Goal: Task Accomplishment & Management: Complete application form

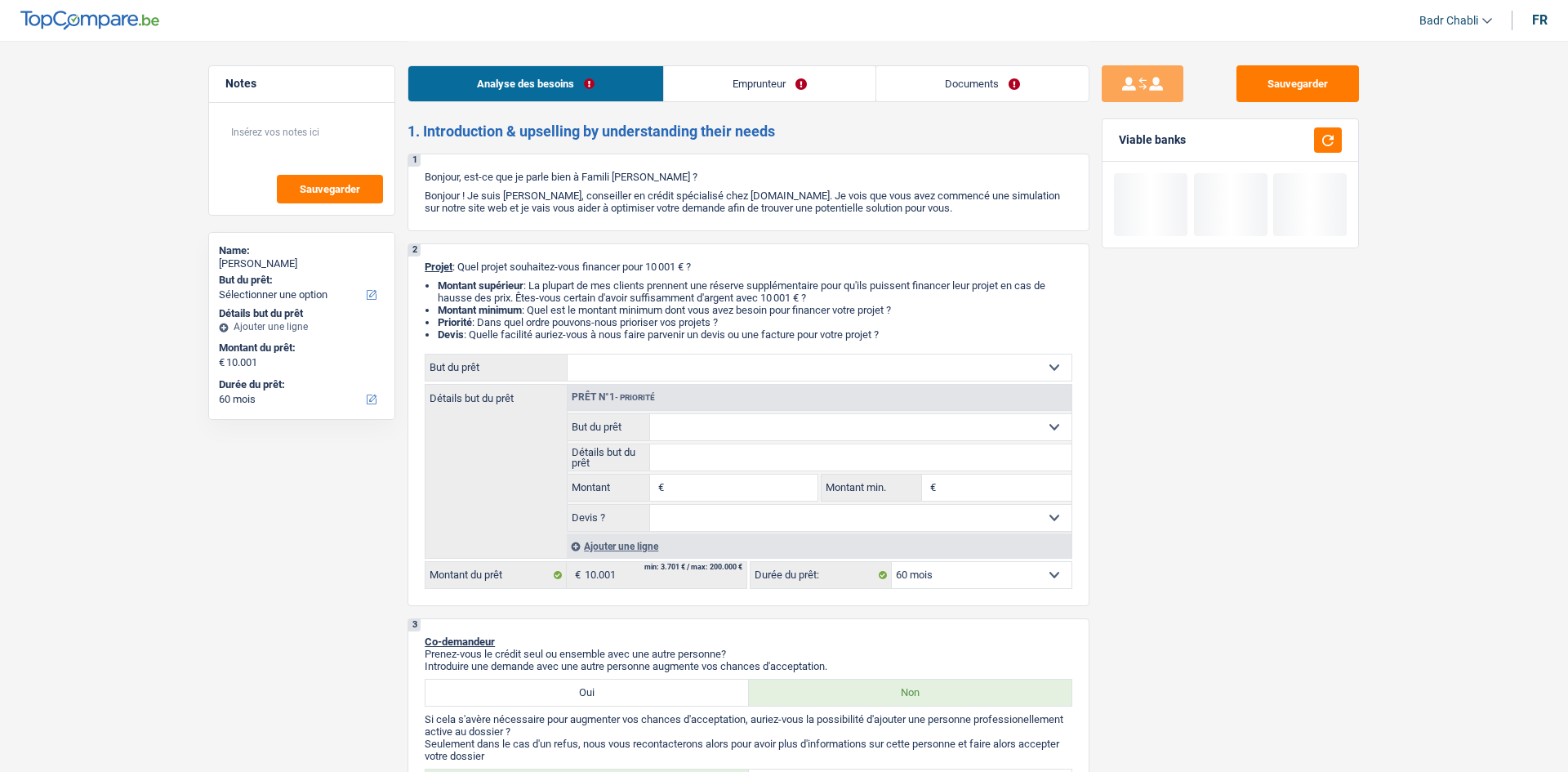
select select "60"
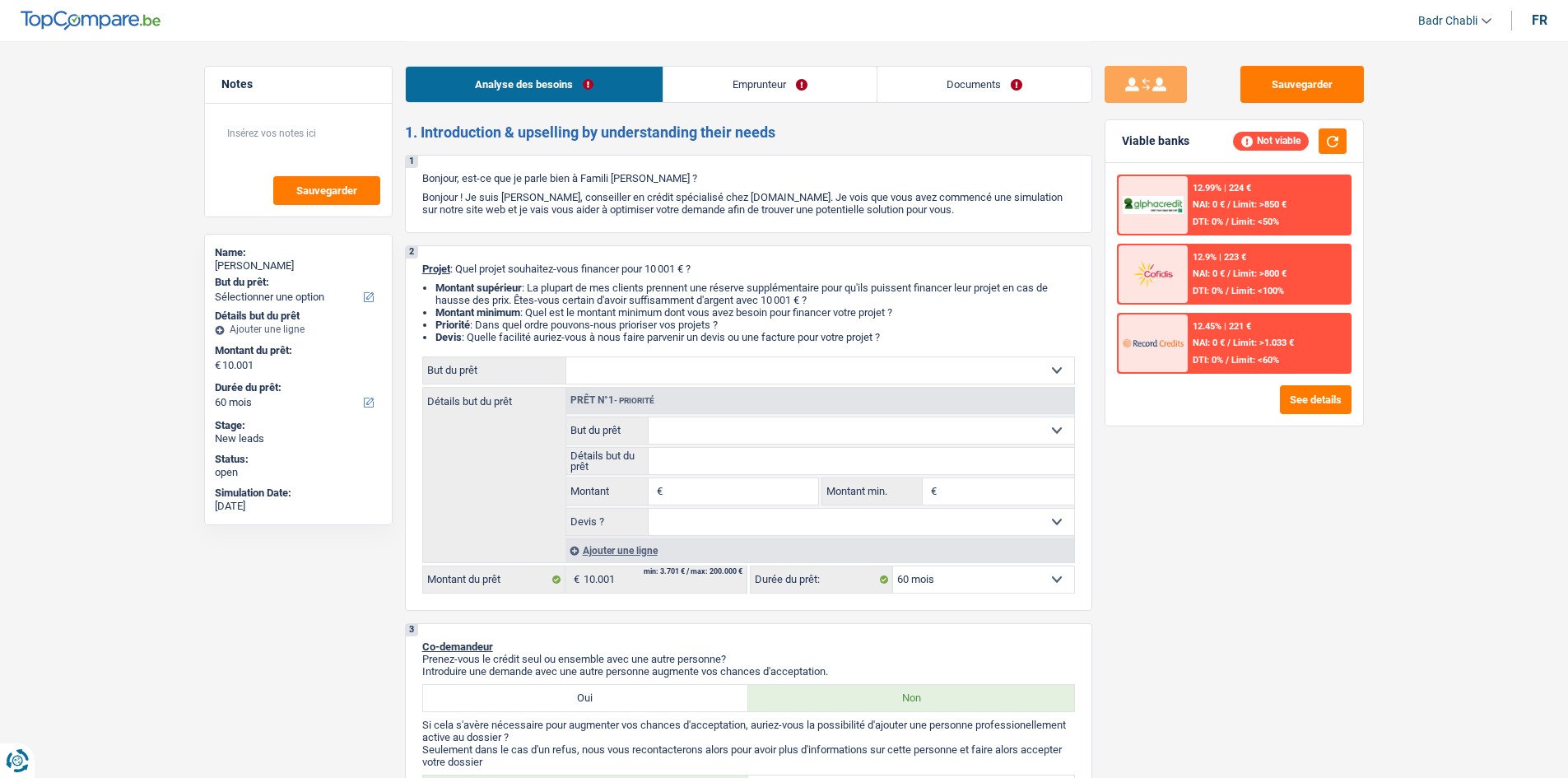
click at [745, 483] on input "Montant" at bounding box center [741, 491] width 150 height 26
type input "10.001"
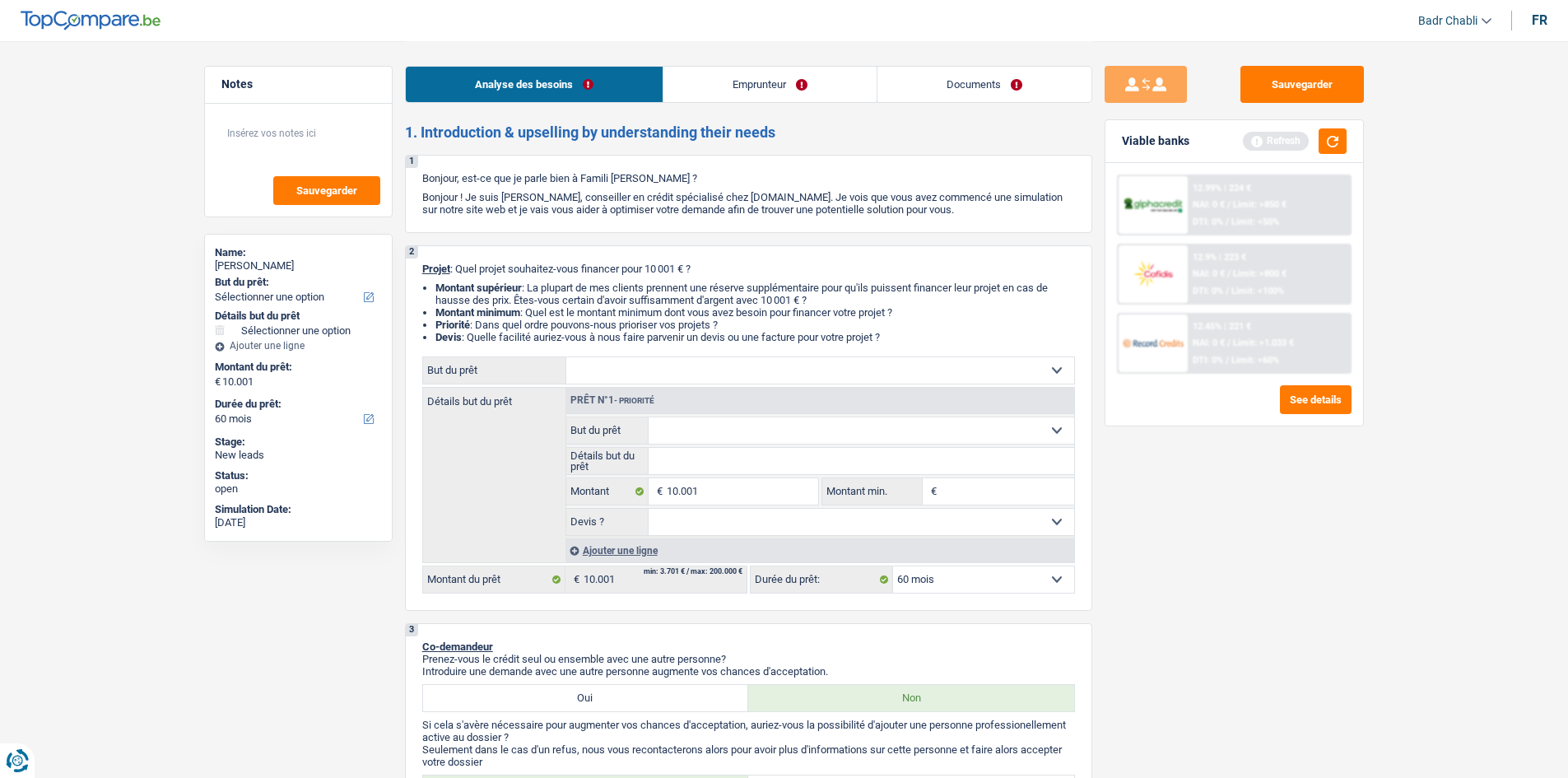
type input "8"
type input "80"
type input "800"
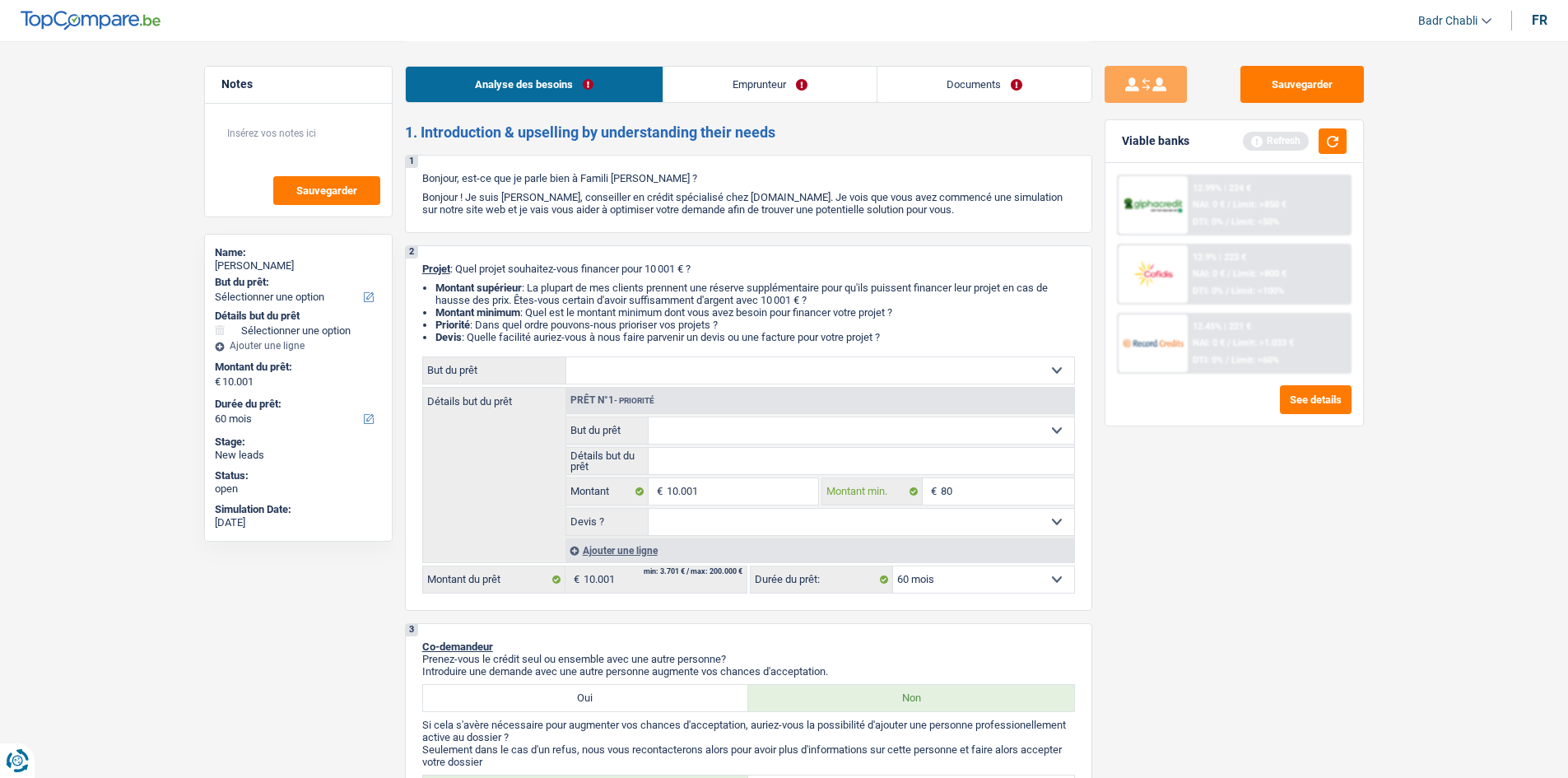
type input "800"
type input "8.000"
click at [803, 83] on link "Emprunteur" at bounding box center [770, 84] width 213 height 36
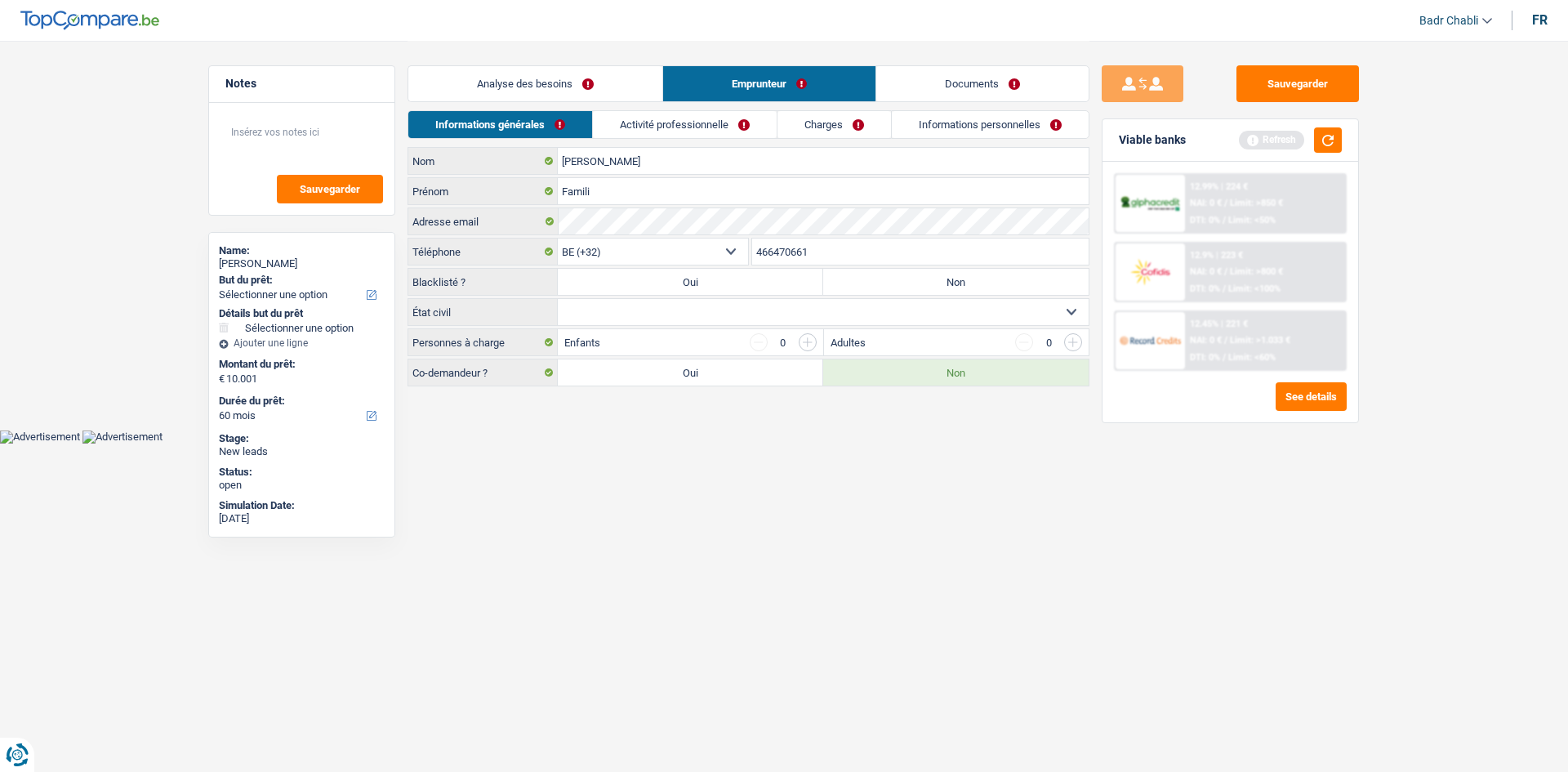
click at [707, 134] on link "Activité professionnelle" at bounding box center [685, 125] width 184 height 27
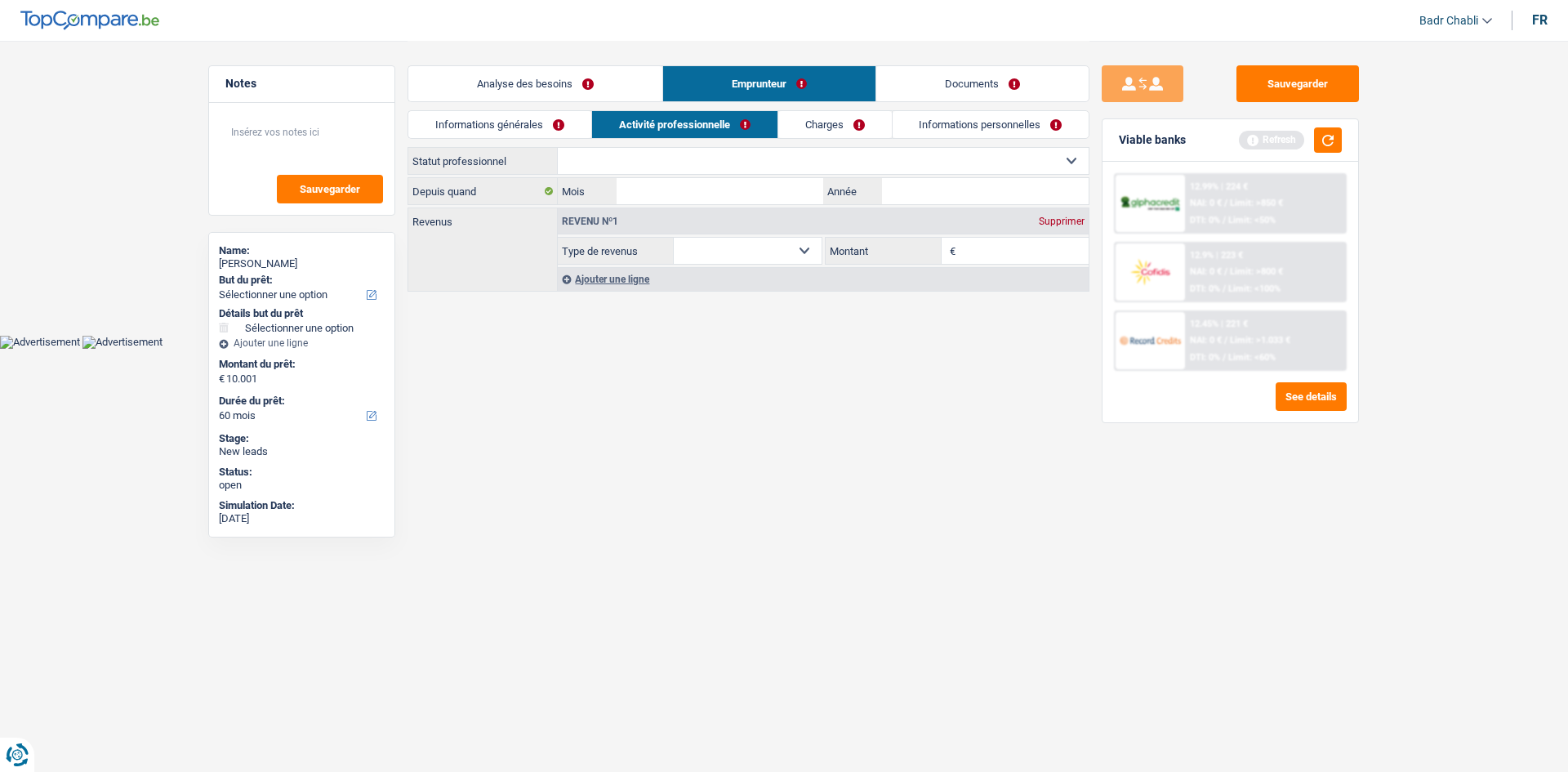
click at [591, 86] on link "Analyse des besoins" at bounding box center [535, 84] width 254 height 35
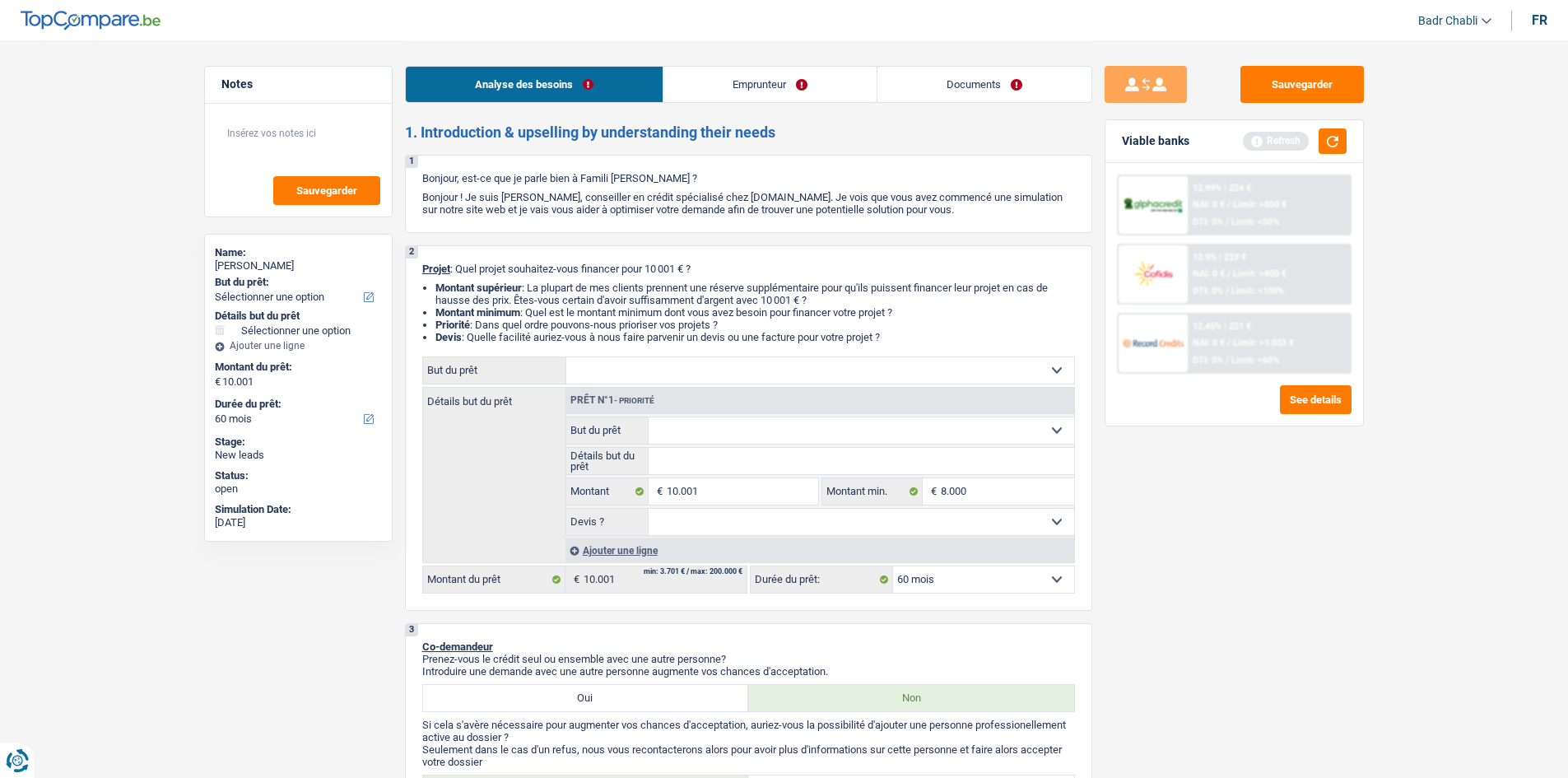
click at [743, 525] on select "Oui Non Non répondu Sélectionner une option" at bounding box center [861, 522] width 425 height 26
select select "false"
click at [649, 509] on select "Oui Non Non répondu Sélectionner une option" at bounding box center [861, 522] width 425 height 26
select select "false"
click at [705, 382] on select "Confort maison: meubles, textile, peinture, électroménager, outillage non-profe…" at bounding box center [820, 371] width 508 height 26
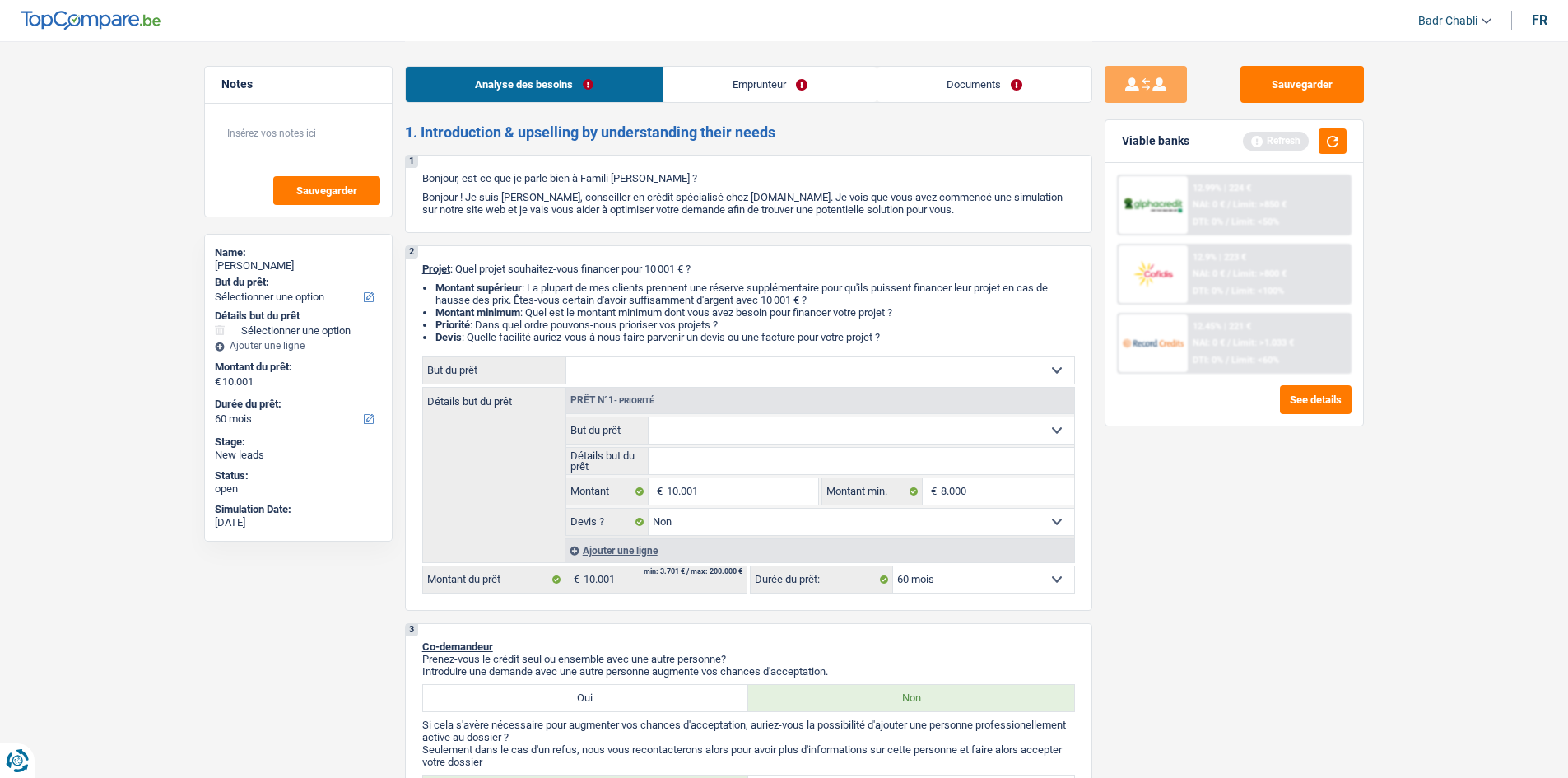
select select "household"
click at [566, 358] on select "Confort maison: meubles, textile, peinture, électroménager, outillage non-profe…" at bounding box center [820, 371] width 508 height 26
select select "household"
select select
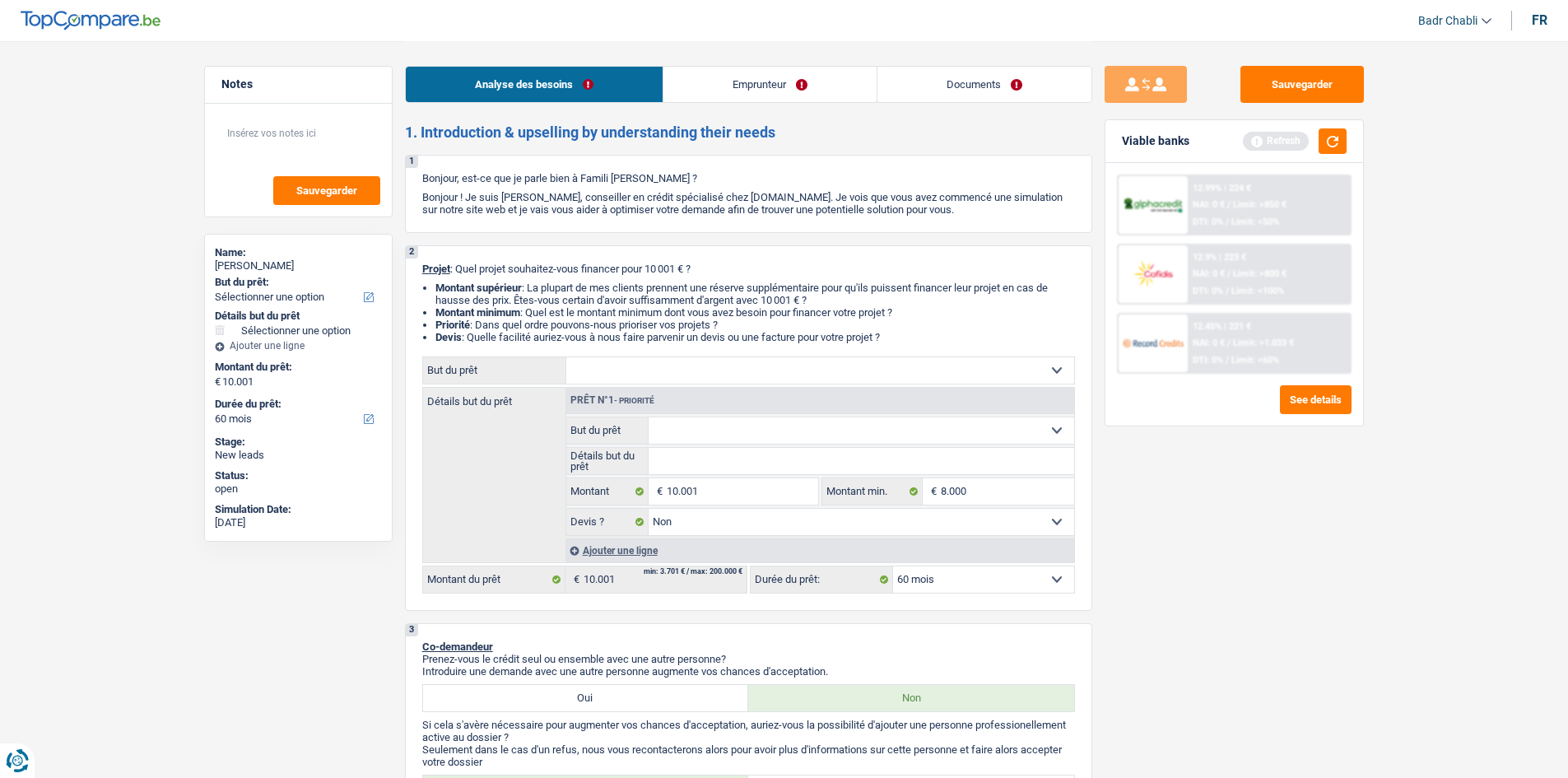
select select "household"
select select
select select "household"
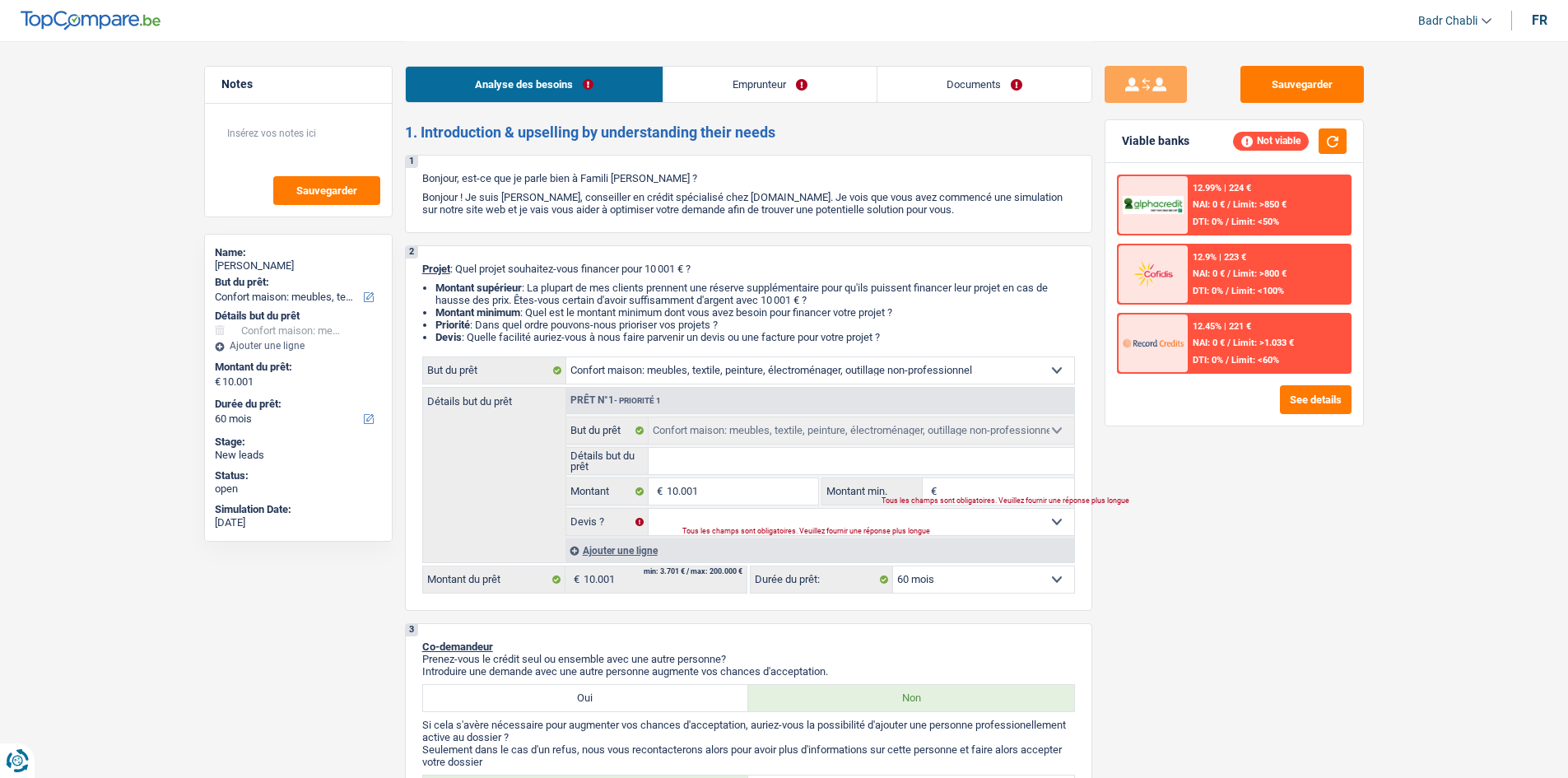
click at [688, 376] on select "Confort maison: meubles, textile, peinture, électroménager, outillage non-profe…" at bounding box center [820, 371] width 508 height 26
select select "movingOrInstallation"
click at [566, 358] on select "Confort maison: meubles, textile, peinture, électroménager, outillage non-profe…" at bounding box center [820, 371] width 508 height 26
select select "movingOrInstallation"
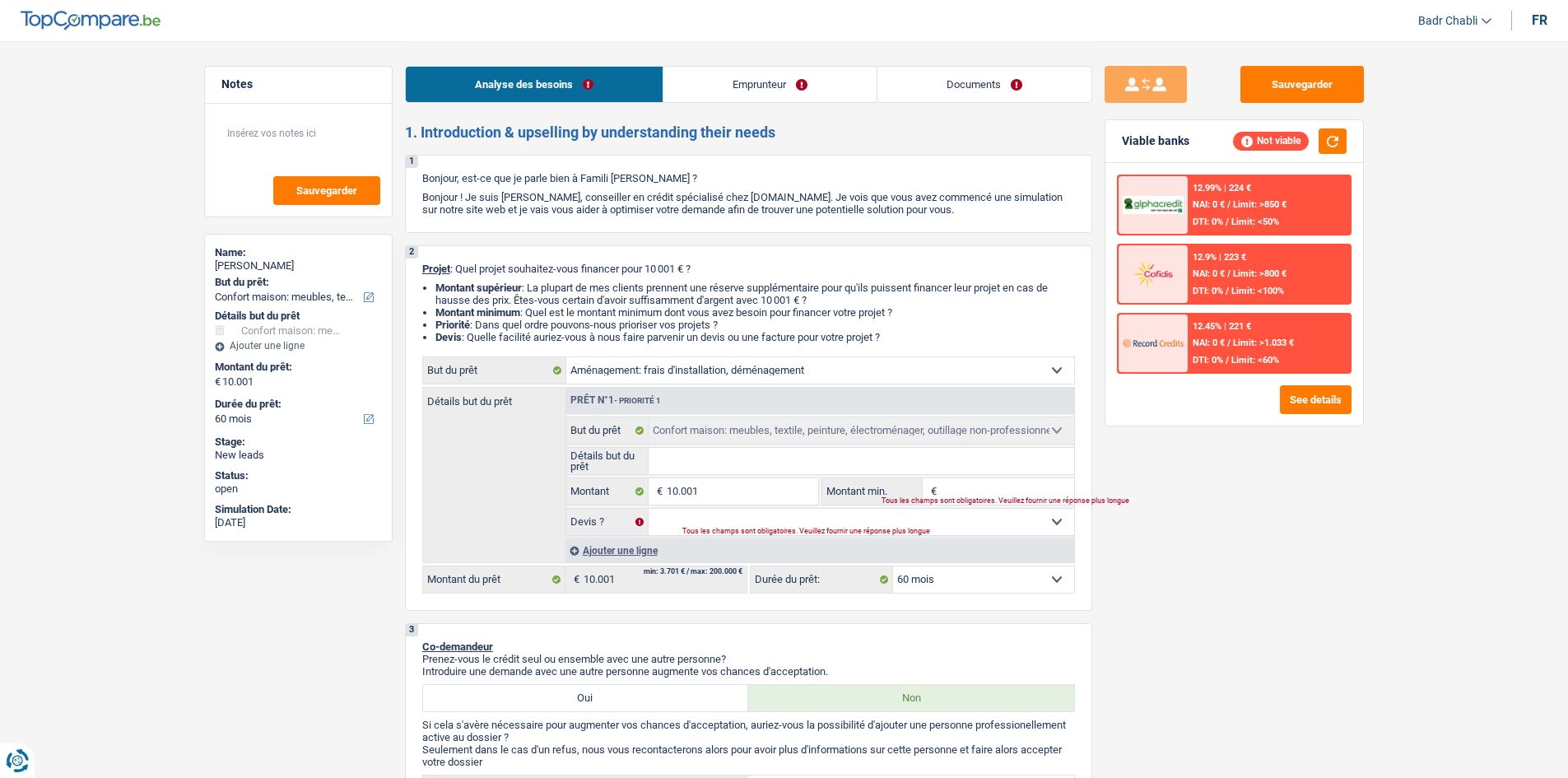
select select "movingOrInstallation"
select select "household"
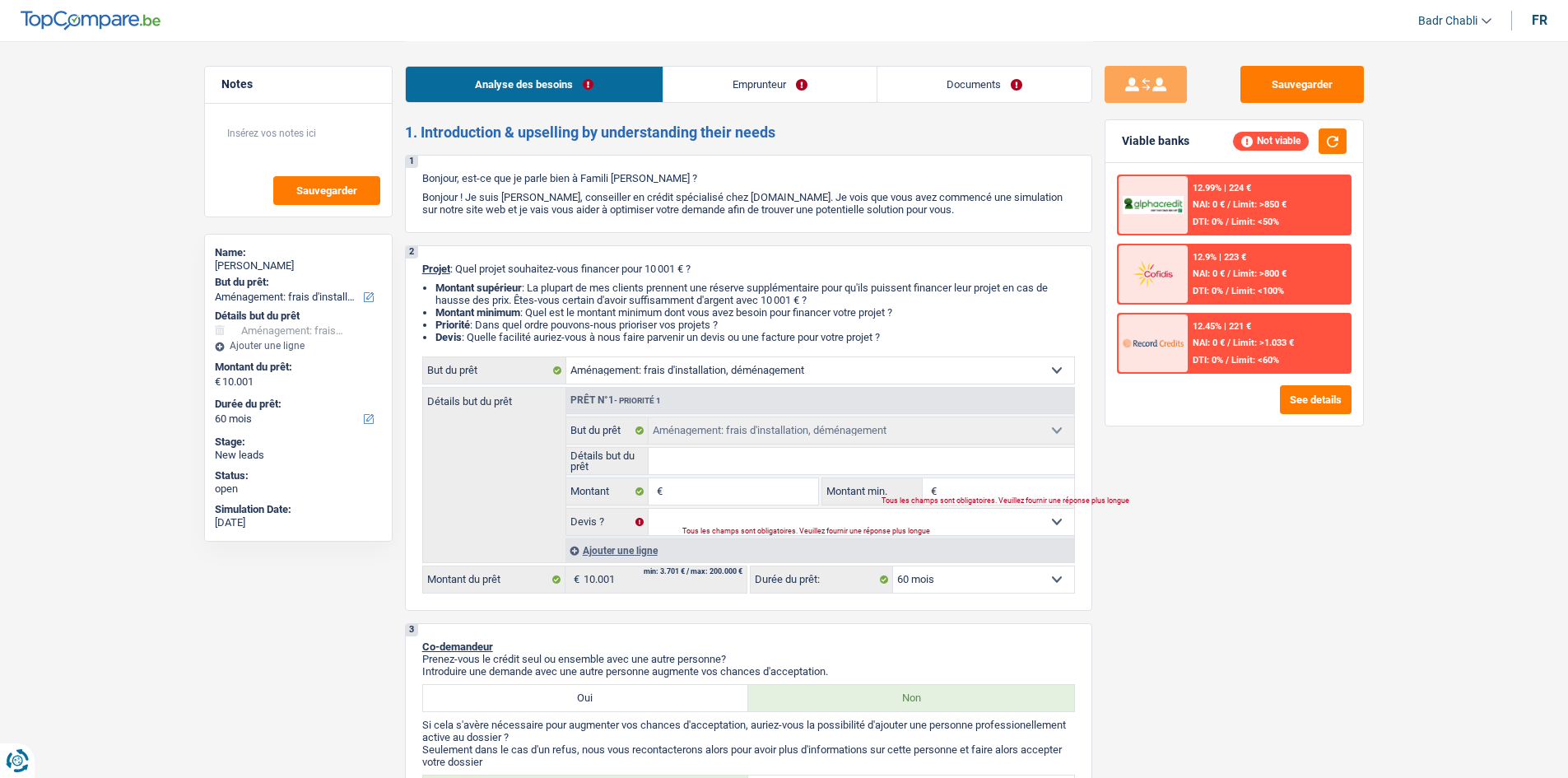
select select "household"
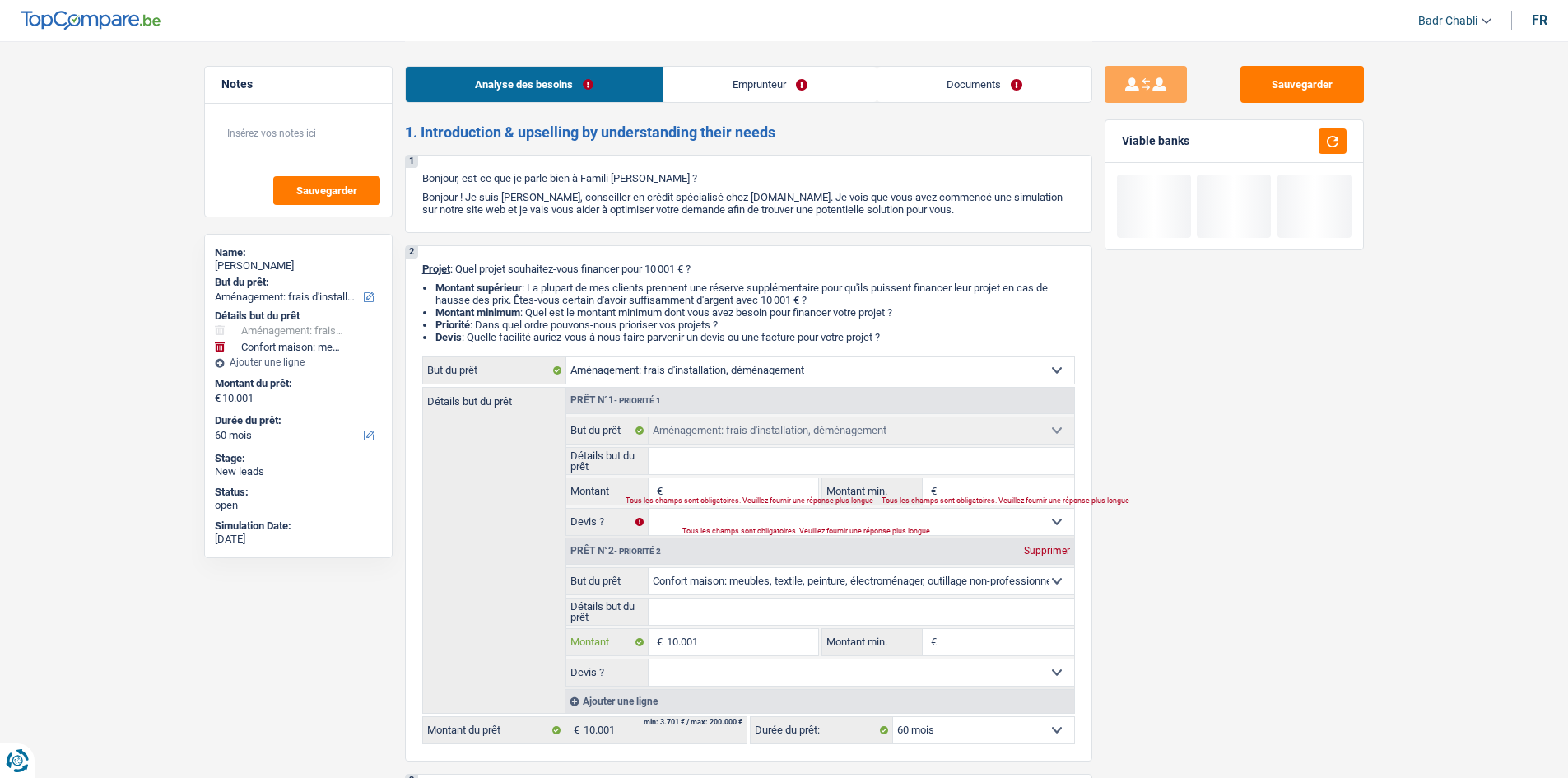
click at [717, 644] on input "10.001" at bounding box center [741, 643] width 150 height 26
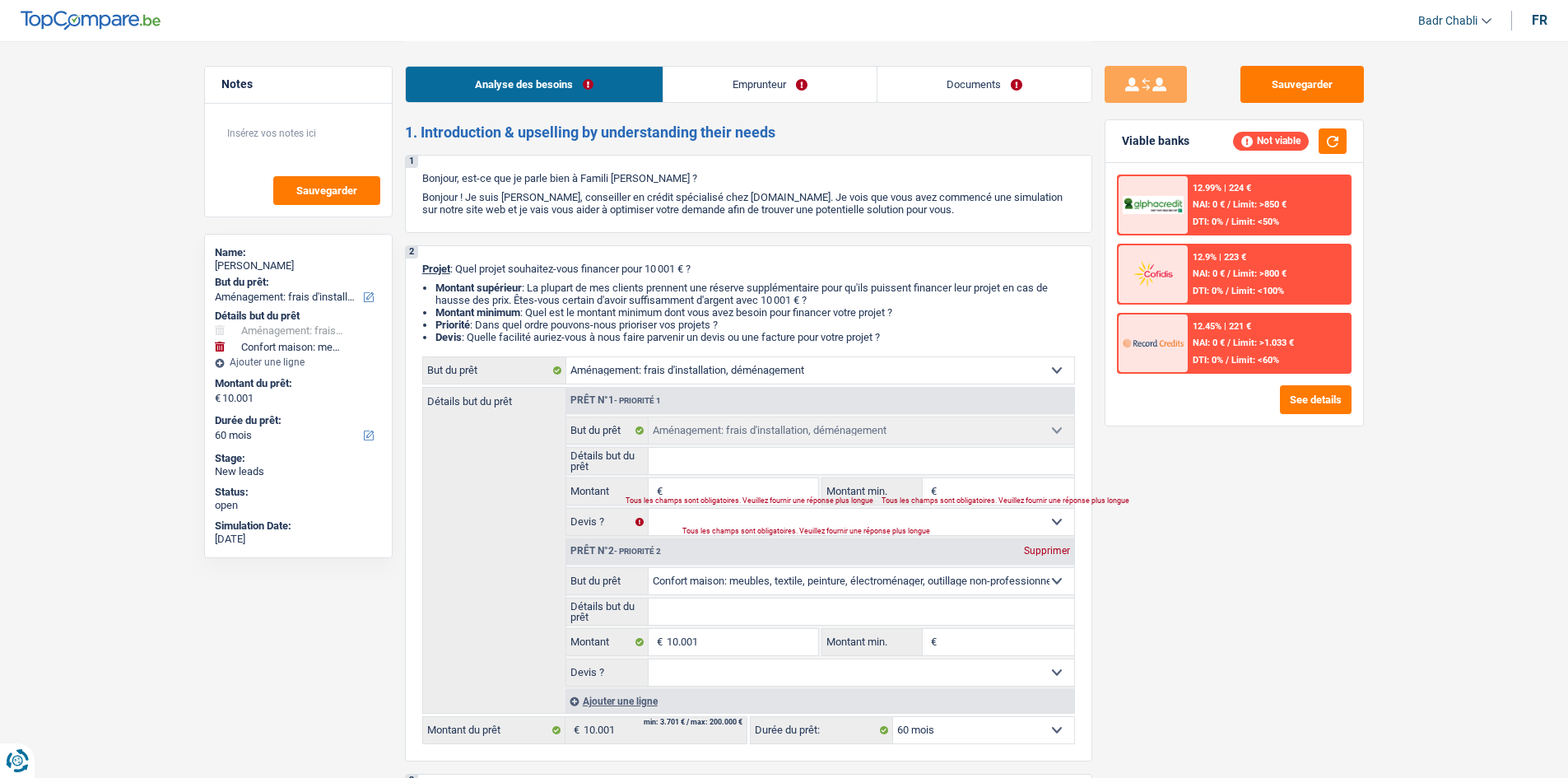
click at [755, 488] on input "Montant" at bounding box center [741, 491] width 150 height 26
paste input "10.001"
type input "10.001"
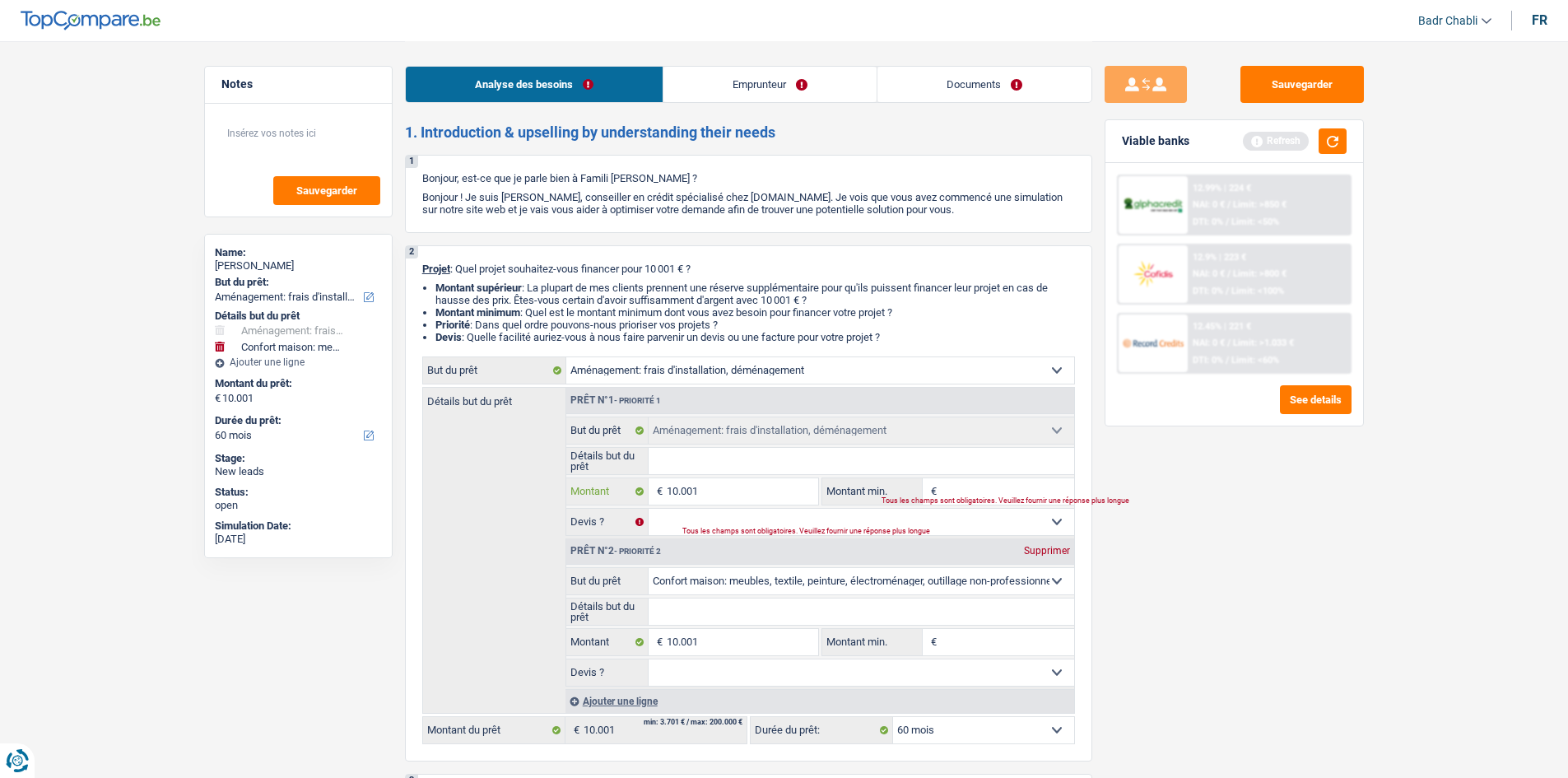
type input "10.001"
type input "20.002"
click at [995, 492] on input "Montant min." at bounding box center [1007, 491] width 133 height 26
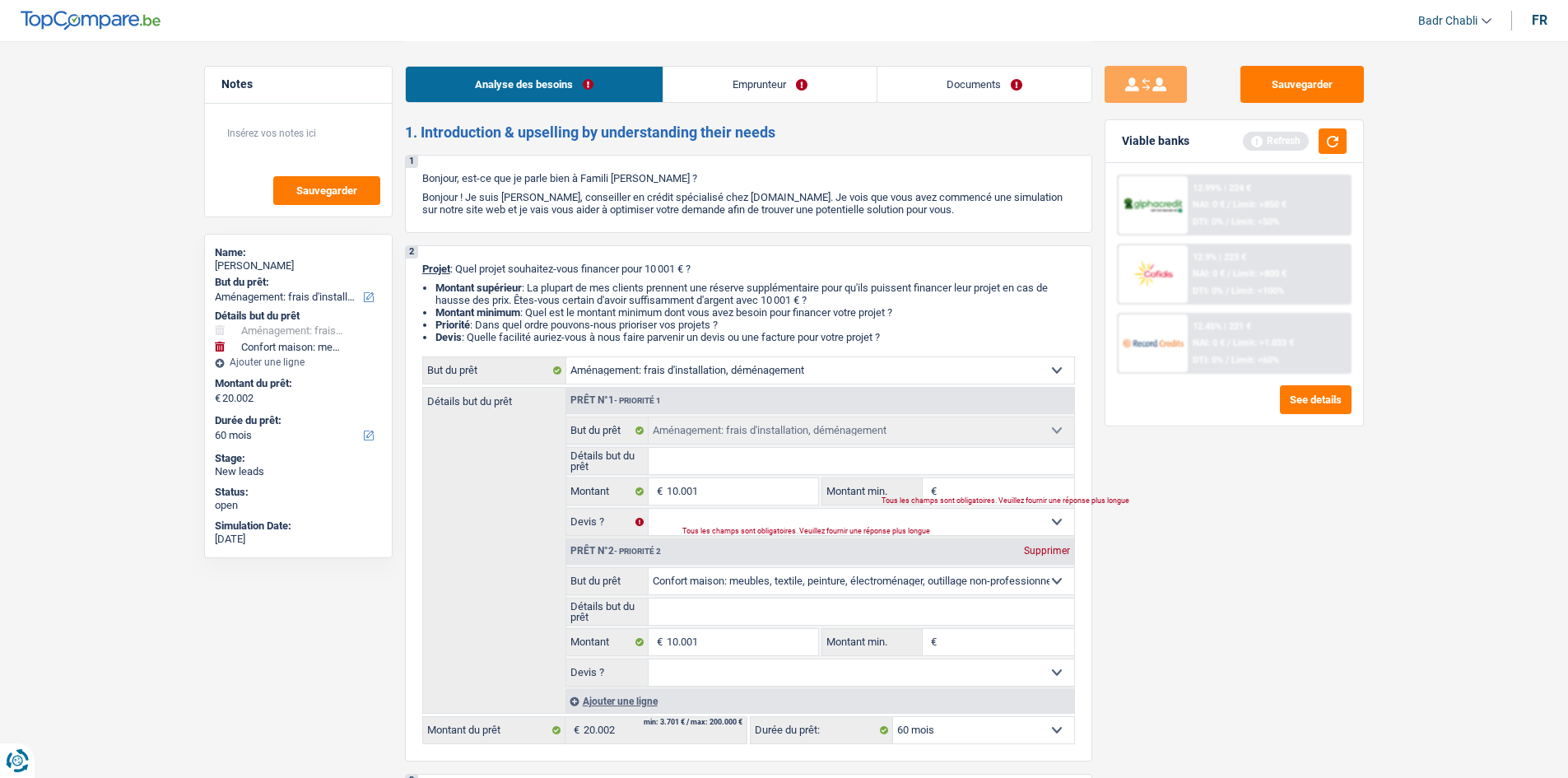
select select "120"
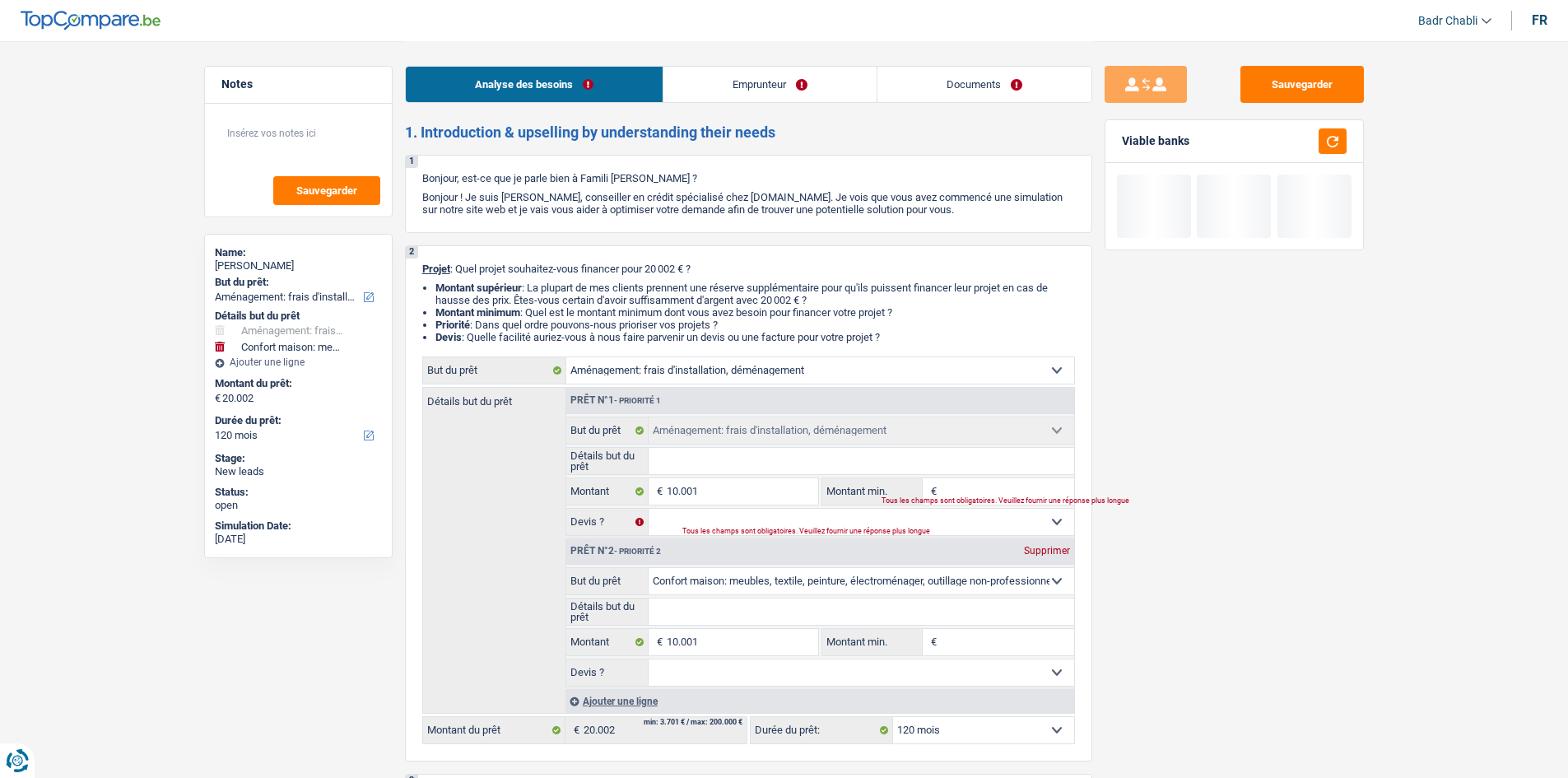
type input "8"
type input "80"
type input "800"
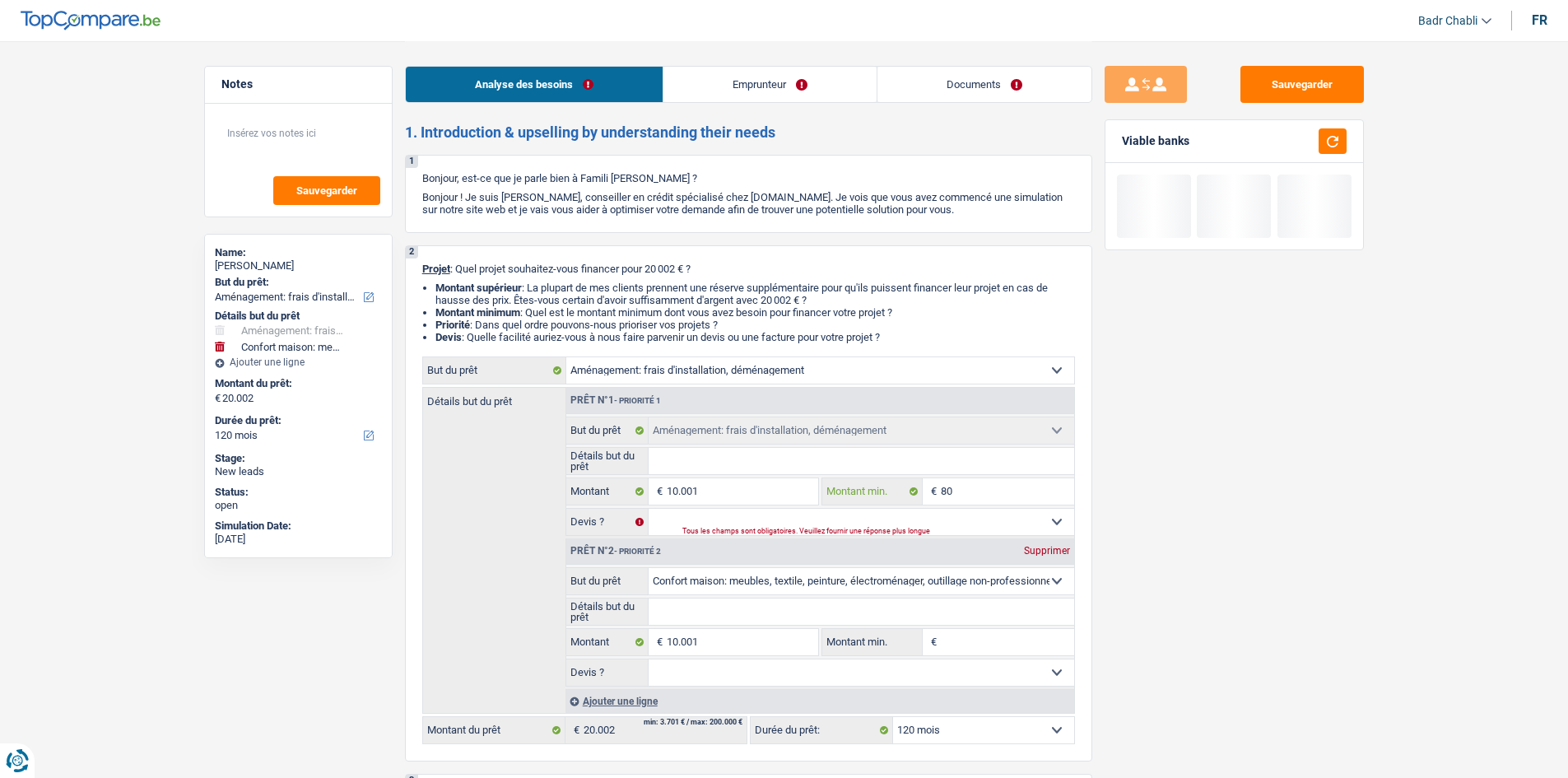
type input "800"
type input "8.000"
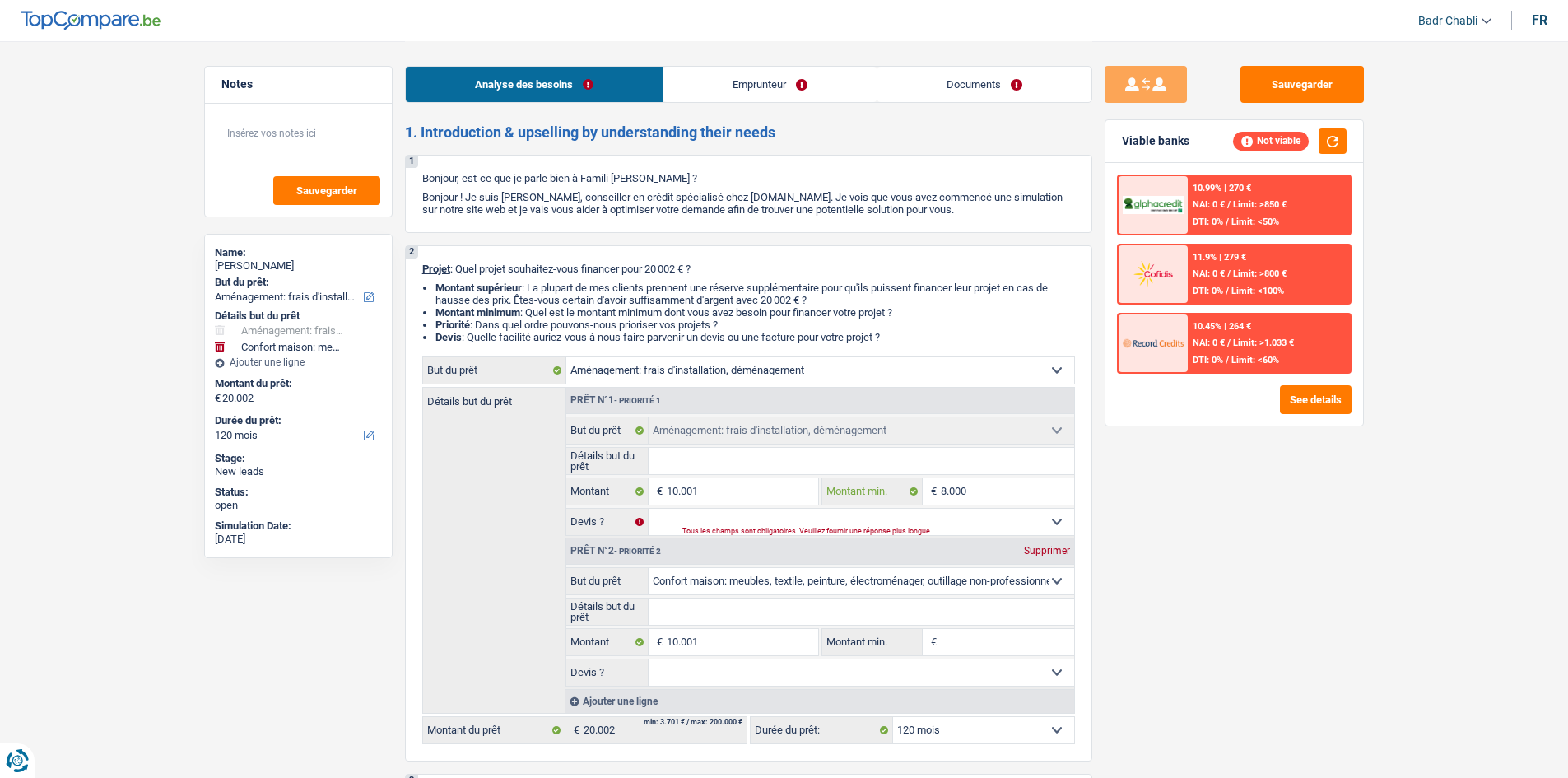
type input "8.000"
click at [931, 515] on select "Oui Non Non répondu Sélectionner une option" at bounding box center [861, 522] width 425 height 26
select select "false"
click at [649, 509] on select "Oui Non Non répondu Sélectionner une option" at bounding box center [861, 522] width 425 height 26
select select "false"
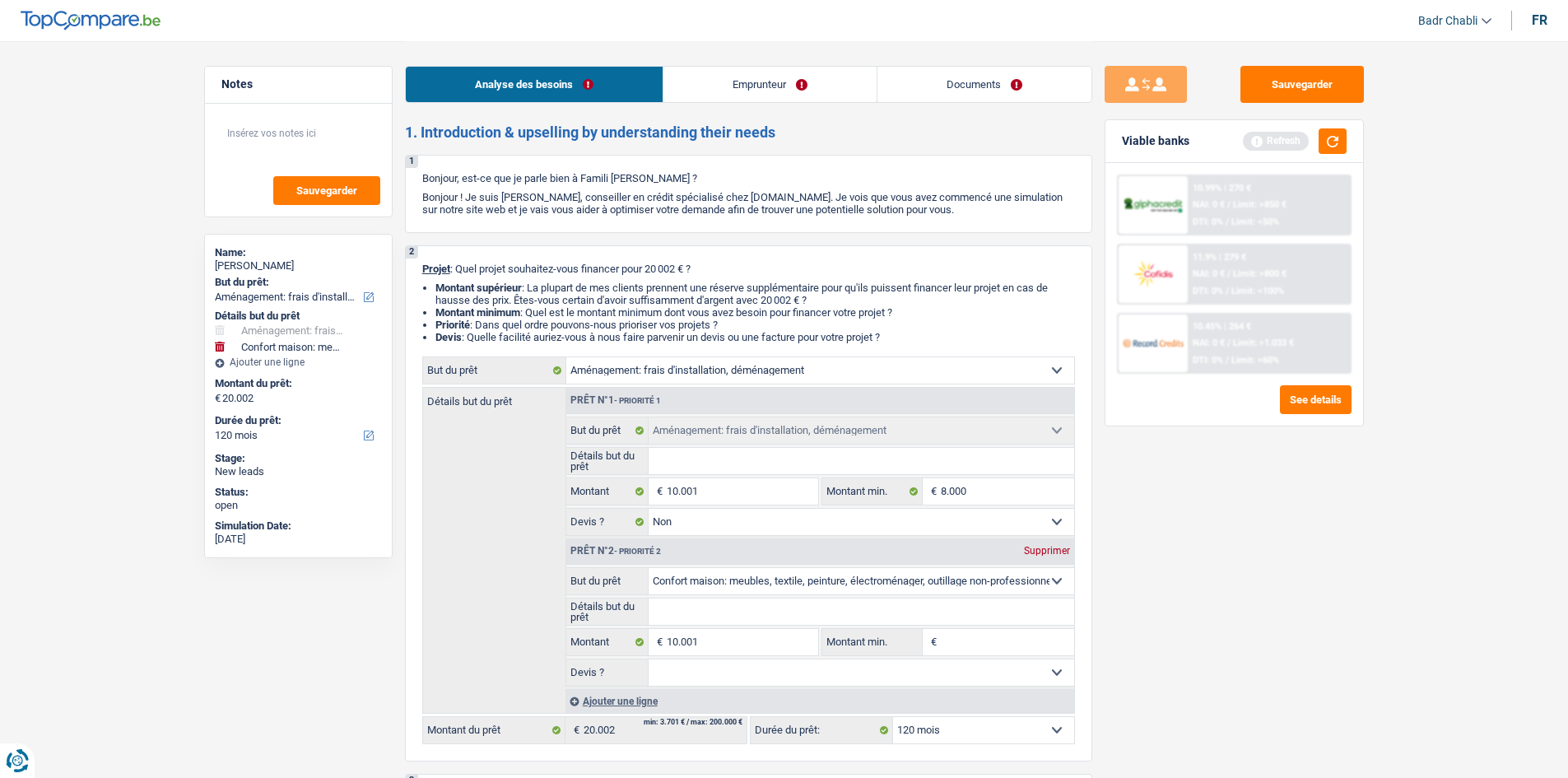
click at [1045, 552] on div "Supprimer" at bounding box center [1047, 551] width 54 height 10
type input "10.001"
select select "60"
type input "10.001"
select select "60"
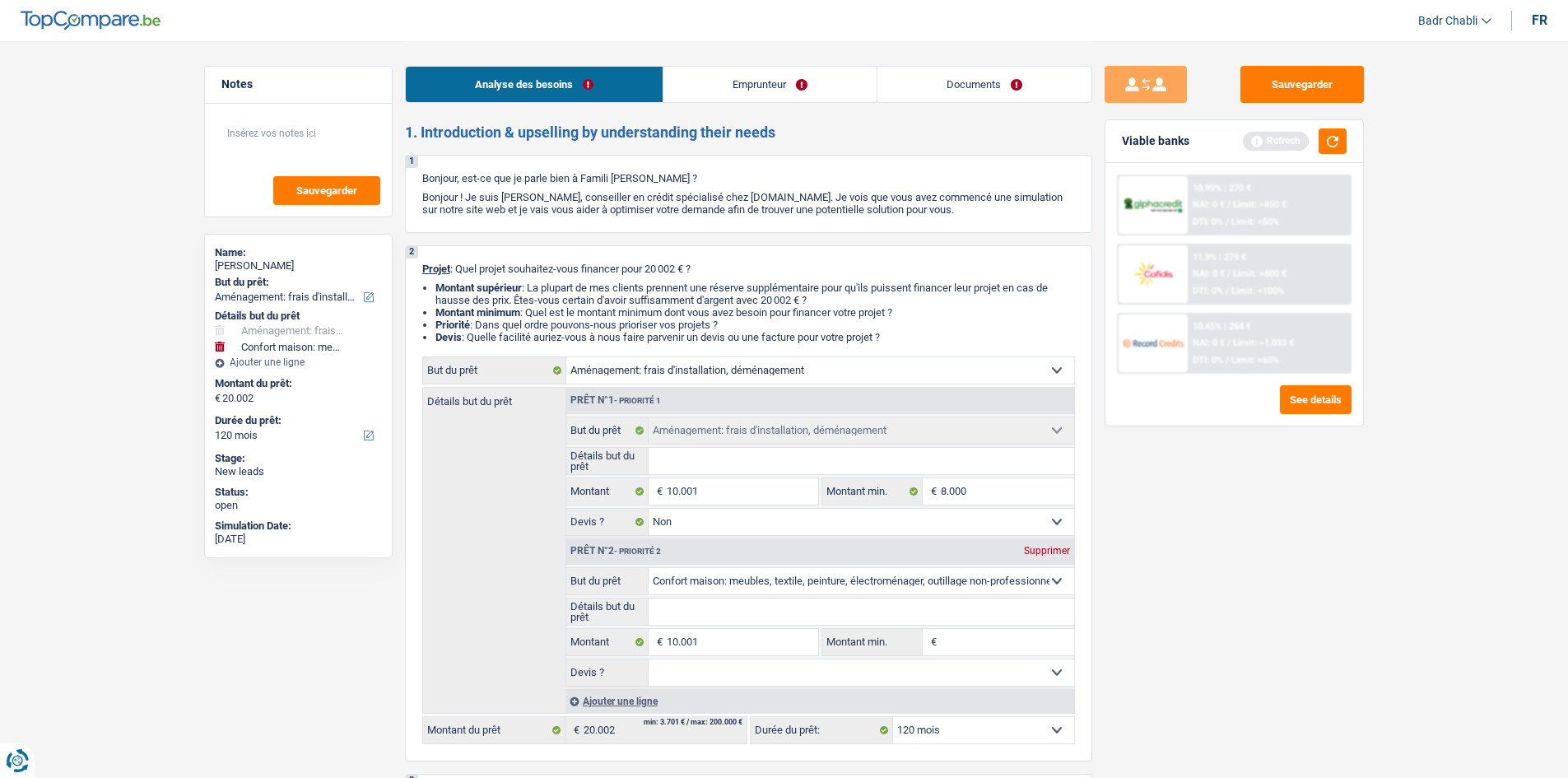
type input "10.001"
select select "60"
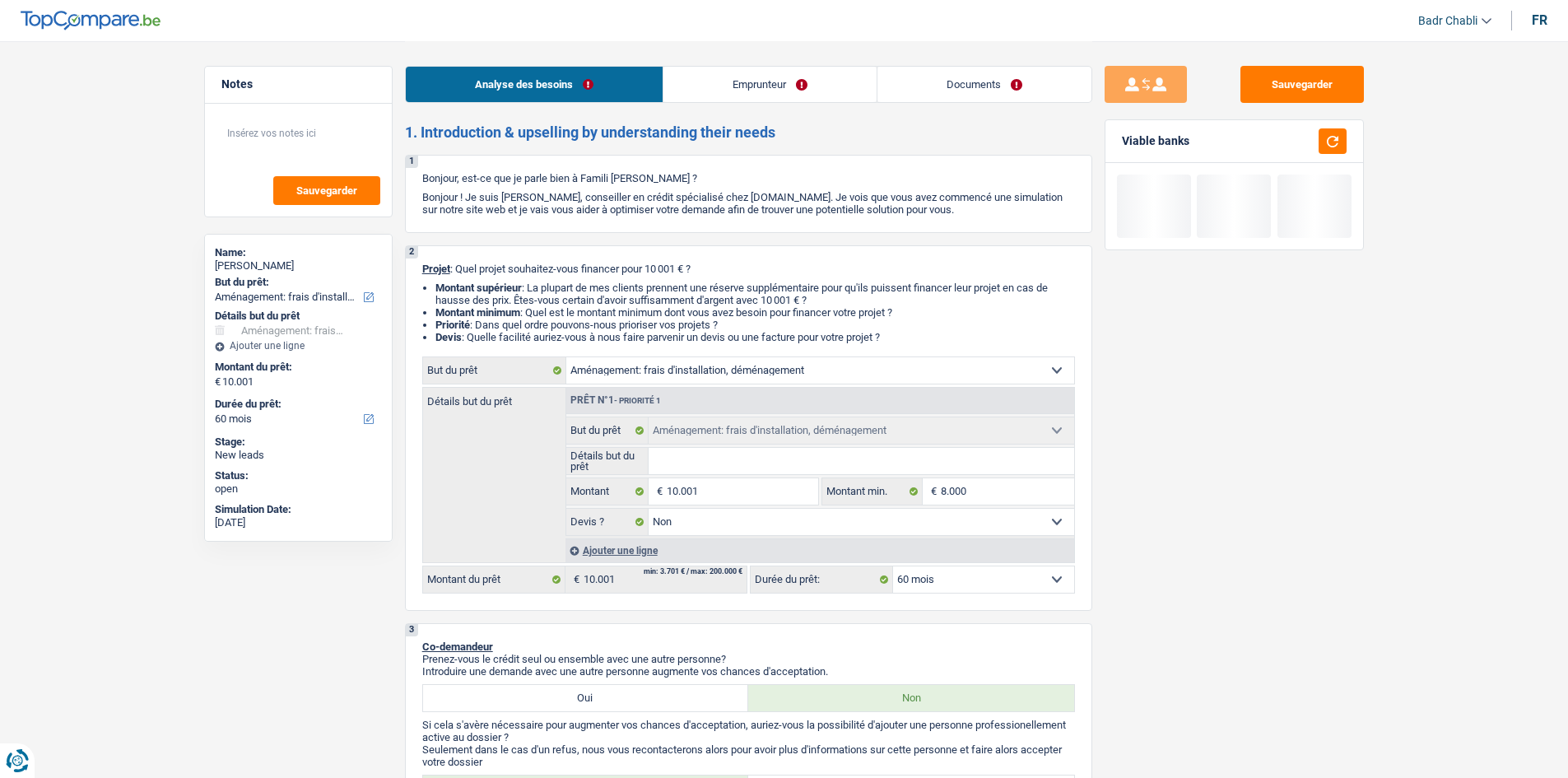
click at [745, 463] on input "Détails but du prêt" at bounding box center [861, 461] width 425 height 26
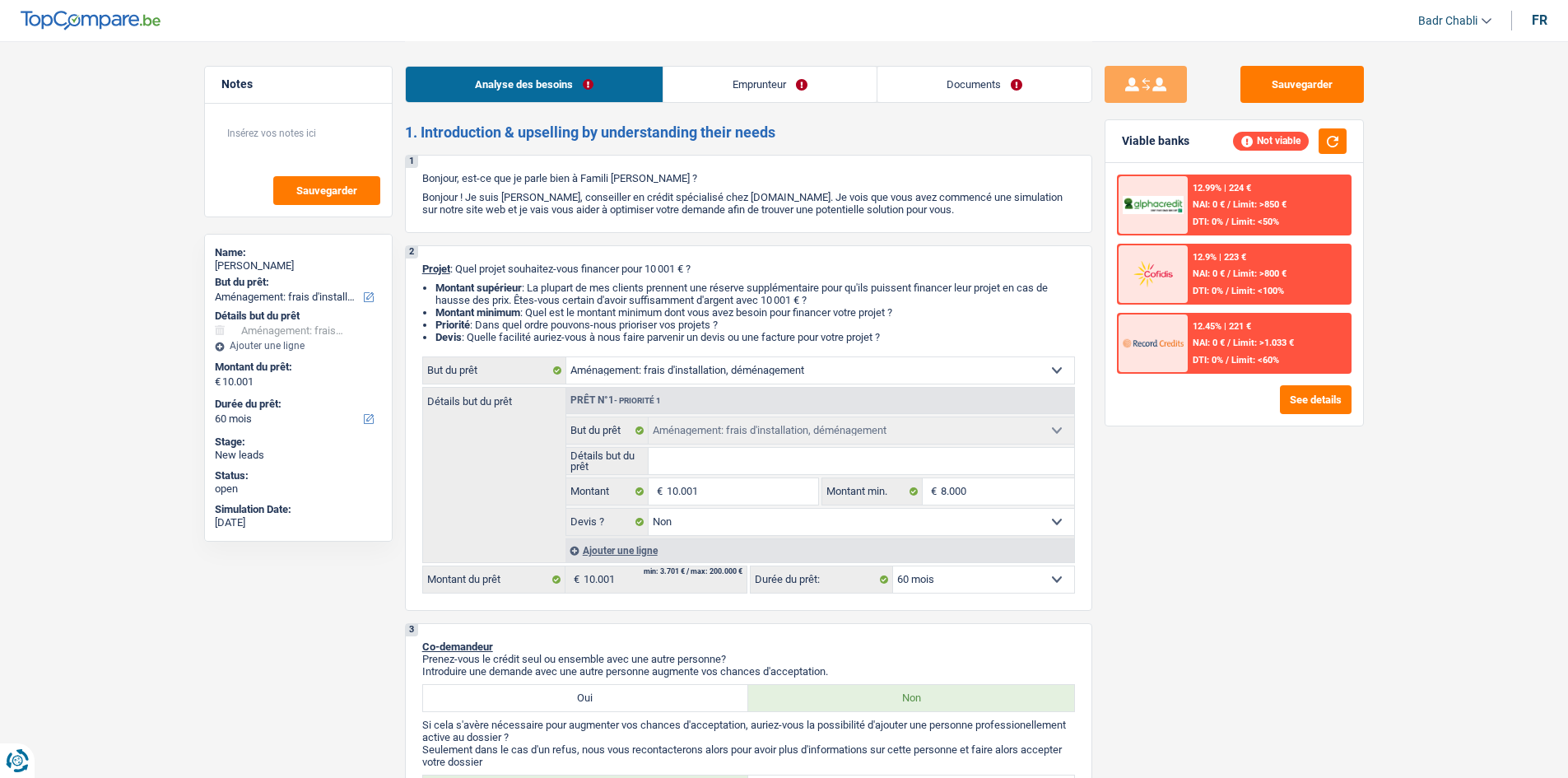
type input "F"
type input "Fr"
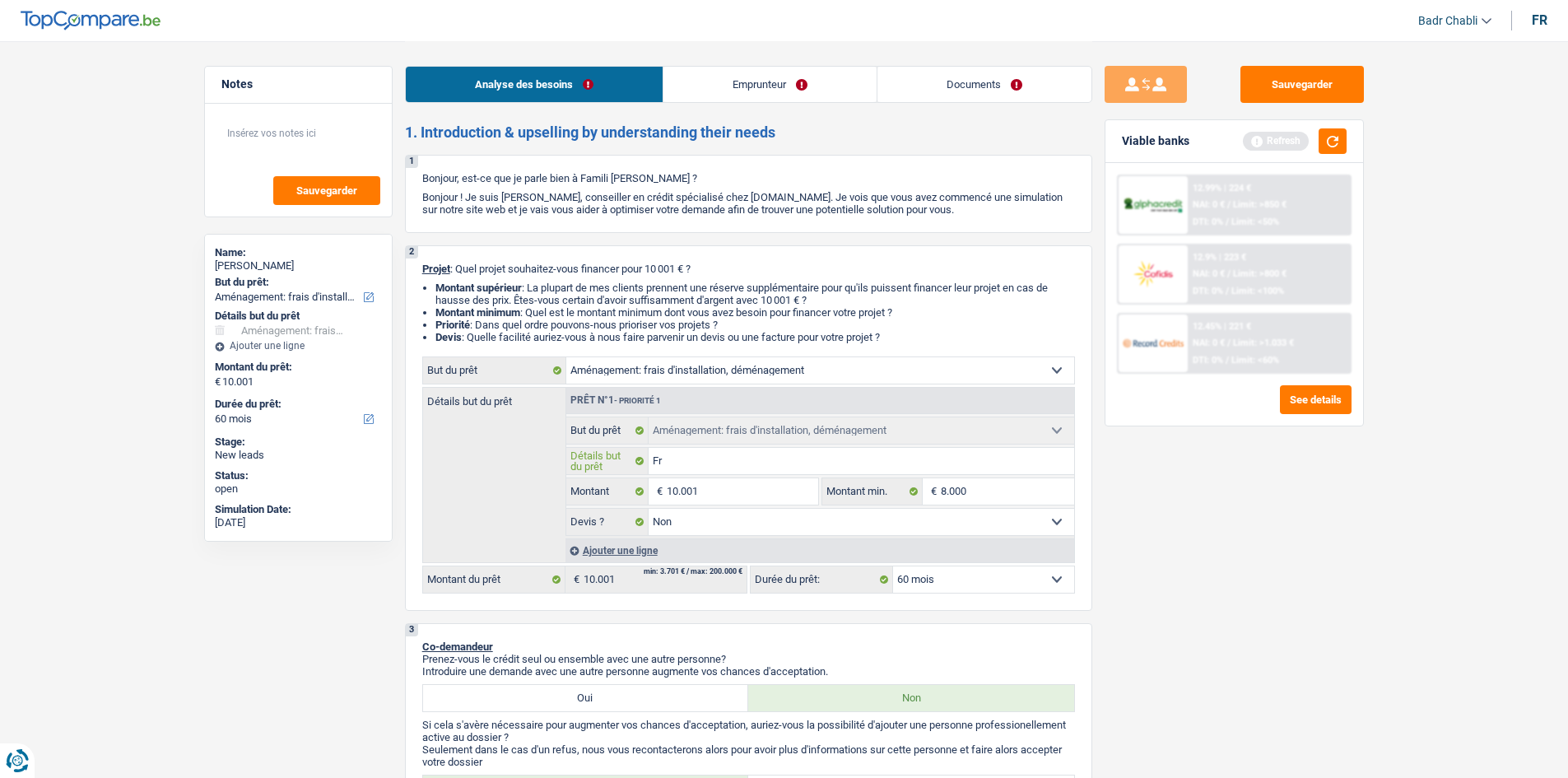
type input "Fra"
type input "Frai"
type input "Frais"
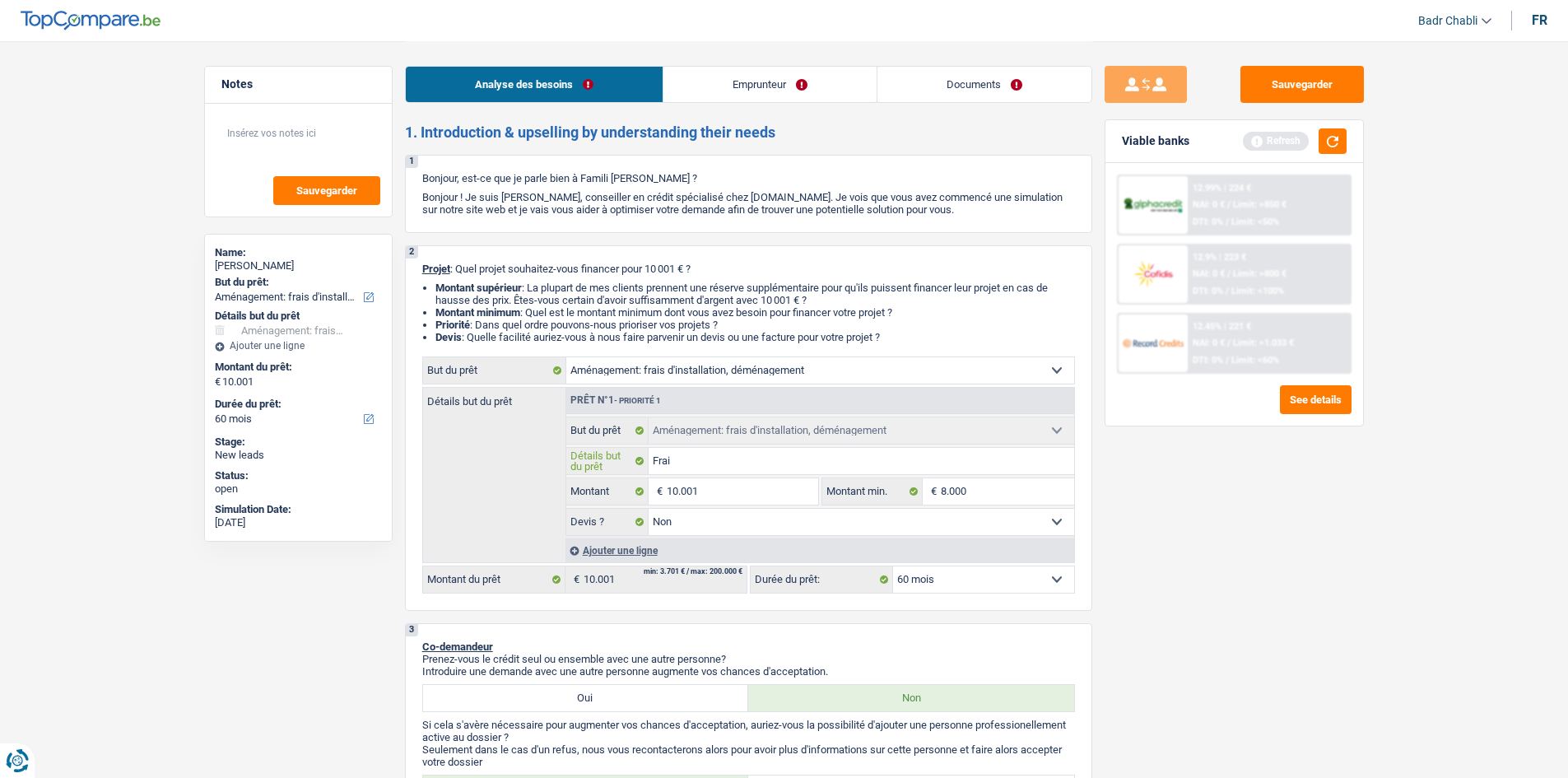
type input "Frais"
type input "Frais a"
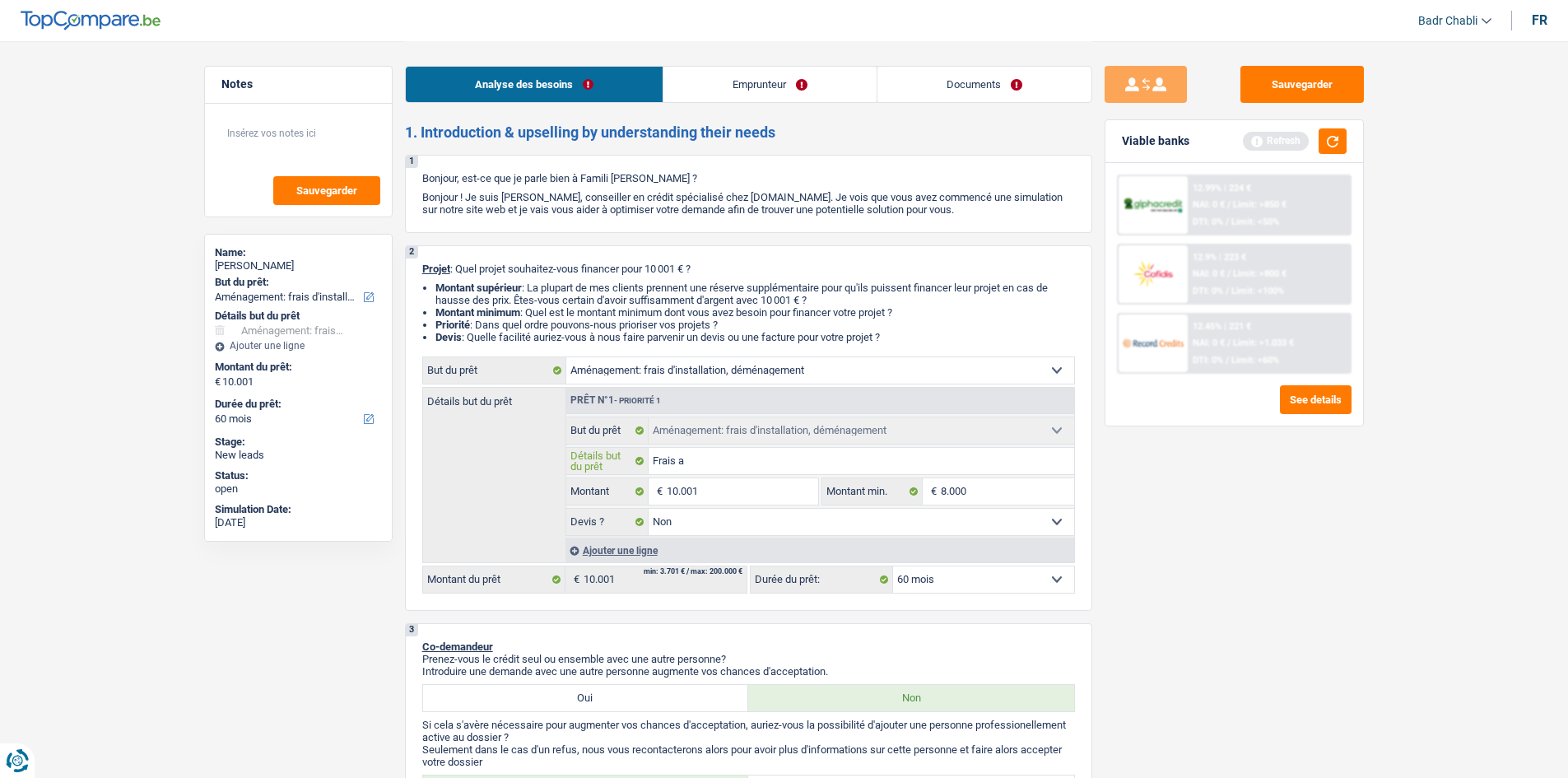
type input "Frais am"
type input "Frais amé"
type input "Frais amén"
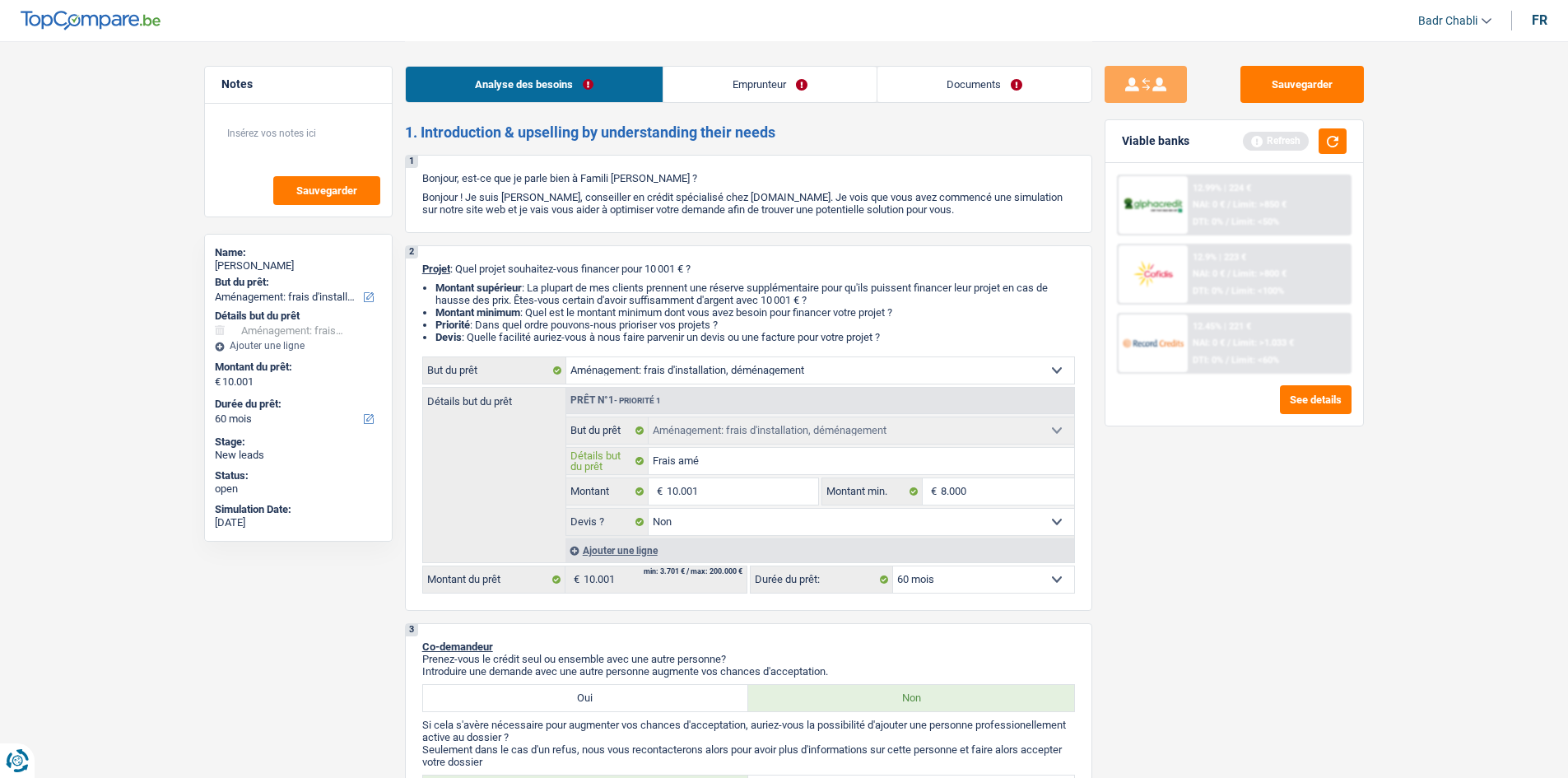
type input "Frais amén"
type input "Frais aména"
type input "Frais aménag"
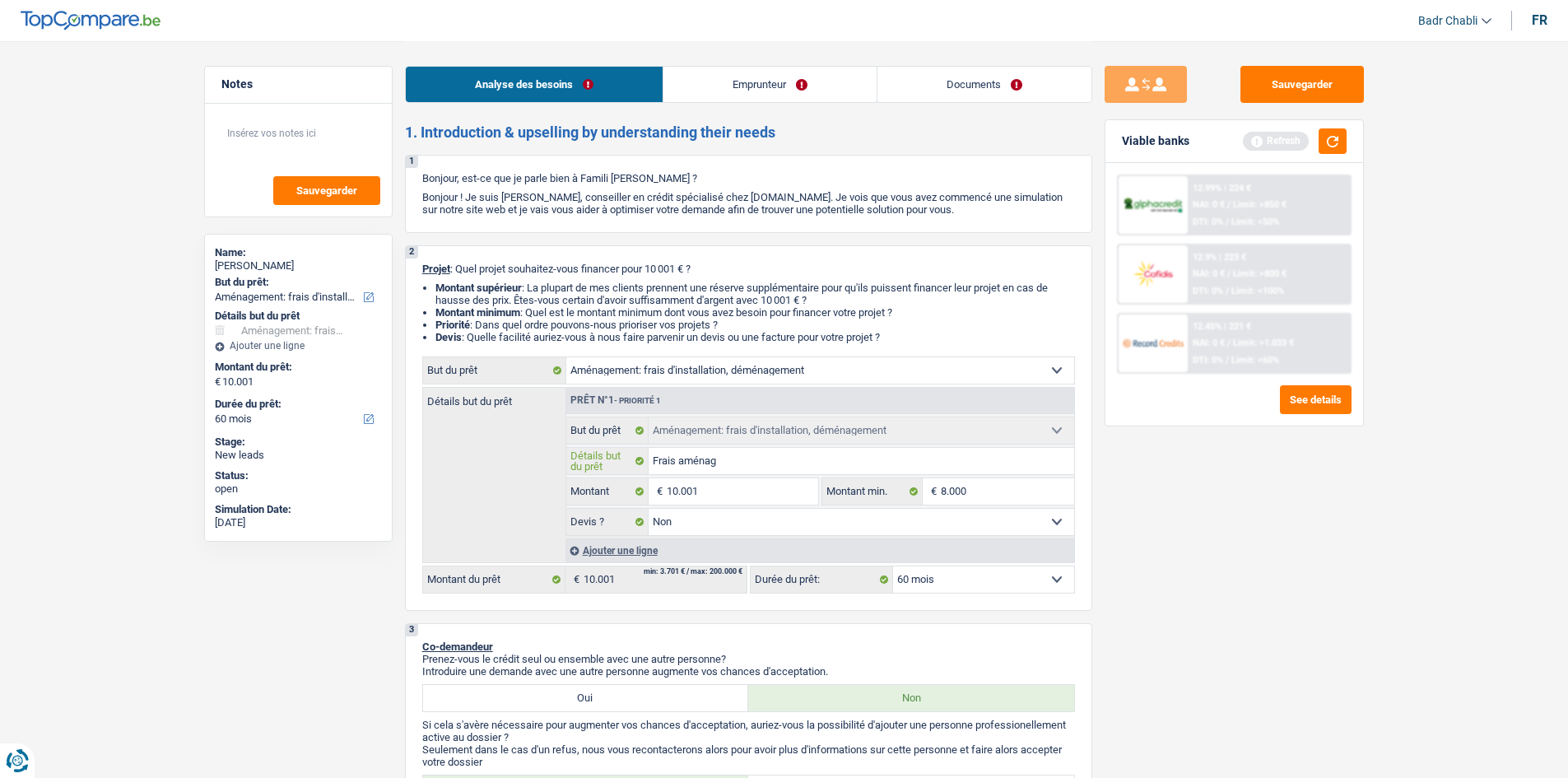
type input "Frais aménage"
type input "Frais aménagem"
type input "Frais aménageme"
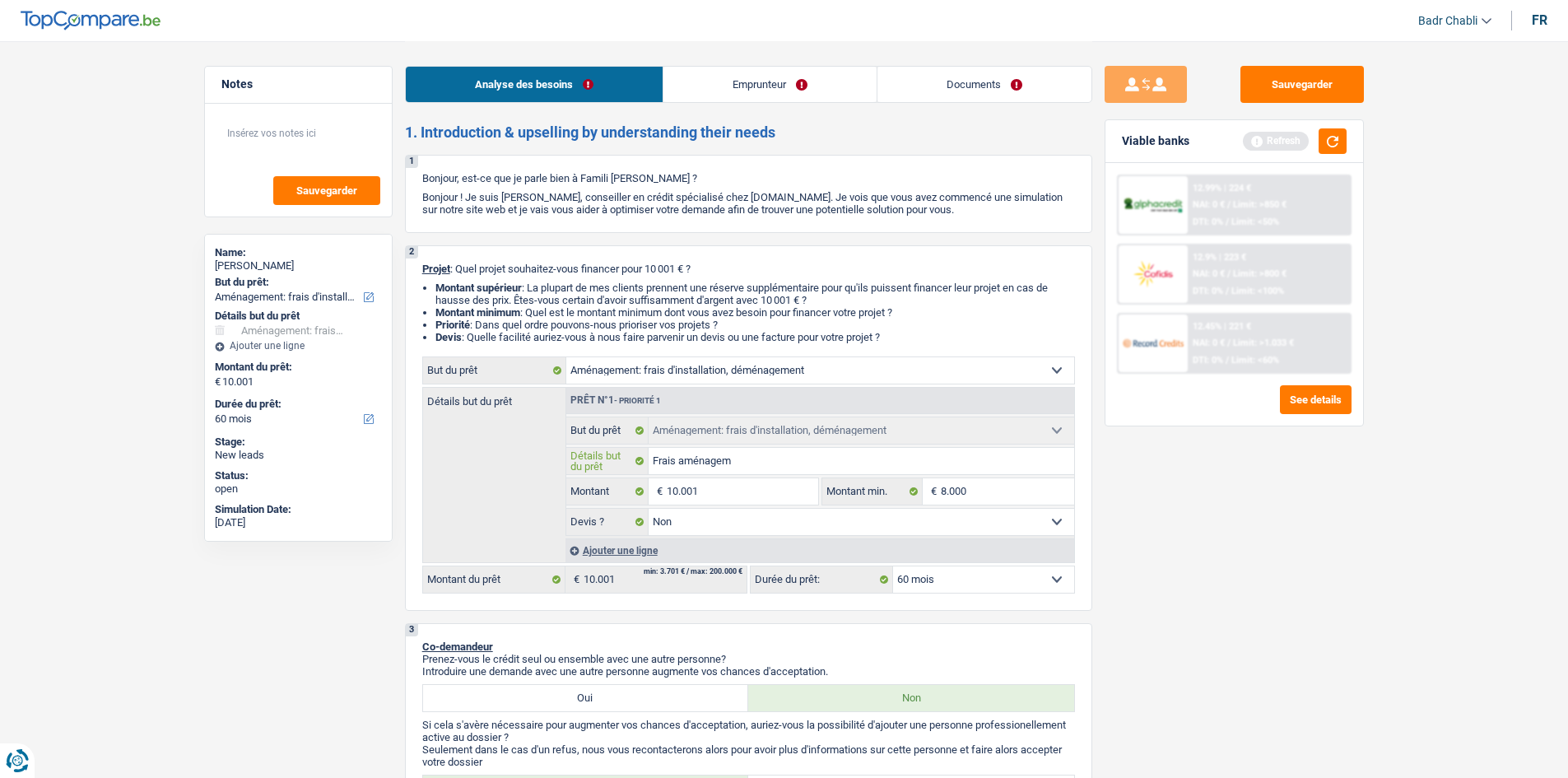
type input "Frais aménageme"
type input "Frais aménagemen"
type input "Frais aménagement"
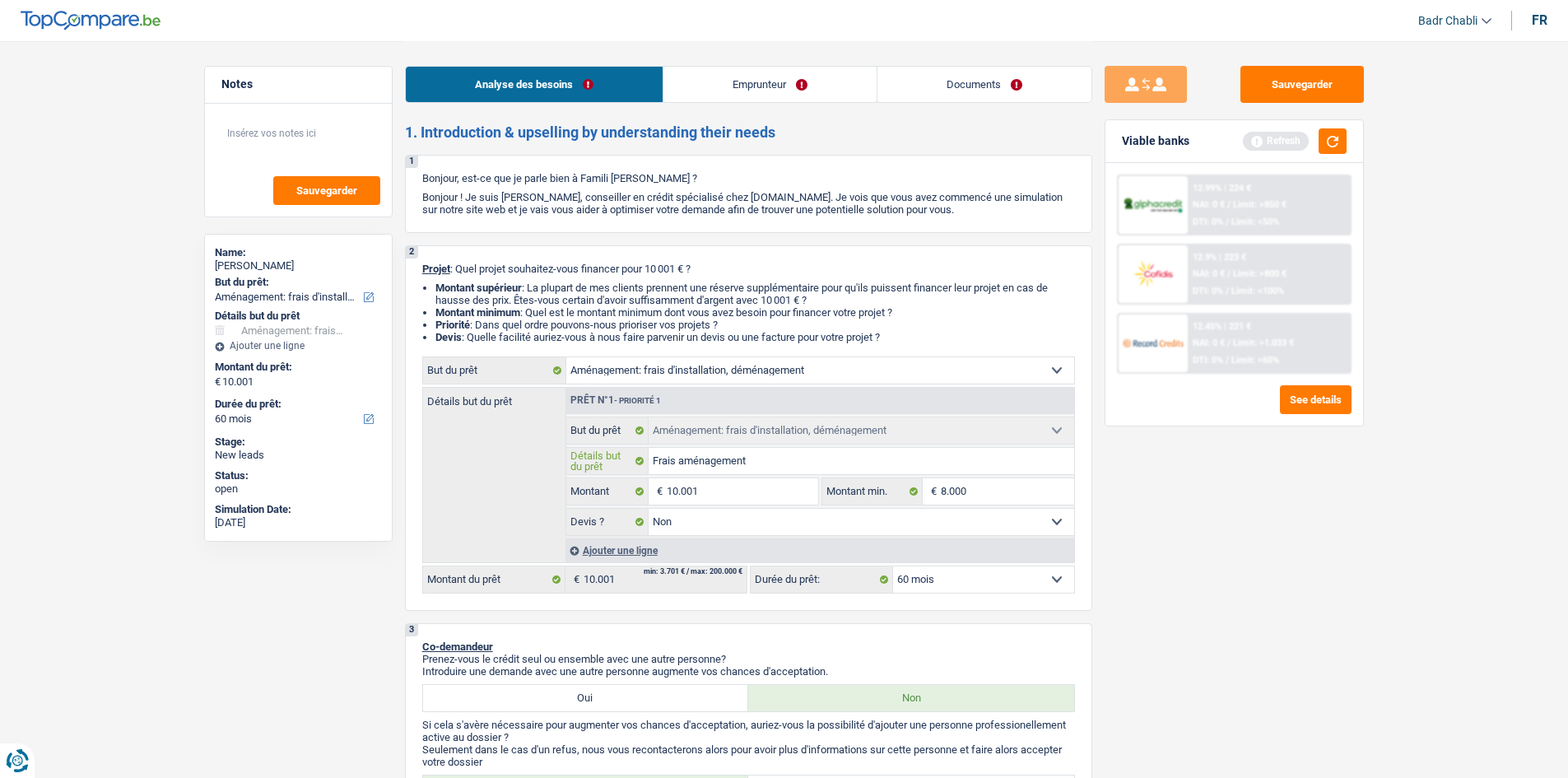
type input "Frais aménagement,"
type input "Frais aménagement, f"
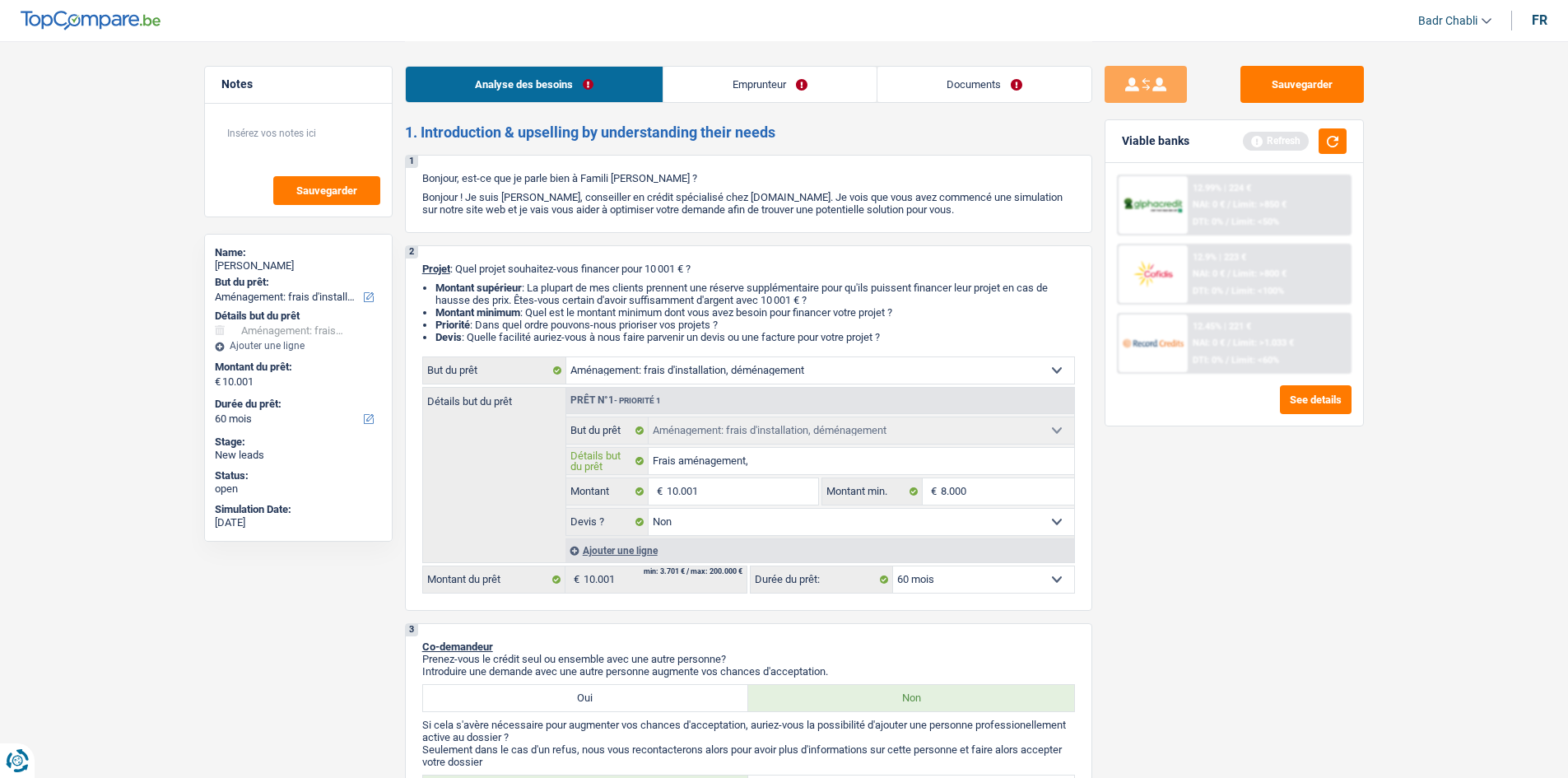
type input "Frais aménagement, f"
type input "Frais aménagement, fr"
type input "Frais aménagement, fra"
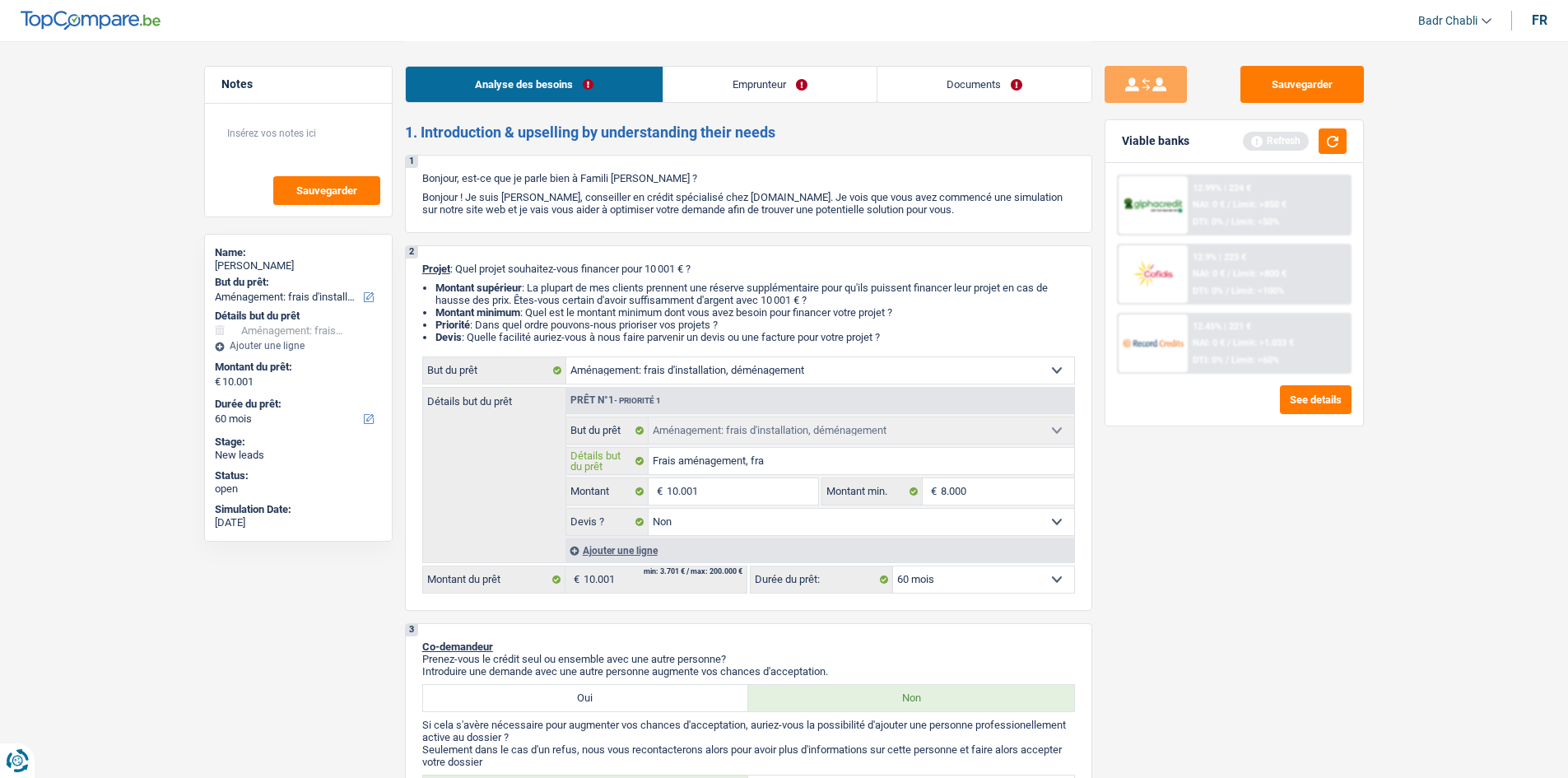
type input "Frais aménagement, frai"
type input "Frais aménagement, frais"
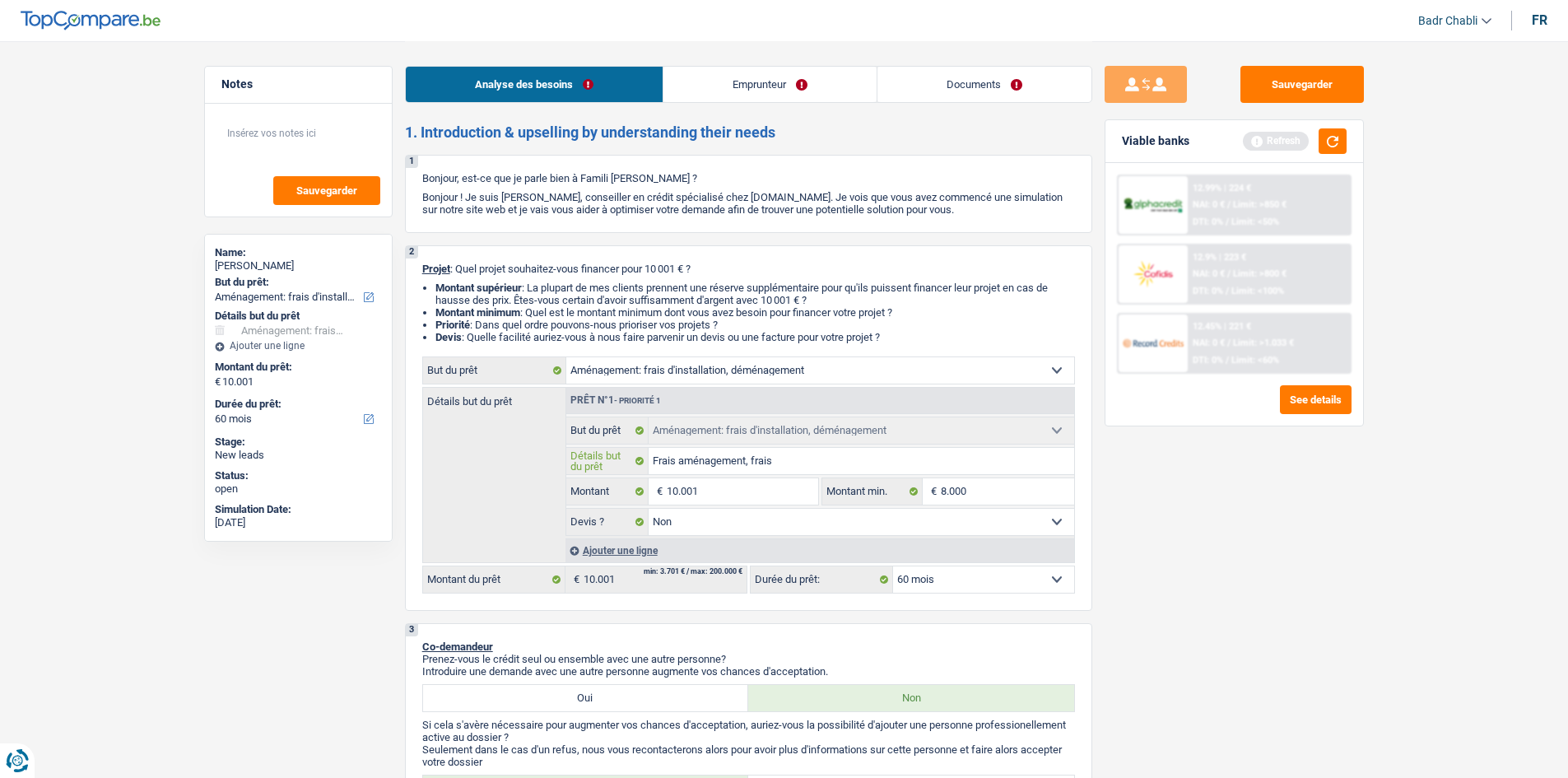
type input "Frais aménagement, frais"
type input "Frais aménagement, frais l"
type input "Frais aménagement, frais li"
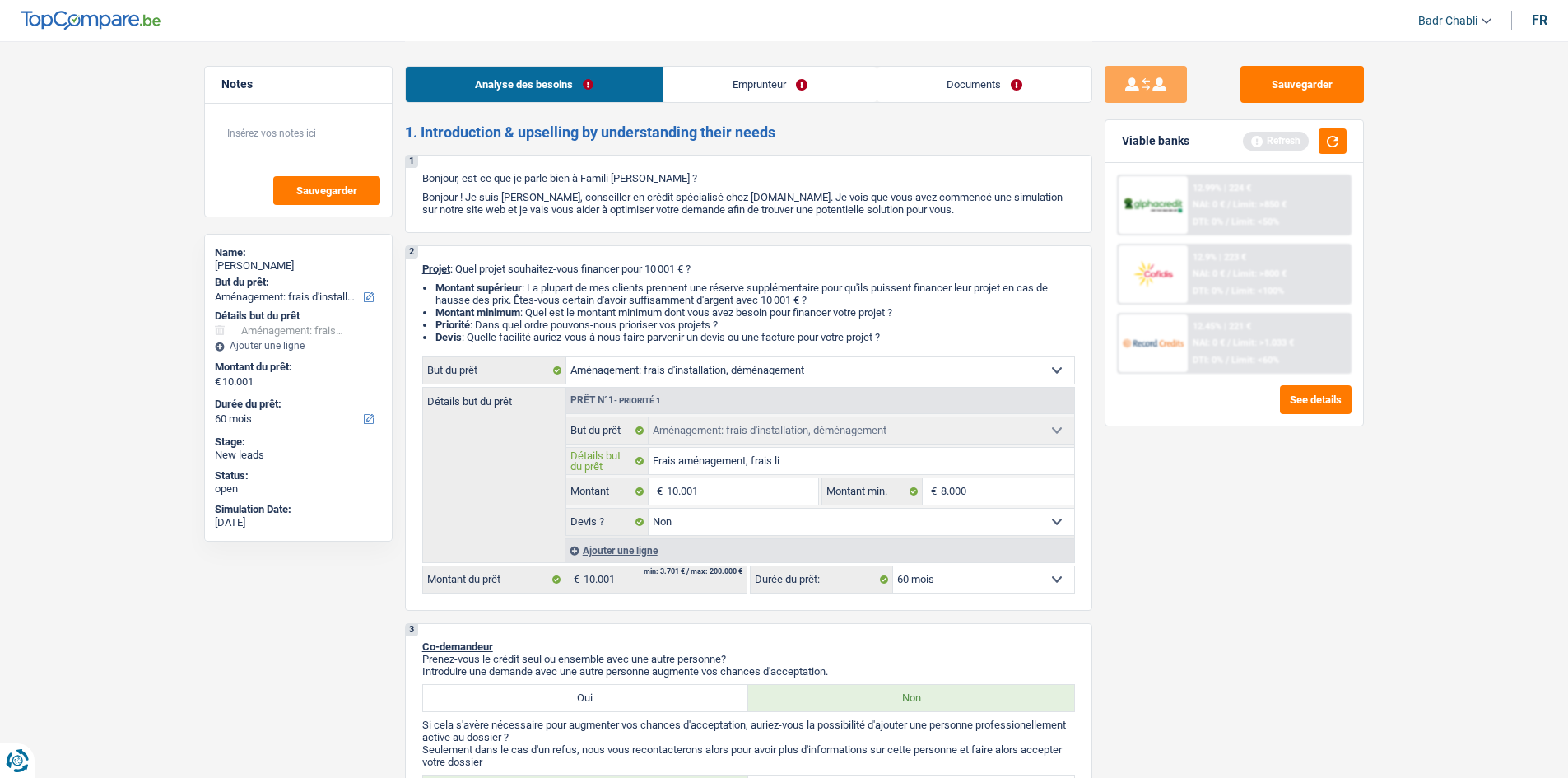
type input "Frais aménagement, frais lié"
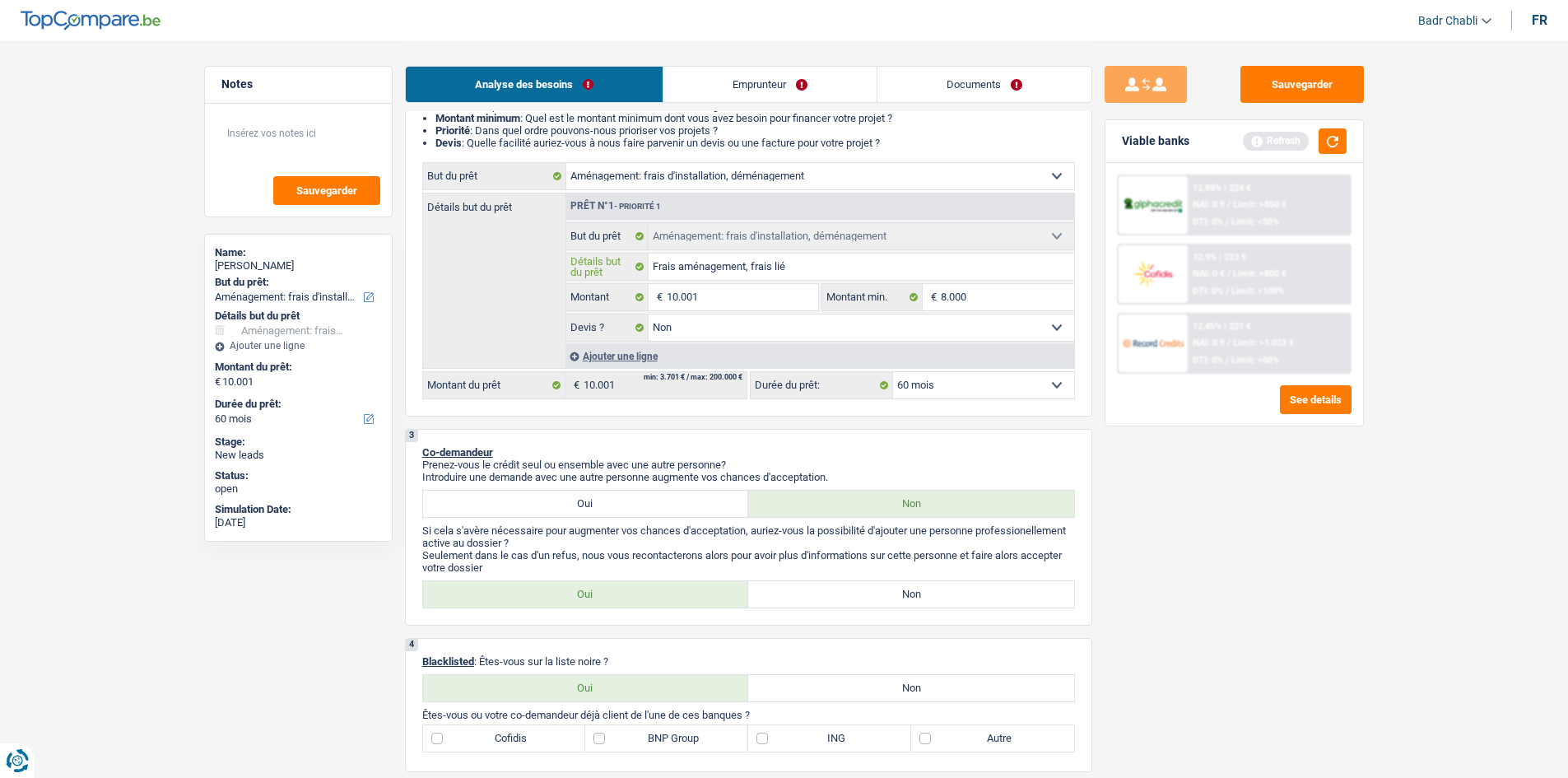
scroll to position [330, 0]
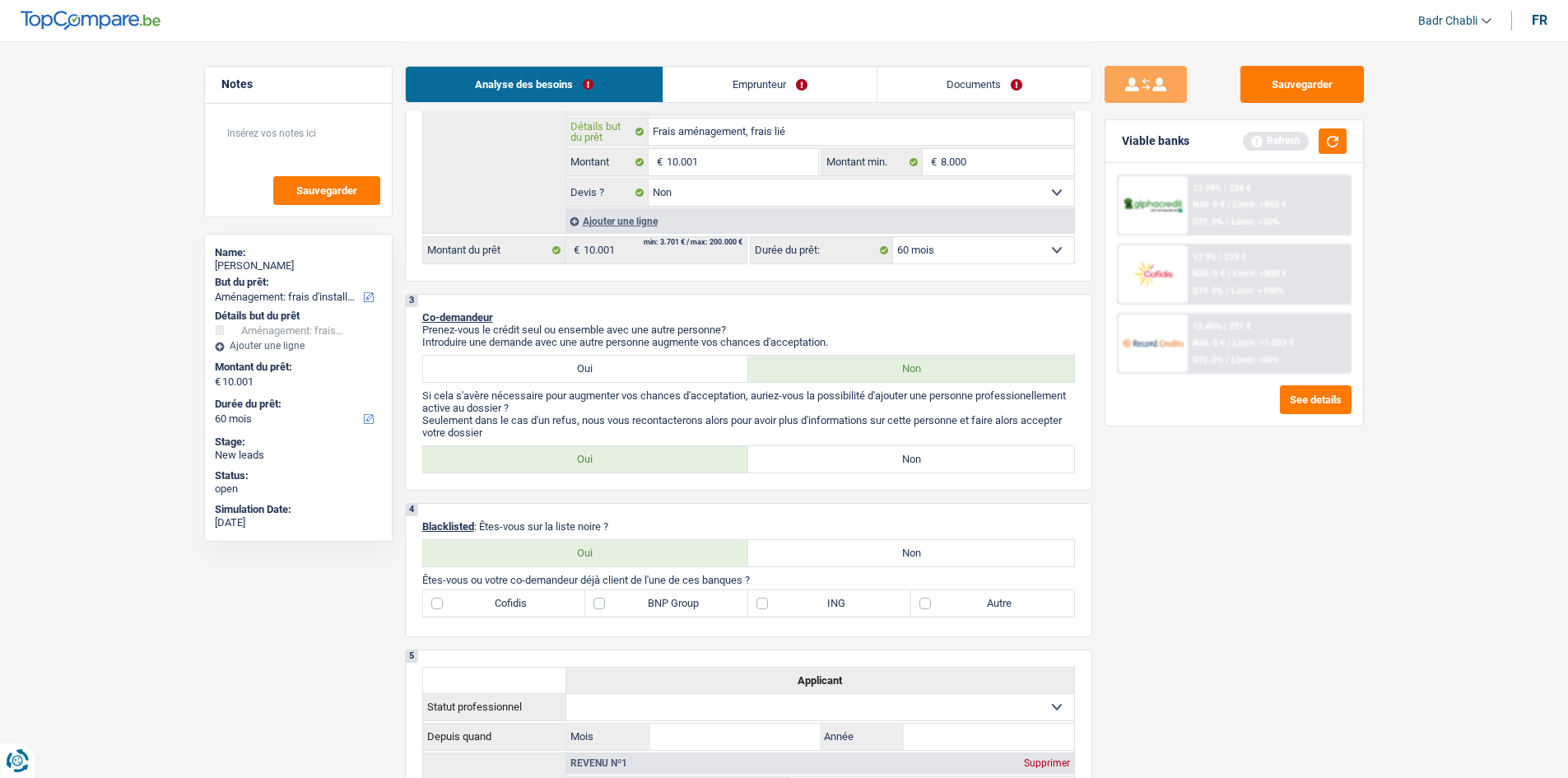
type input "Frais aménagement, frais lié"
click at [866, 458] on label "Non" at bounding box center [911, 459] width 326 height 26
click at [866, 458] on input "Non" at bounding box center [911, 459] width 326 height 26
radio input "true"
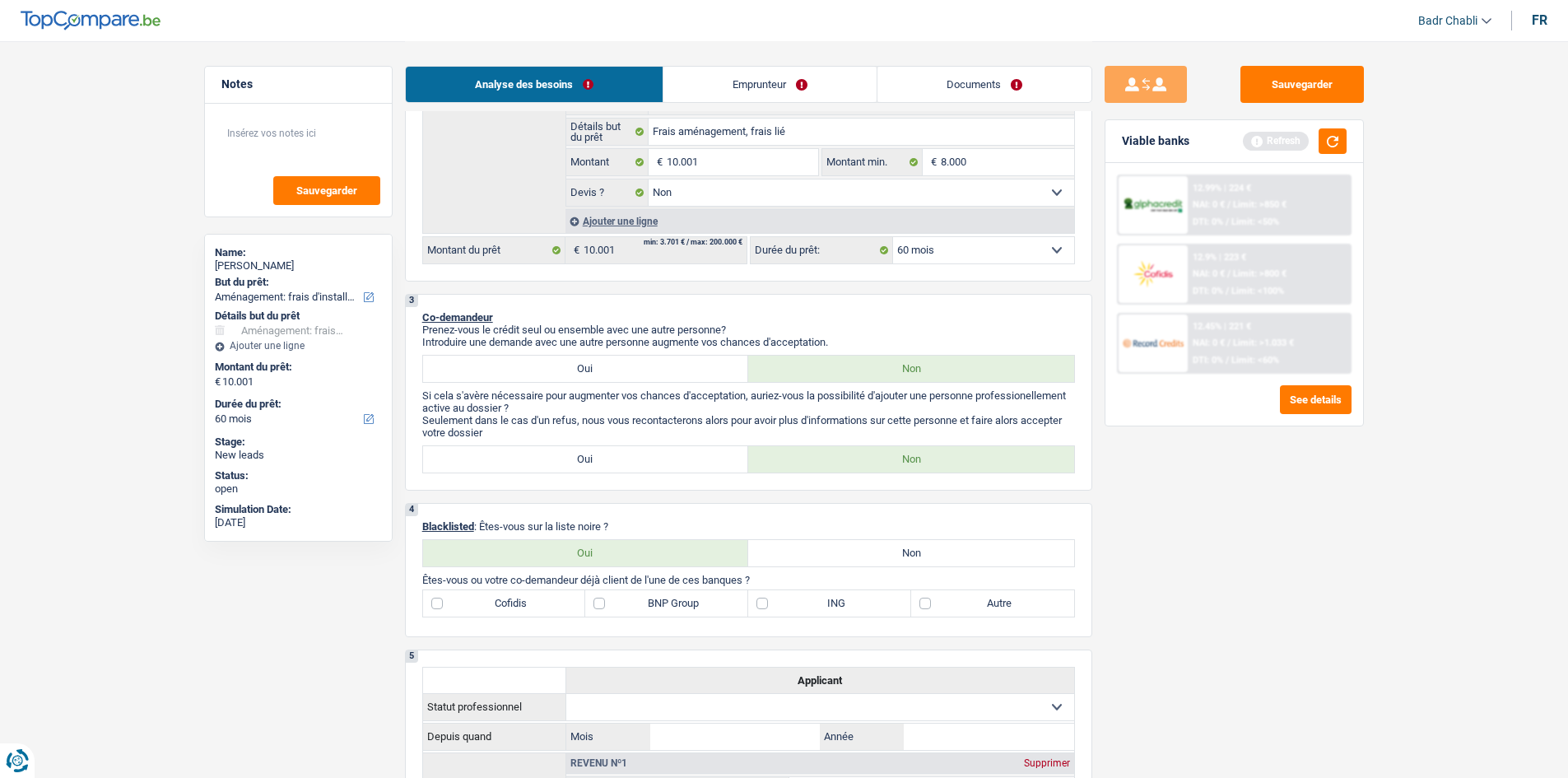
click at [883, 561] on label "Non" at bounding box center [911, 553] width 326 height 26
click at [883, 561] on input "Non" at bounding box center [911, 553] width 326 height 26
radio input "true"
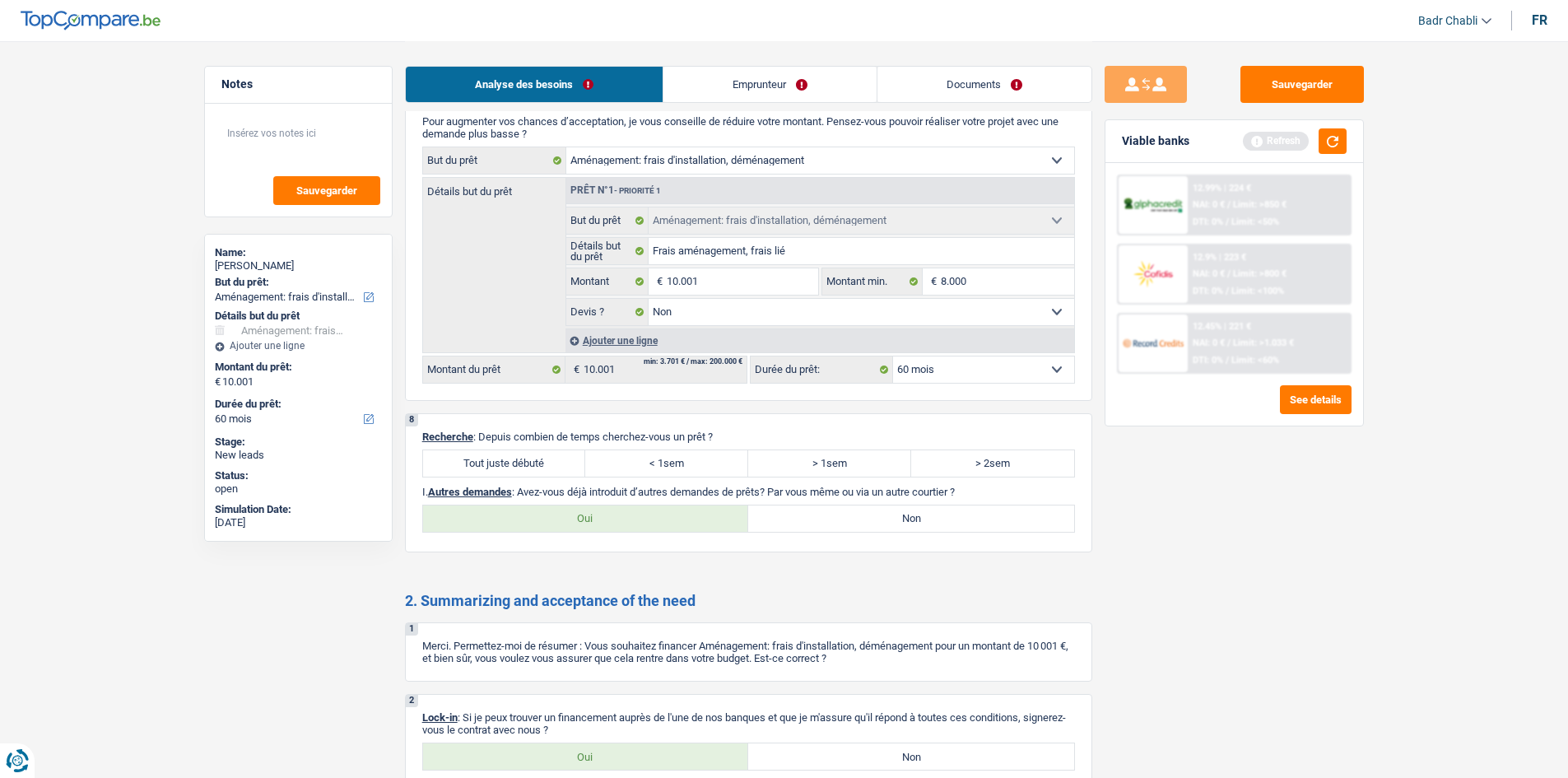
scroll to position [1430, 0]
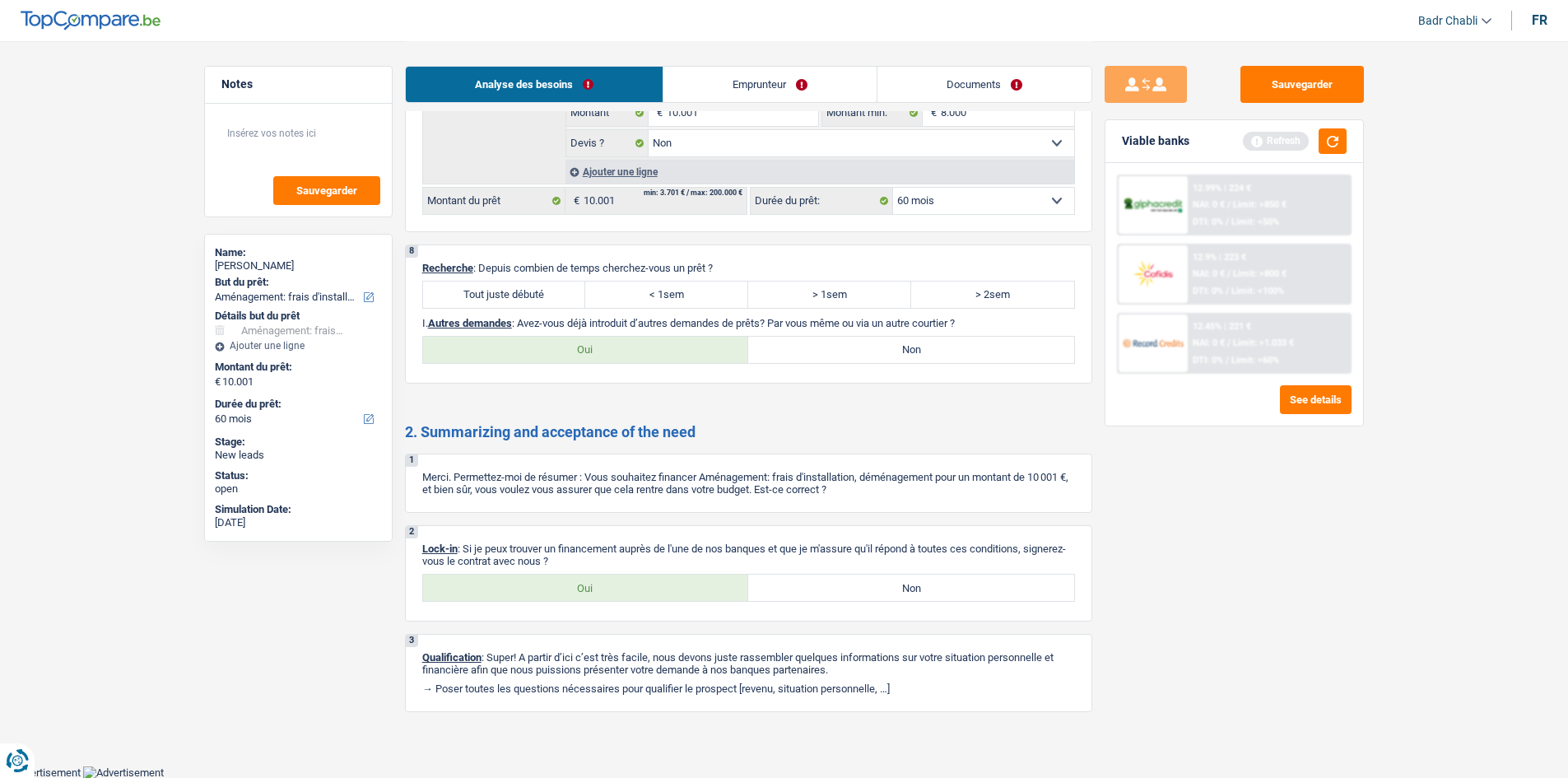
click at [548, 288] on label "Tout juste débuté" at bounding box center [504, 295] width 163 height 26
click at [548, 288] on input "Tout juste débuté" at bounding box center [504, 295] width 163 height 26
radio input "true"
click at [864, 350] on label "Non" at bounding box center [911, 350] width 326 height 26
click at [864, 350] on input "Non" at bounding box center [911, 350] width 326 height 26
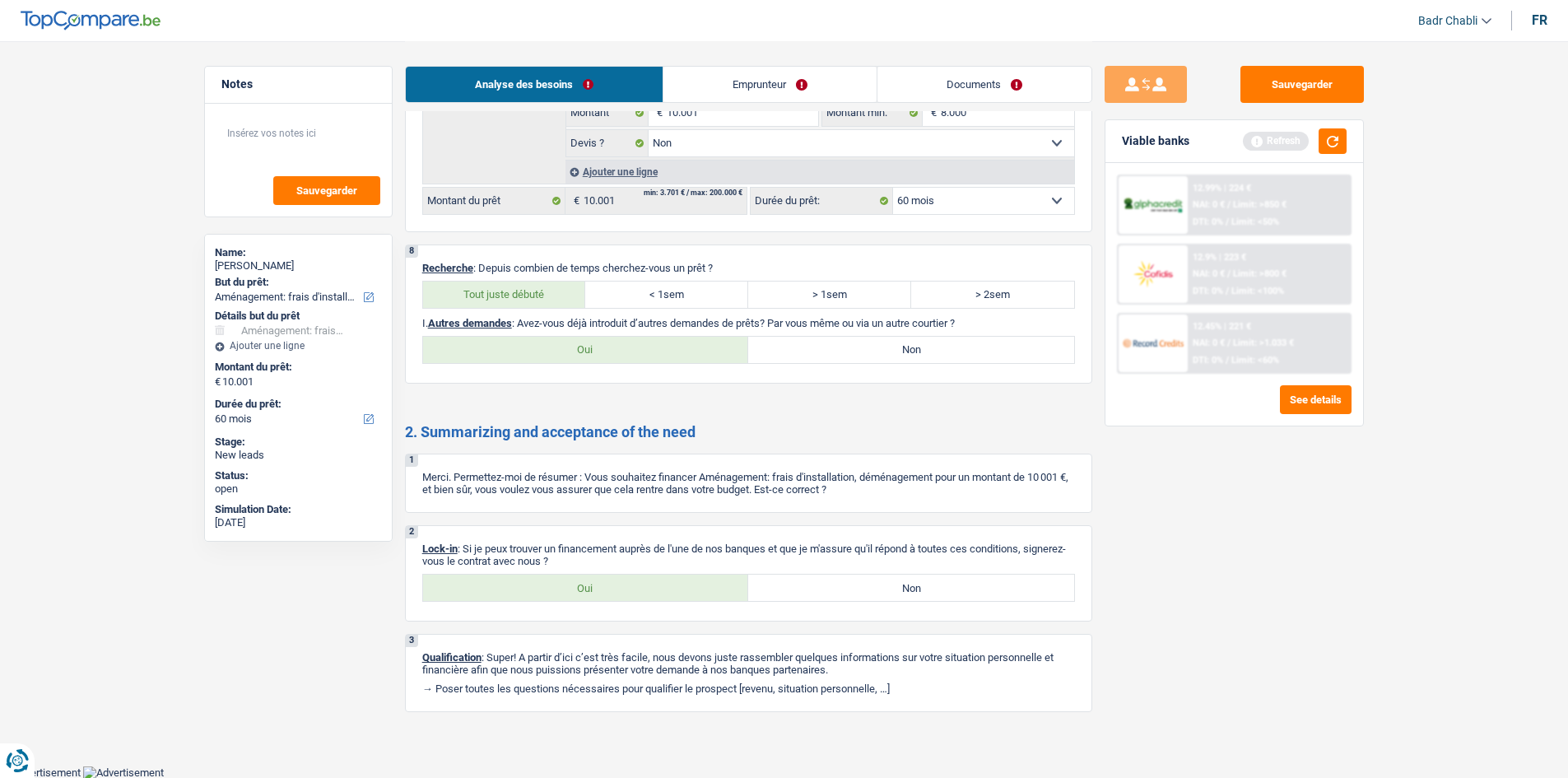
radio input "true"
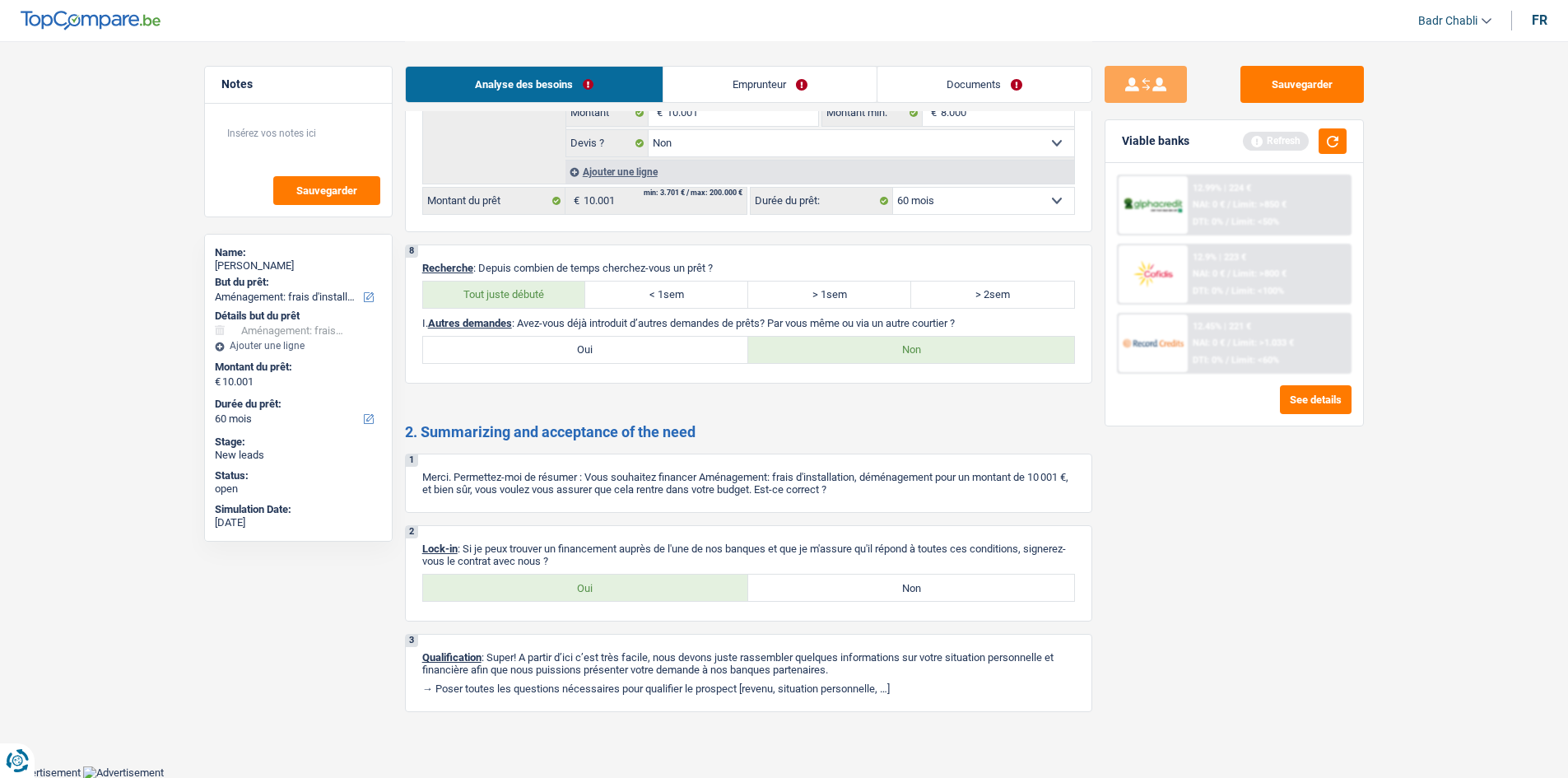
click at [653, 591] on label "Oui" at bounding box center [585, 588] width 326 height 26
click at [653, 591] on input "Oui" at bounding box center [585, 588] width 326 height 26
radio input "true"
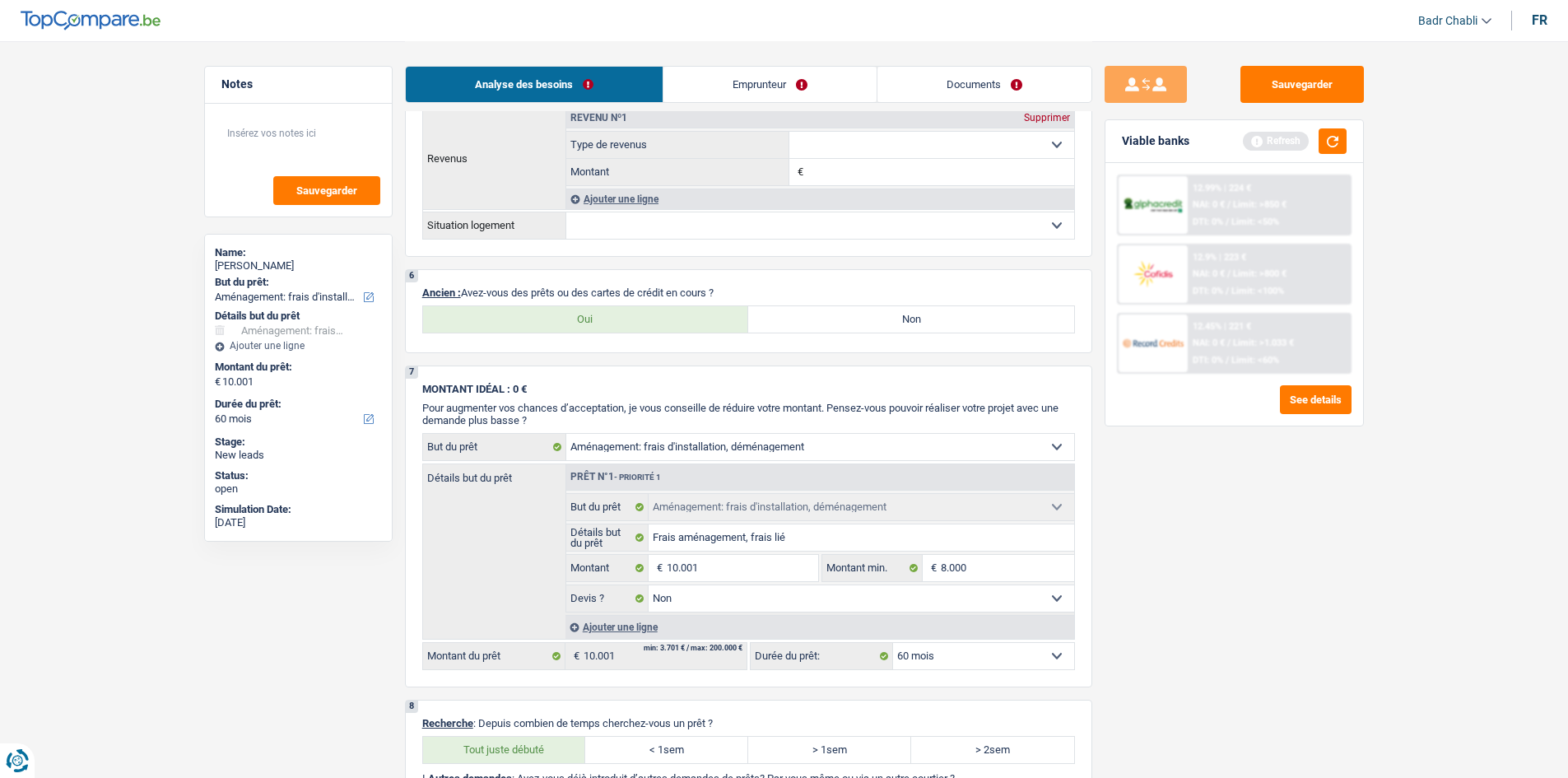
scroll to position [936, 0]
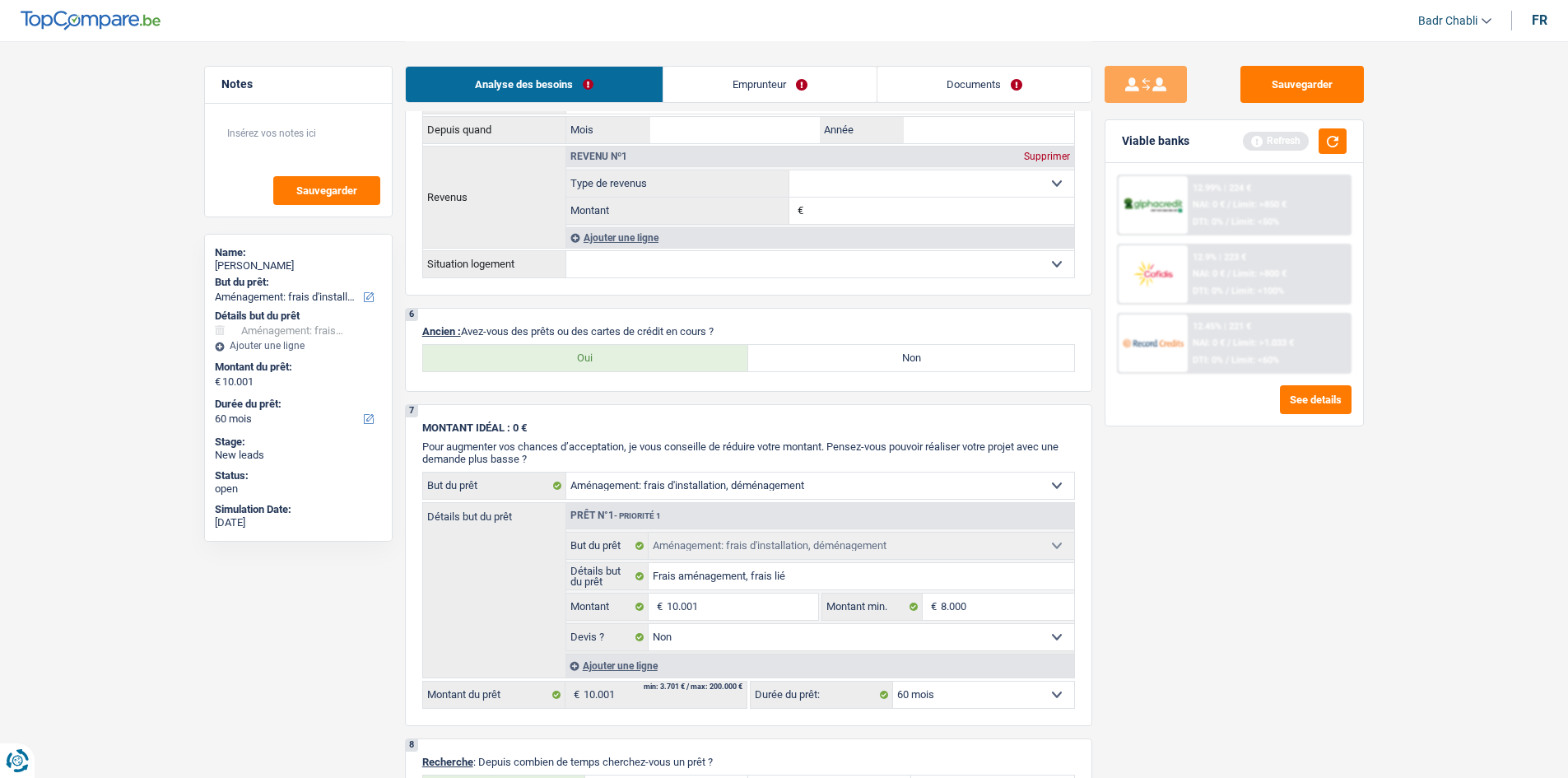
click at [647, 358] on label "Oui" at bounding box center [585, 358] width 326 height 26
click at [647, 358] on input "Oui" at bounding box center [585, 358] width 326 height 26
radio input "true"
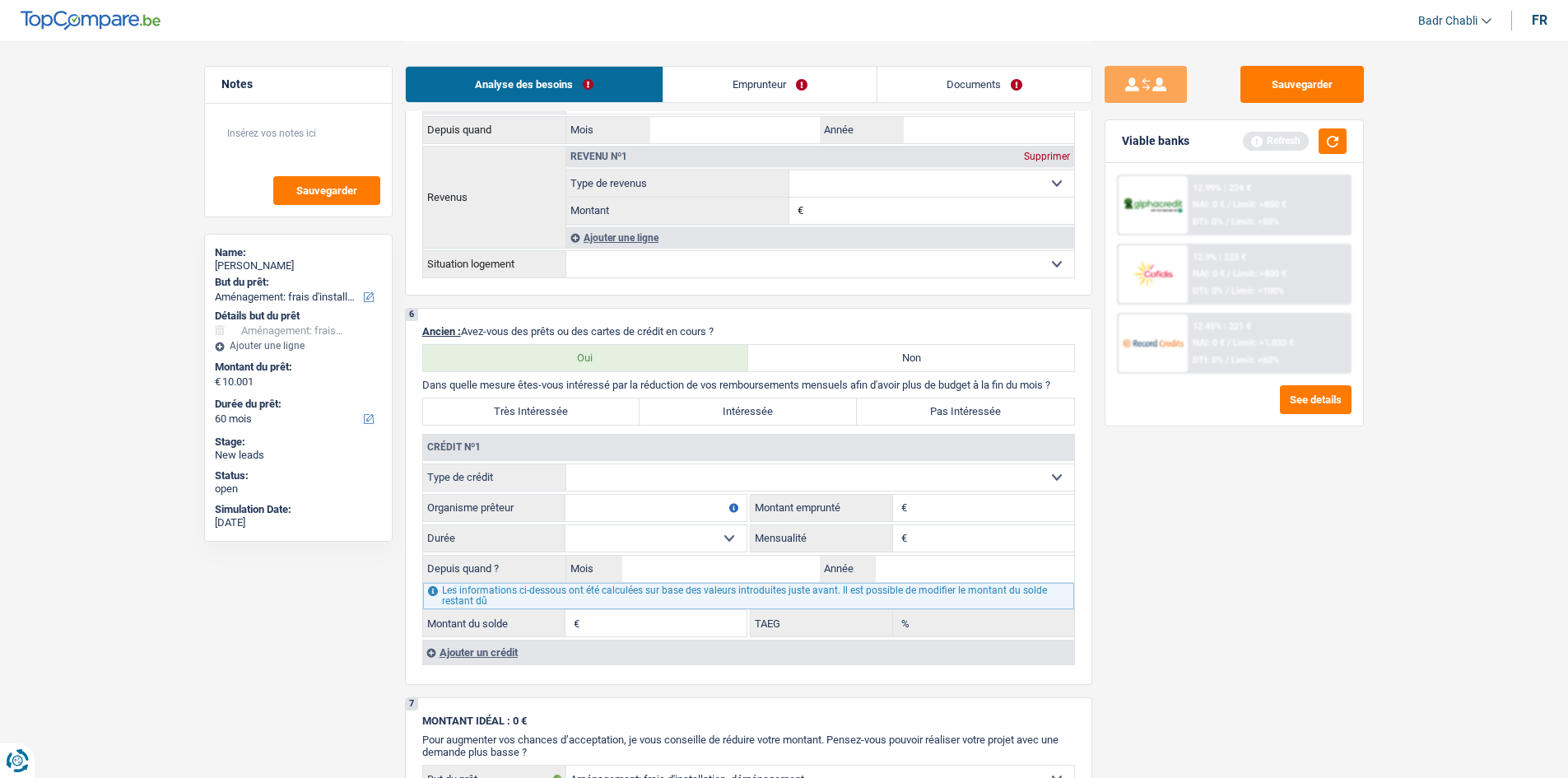
click at [628, 483] on select "Carte ou ouverture de crédit Prêt hypothécaire Vente à tempérament Prêt à tempé…" at bounding box center [820, 477] width 508 height 26
select select "cardOrCredit"
type input "0"
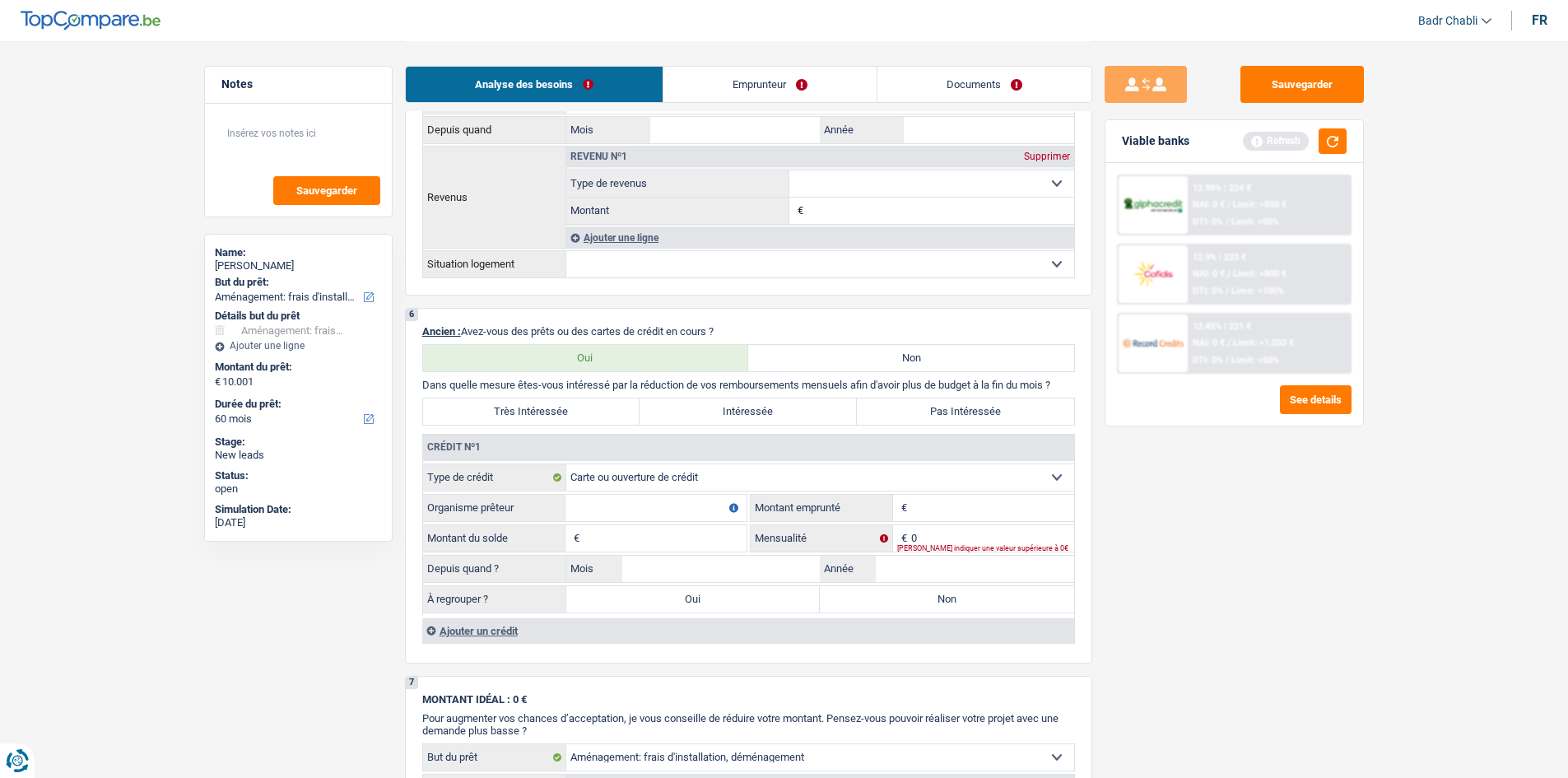
click at [673, 519] on input "Organisme prêteur" at bounding box center [656, 508] width 181 height 26
type input "CBC"
click at [932, 349] on label "Non" at bounding box center [911, 358] width 326 height 26
click at [932, 349] on input "Non" at bounding box center [911, 358] width 326 height 26
radio input "true"
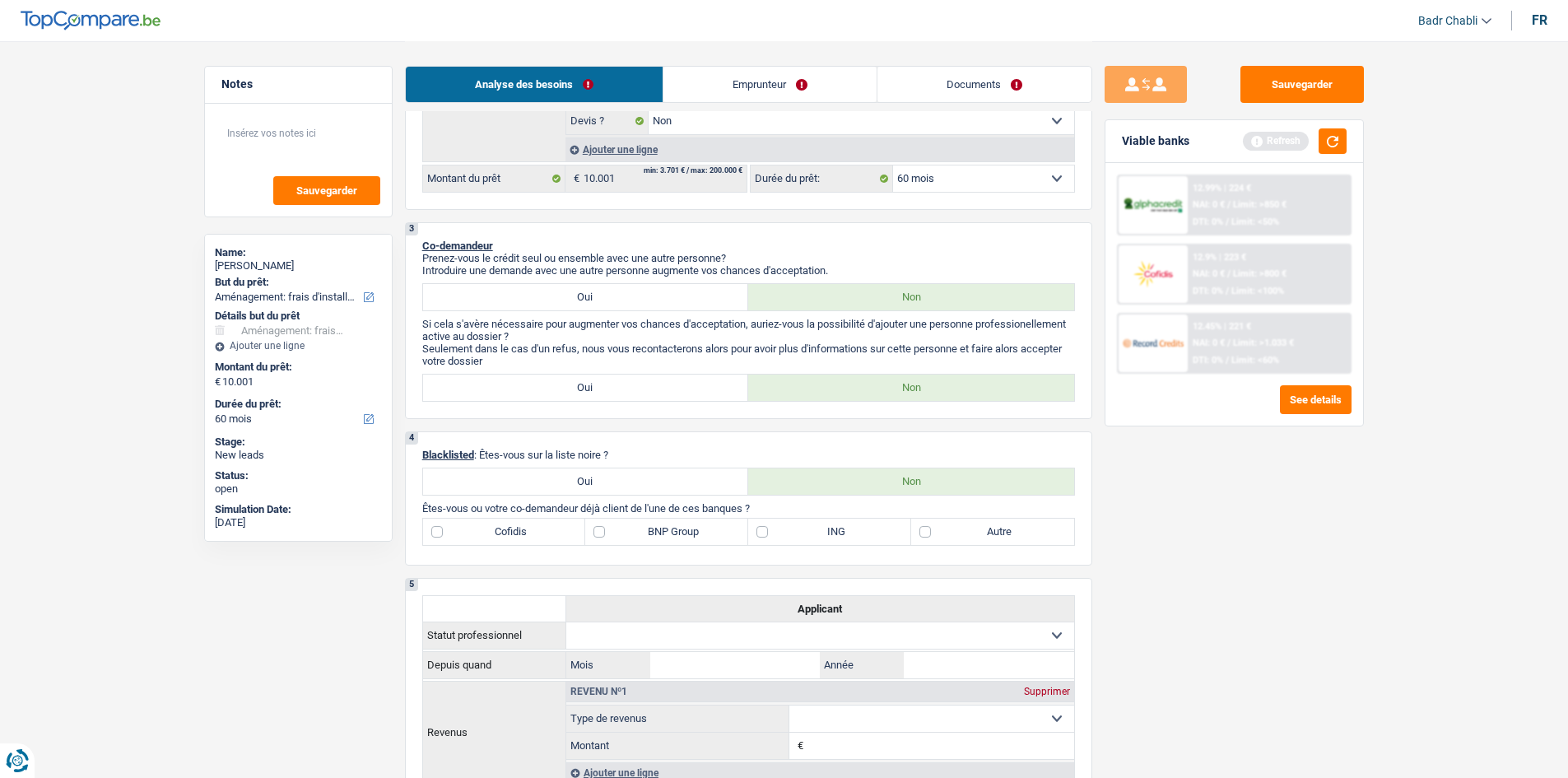
scroll to position [524, 0]
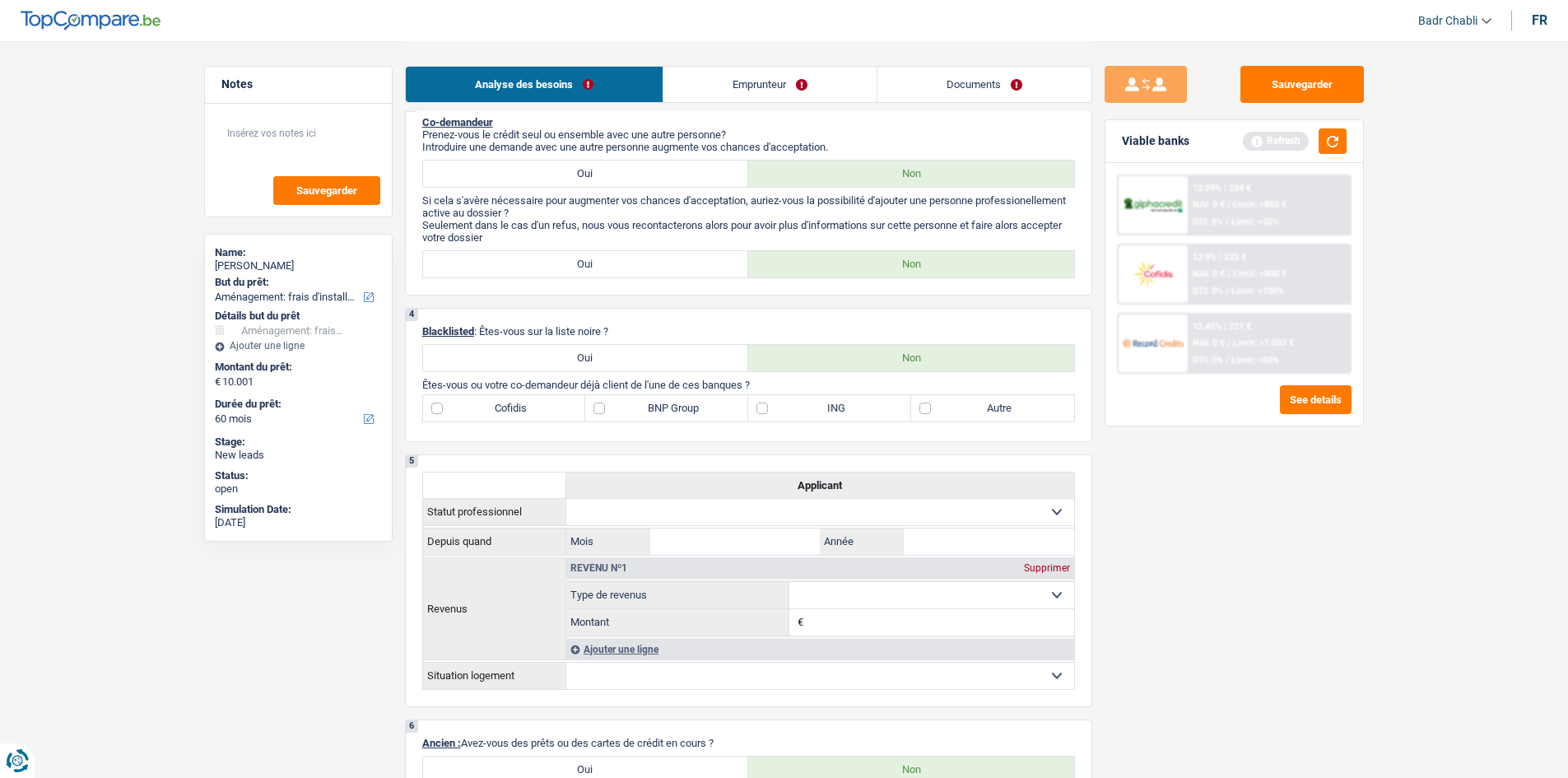
click at [941, 409] on label "Autre" at bounding box center [992, 408] width 163 height 26
click at [941, 409] on input "Autre" at bounding box center [992, 408] width 163 height 26
checkbox input "true"
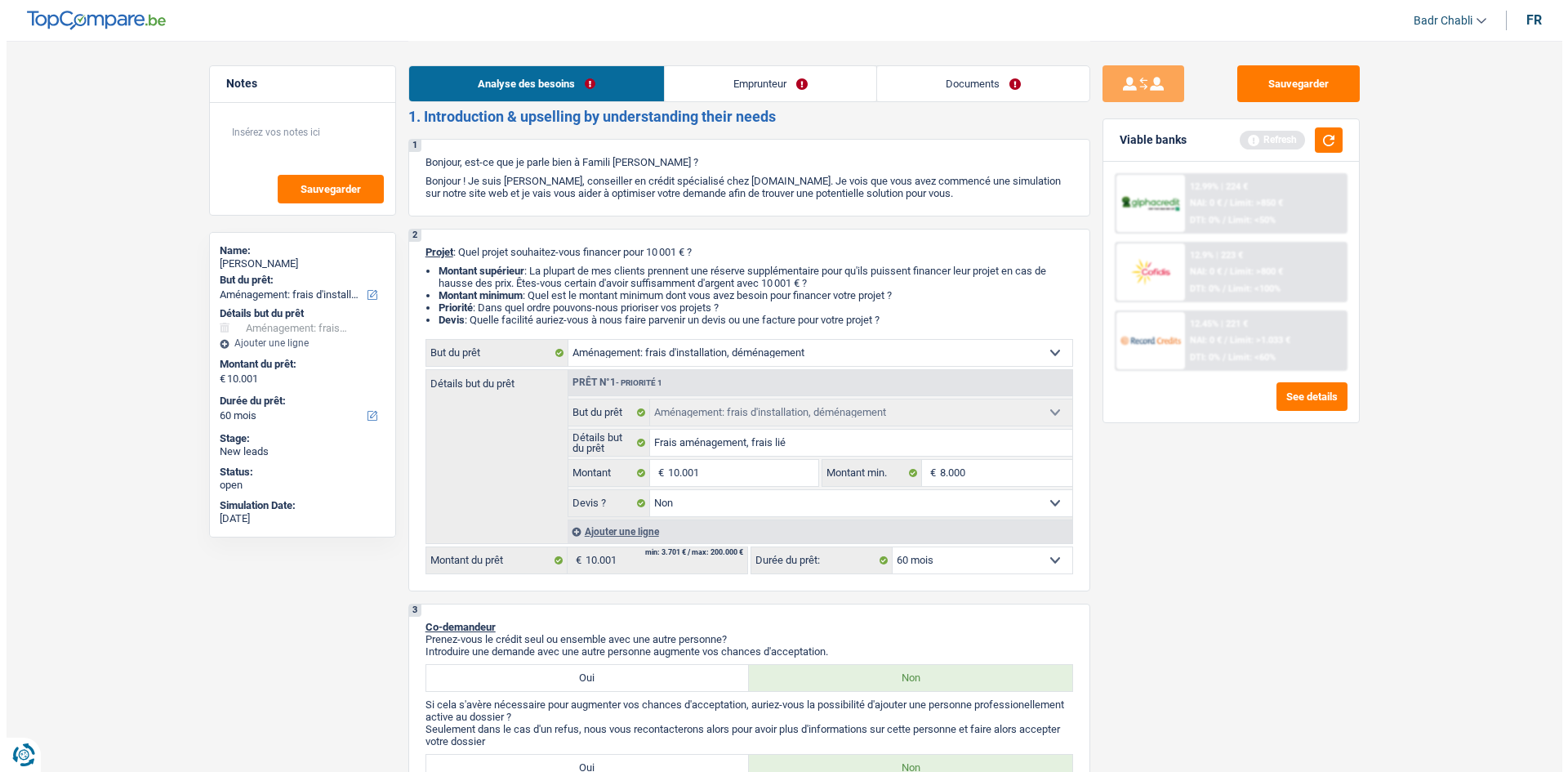
scroll to position [0, 0]
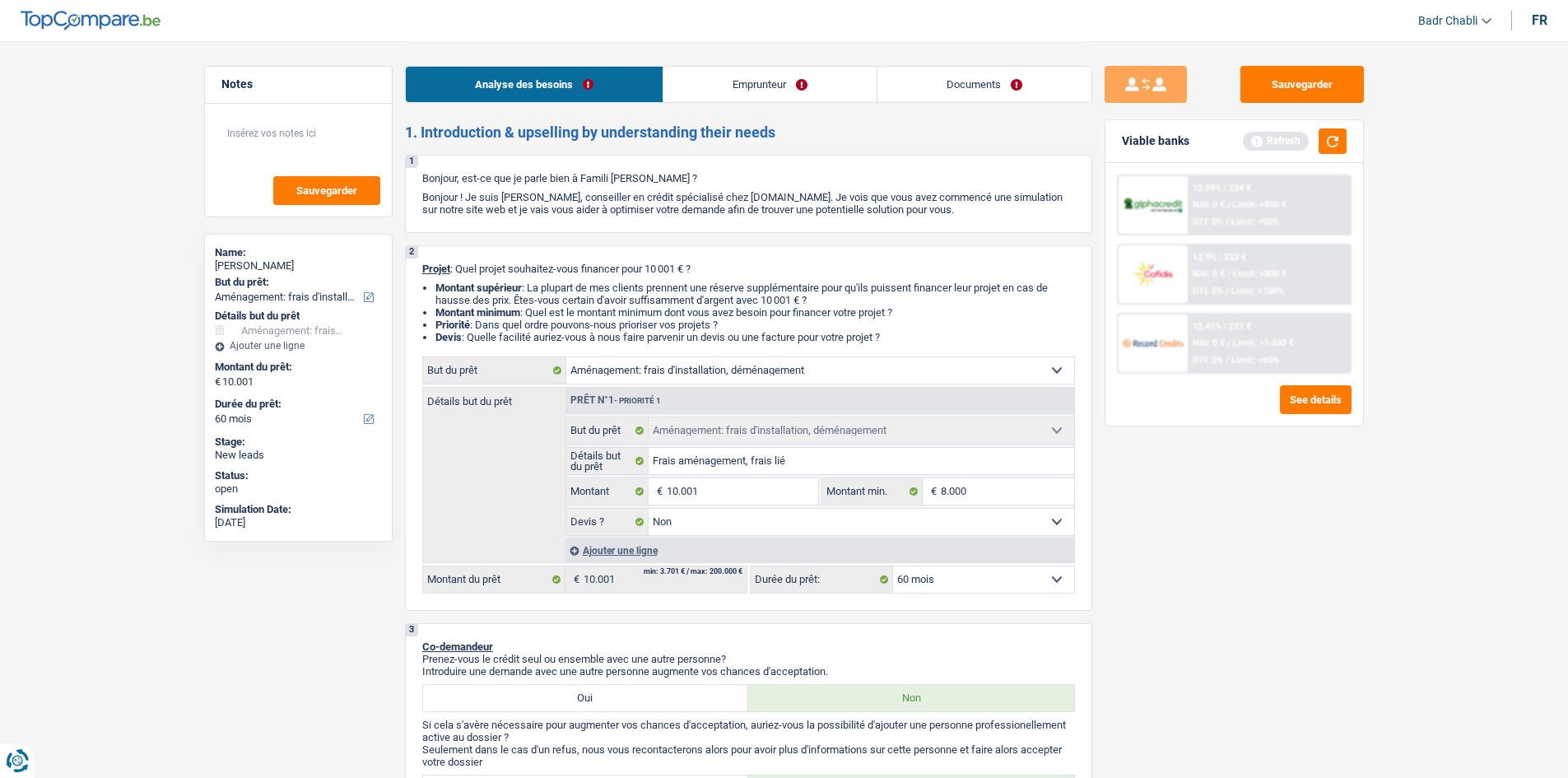
click at [767, 78] on link "Emprunteur" at bounding box center [770, 84] width 213 height 36
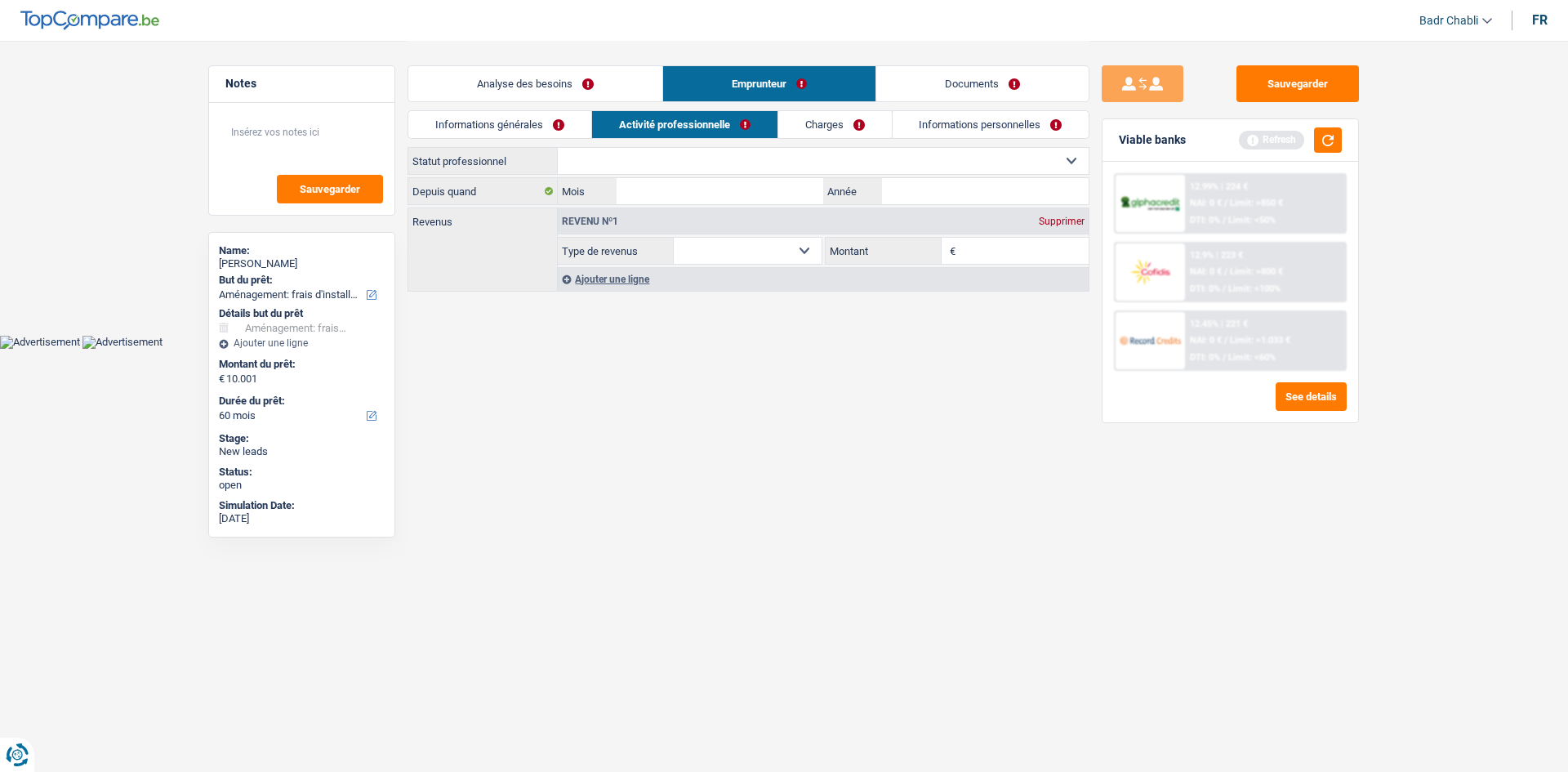
click at [484, 111] on link "Informations générales" at bounding box center [499, 125] width 183 height 27
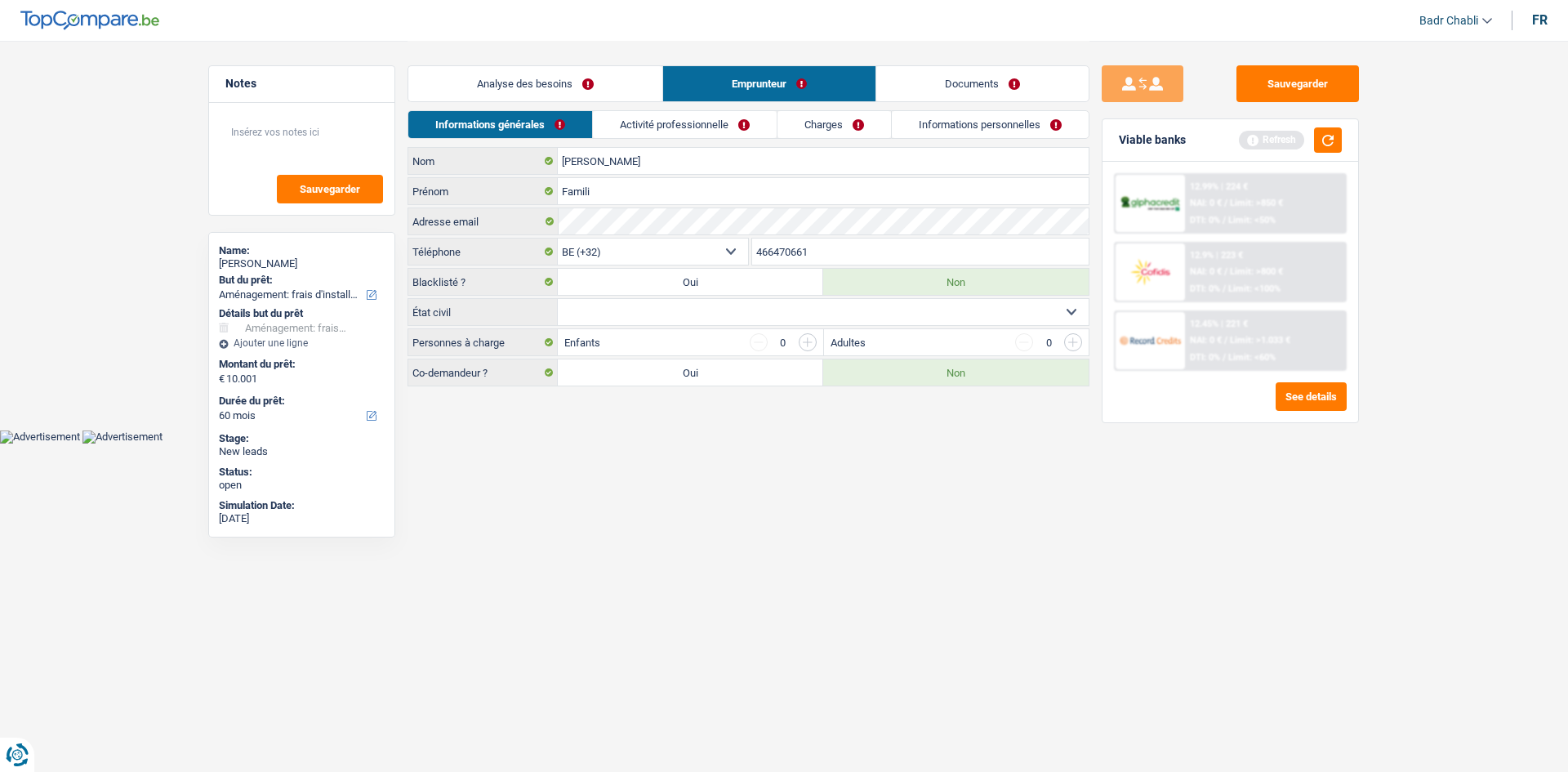
click at [682, 316] on select "Célibataire Marié(e) Cohabitant(e) légal(e) Divorcé(e) Veuf(ve) Séparé (de fait…" at bounding box center [823, 312] width 531 height 26
select select "single"
click at [558, 299] on select "Célibataire Marié(e) Cohabitant(e) légal(e) Divorcé(e) Veuf(ve) Séparé (de fait…" at bounding box center [823, 312] width 531 height 26
click at [682, 125] on link "Activité professionnelle" at bounding box center [686, 125] width 184 height 27
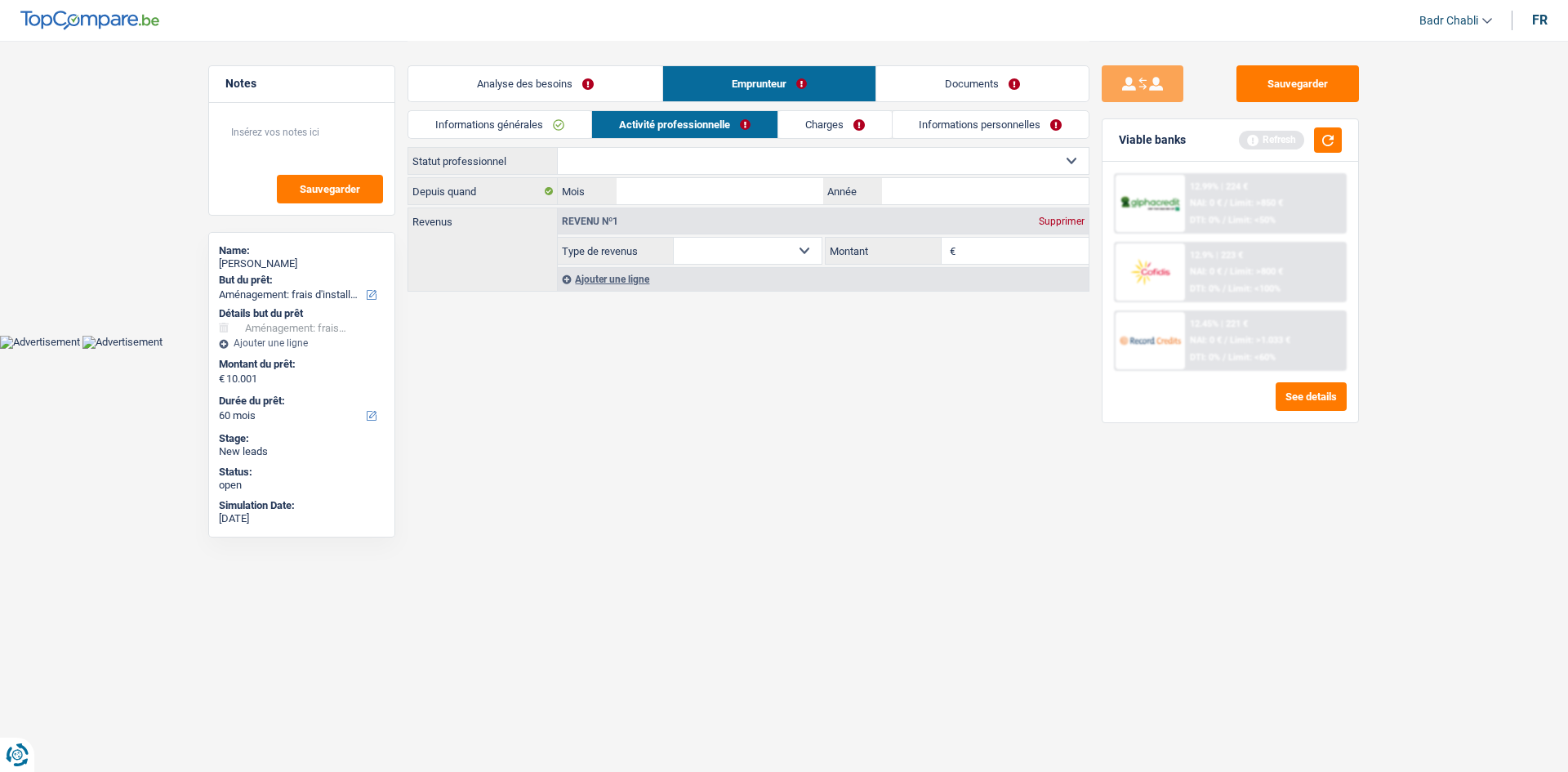
click at [1308, 145] on div "Refresh" at bounding box center [1290, 140] width 103 height 25
click at [1321, 144] on button "button" at bounding box center [1328, 140] width 28 height 25
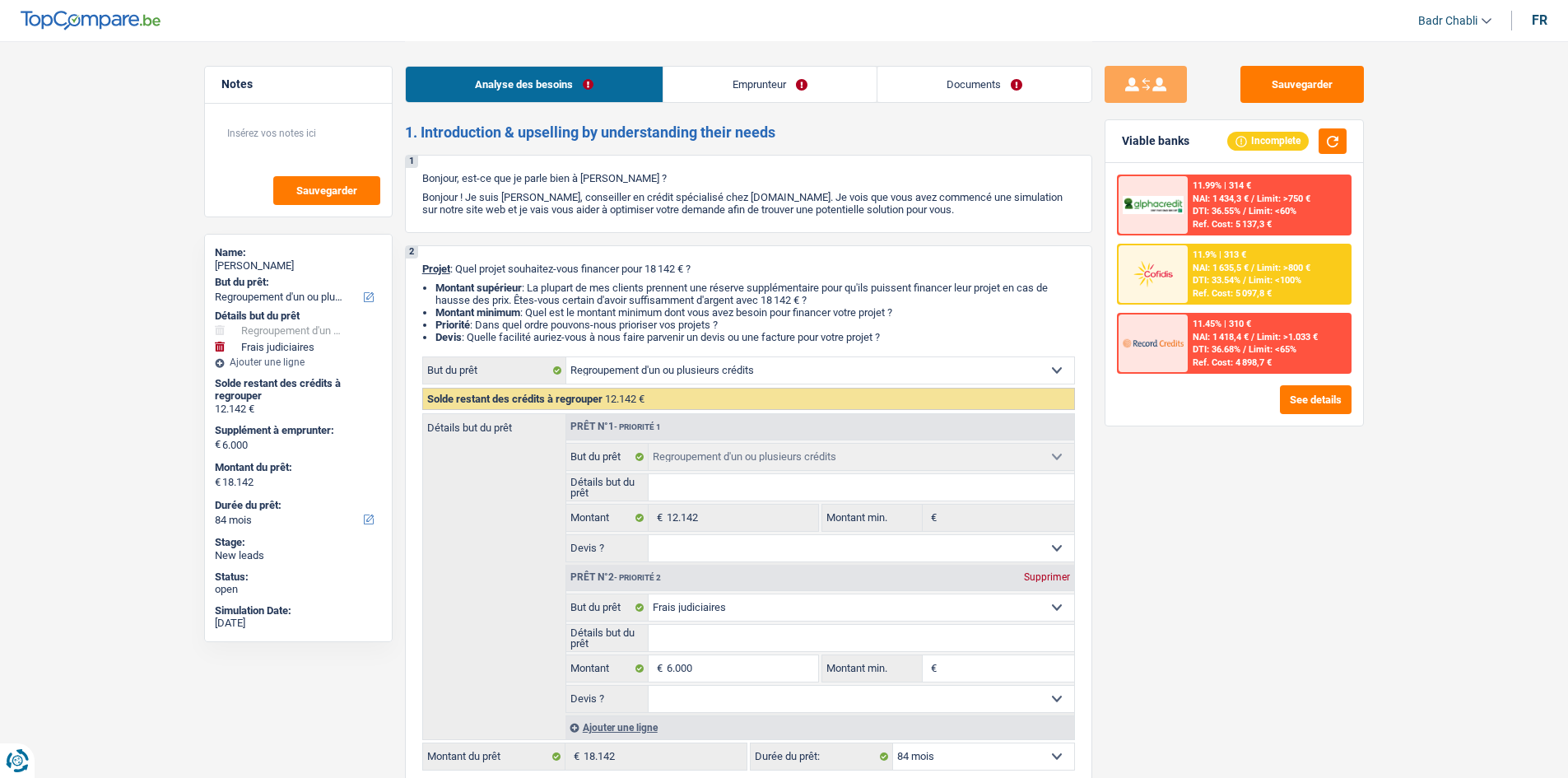
select select "refinancing"
select select "judicial"
select select "84"
select select "refinancing"
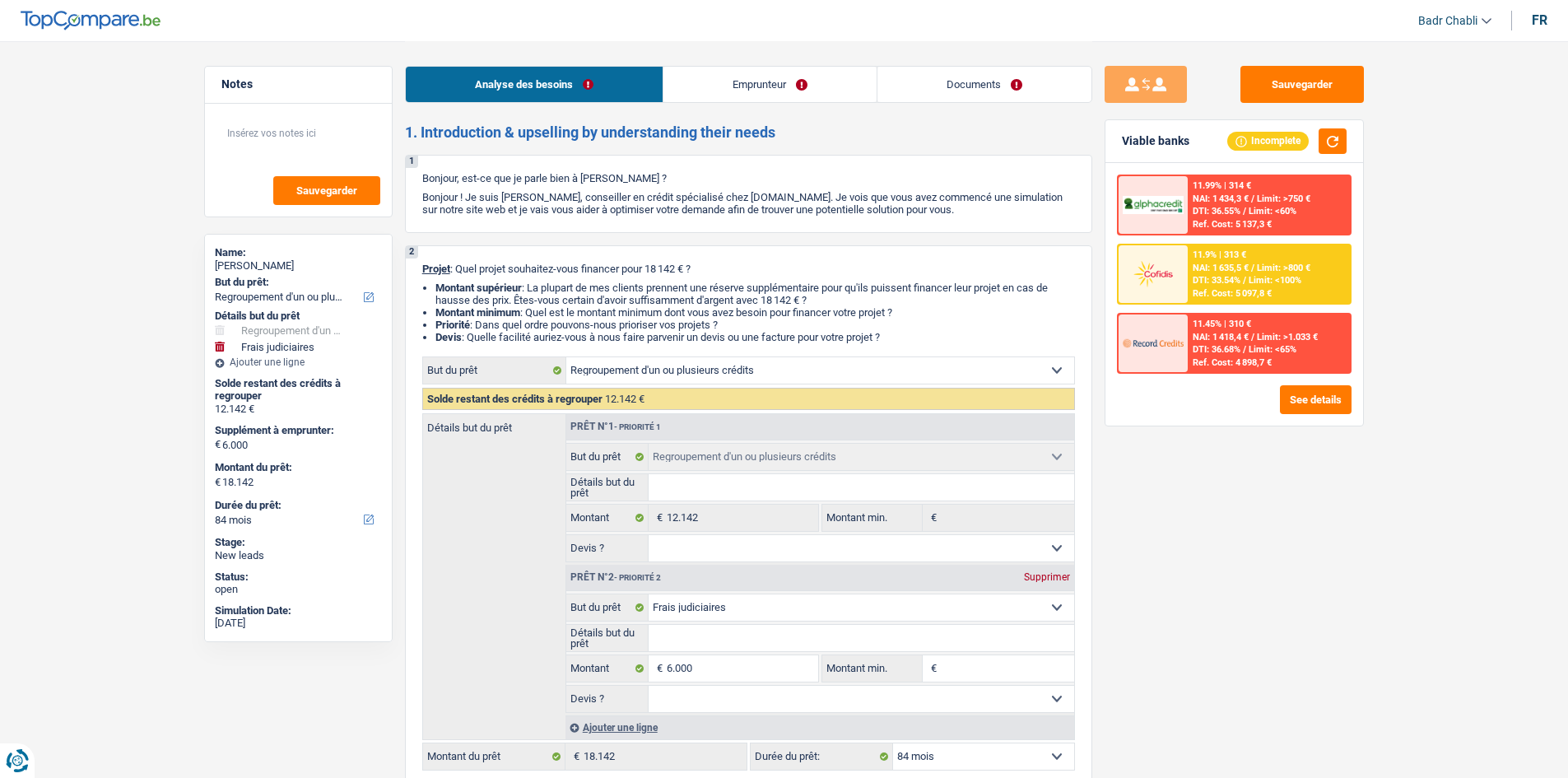
select select "refinancing"
select select "judicial"
select select "84"
select select "publicEmployee"
select select "familyAllowances"
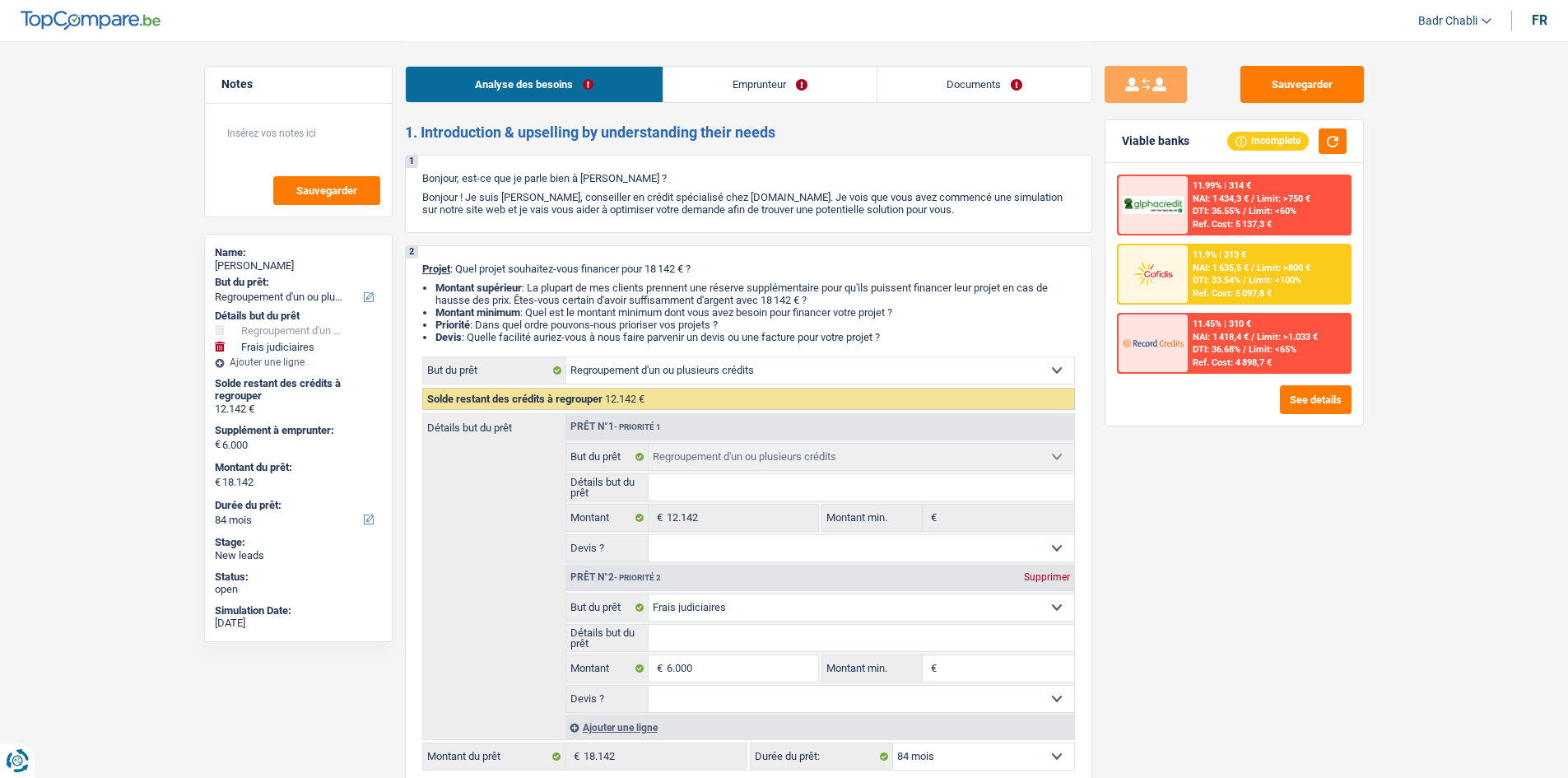
select select "netSalary"
select select "mealVouchers"
select select "ownerWithMortgage"
select select "mortgage"
select select "360"
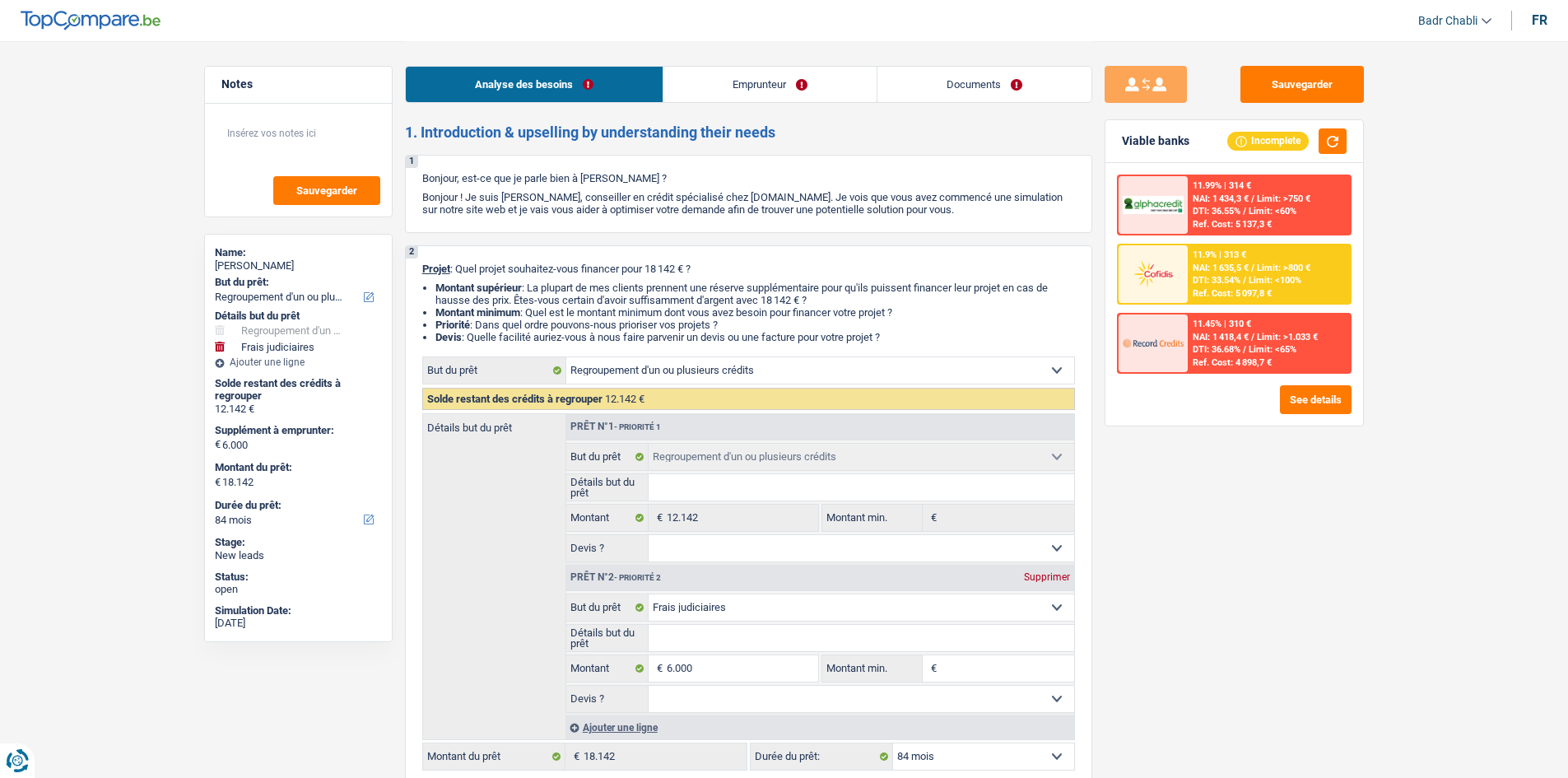
select select "cardOrCredit"
select select "renovationLoan"
select select "24"
select select "personalLoan"
select select "homeFurnishingOrRelocation"
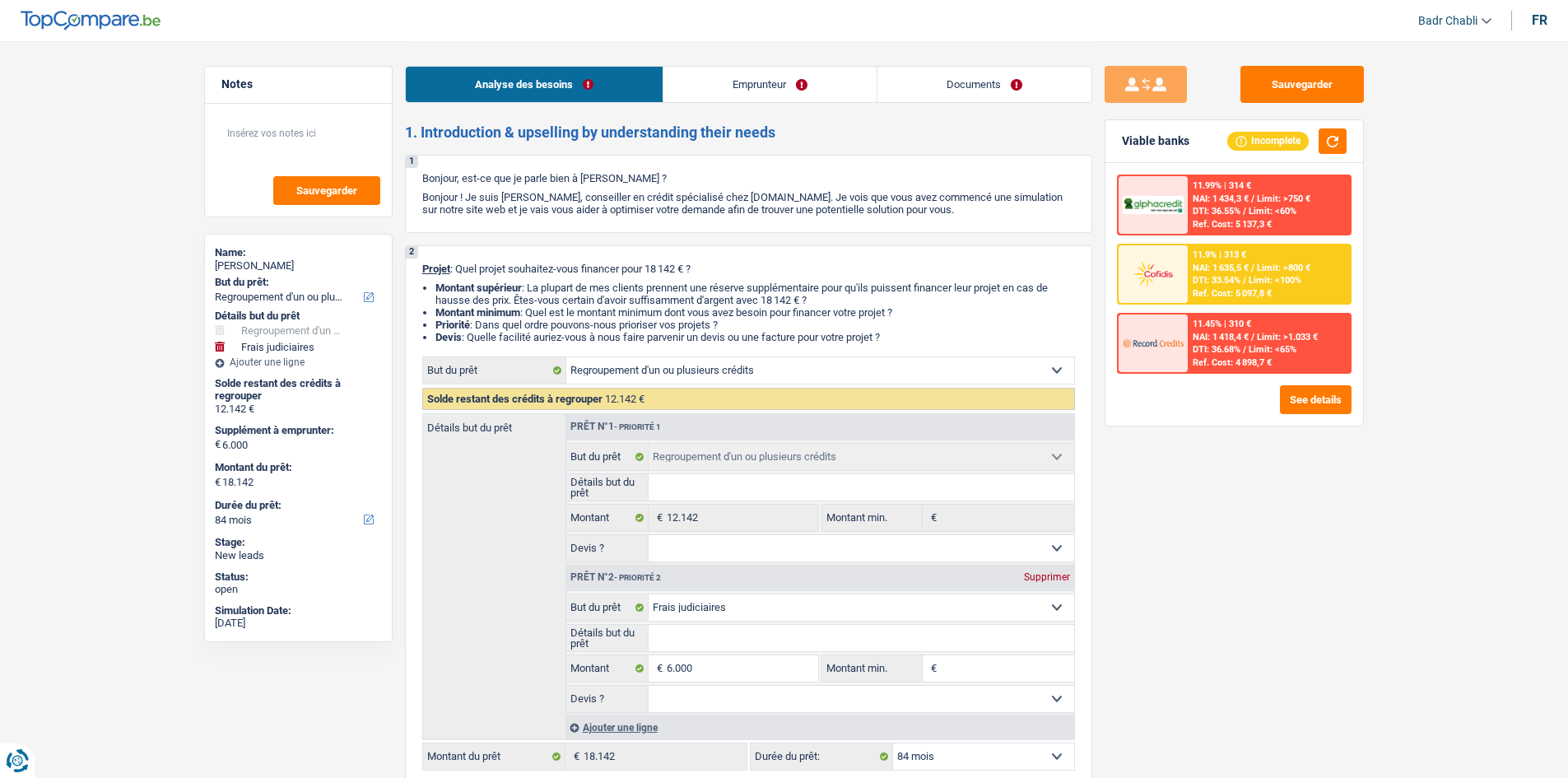
select select "36"
select select "refinancing"
select select "judicial"
select select "84"
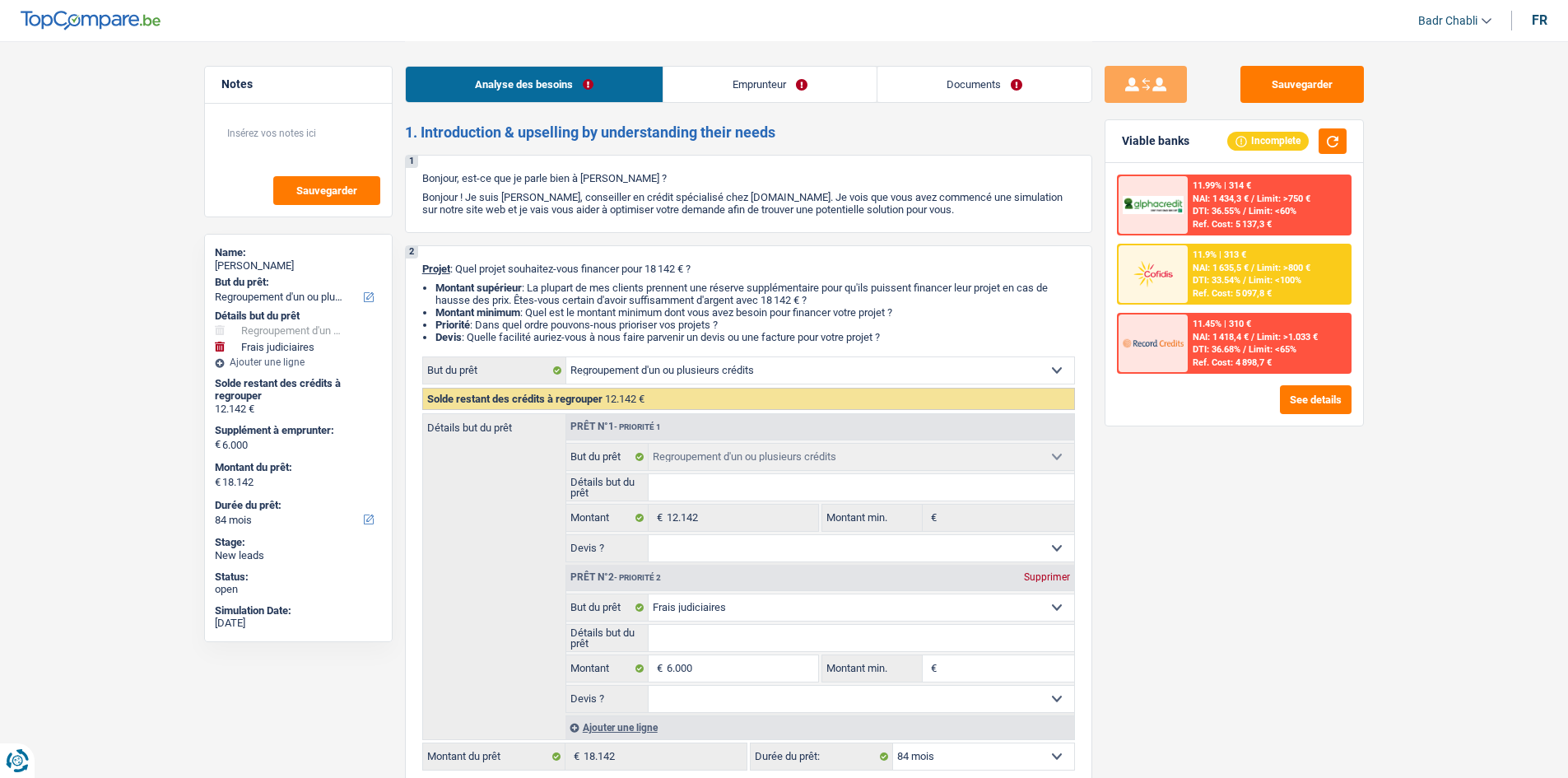
click at [956, 96] on link "Documents" at bounding box center [984, 84] width 214 height 36
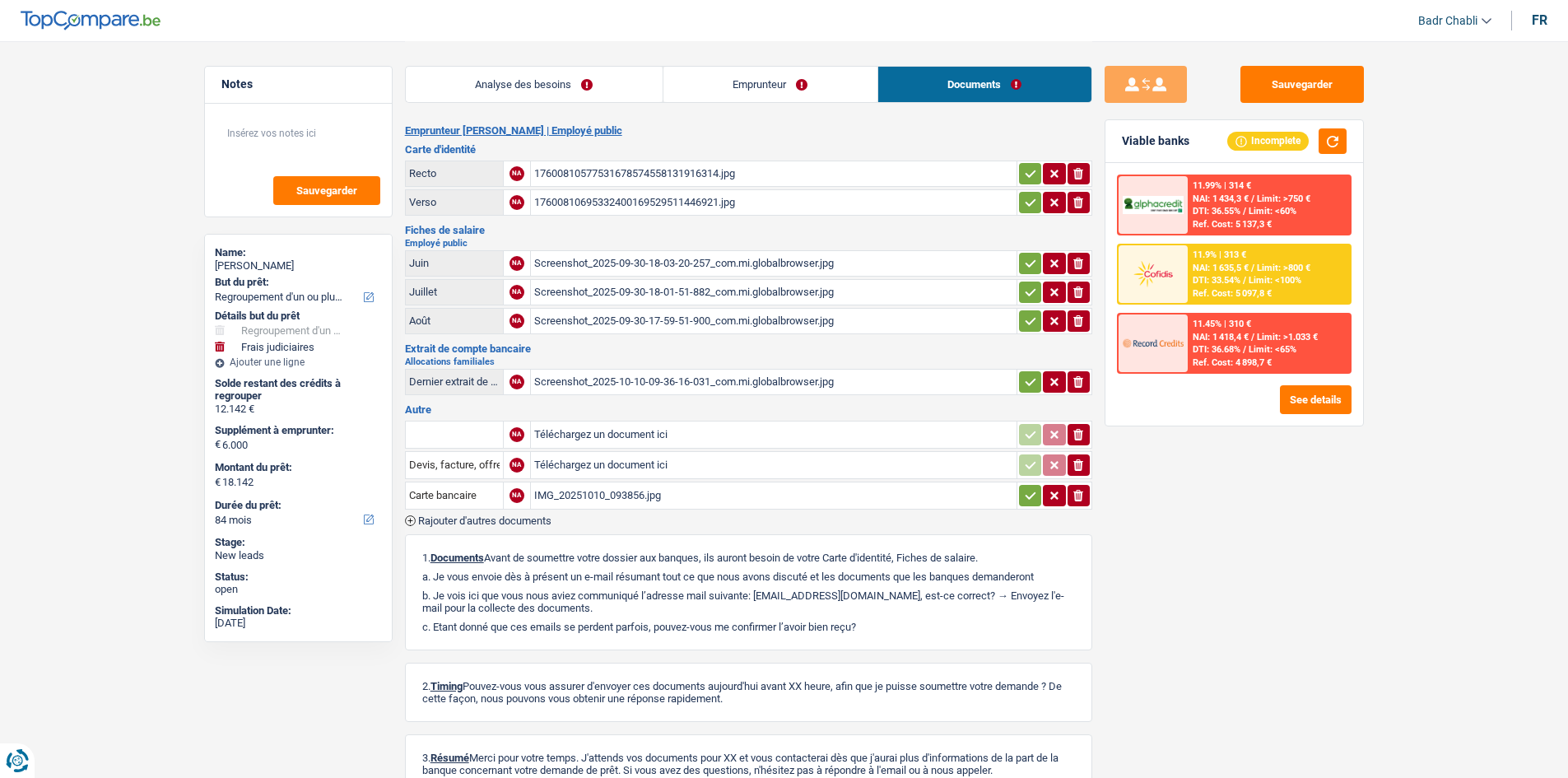
click at [566, 78] on link "Analyse des besoins" at bounding box center [533, 84] width 257 height 36
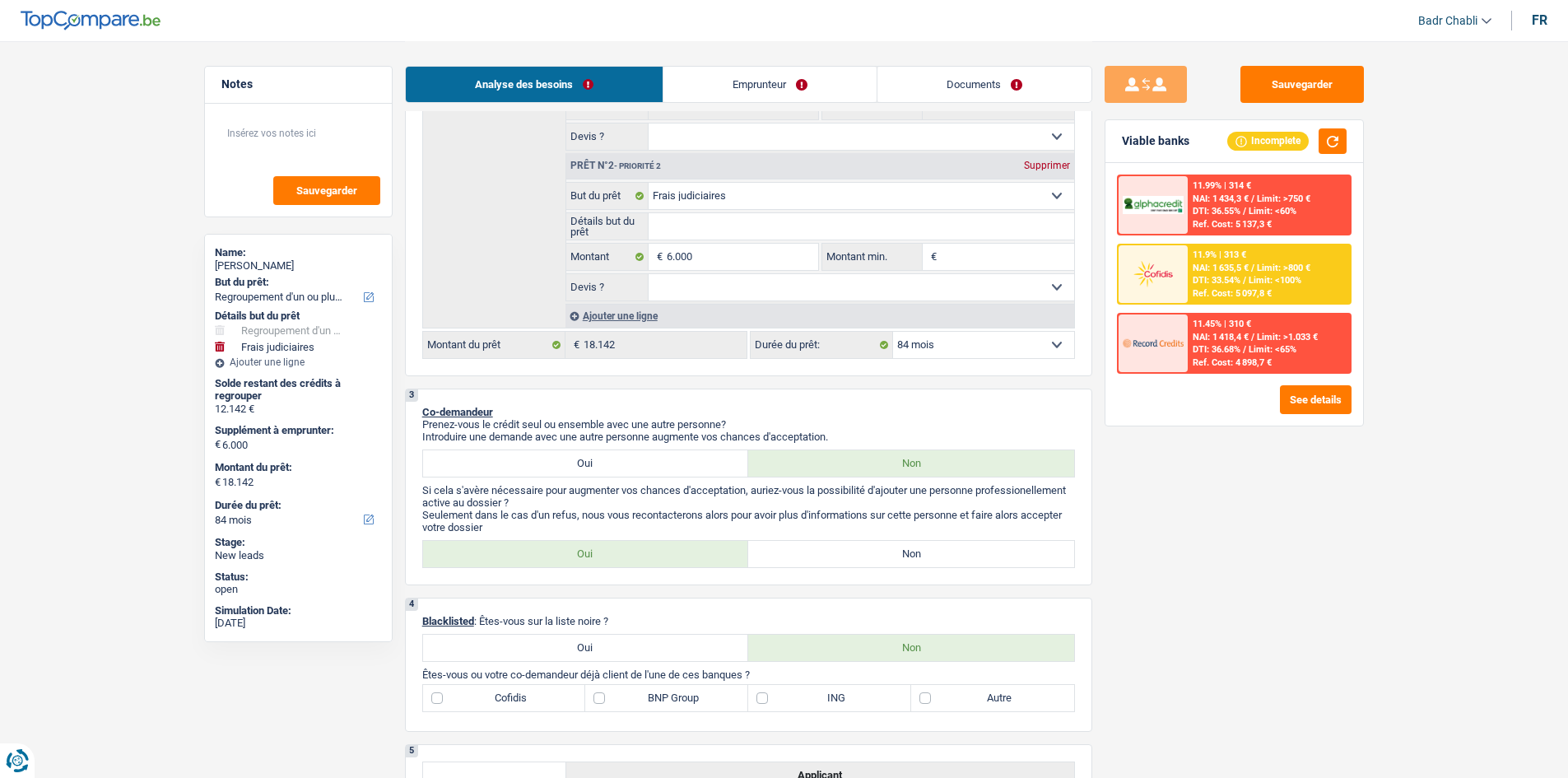
scroll to position [164, 0]
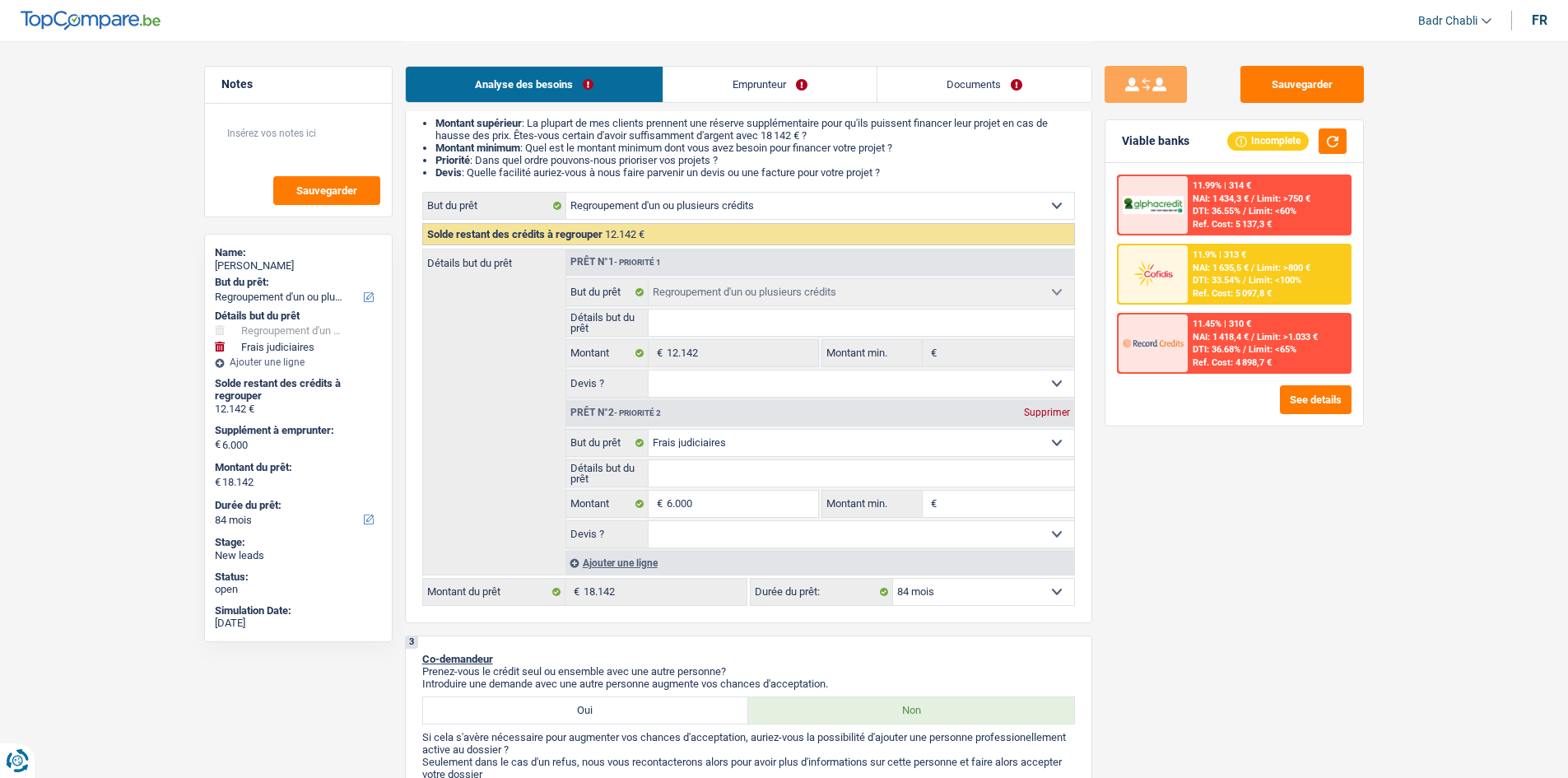
click at [1015, 502] on input "Montant min." at bounding box center [1007, 504] width 133 height 26
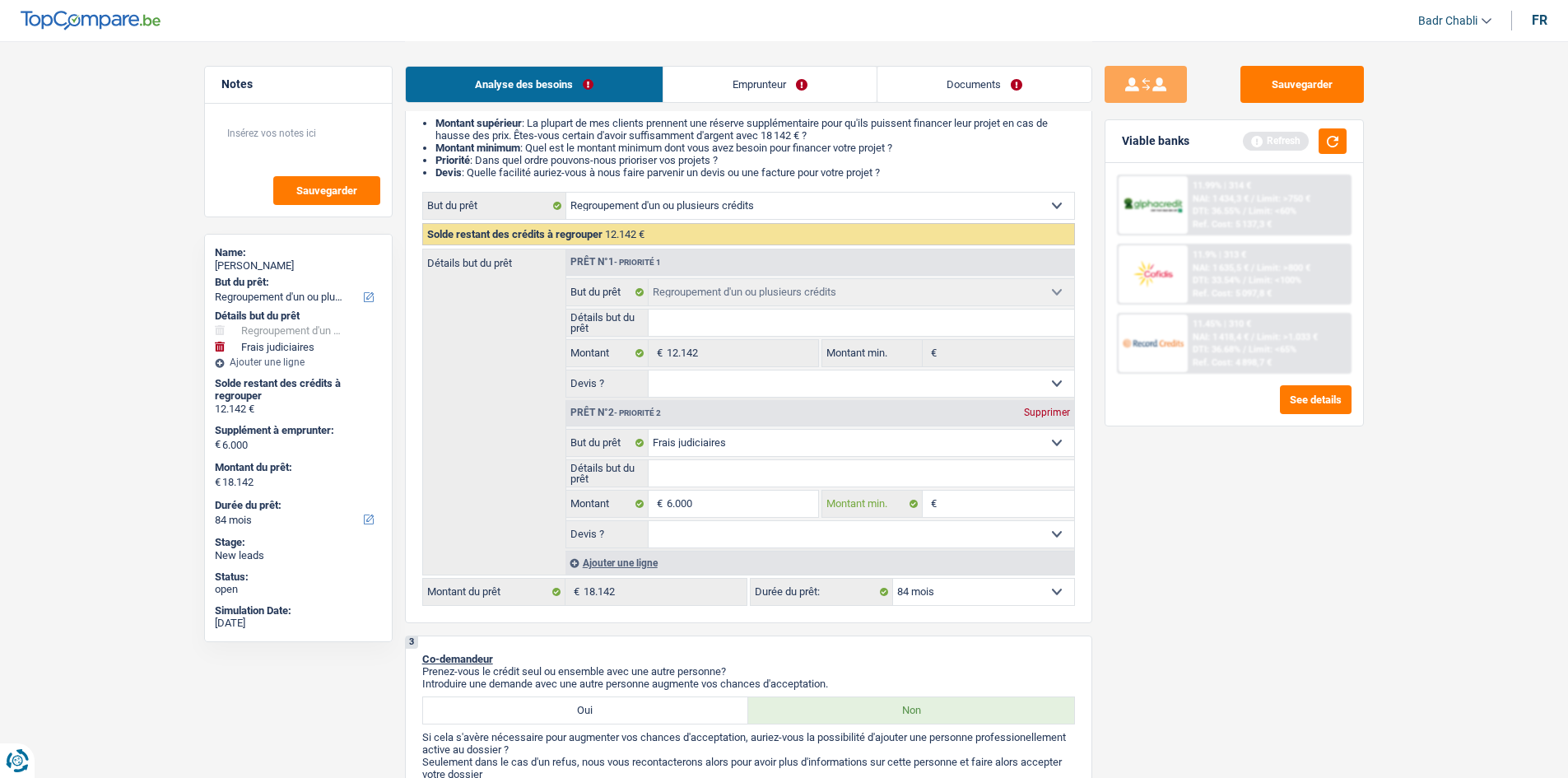
type input "5"
type input "50"
type input "500"
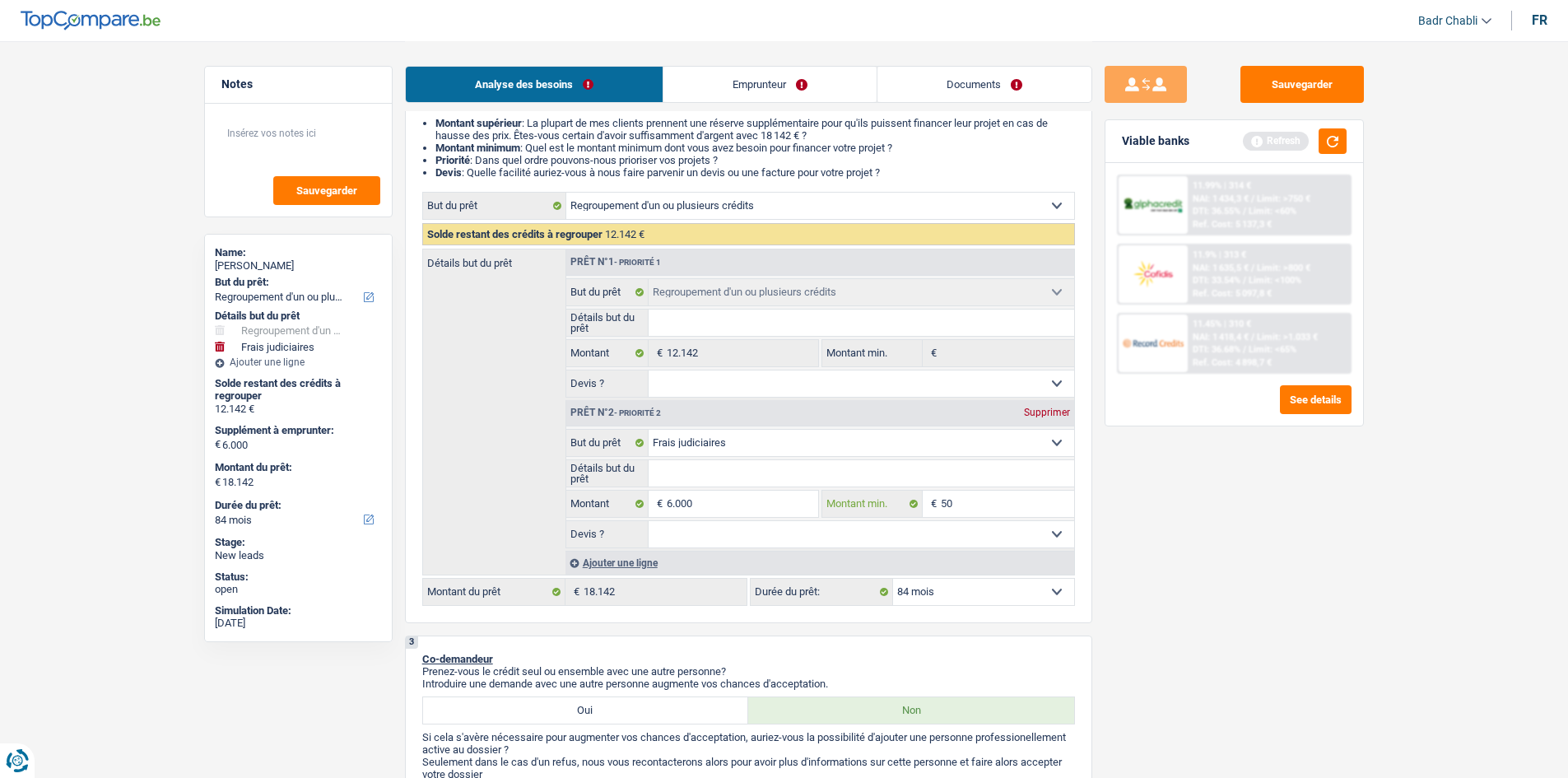
type input "500"
type input "5.000"
click at [1334, 140] on button "button" at bounding box center [1333, 141] width 28 height 26
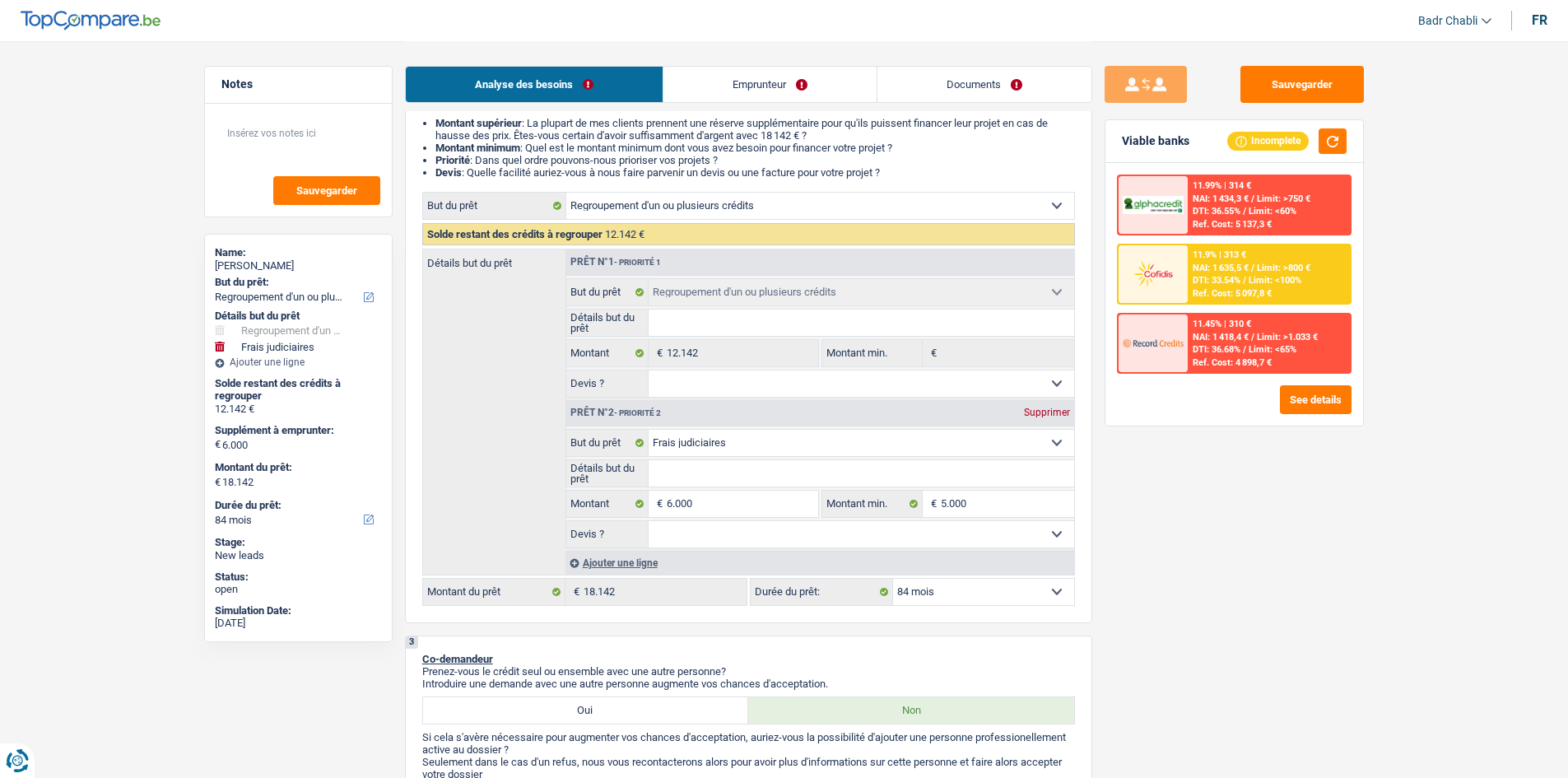
drag, startPoint x: 951, startPoint y: 531, endPoint x: 947, endPoint y: 545, distance: 14.6
click at [951, 531] on select "Oui Non Non répondu Sélectionner une option" at bounding box center [861, 534] width 425 height 26
select select "false"
click at [649, 521] on select "Oui Non Non répondu Sélectionner une option" at bounding box center [861, 534] width 425 height 26
select select "false"
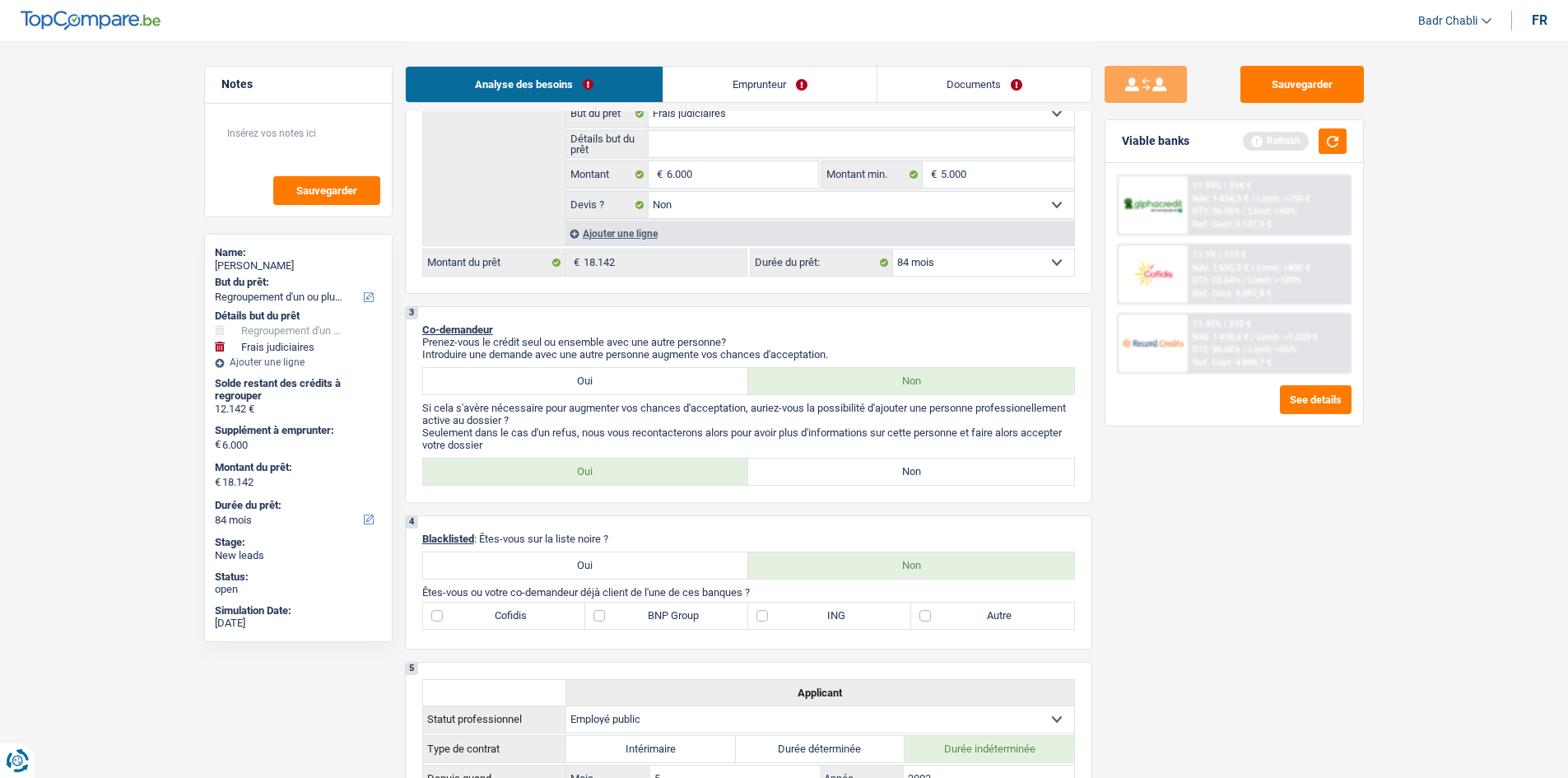
click at [879, 477] on label "Non" at bounding box center [911, 472] width 326 height 26
click at [879, 477] on input "Non" at bounding box center [911, 472] width 326 height 26
radio input "true"
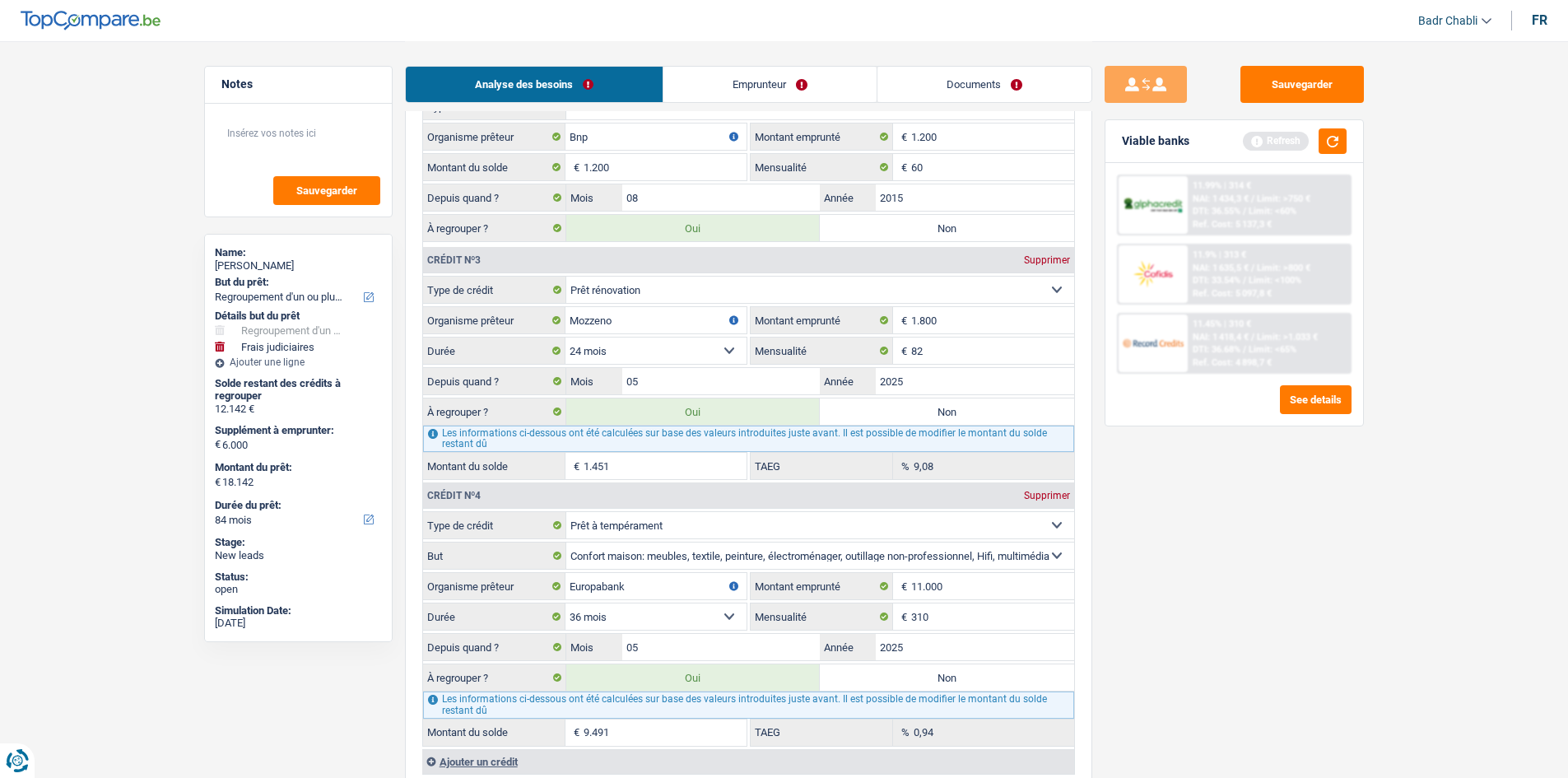
scroll to position [1729, 0]
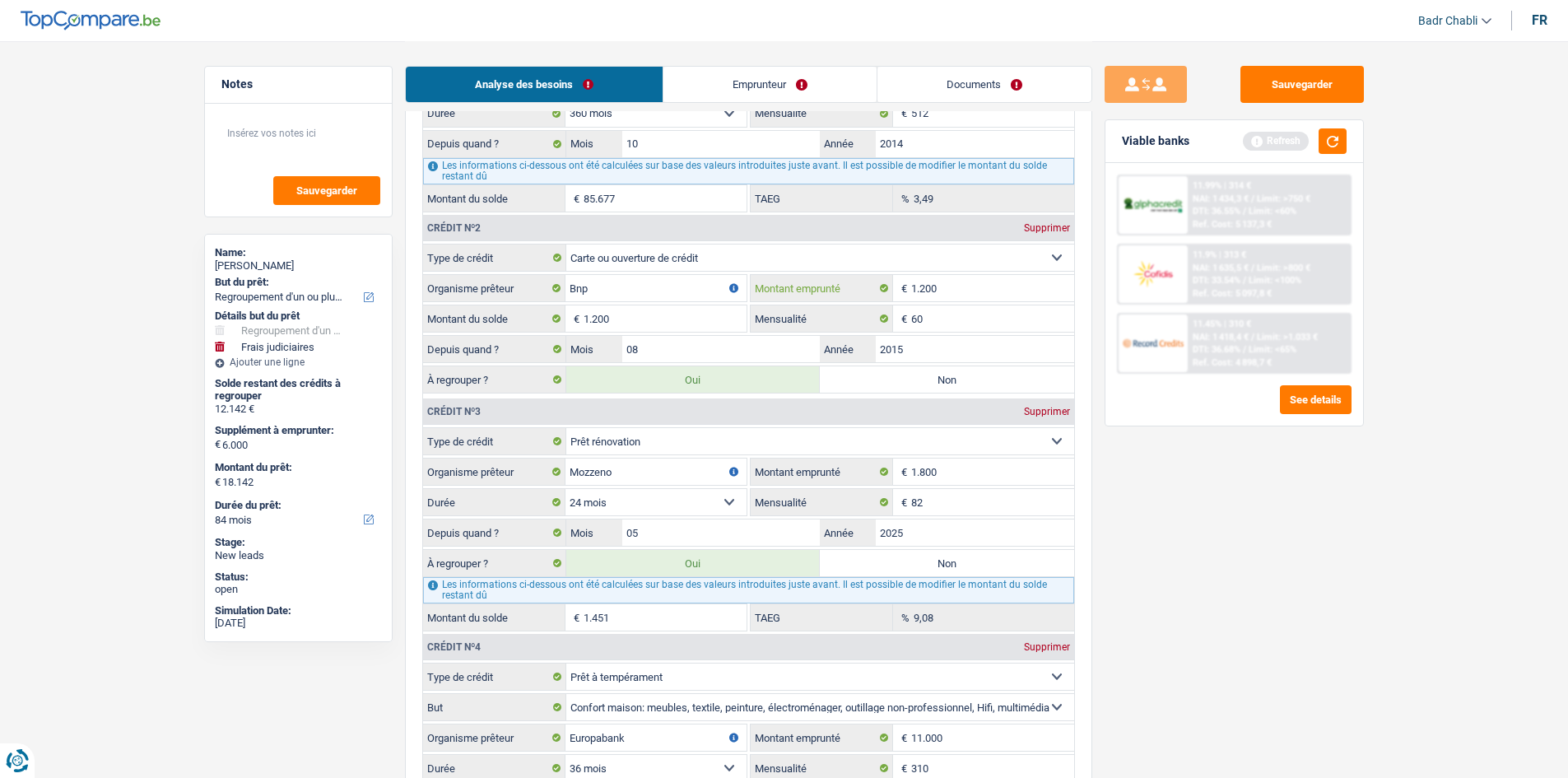
click at [949, 292] on input "1.200" at bounding box center [992, 288] width 163 height 26
type input "1.250"
click at [644, 329] on input "1.200" at bounding box center [665, 319] width 163 height 26
type input "1"
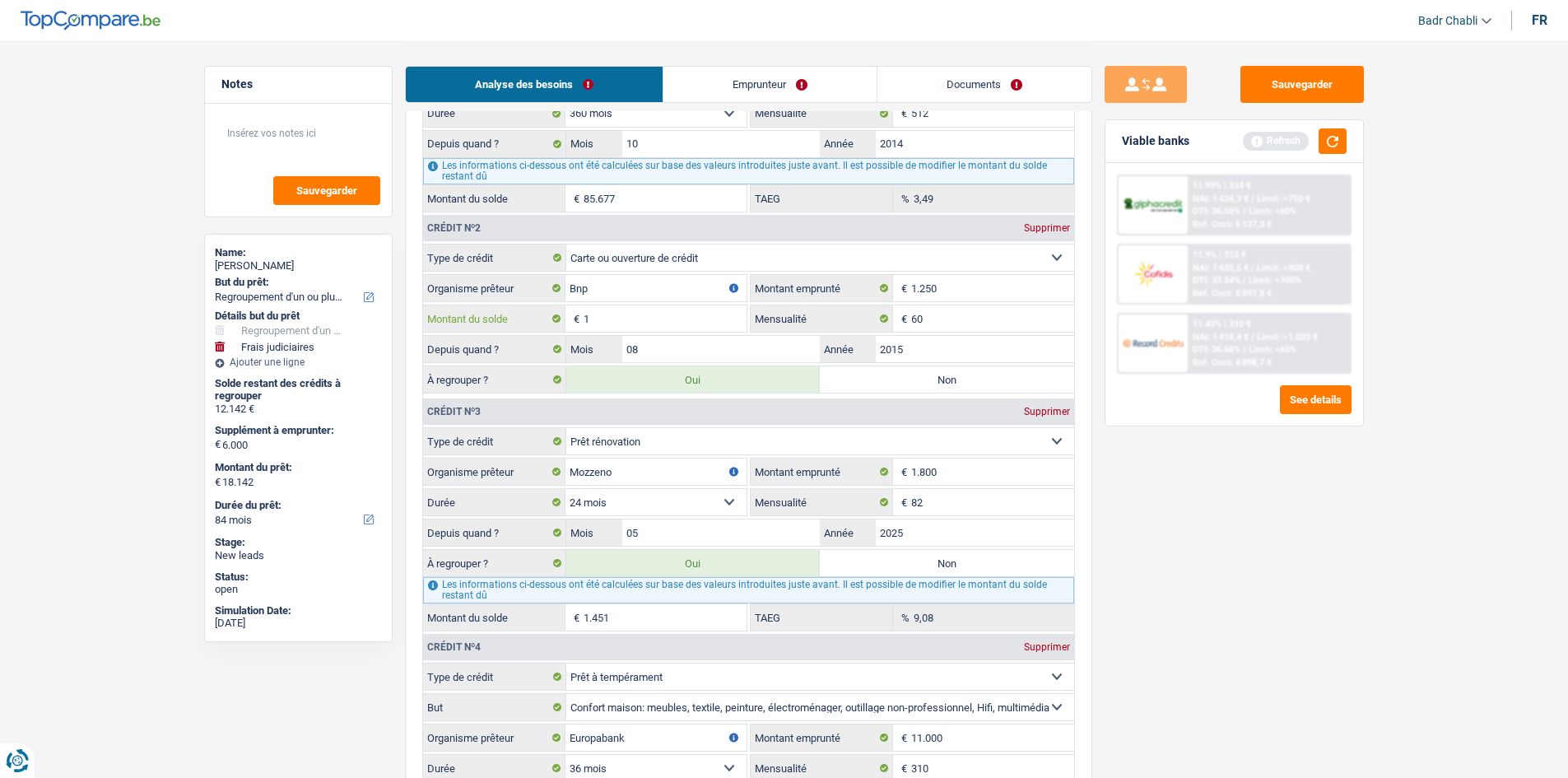
type input "16.943"
type input "10.943"
type input "16.943"
type input "10.943"
type input "16.943"
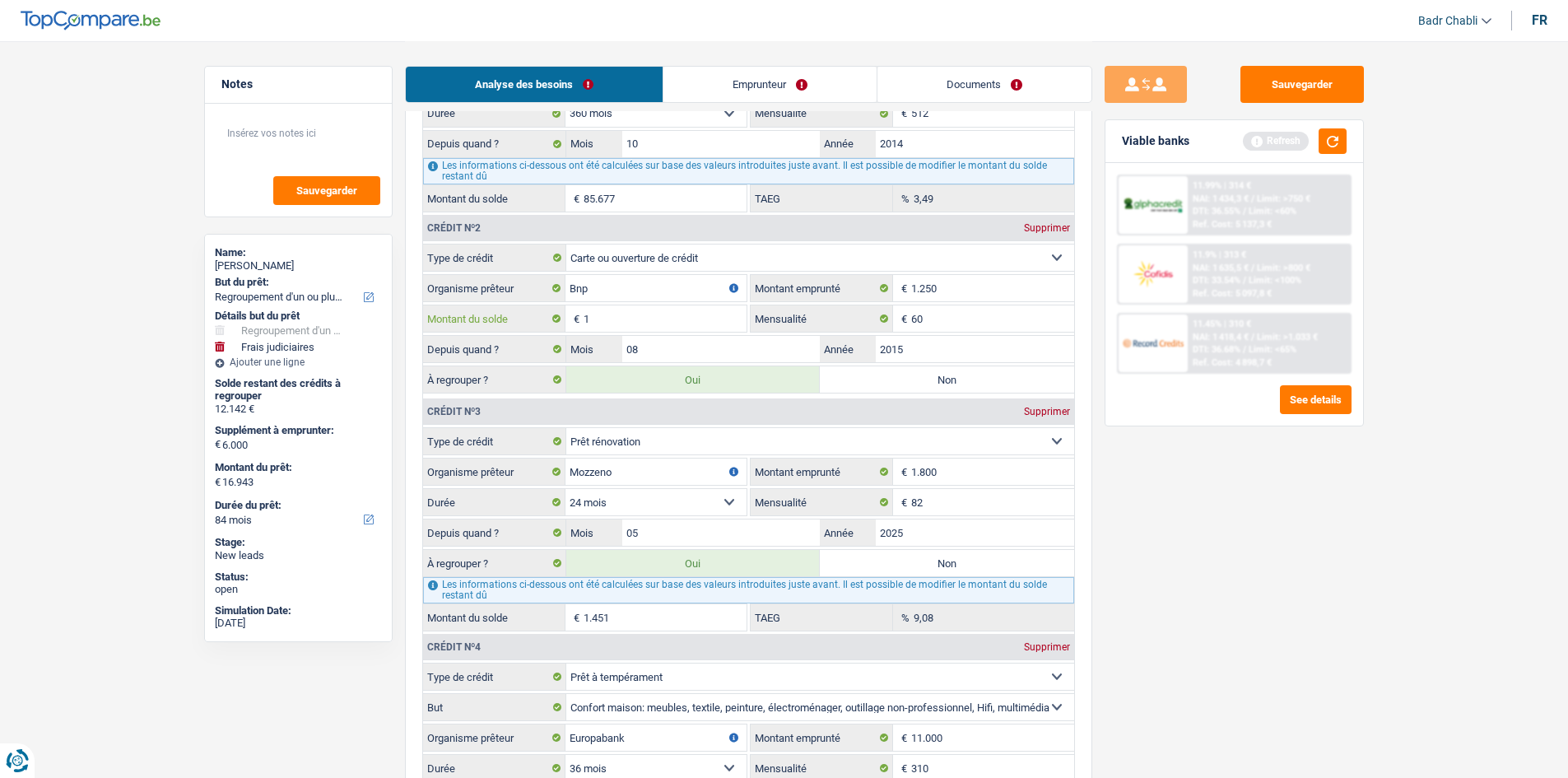
type input "16.954"
type input "10.954"
type input "16.954"
type input "12"
type input "10.954"
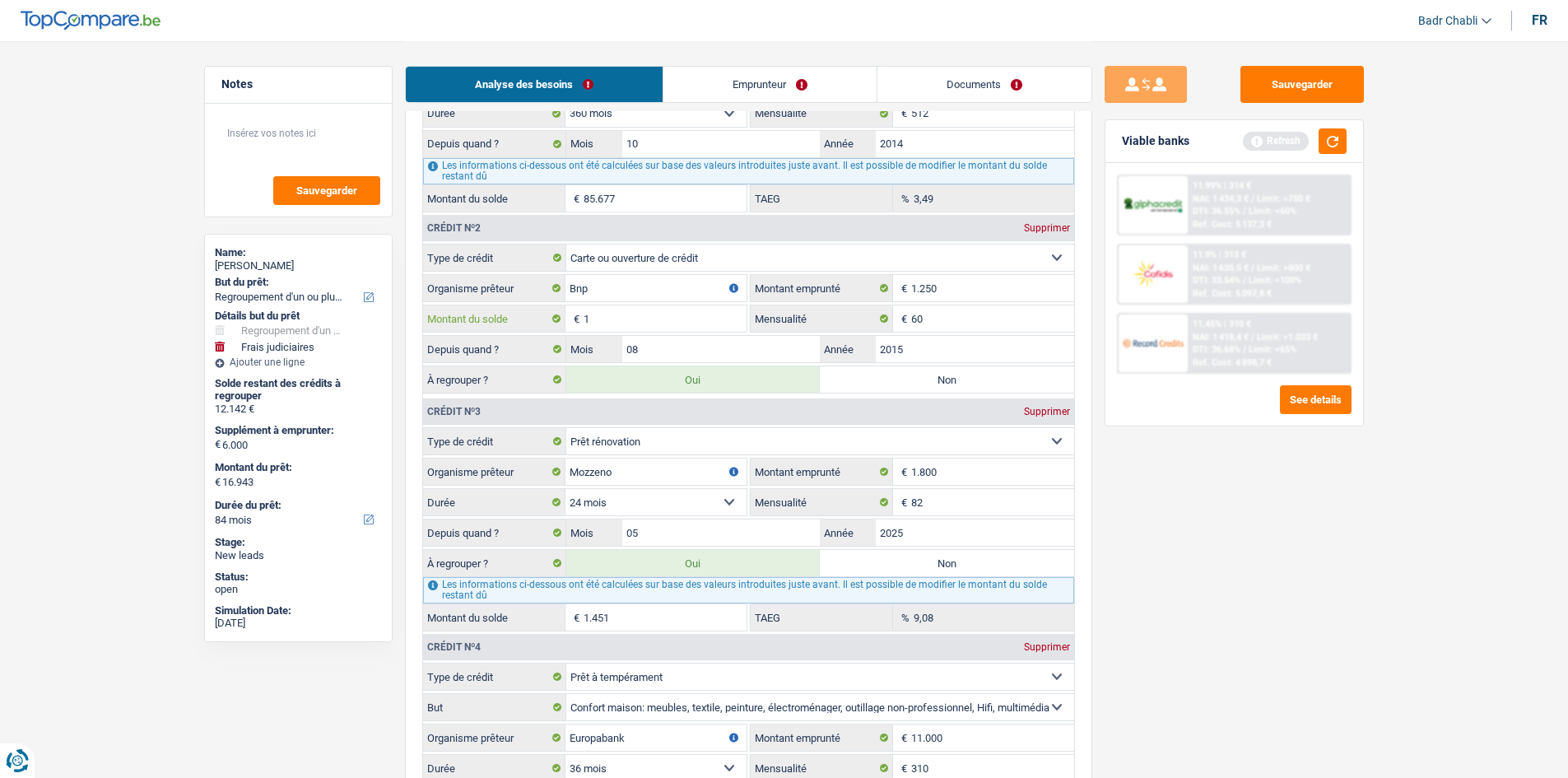
type input "16.954"
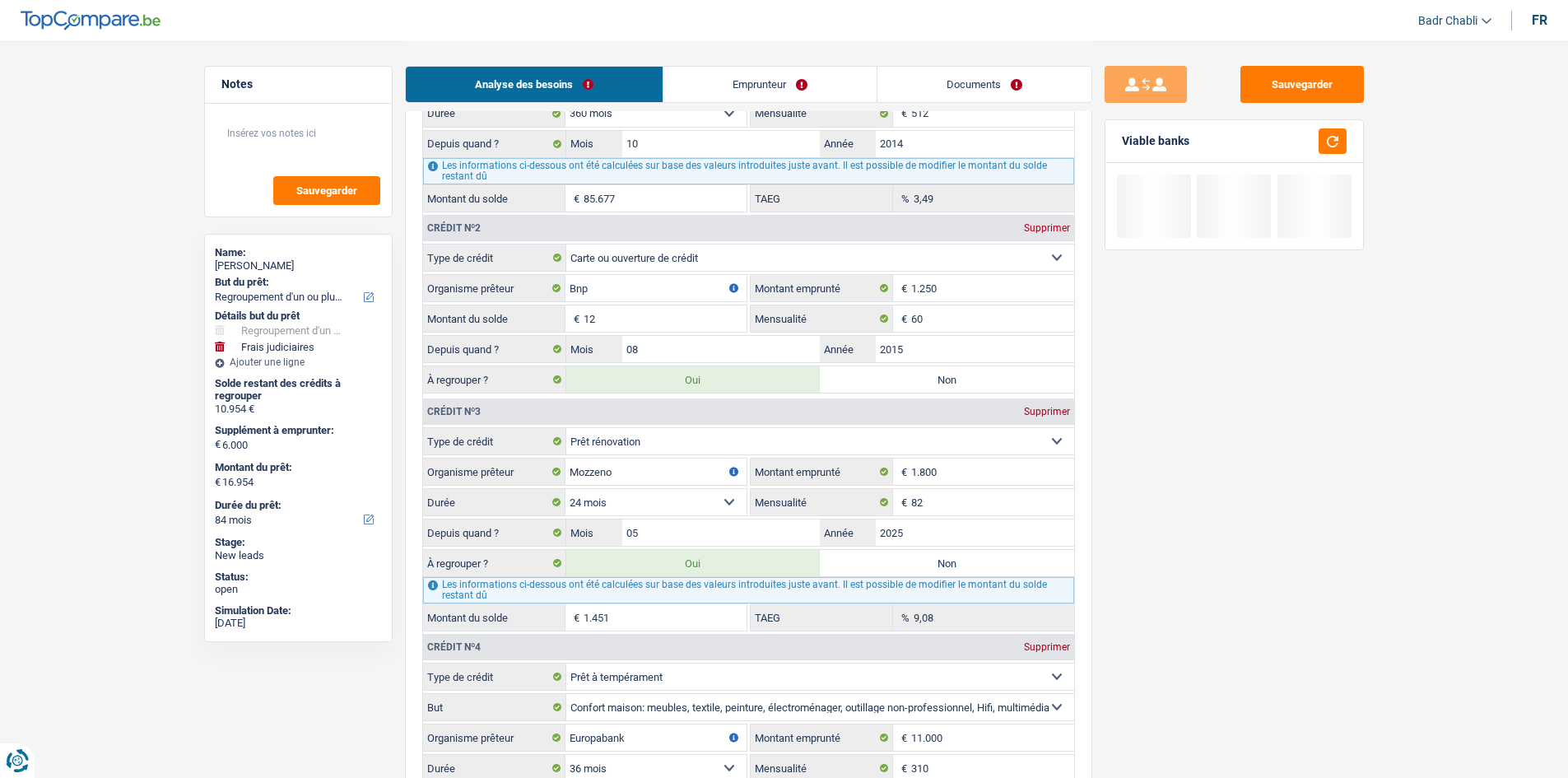
type input "125"
type input "17.067"
type input "11.067"
type input "17.067"
type input "11.067"
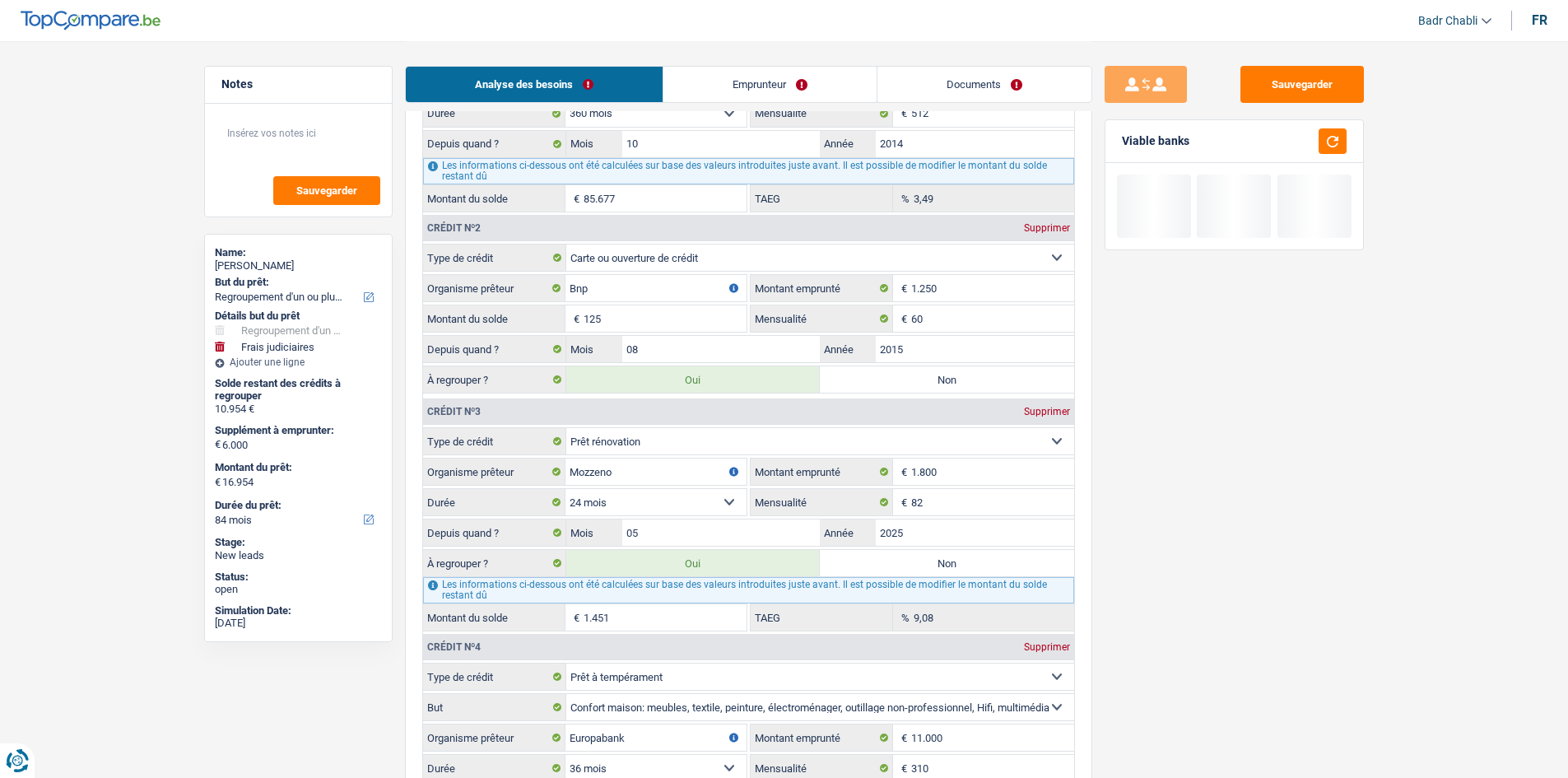
type input "17.067"
type input "1.250"
type input "18.192"
type input "12.192"
type input "18.192"
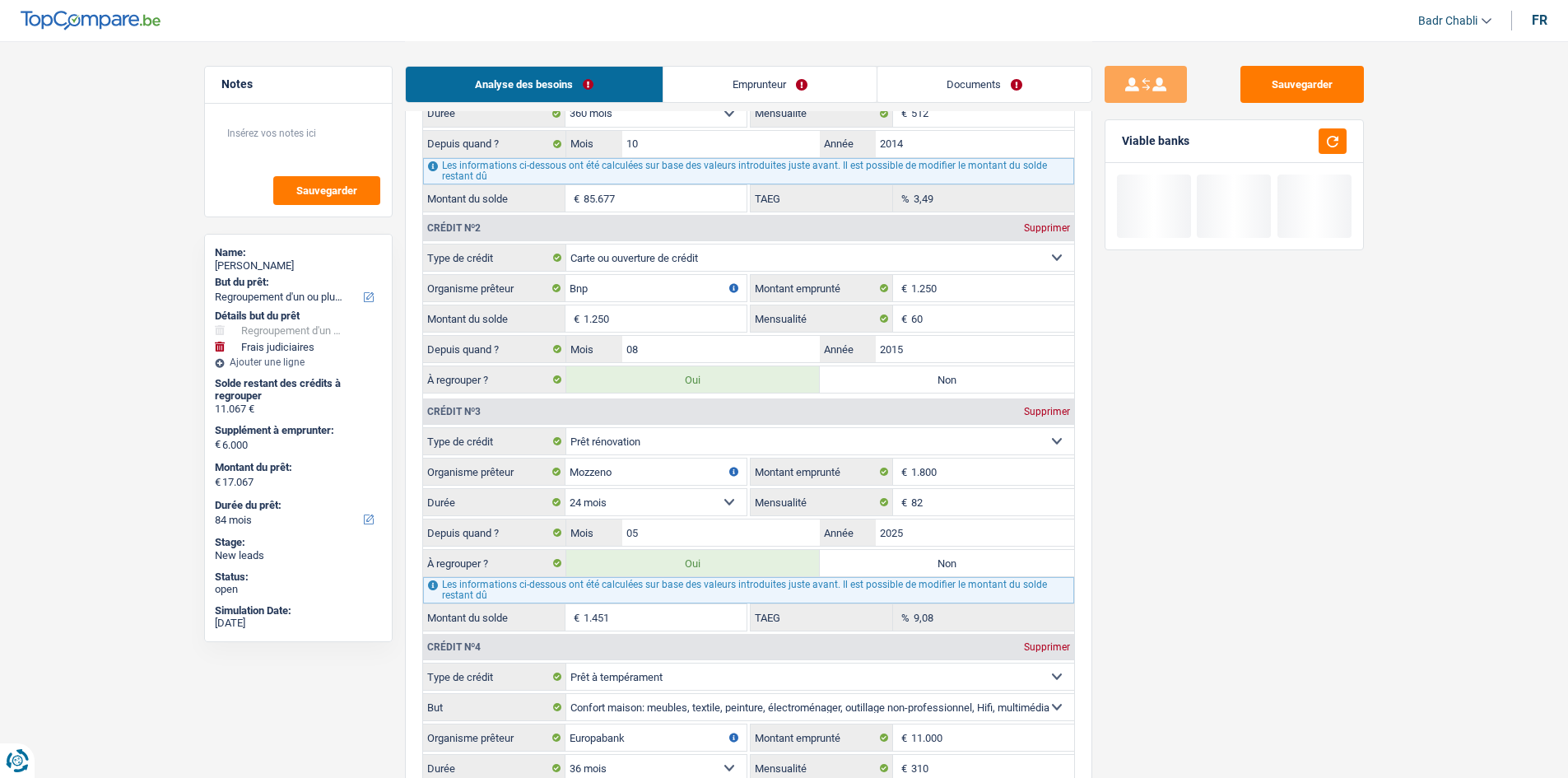
type input "12.192"
type input "18.192"
type input "1.250"
click at [1329, 135] on button "button" at bounding box center [1333, 141] width 28 height 26
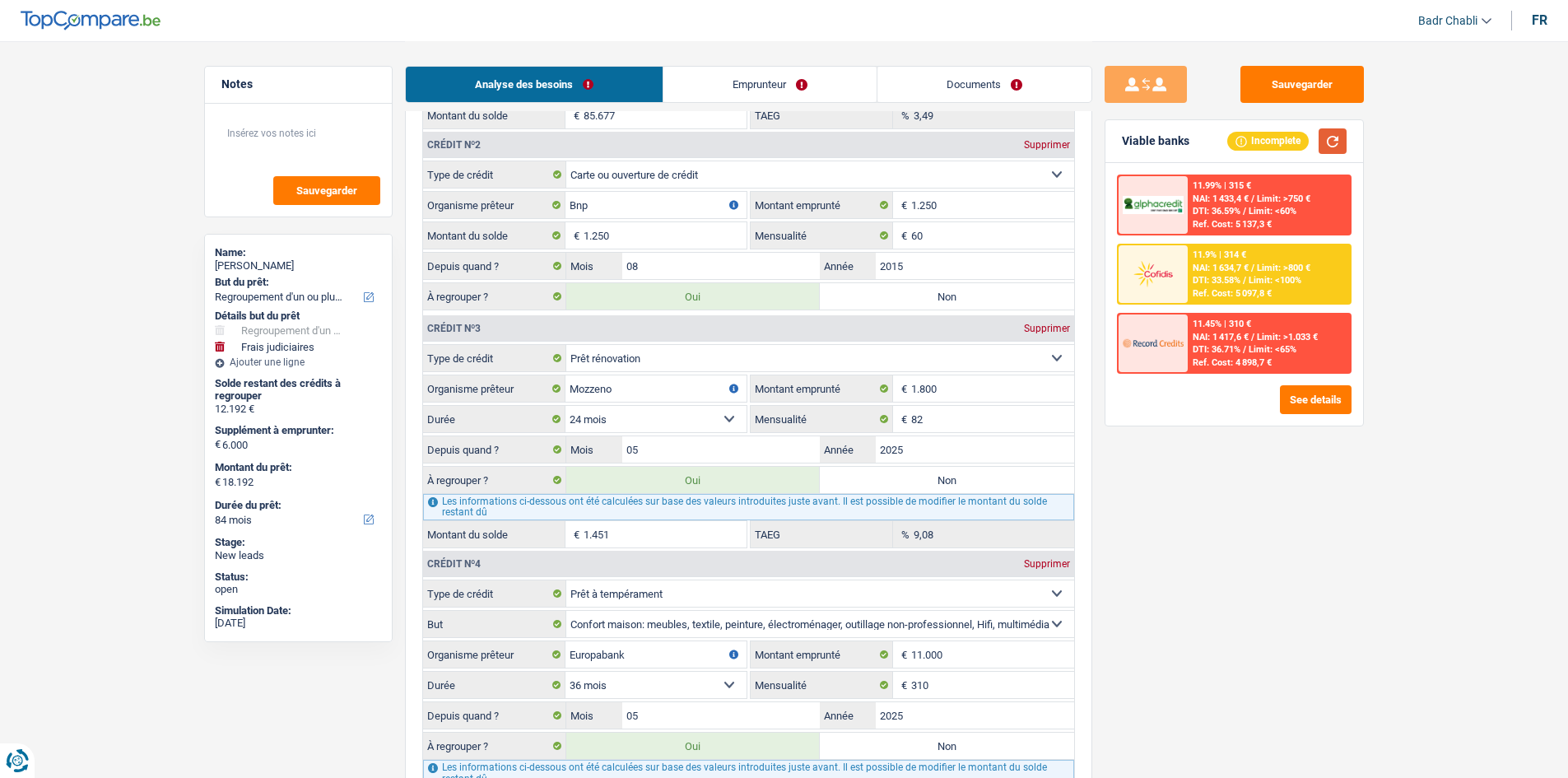
scroll to position [1811, 0]
click at [675, 444] on input "05" at bounding box center [722, 450] width 198 height 26
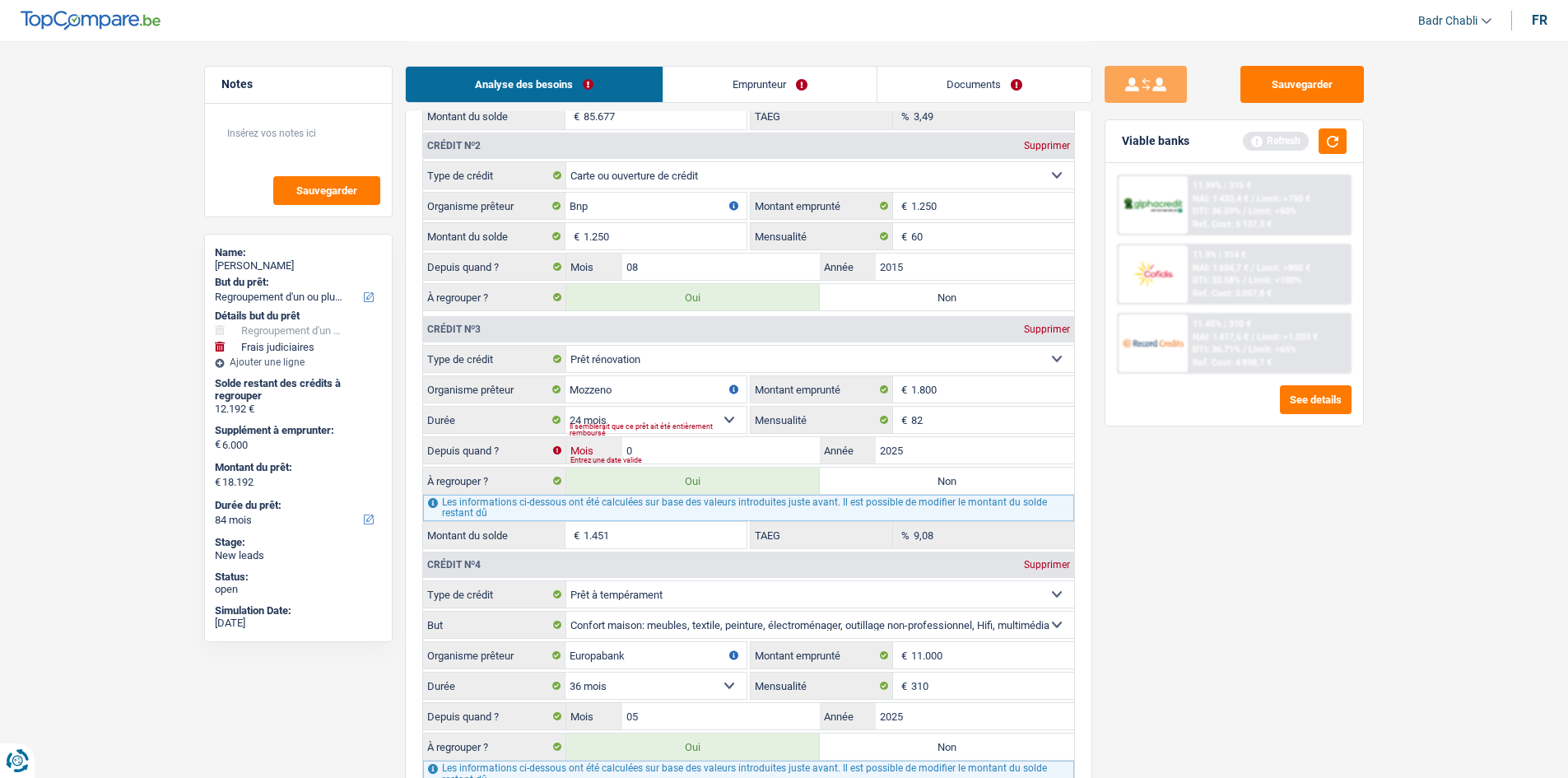
type input "04"
type input "18.120"
type input "12.120"
type input "18.120"
type input "1.379"
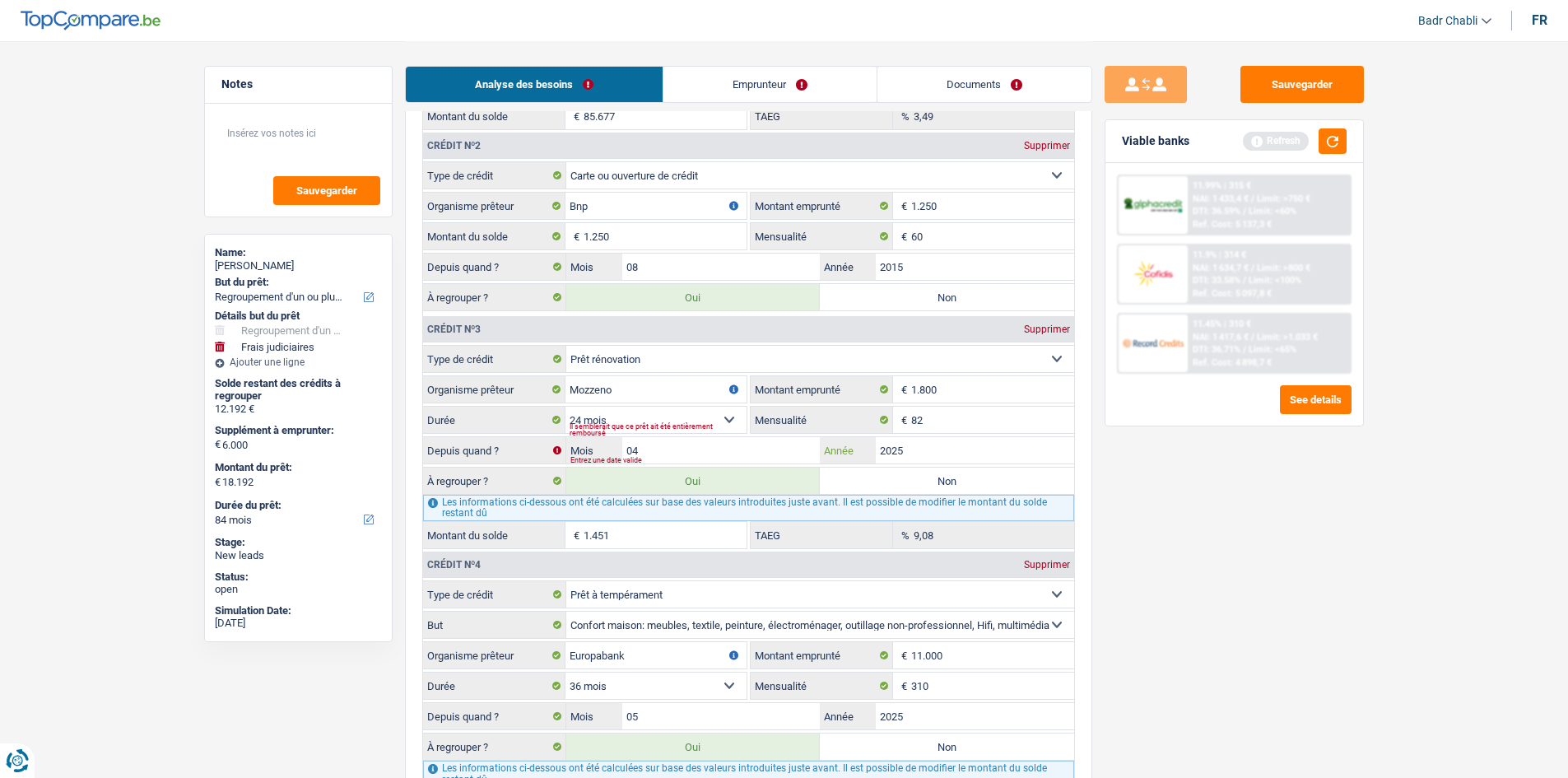
type input "12.120"
type input "18.120"
click at [1332, 129] on button "button" at bounding box center [1333, 141] width 28 height 26
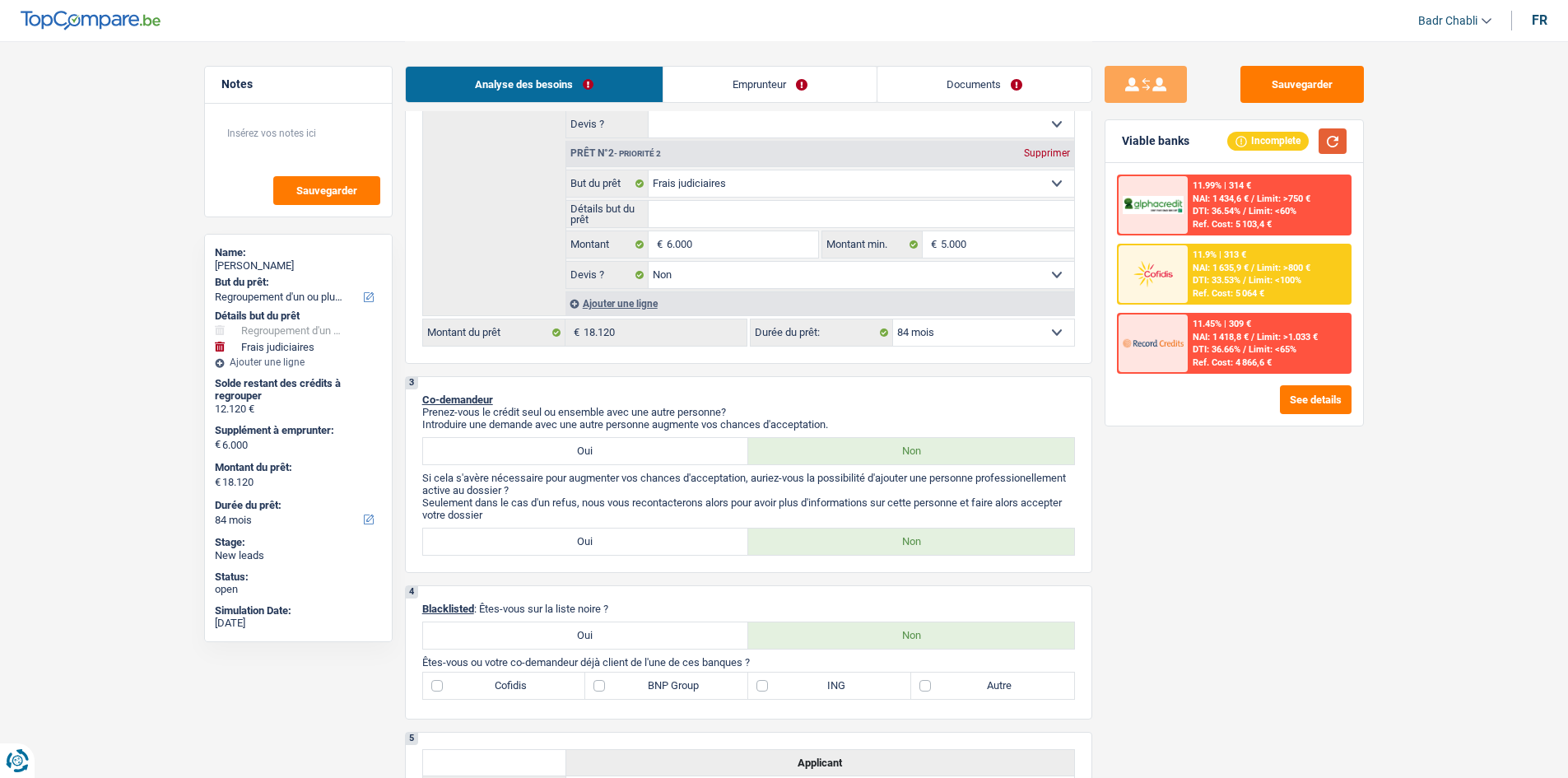
scroll to position [411, 0]
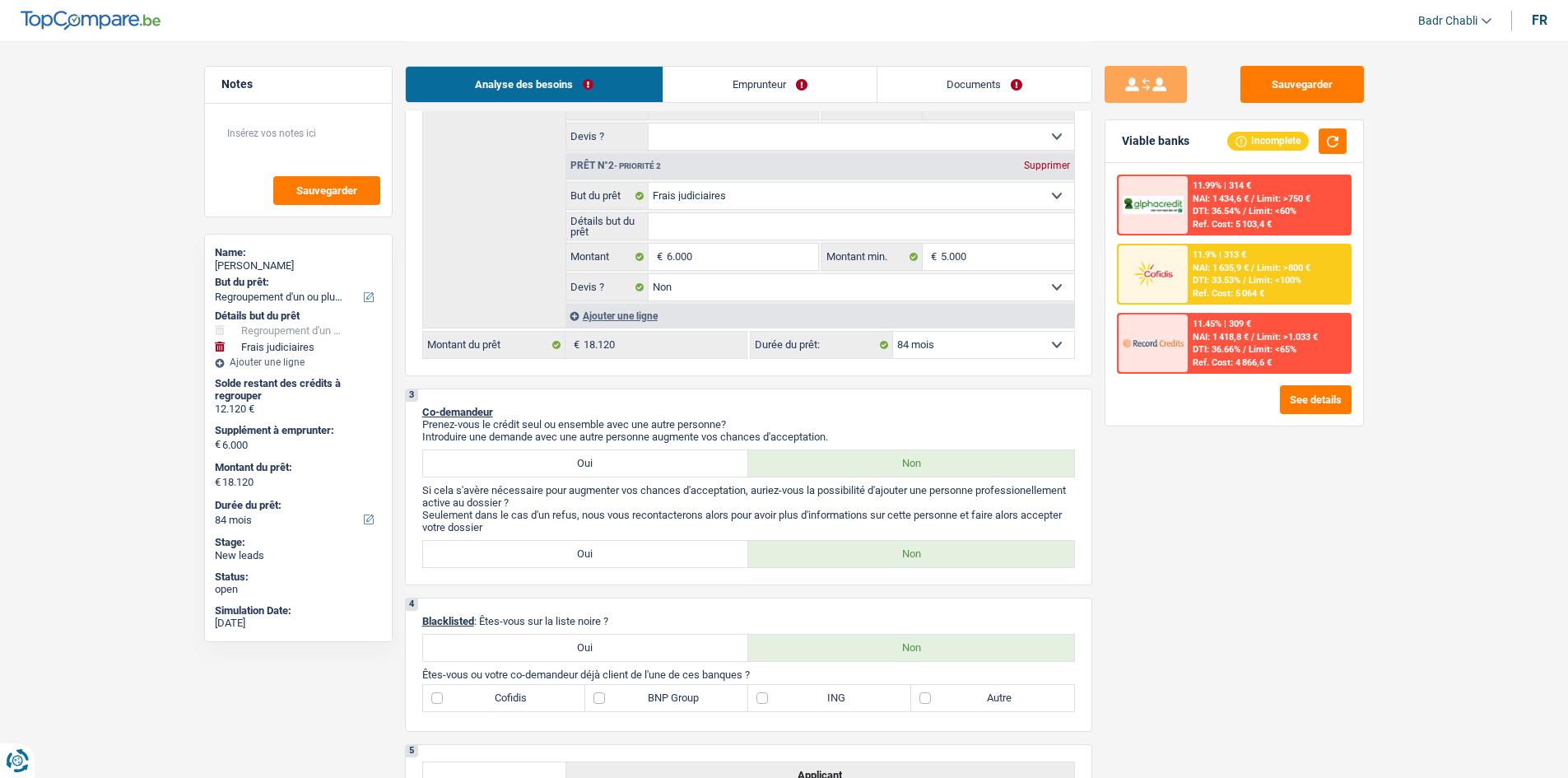
click at [1246, 271] on span "NAI: 1 635,9 €" at bounding box center [1220, 268] width 56 height 11
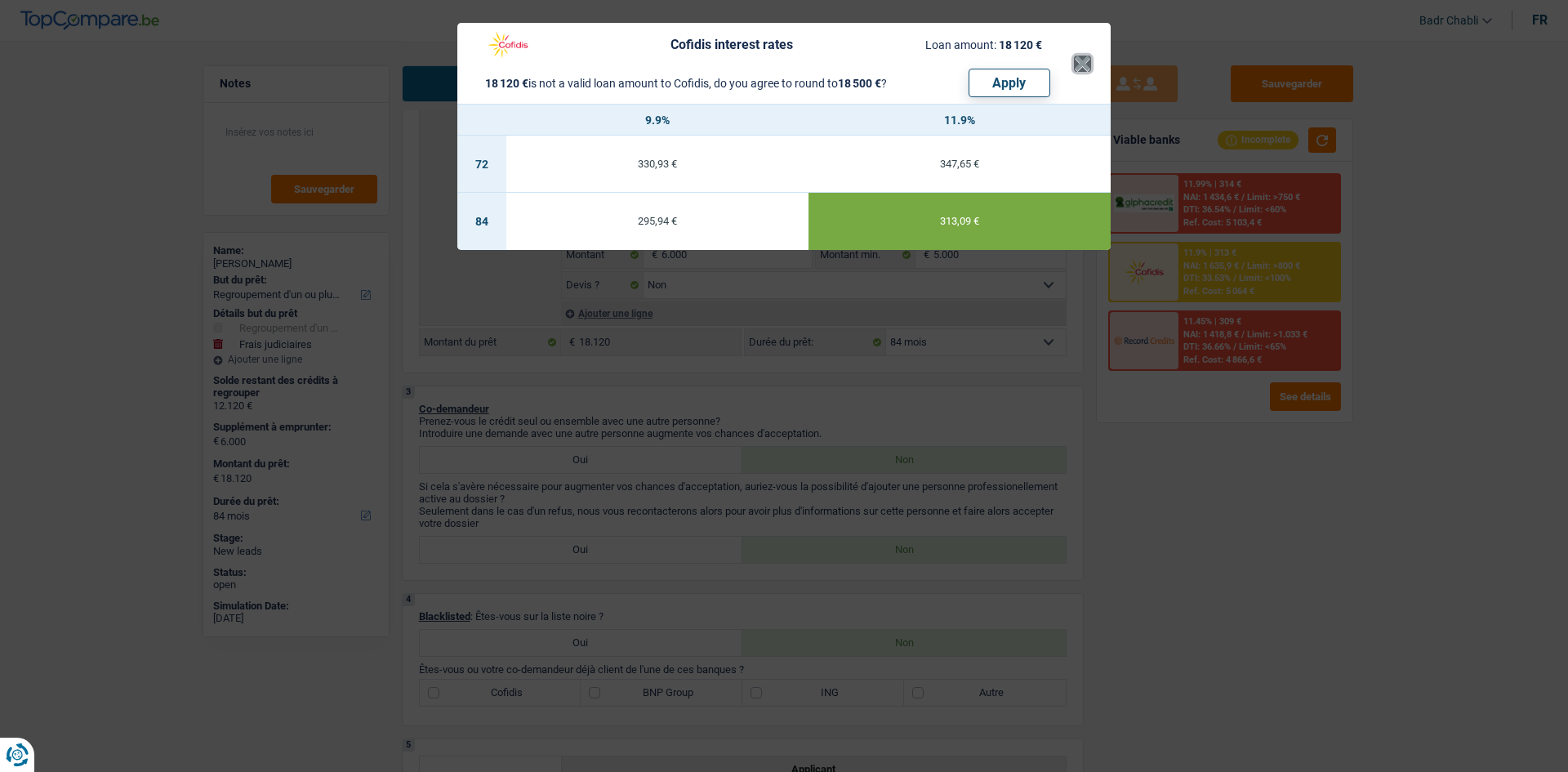
click at [1084, 61] on button "×" at bounding box center [1082, 64] width 17 height 16
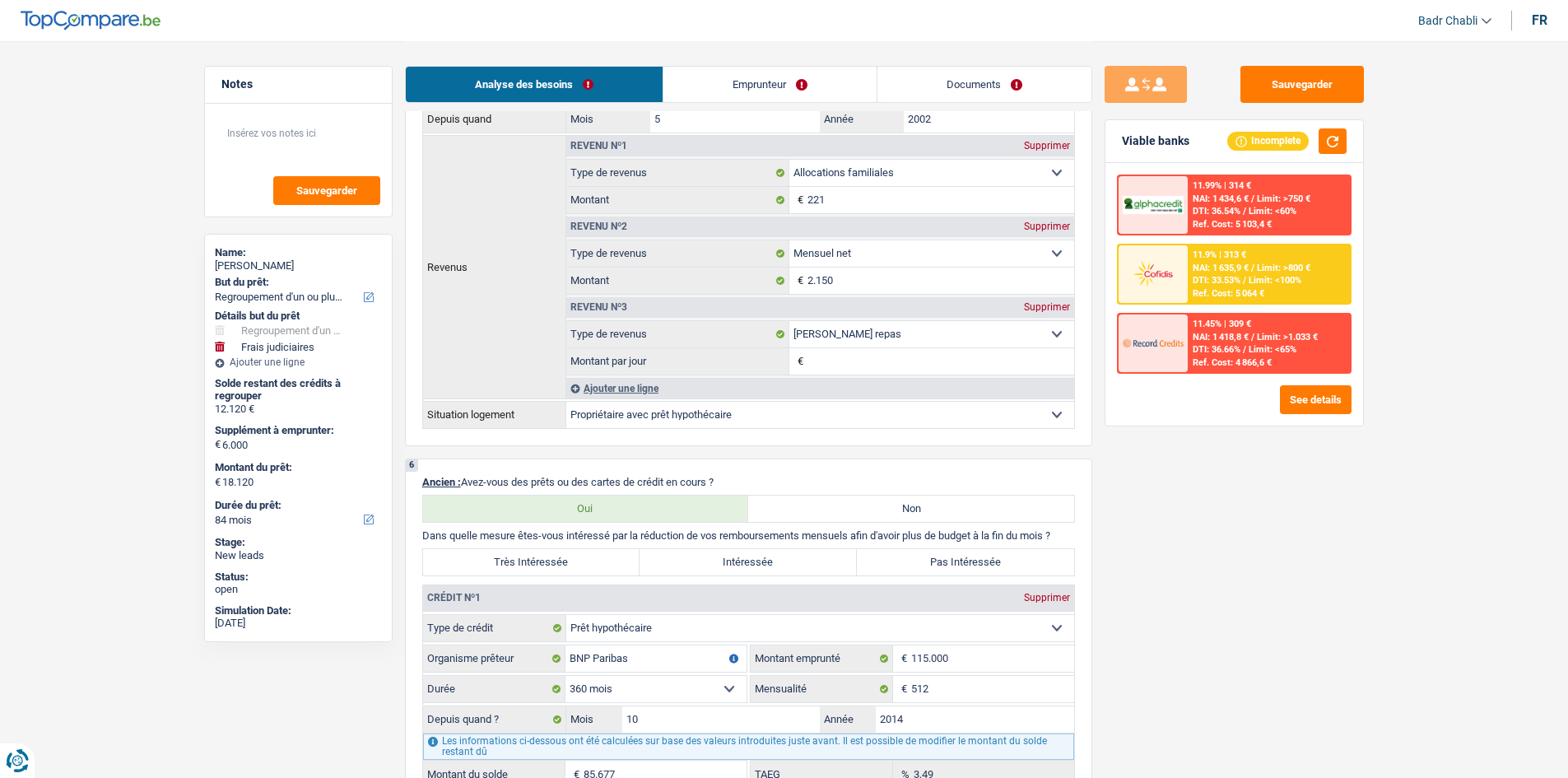
scroll to position [1317, 0]
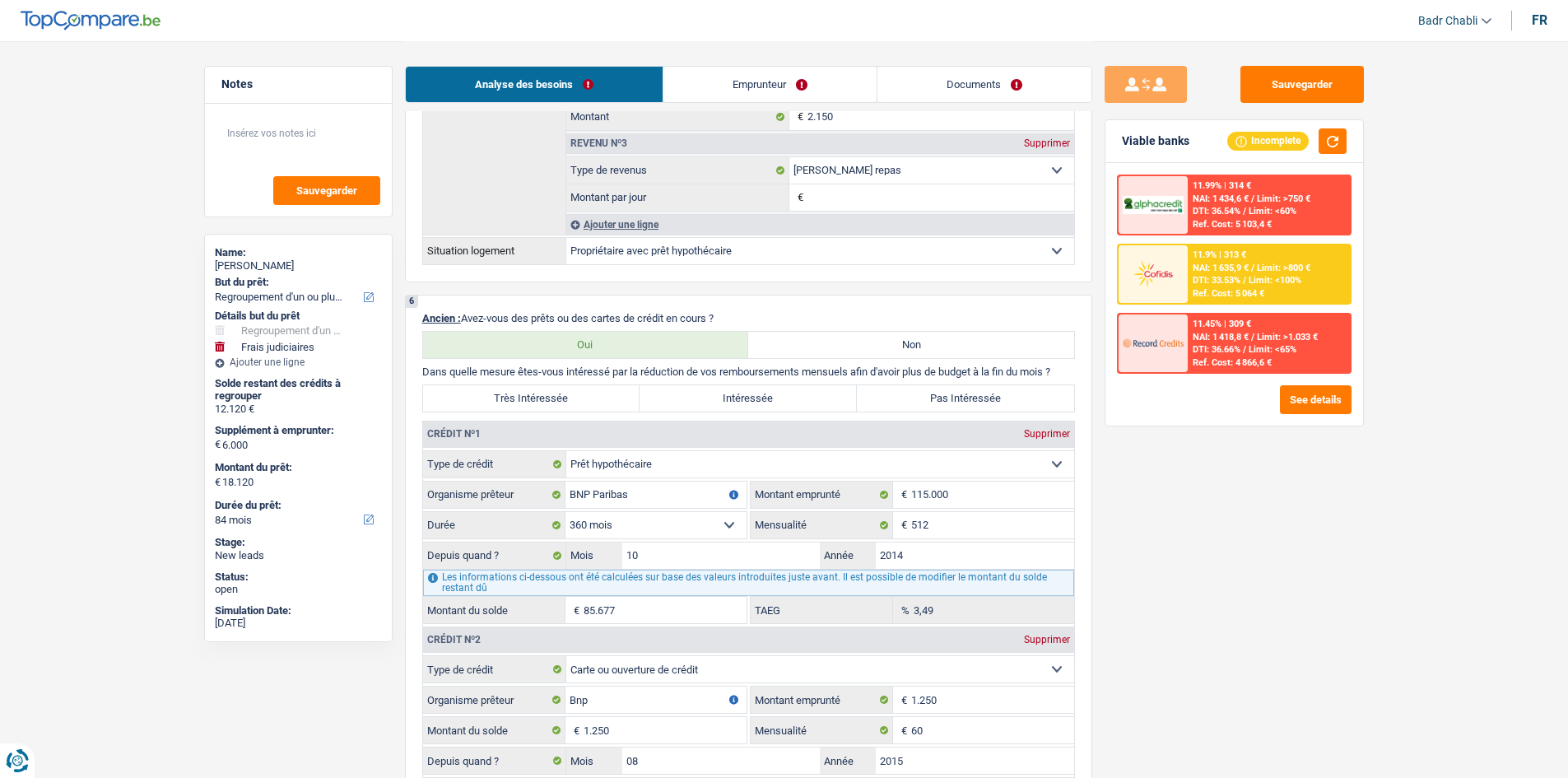
click at [751, 401] on label "Intéressée" at bounding box center [748, 399] width 217 height 26
click at [751, 401] on input "Intéressée" at bounding box center [748, 399] width 217 height 26
radio input "true"
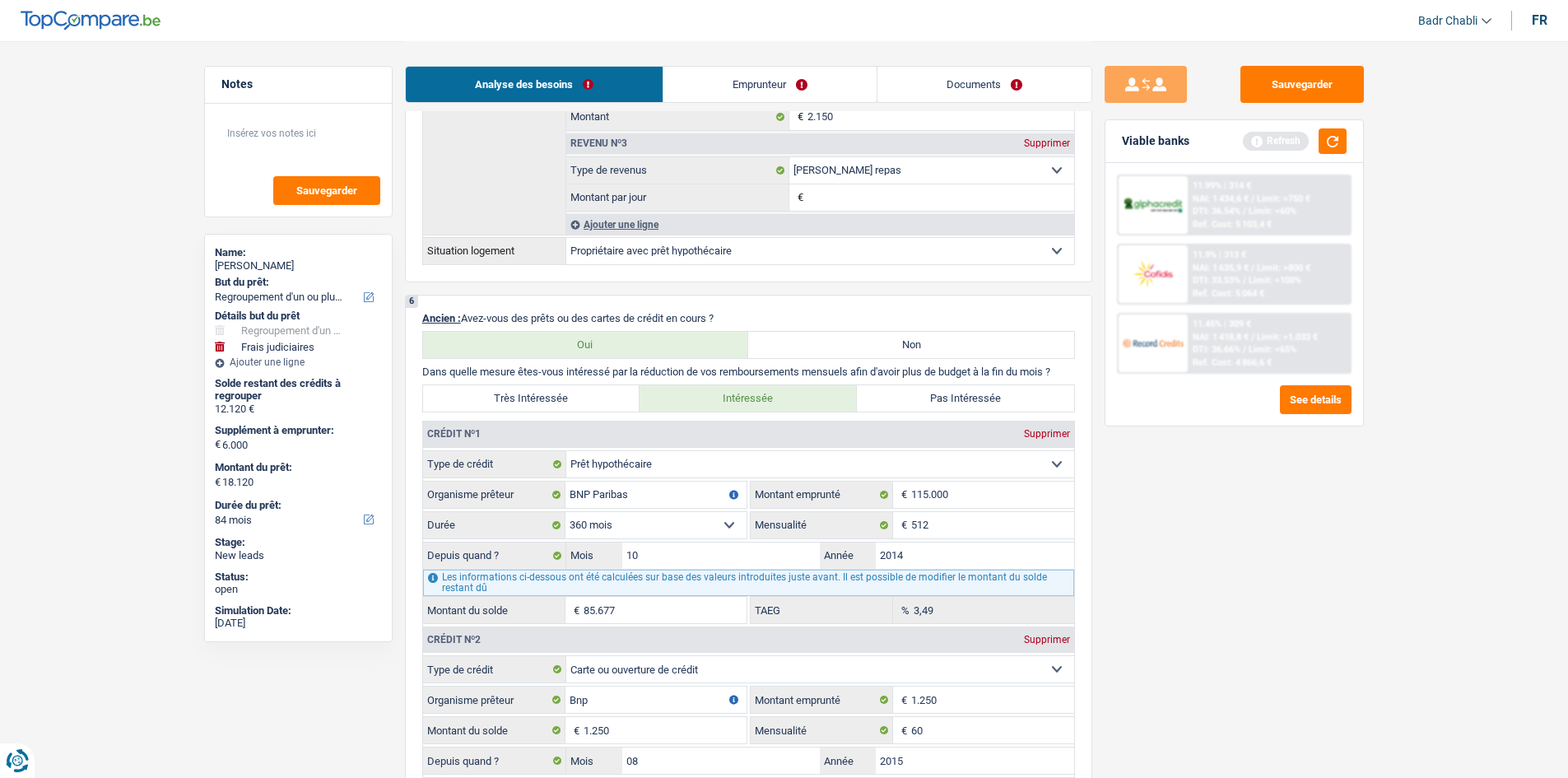
click at [607, 406] on label "Très Intéressée" at bounding box center [531, 399] width 217 height 26
click at [607, 406] on input "Très Intéressée" at bounding box center [531, 399] width 217 height 26
radio input "true"
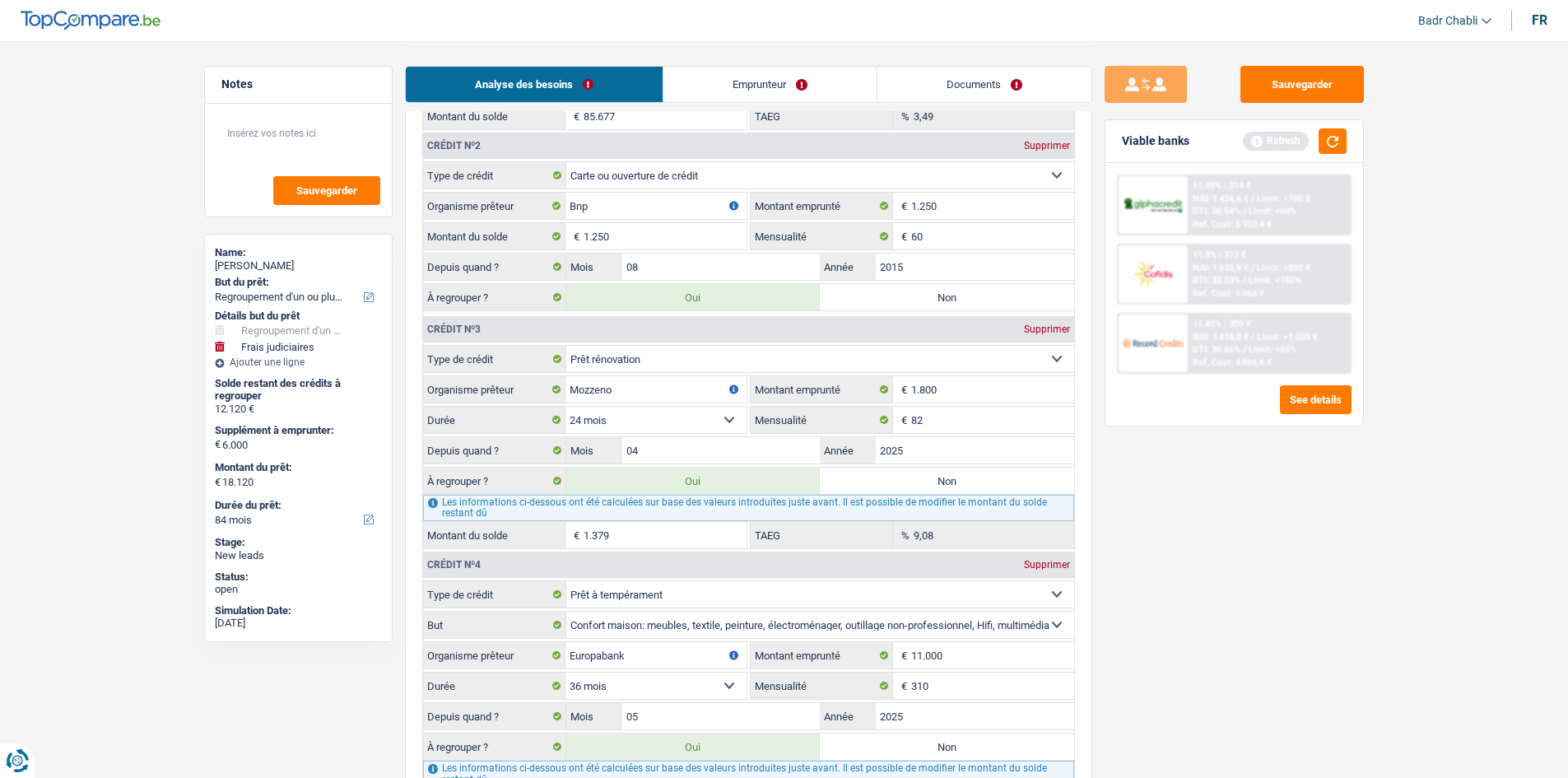
scroll to position [2141, 0]
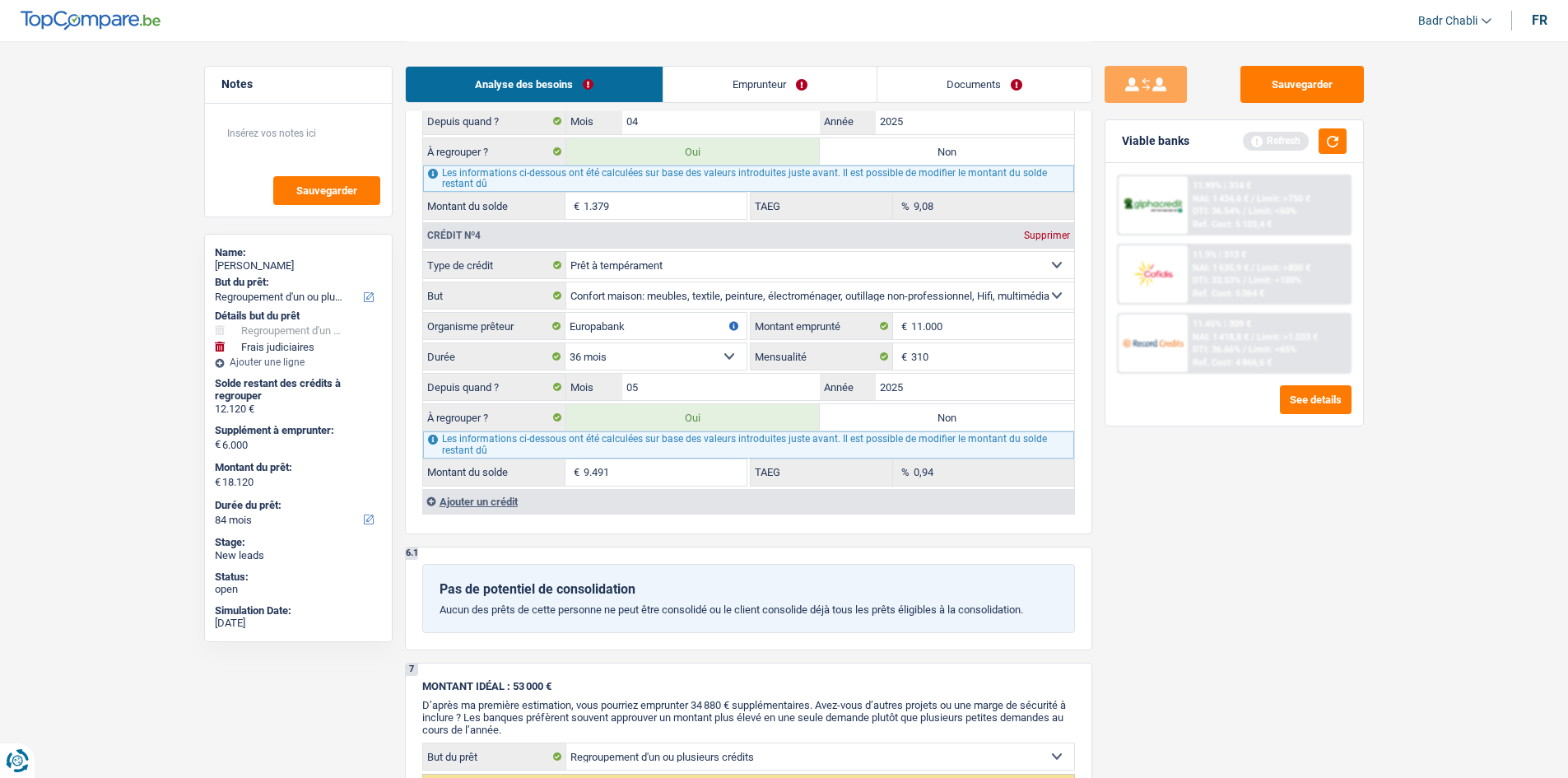
click at [1103, 310] on div "Sauvegarder Viable banks Refresh 11.99% | 314 € NAI: 1 434,6 € / Limit: >750 € …" at bounding box center [1234, 409] width 284 height 685
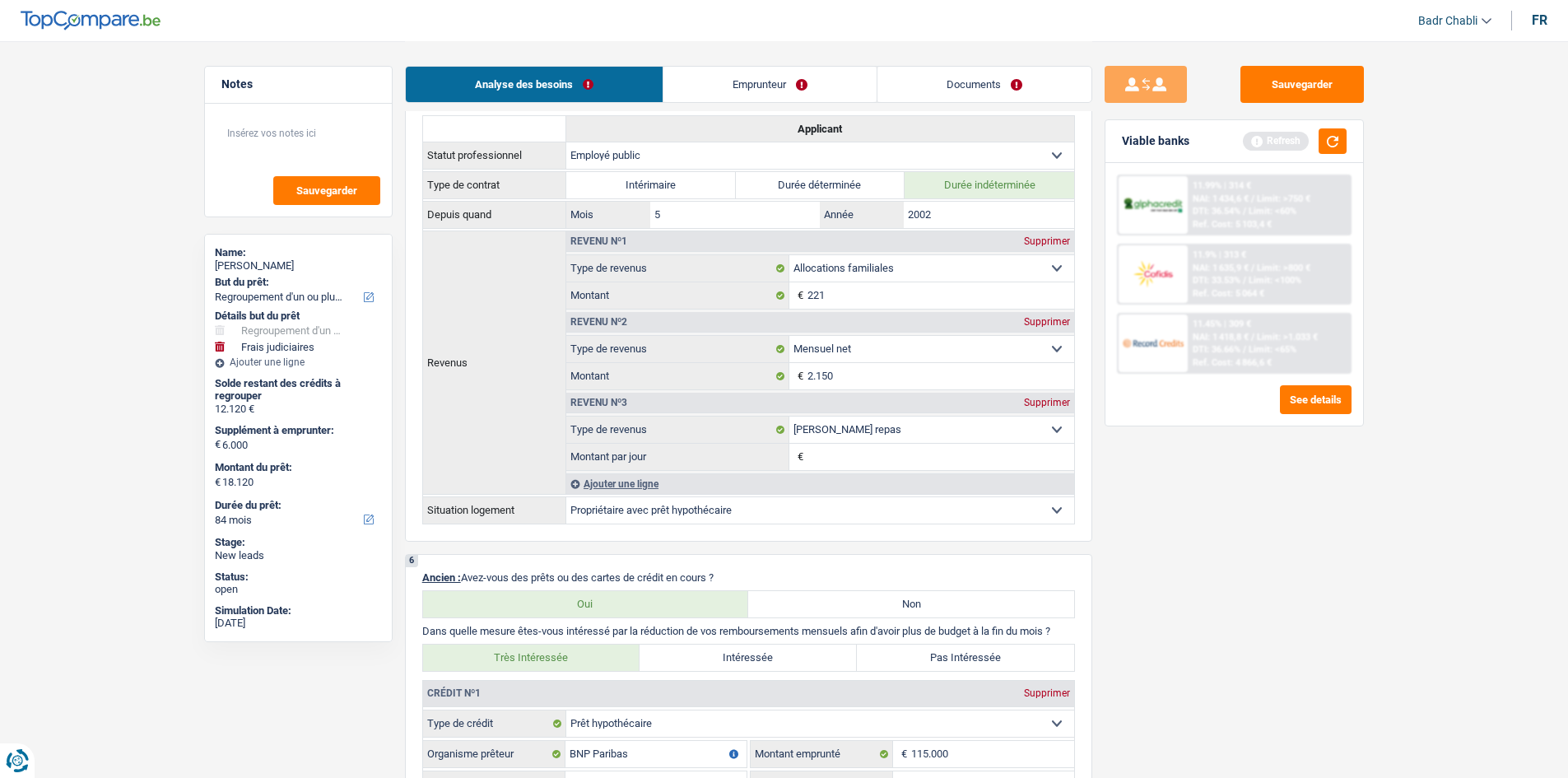
scroll to position [823, 0]
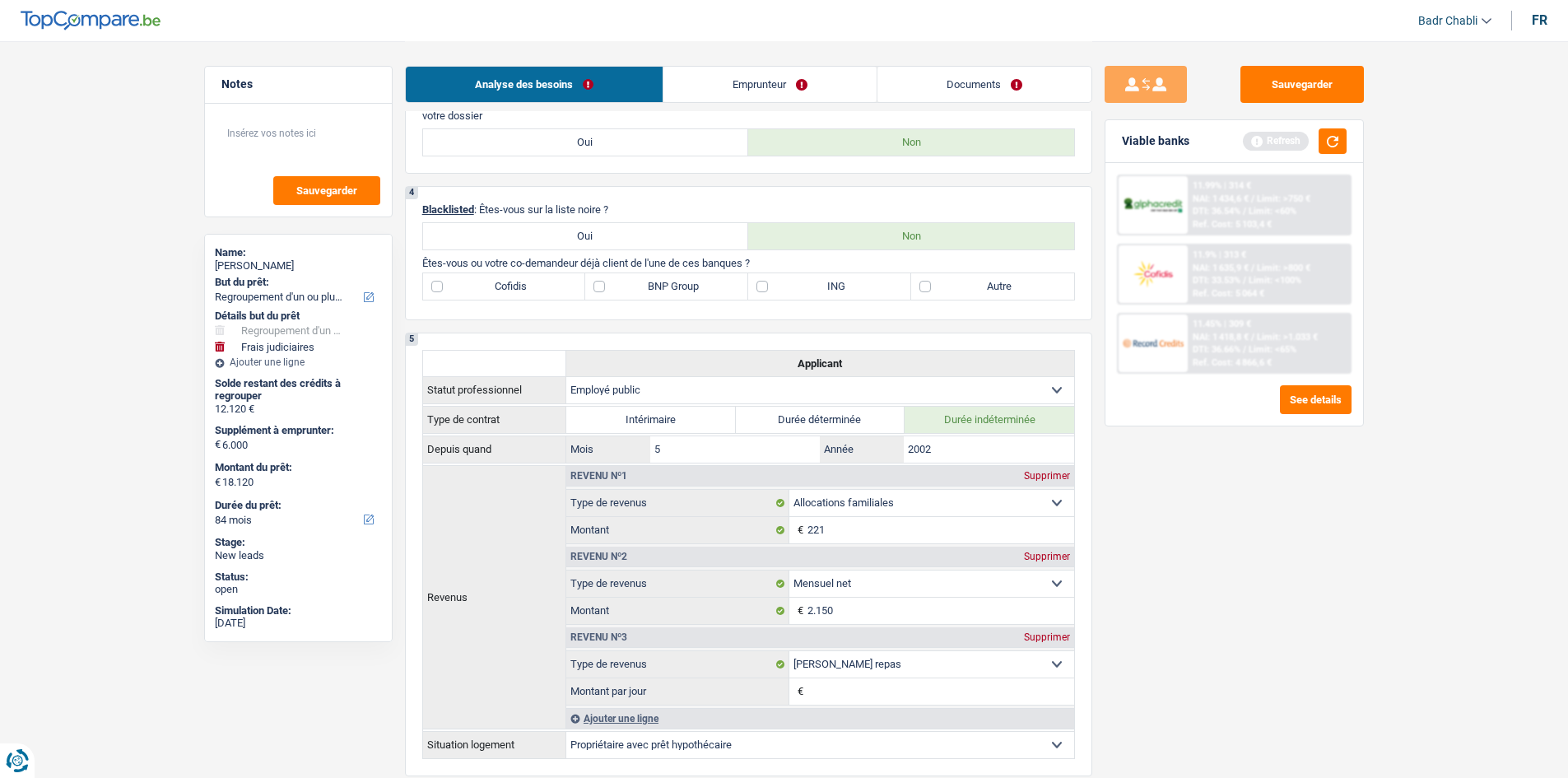
click at [611, 289] on label "BNP Group" at bounding box center [666, 287] width 163 height 26
click at [611, 289] on input "BNP Group" at bounding box center [666, 287] width 163 height 26
checkbox input "true"
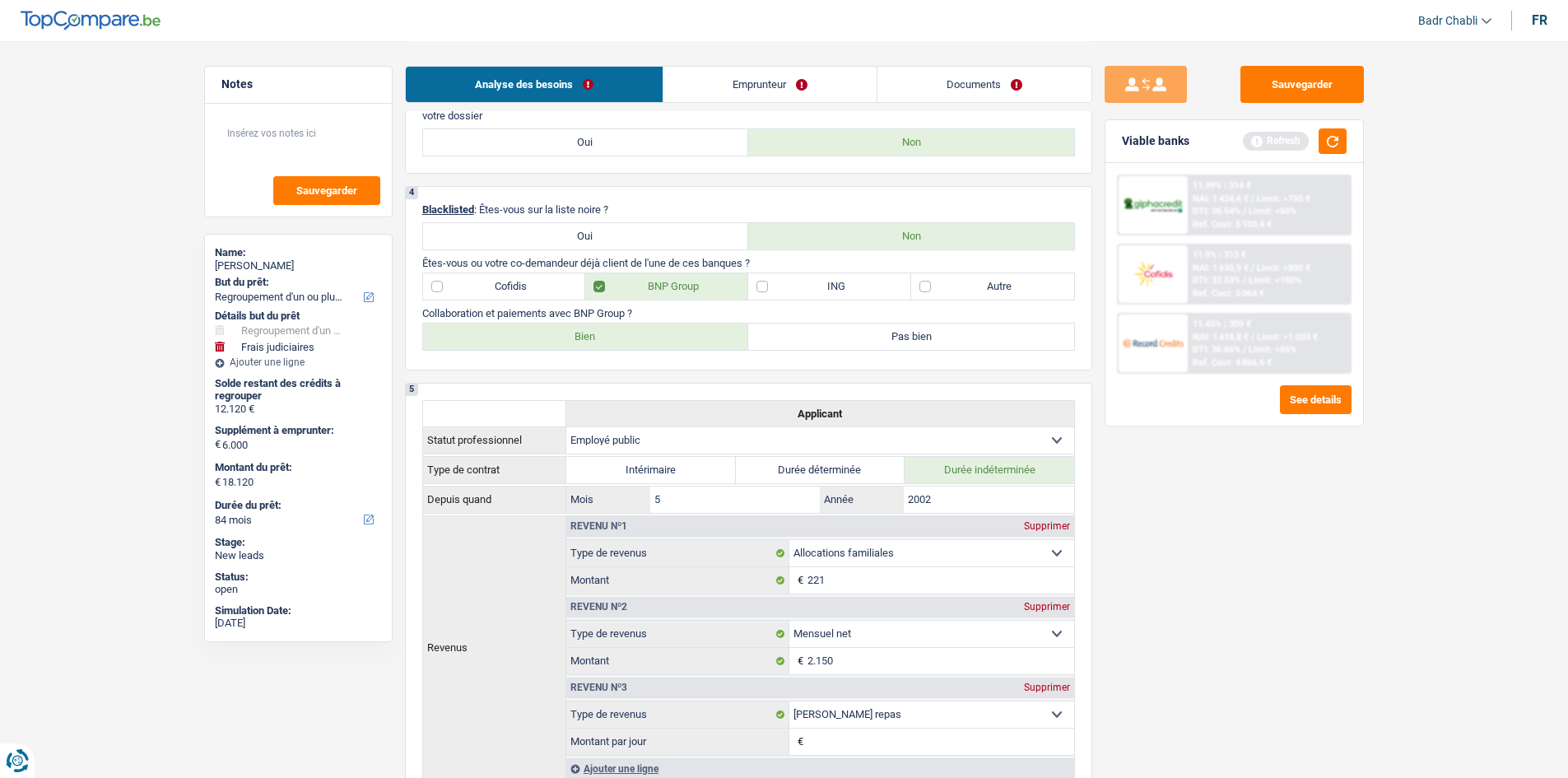
click at [634, 338] on label "Bien" at bounding box center [585, 337] width 326 height 26
click at [634, 338] on input "Bien" at bounding box center [585, 337] width 326 height 26
radio input "true"
click at [454, 282] on label "Cofidis" at bounding box center [504, 287] width 163 height 26
click at [454, 282] on input "Cofidis" at bounding box center [504, 287] width 163 height 26
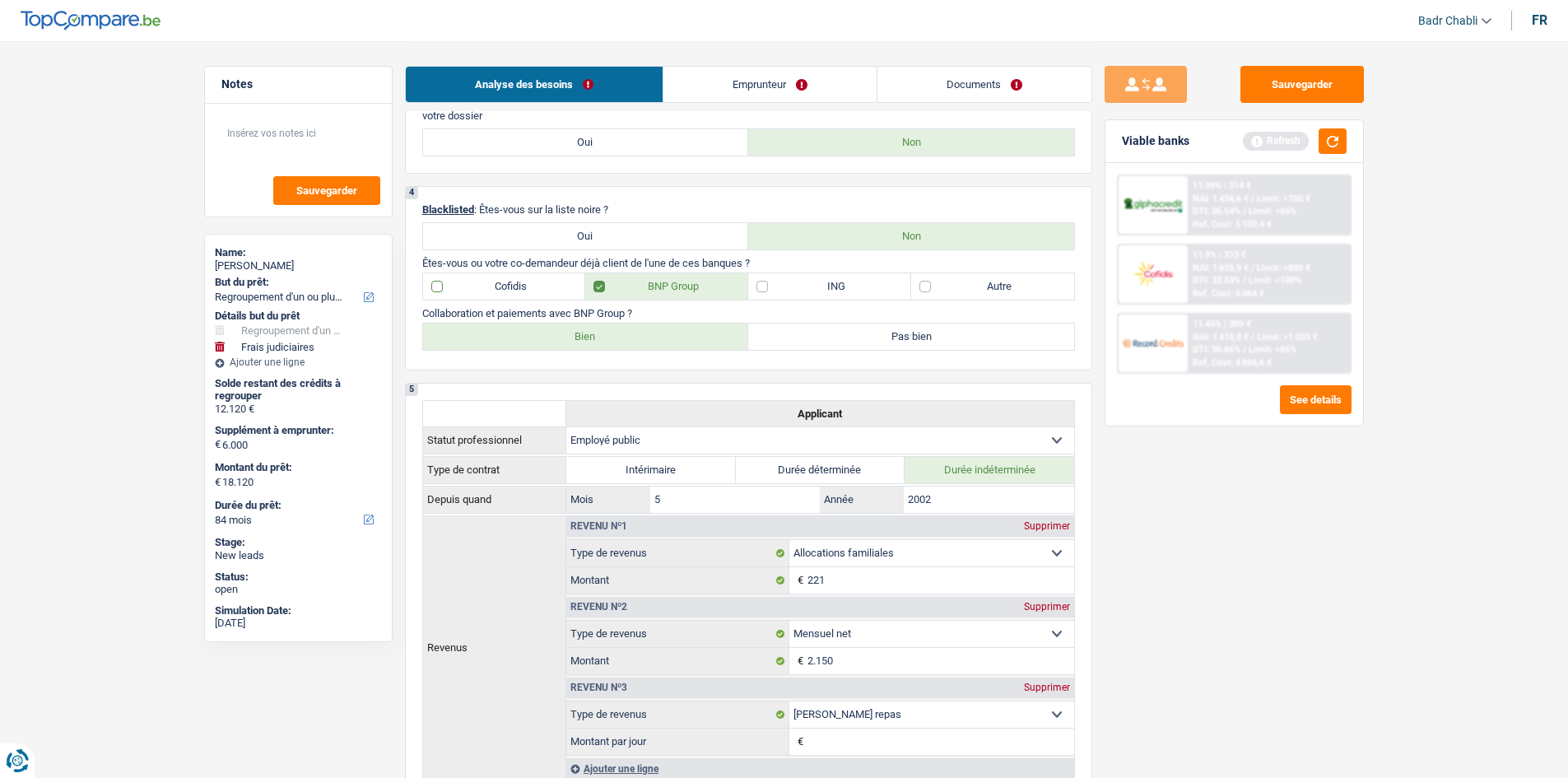
checkbox input "true"
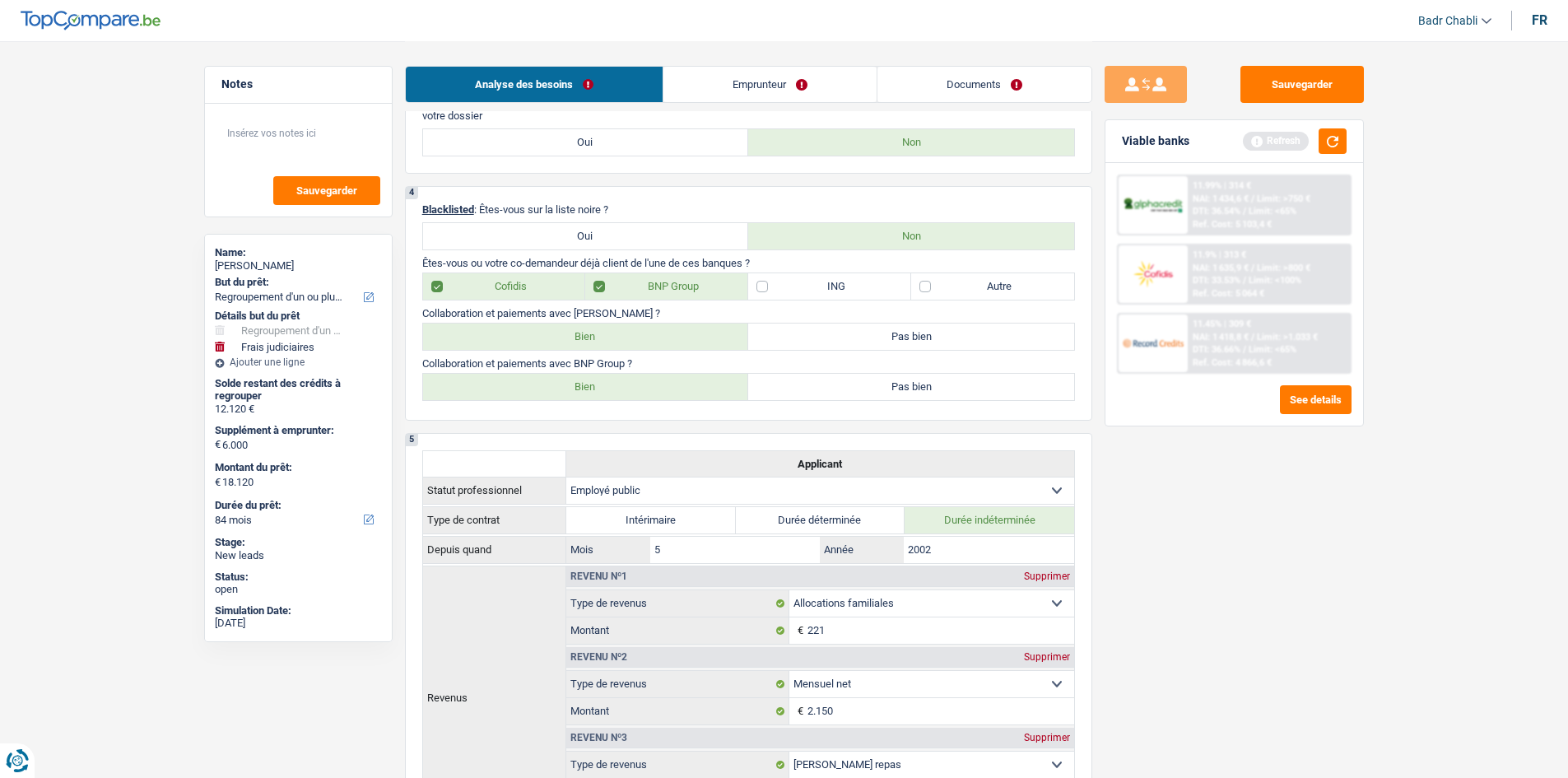
click at [547, 336] on label "Bien" at bounding box center [585, 337] width 326 height 26
click at [547, 336] on input "Bien" at bounding box center [585, 337] width 326 height 26
radio input "true"
click at [1317, 145] on div "Refresh" at bounding box center [1295, 141] width 104 height 26
click at [1334, 145] on button "button" at bounding box center [1333, 141] width 28 height 26
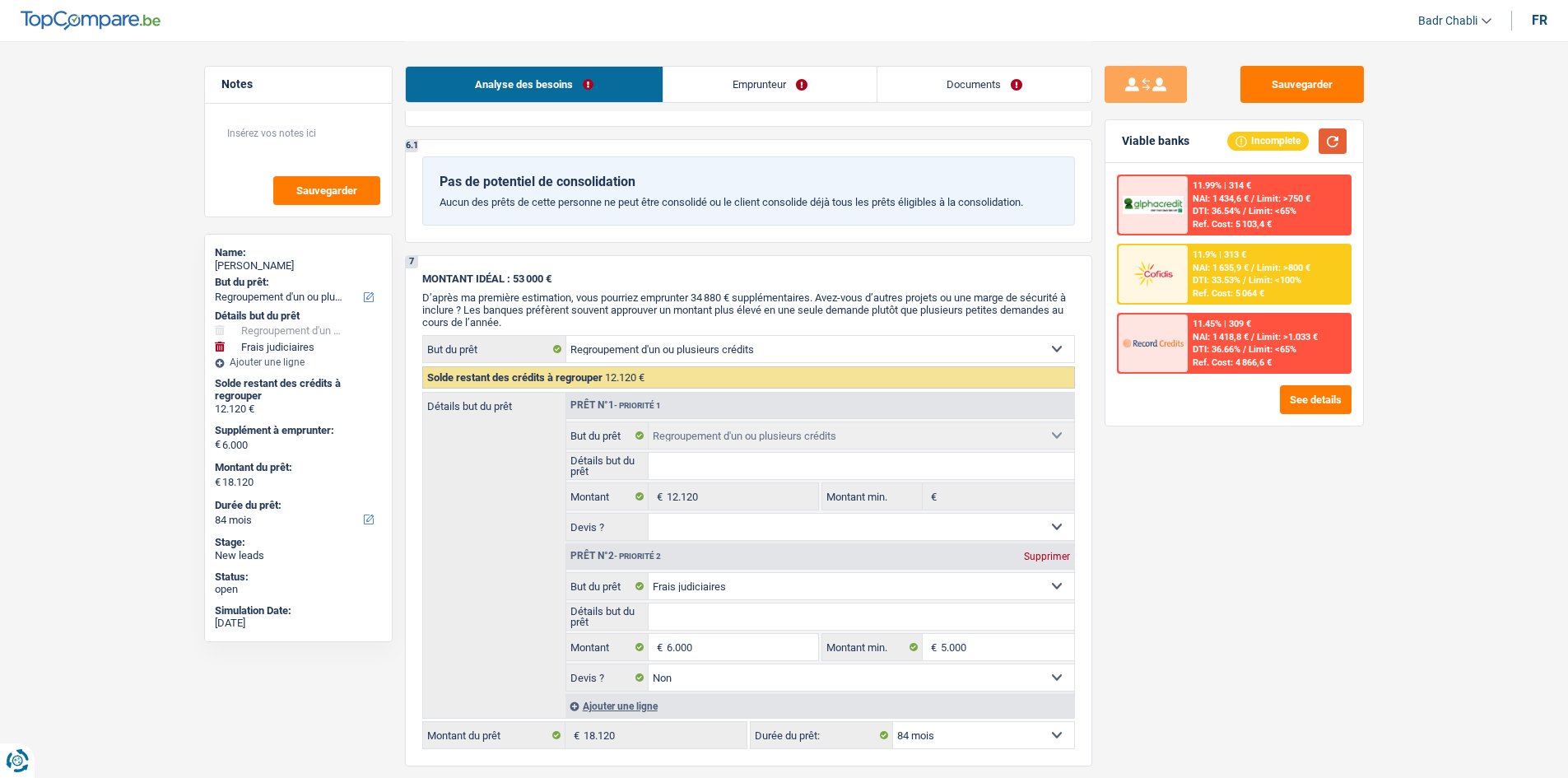
scroll to position [2799, 0]
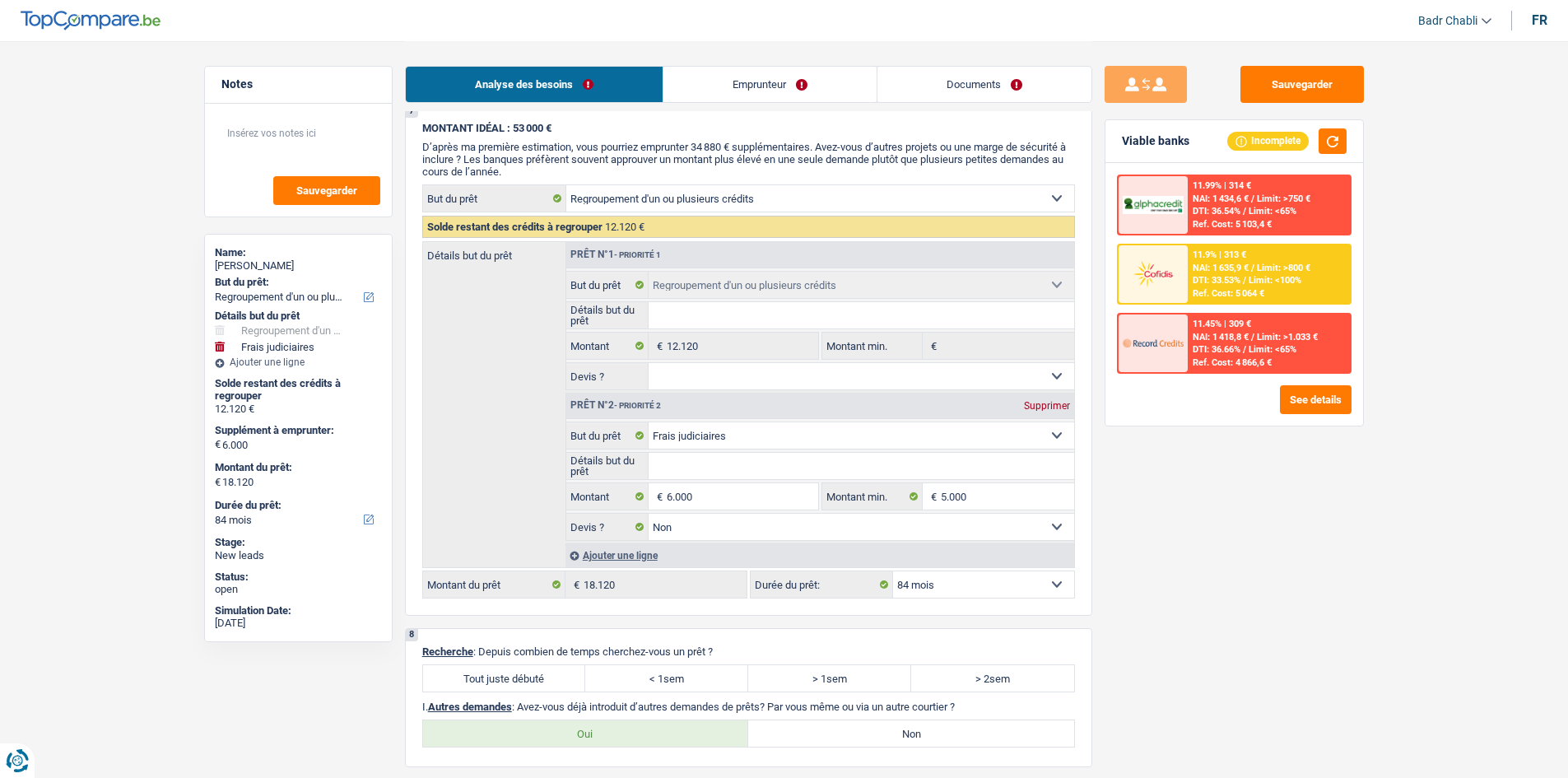
click at [495, 676] on label "Tout juste débuté" at bounding box center [504, 678] width 163 height 26
click at [495, 676] on input "Tout juste débuté" at bounding box center [504, 678] width 163 height 26
radio input "true"
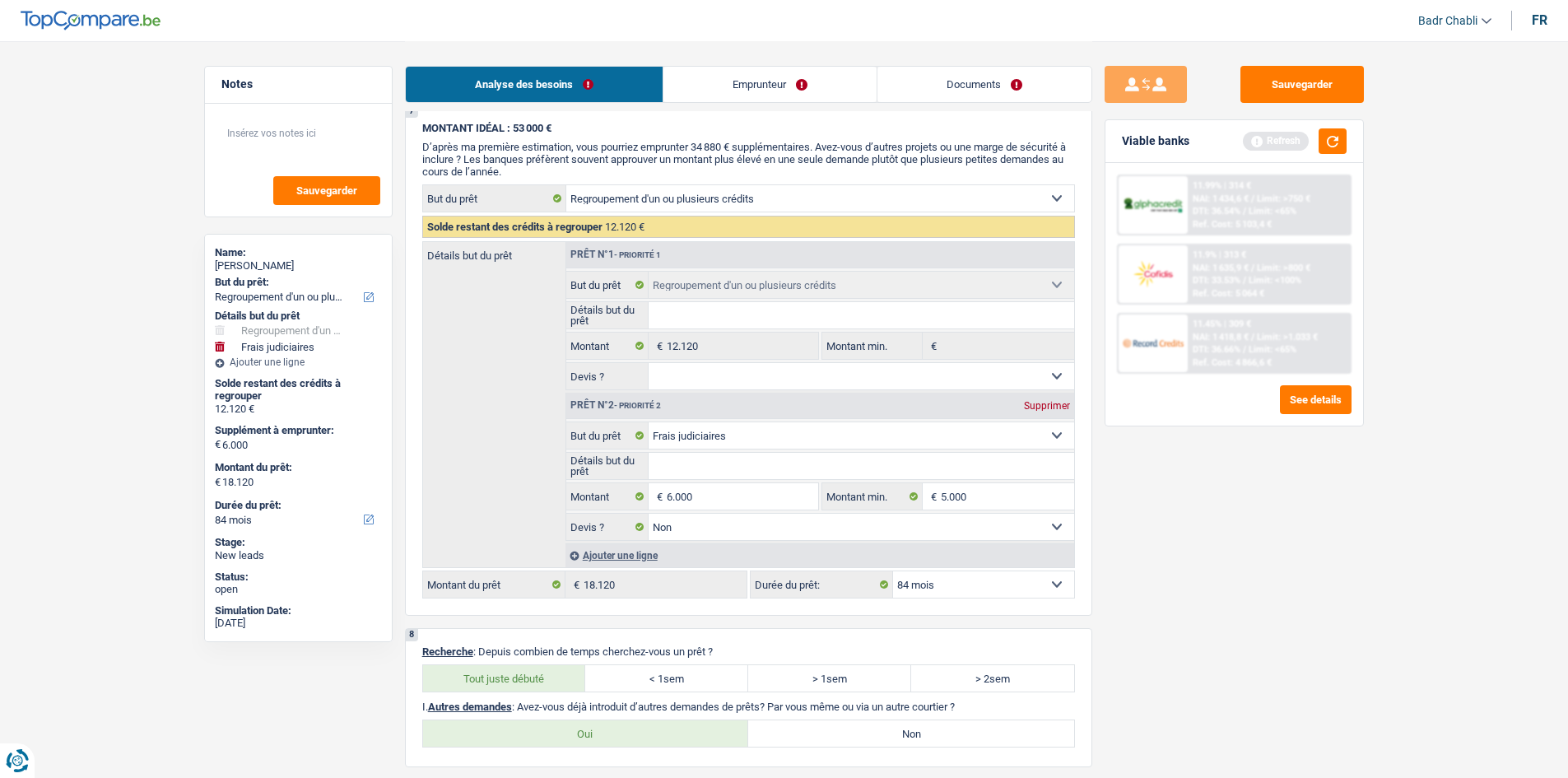
click at [946, 732] on label "Non" at bounding box center [911, 733] width 326 height 26
click at [946, 732] on input "Non" at bounding box center [911, 733] width 326 height 26
radio input "true"
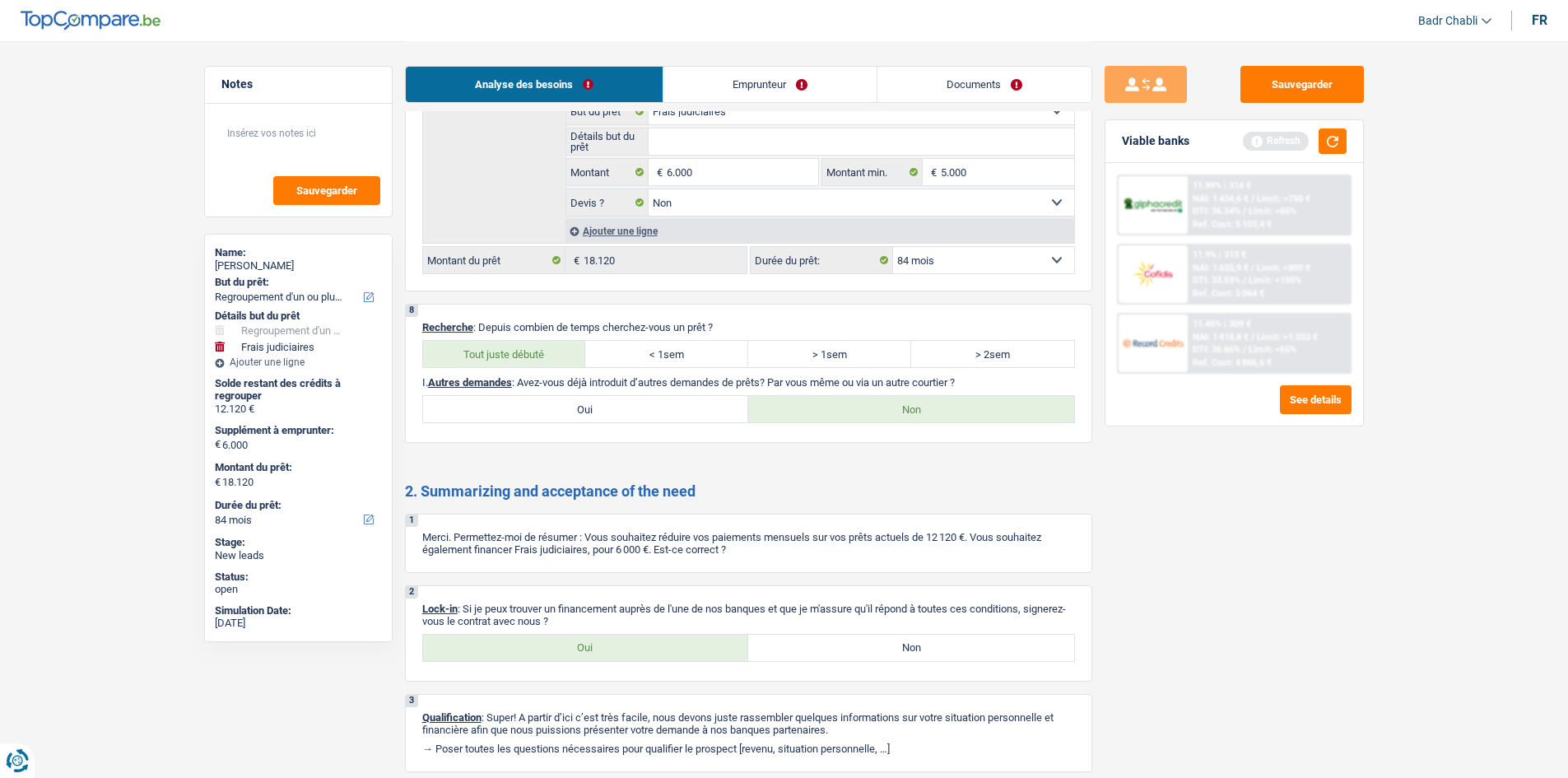
scroll to position [3129, 0]
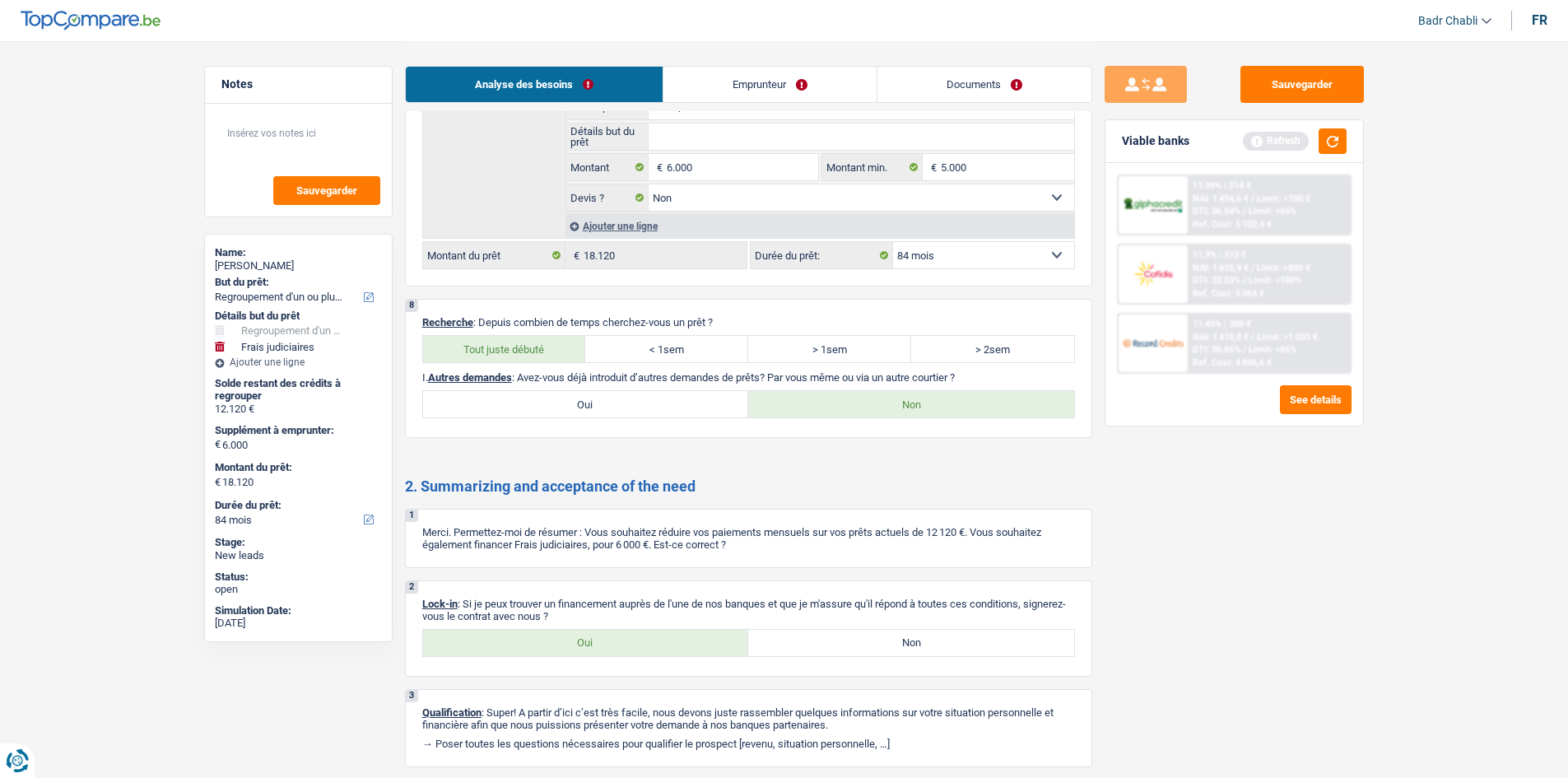
click at [607, 635] on label "Oui" at bounding box center [585, 643] width 326 height 26
click at [607, 635] on input "Oui" at bounding box center [585, 643] width 326 height 26
radio input "true"
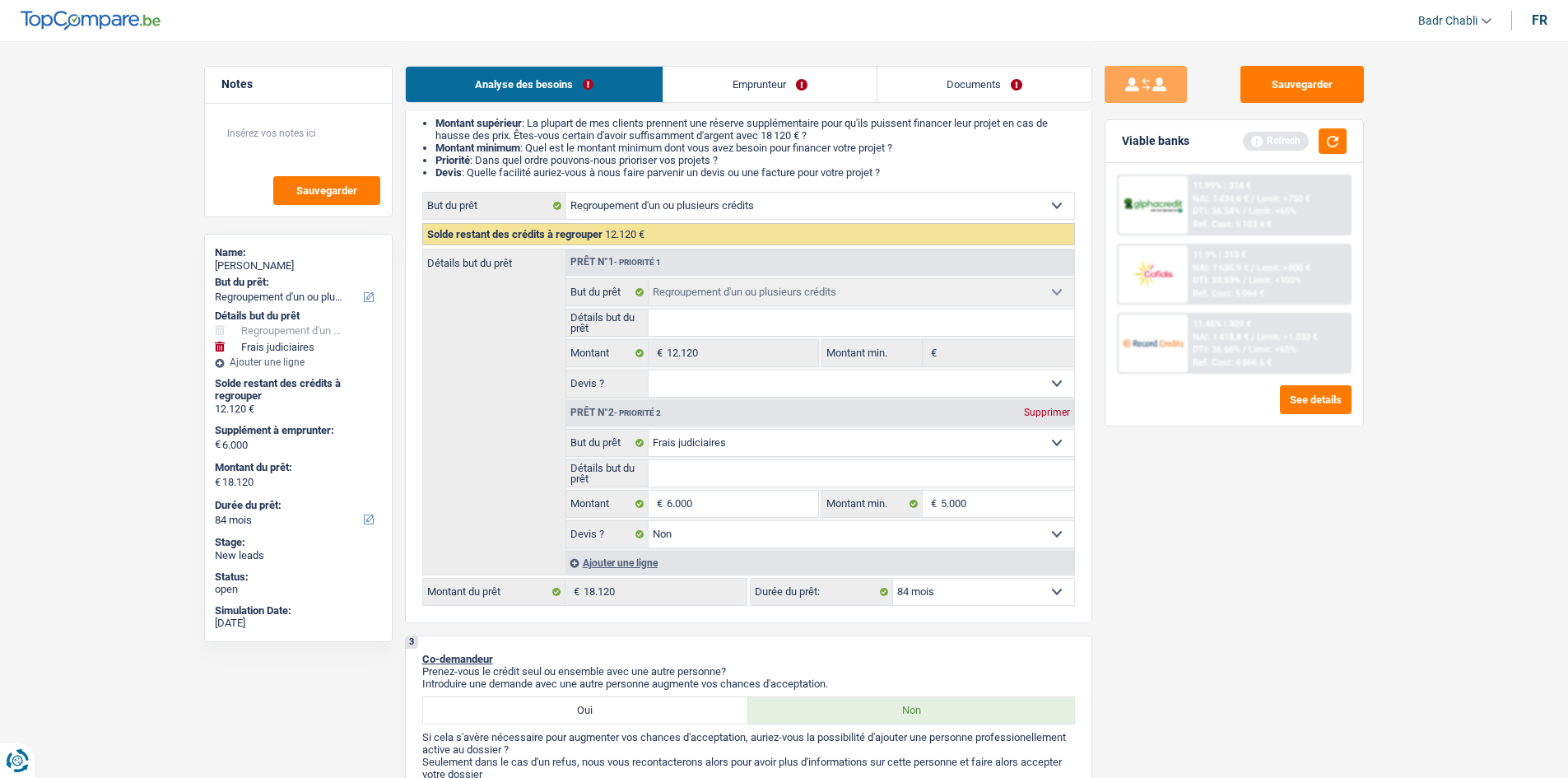
scroll to position [0, 0]
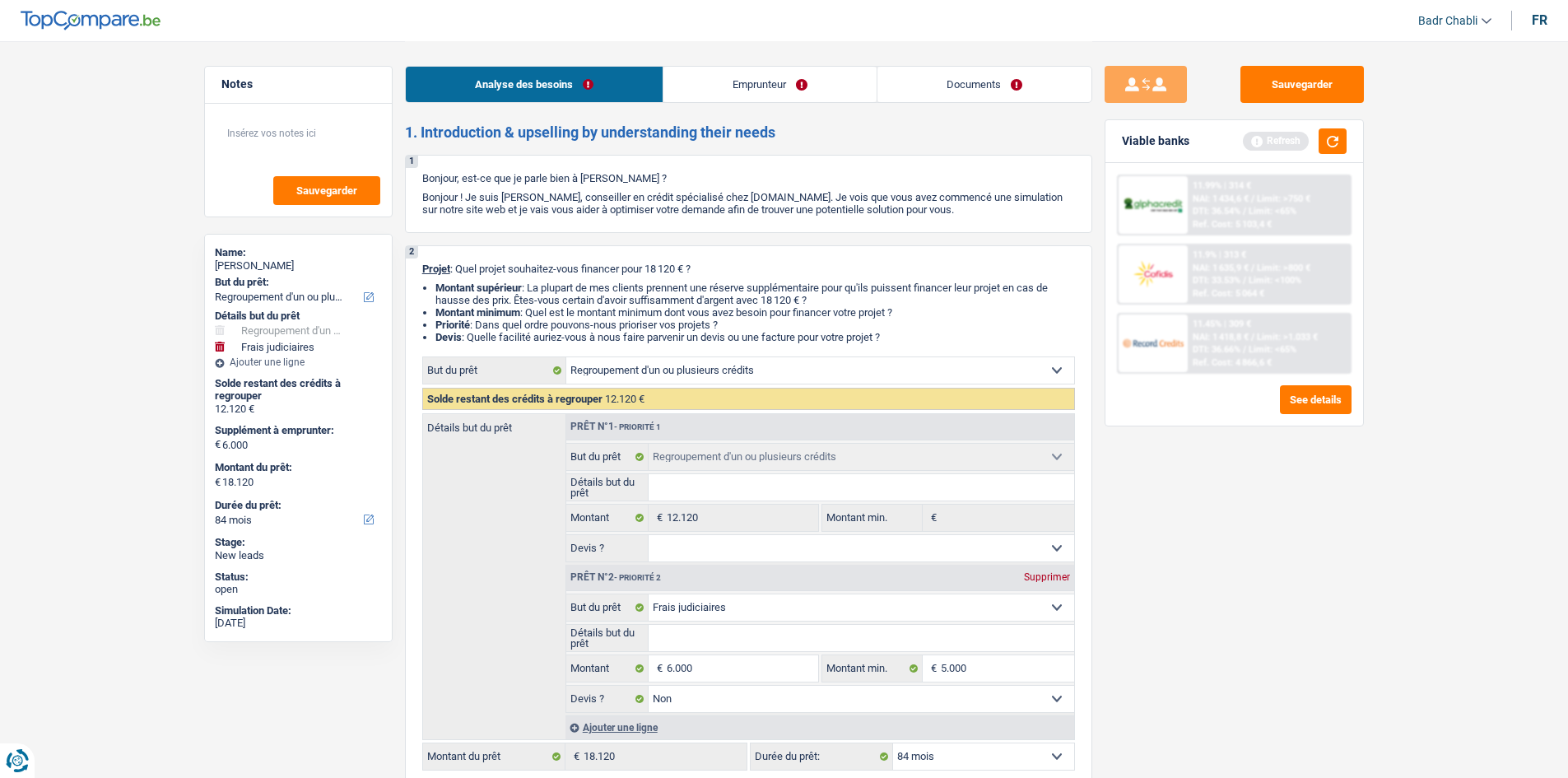
click at [751, 76] on link "Emprunteur" at bounding box center [770, 84] width 213 height 36
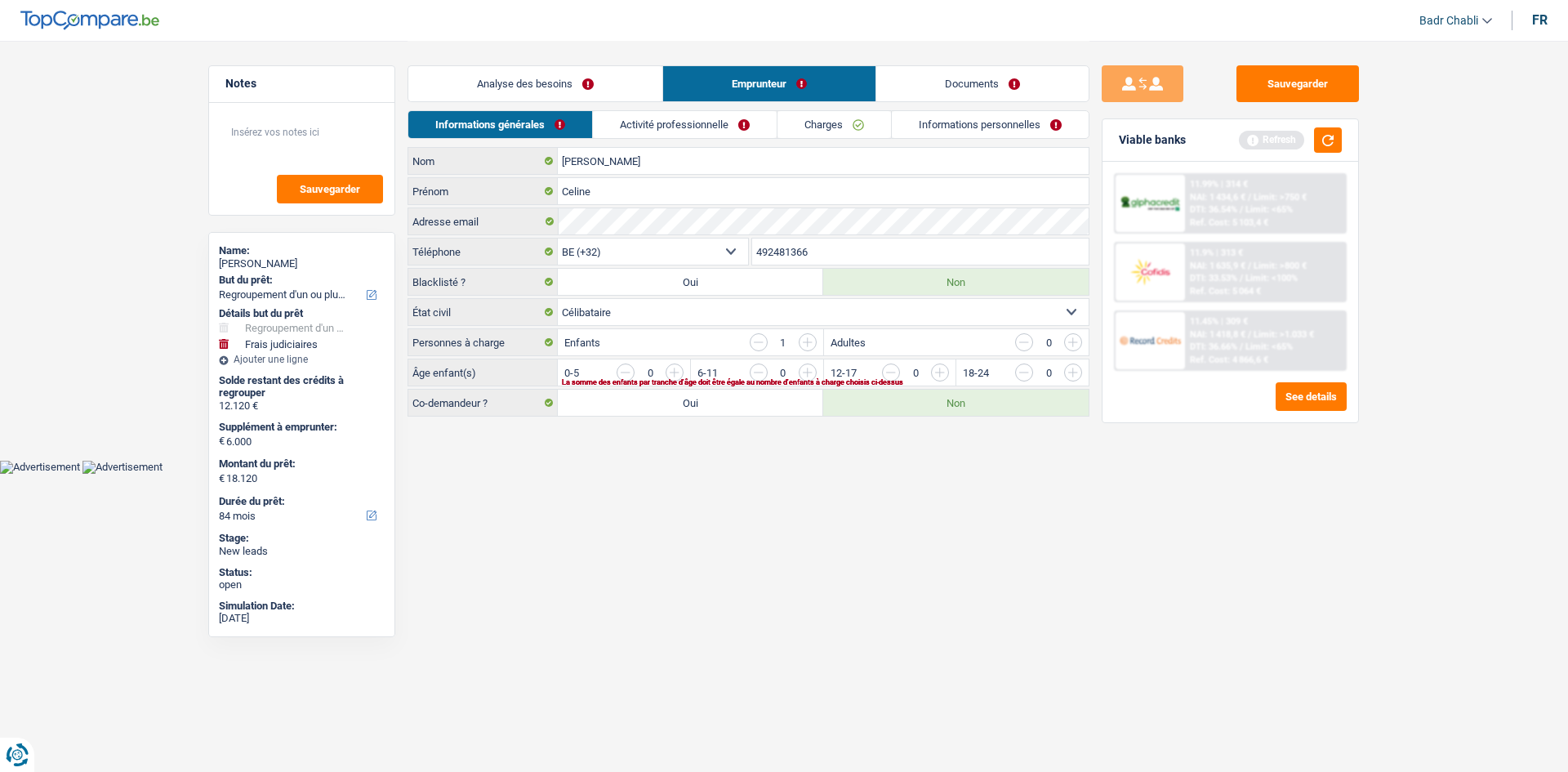
click at [810, 374] on input "button" at bounding box center [1139, 377] width 680 height 26
click at [680, 126] on link "Activité professionnelle" at bounding box center [686, 125] width 184 height 27
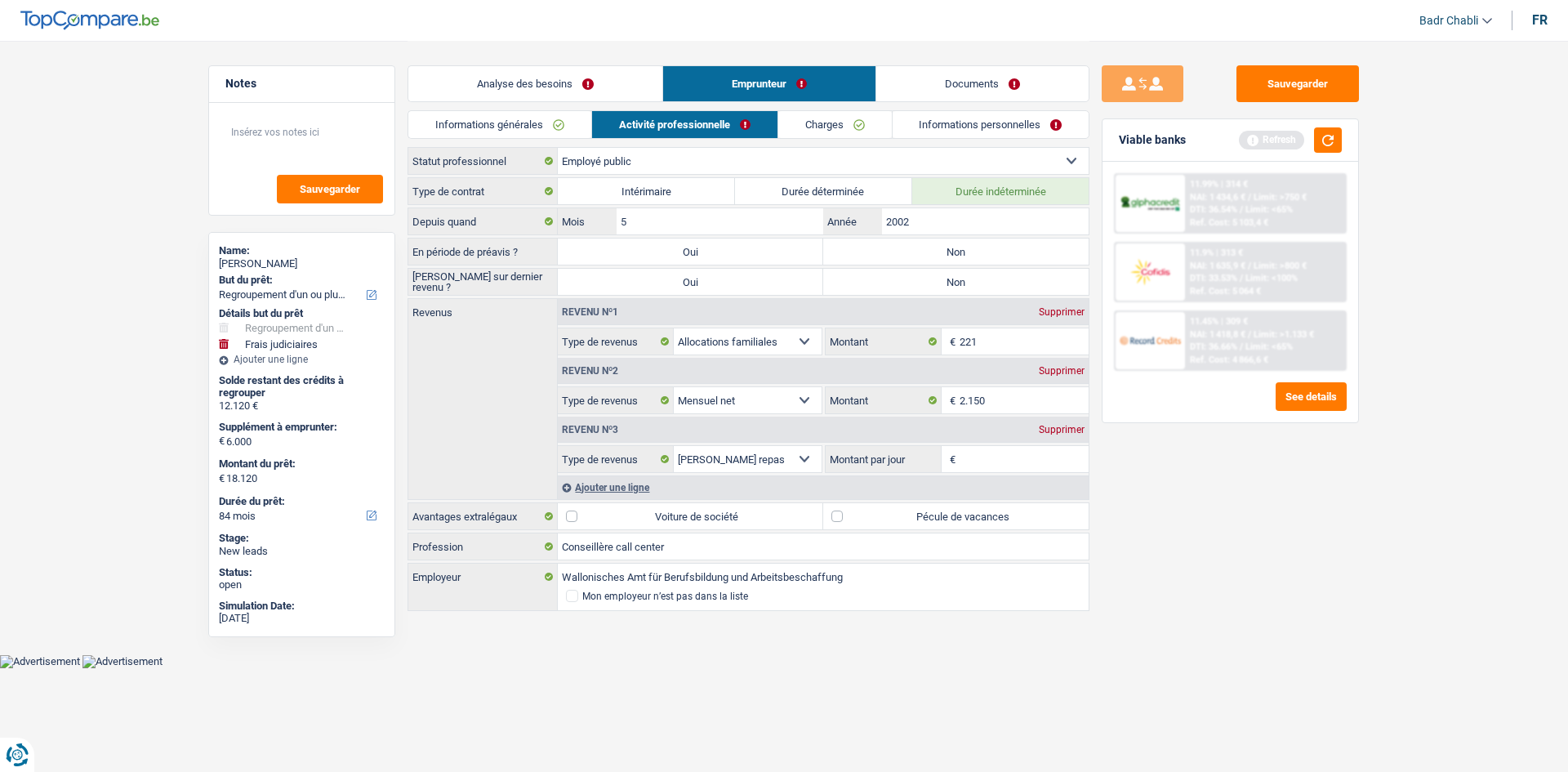
click at [925, 259] on label "Non" at bounding box center [956, 252] width 265 height 26
click at [925, 259] on input "Non" at bounding box center [956, 252] width 265 height 26
radio input "true"
click at [926, 284] on label "Non" at bounding box center [956, 282] width 265 height 26
click at [926, 284] on input "Non" at bounding box center [956, 282] width 265 height 26
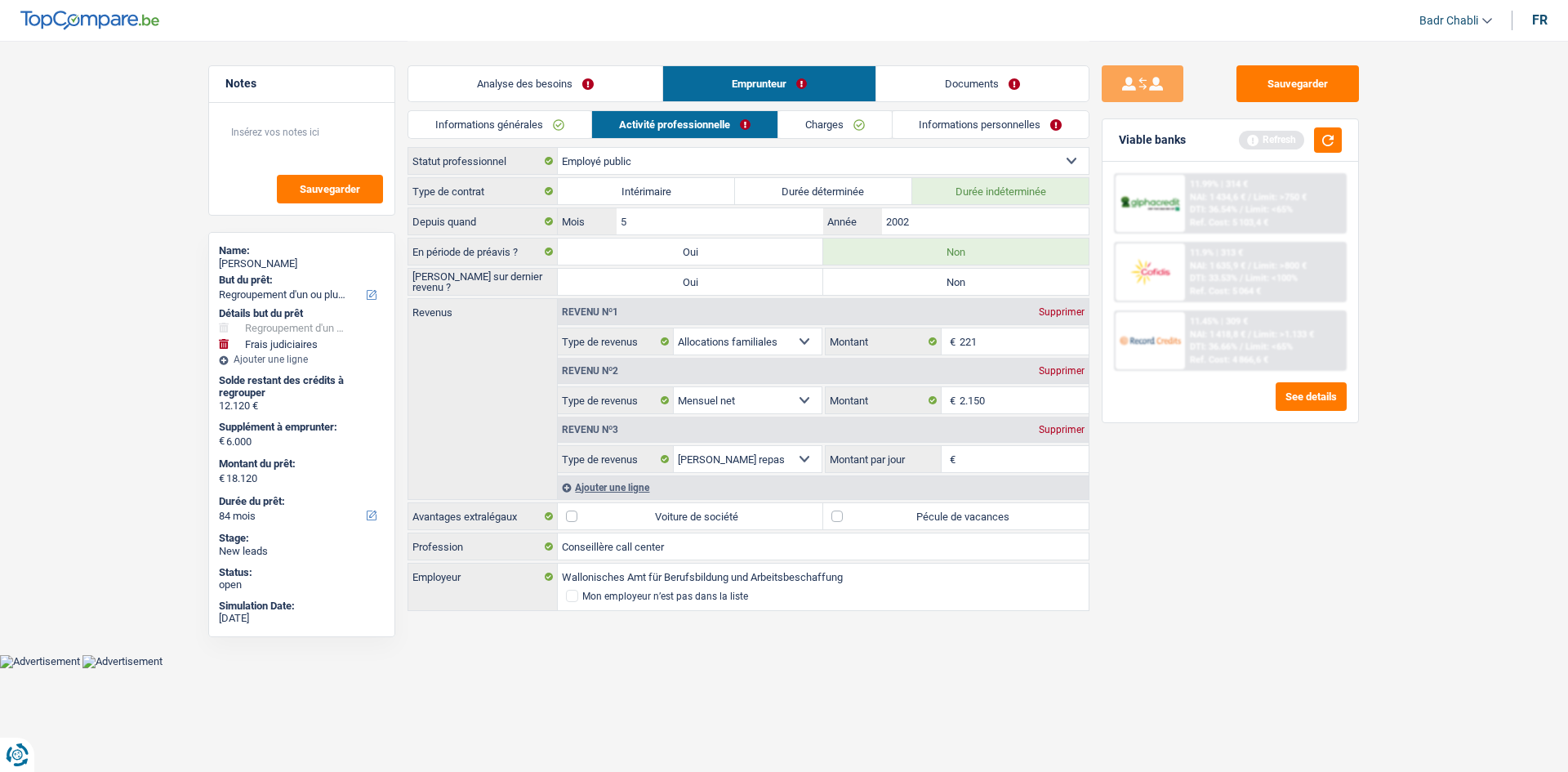
radio input "true"
click at [727, 571] on input "Wallonisches Amt für Berufsbildung und Arbeitsbeschaffung" at bounding box center [823, 577] width 531 height 26
type input "F"
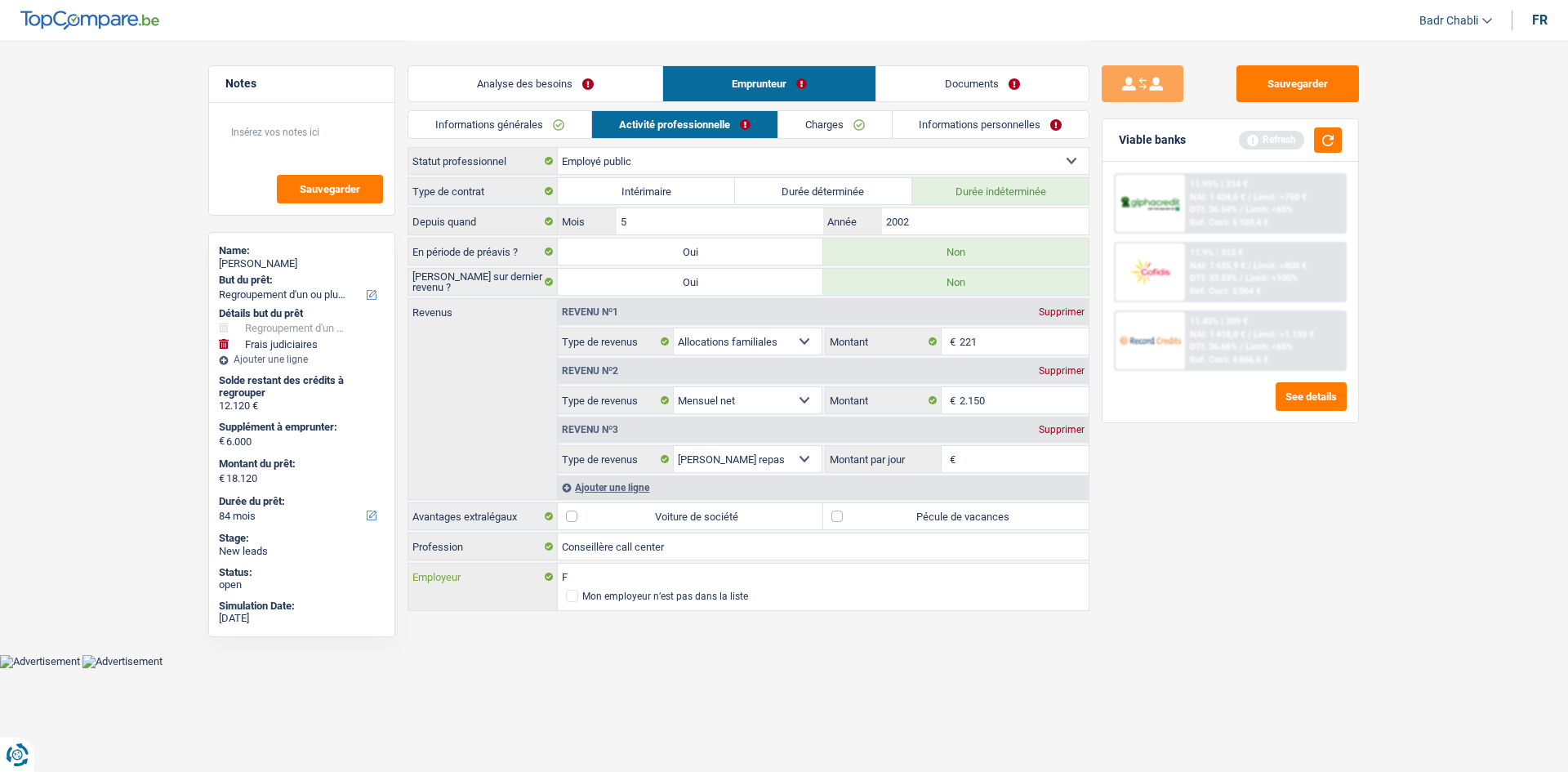
select select "BE"
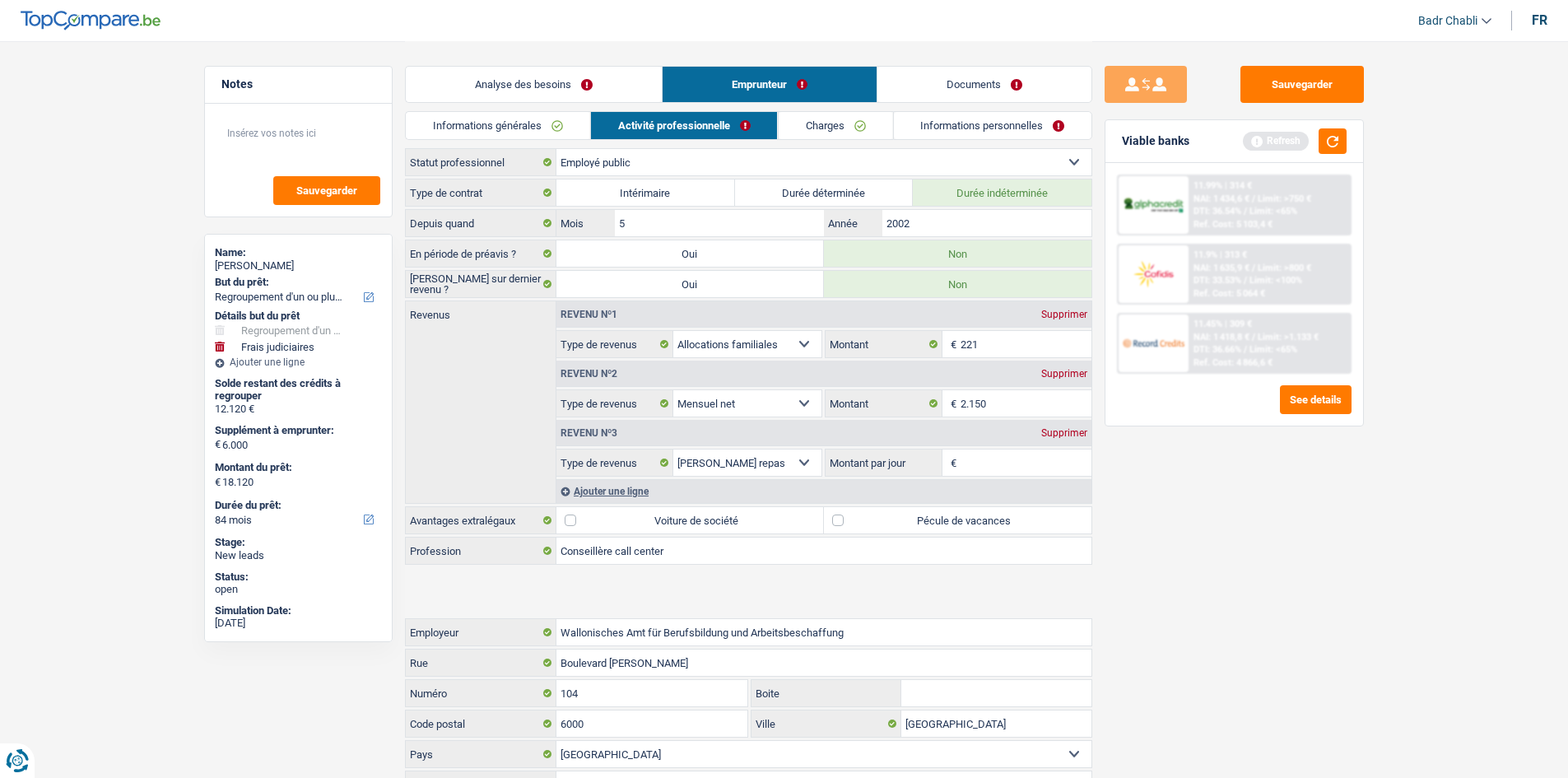
type input "For"
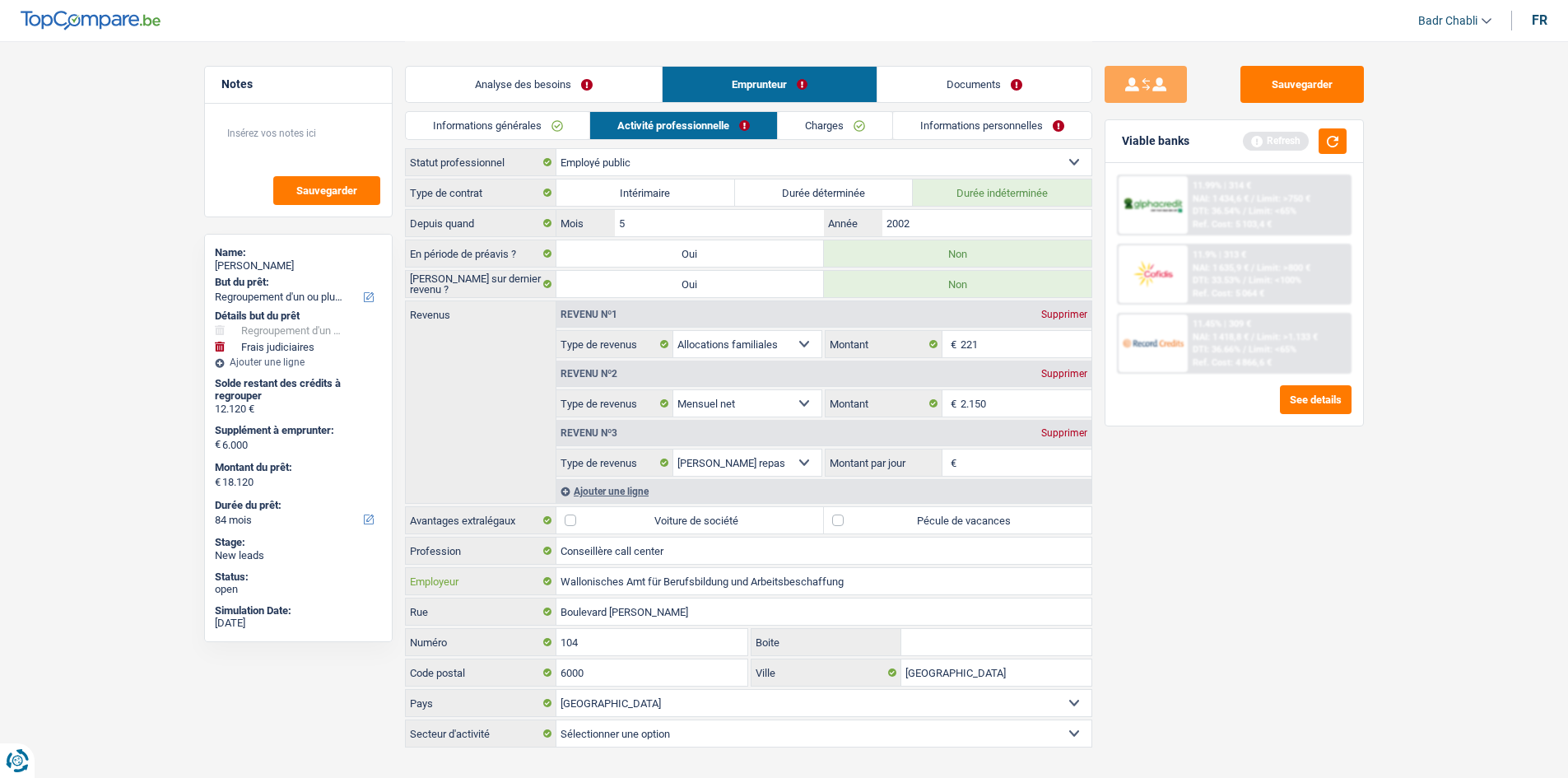
click at [734, 575] on input "Wallonisches Amt für Berufsbildung und Arbeitsbeschaffung" at bounding box center [824, 581] width 535 height 26
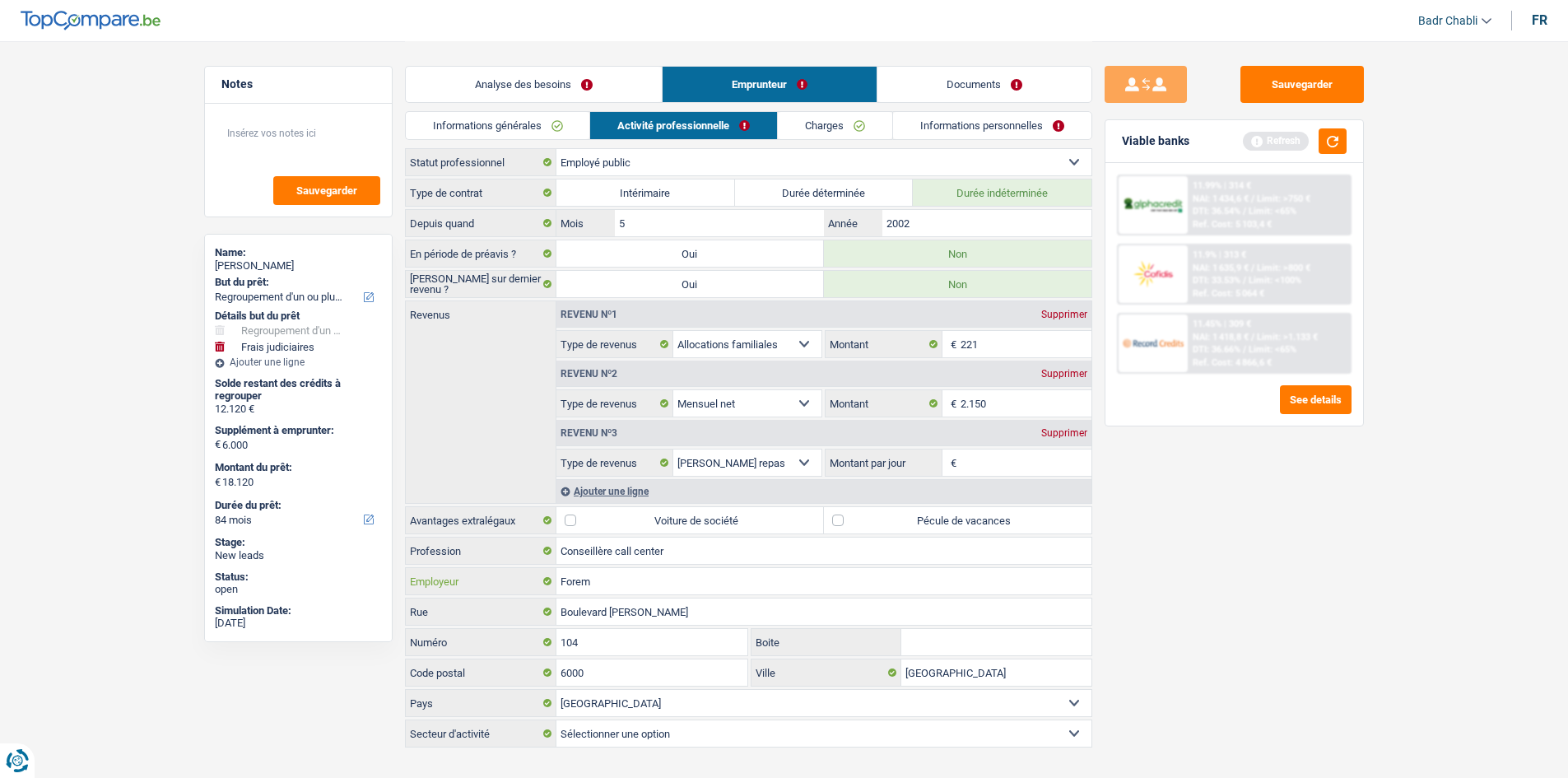
type input "Forem"
click at [847, 518] on label "Pécule de vacances" at bounding box center [958, 520] width 268 height 26
click at [847, 518] on input "Pécule de vacances" at bounding box center [958, 520] width 268 height 26
checkbox input "true"
click at [1014, 459] on input "Montant par jour" at bounding box center [1026, 463] width 130 height 26
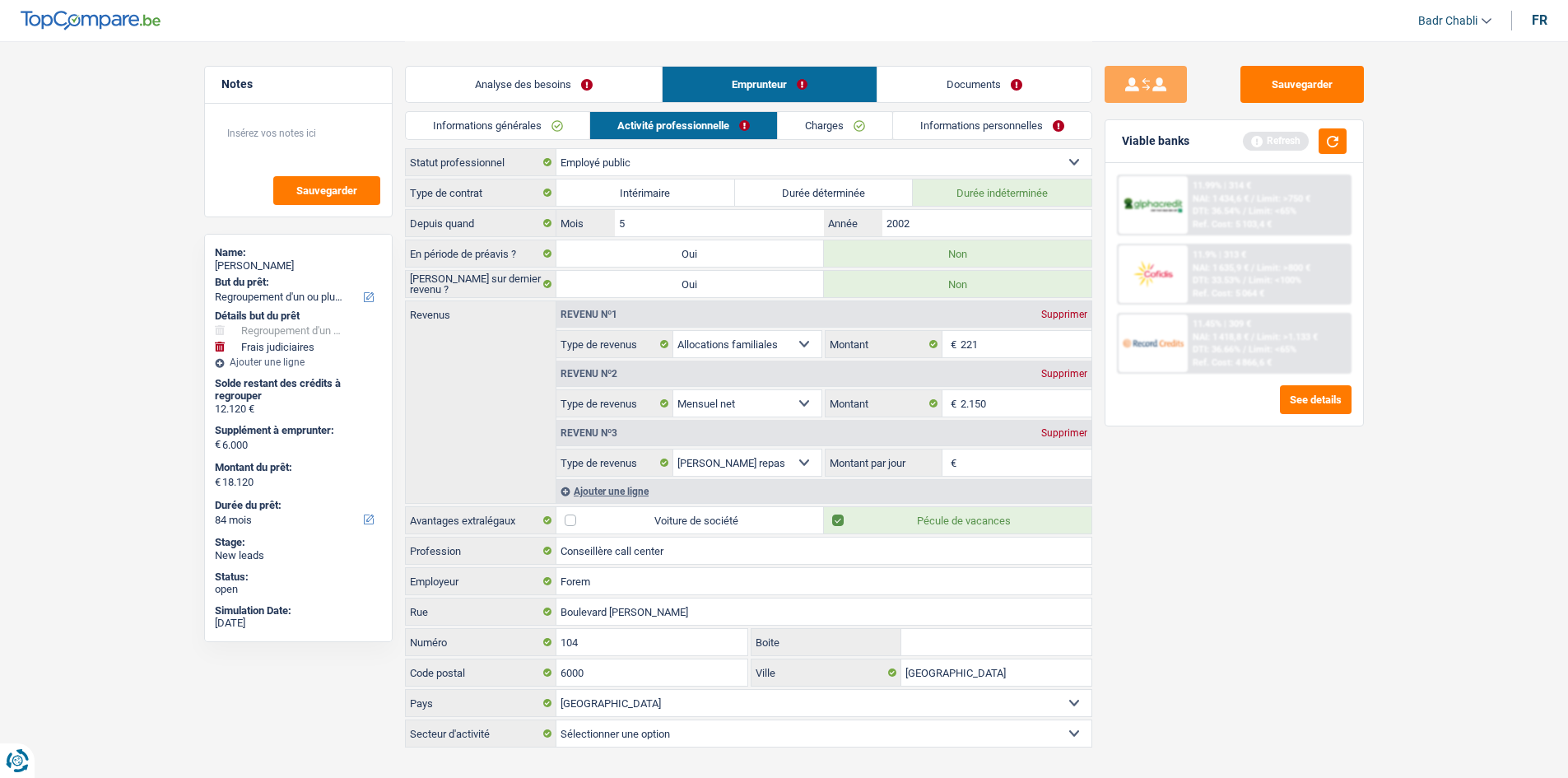
click at [1014, 459] on input "Montant par jour" at bounding box center [1026, 463] width 130 height 26
type input "6,0"
click at [1249, 496] on div "Sauvegarder Viable banks Refresh 11.99% | 314 € NAI: 1 434,6 € / Limit: >750 € …" at bounding box center [1234, 409] width 284 height 685
click at [863, 125] on link "Charges" at bounding box center [836, 126] width 115 height 27
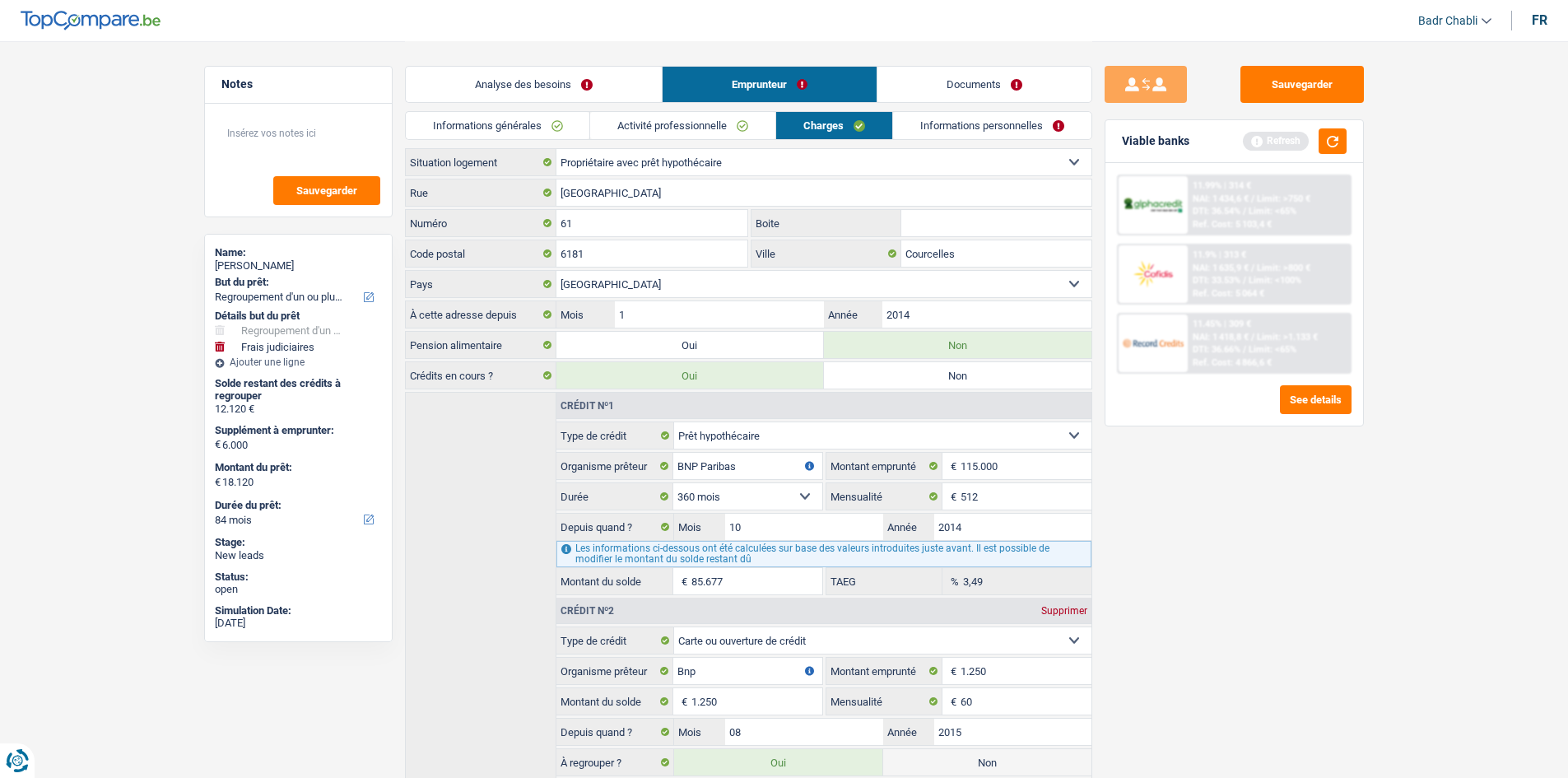
click at [983, 121] on link "Informations personnelles" at bounding box center [992, 126] width 198 height 27
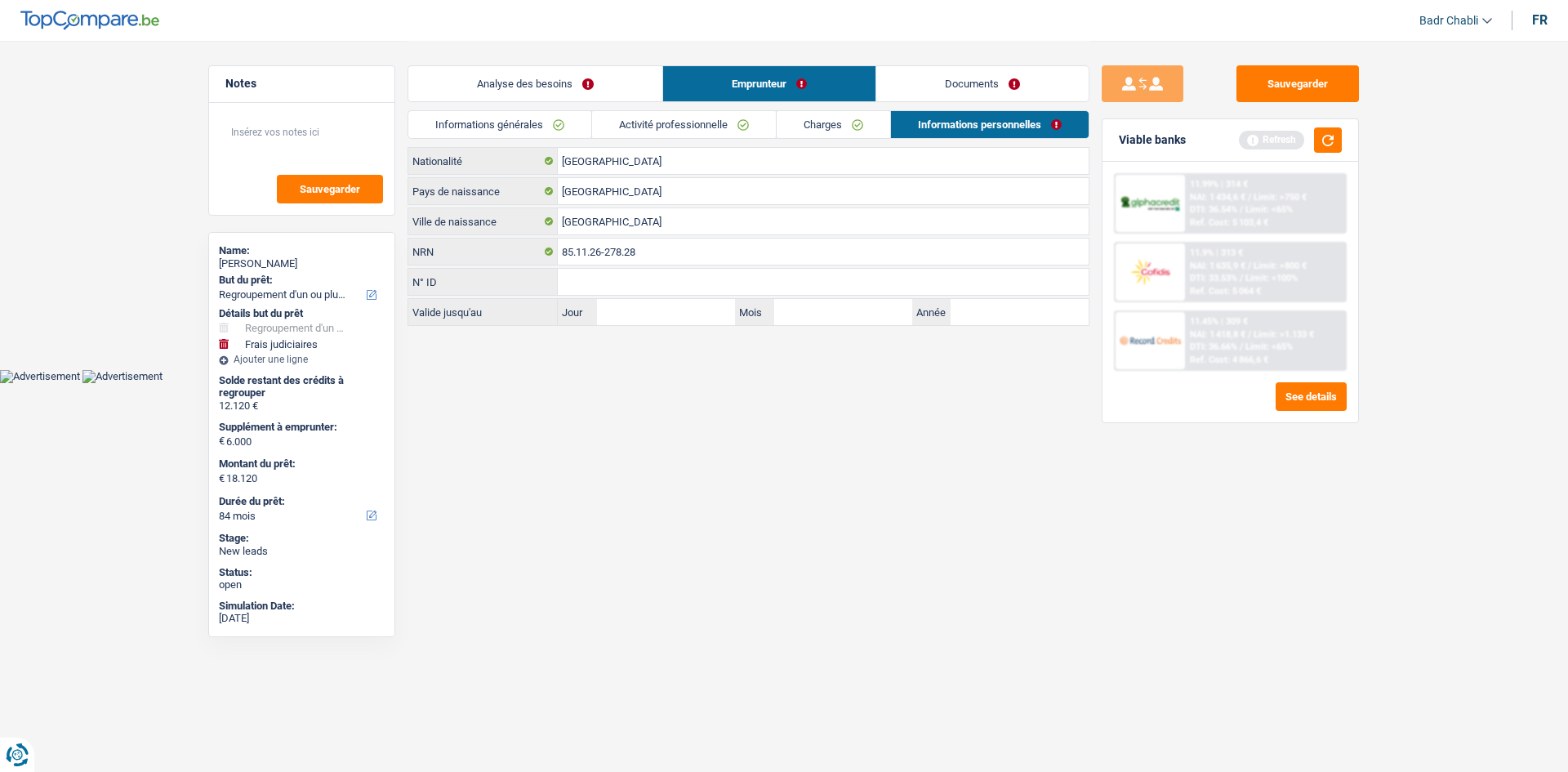
click at [972, 84] on link "Documents" at bounding box center [982, 84] width 212 height 35
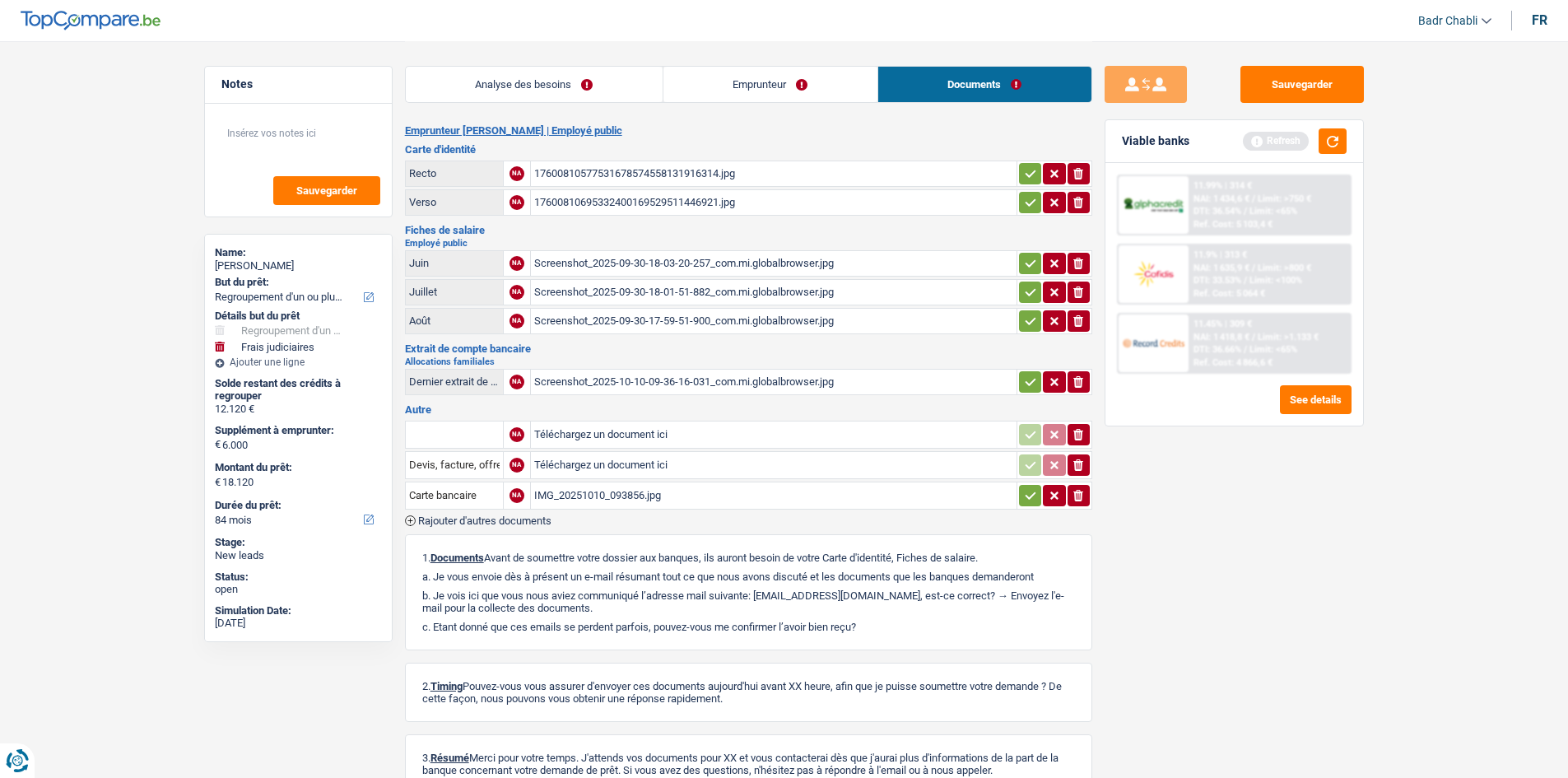
click at [605, 175] on div "17600810577531678574558131916314.jpg" at bounding box center [774, 173] width 479 height 25
click at [711, 328] on div "Screenshot_2025-09-30-17-59-51-900_com.mi.globalbrowser.jpg" at bounding box center [774, 321] width 479 height 25
click at [661, 382] on div "Screenshot_2025-10-10-09-36-16-031_com.mi.globalbrowser.jpg" at bounding box center [774, 382] width 479 height 25
click at [787, 74] on link "Emprunteur" at bounding box center [770, 84] width 214 height 36
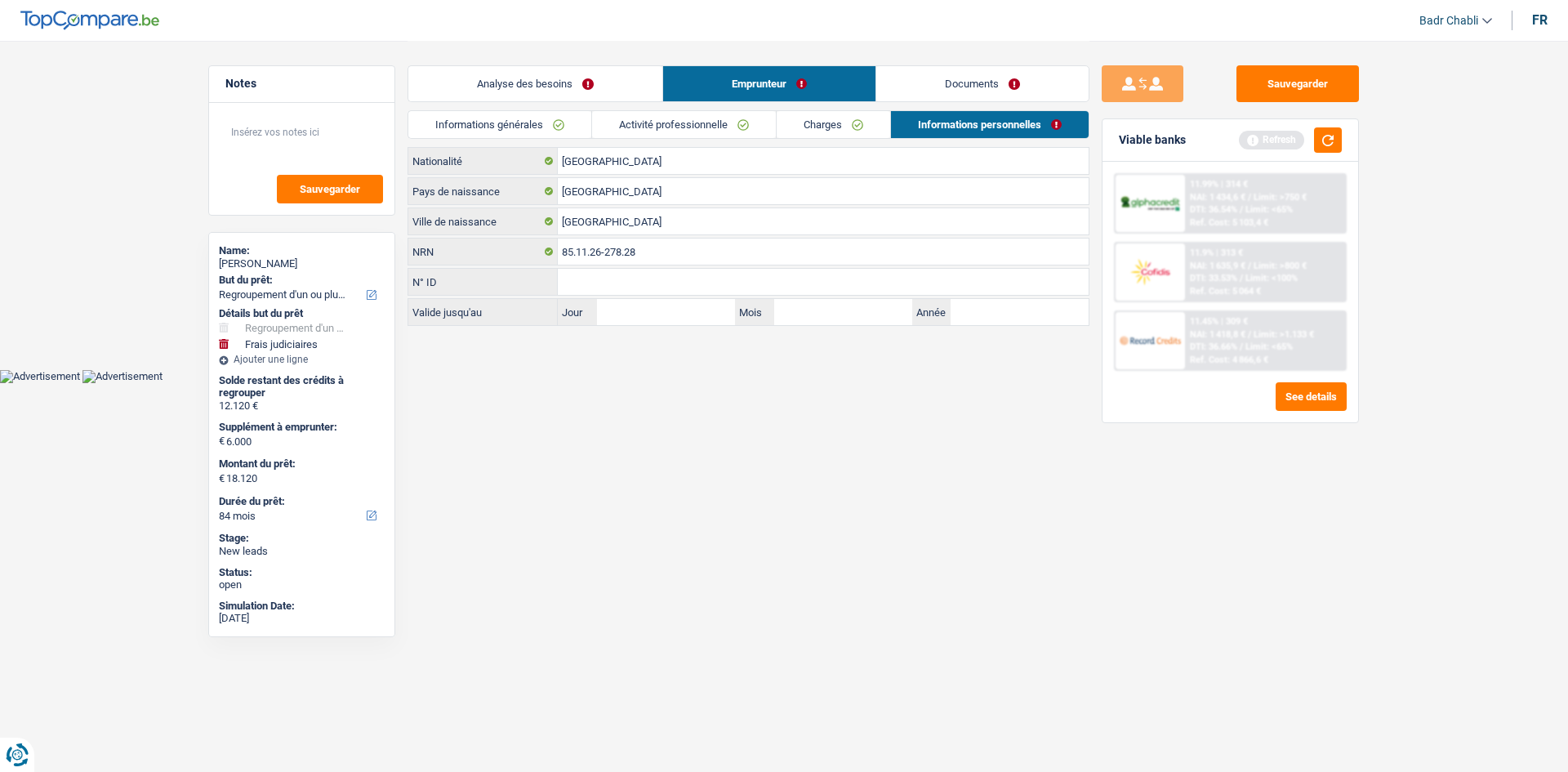
click at [982, 77] on link "Documents" at bounding box center [982, 84] width 212 height 35
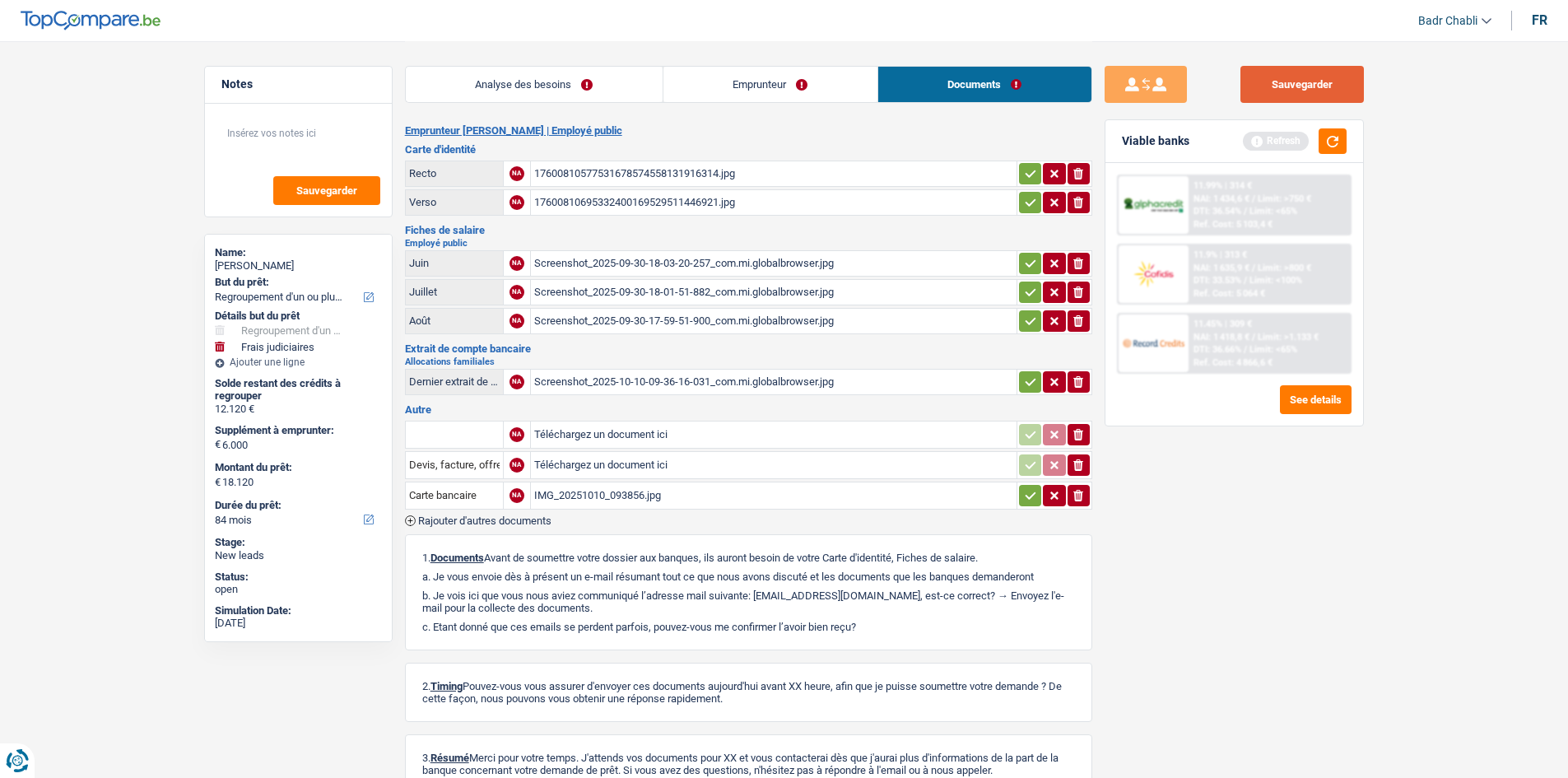
click at [1332, 74] on button "Sauvegarder" at bounding box center [1302, 84] width 124 height 37
click at [1338, 143] on button "button" at bounding box center [1333, 141] width 28 height 26
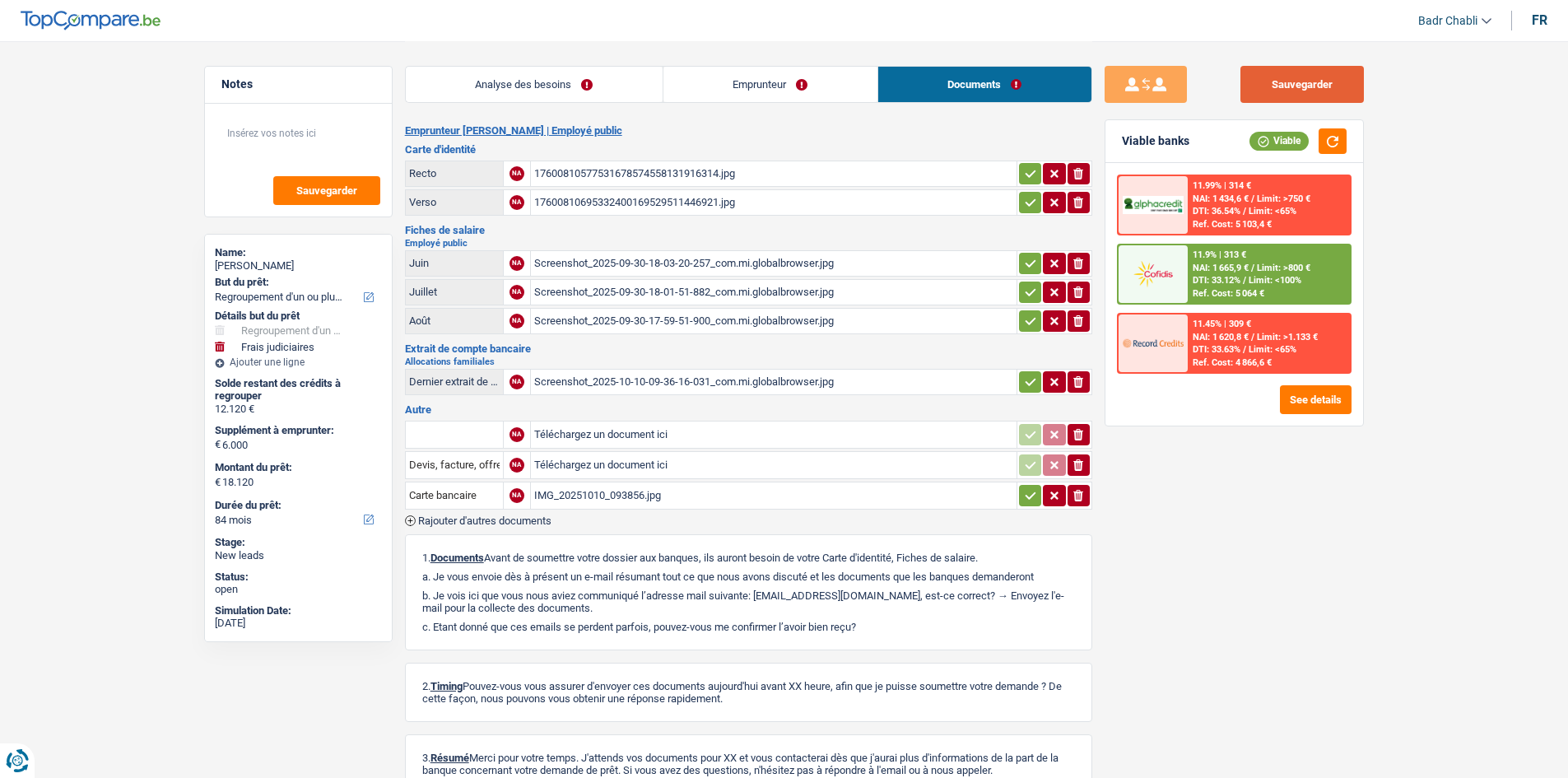
click at [1316, 72] on button "Sauvegarder" at bounding box center [1302, 84] width 124 height 37
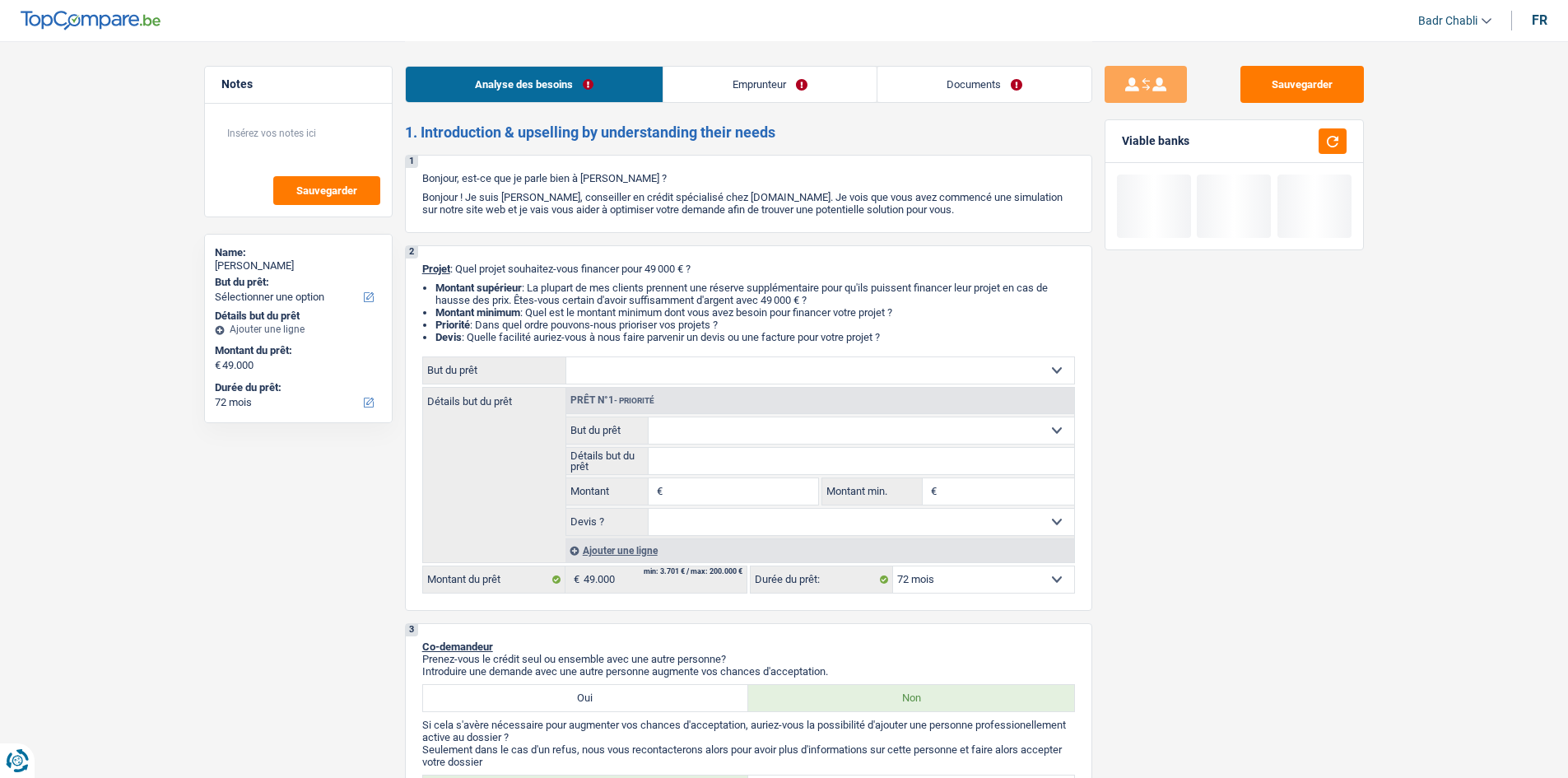
select select "72"
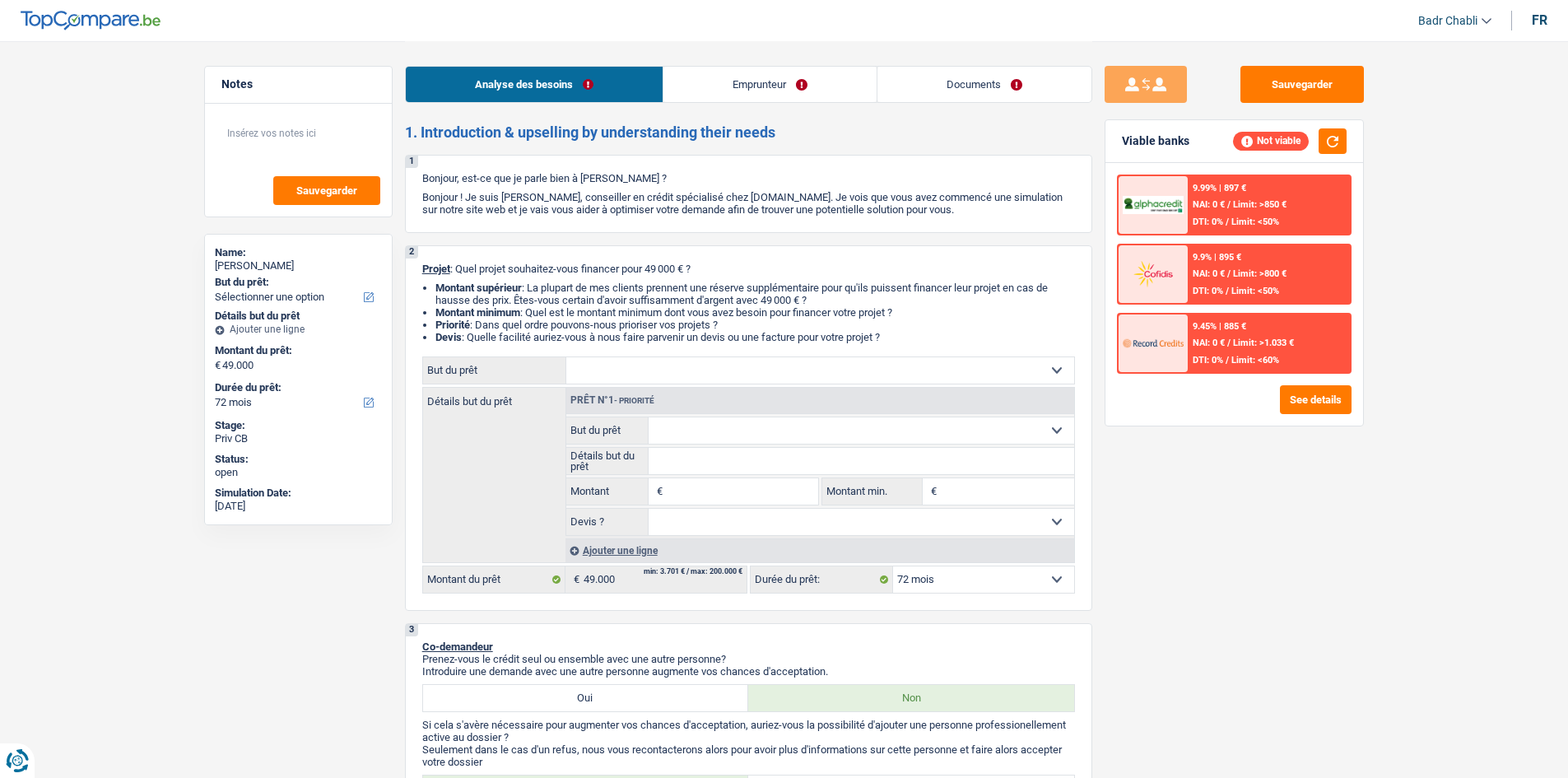
click at [706, 493] on input "Montant" at bounding box center [741, 491] width 150 height 26
type input "49.000"
click at [713, 377] on select "Confort maison: meubles, textile, peinture, électroménager, outillage non-profe…" at bounding box center [820, 371] width 508 height 26
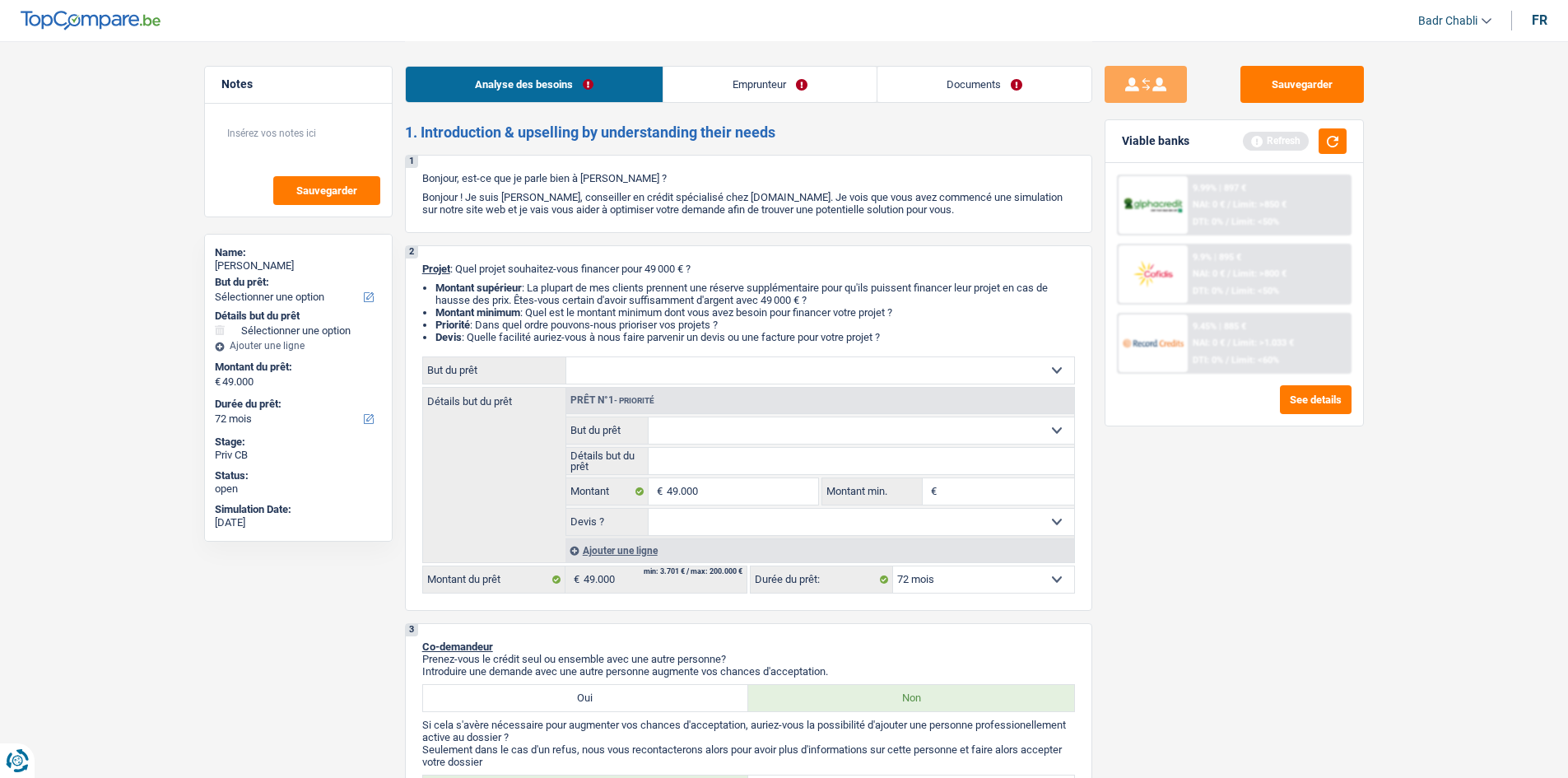
select select "car"
click at [566, 358] on select "Confort maison: meubles, textile, peinture, électroménager, outillage non-profe…" at bounding box center [820, 371] width 508 height 26
select select "car"
select select "60"
select select "car"
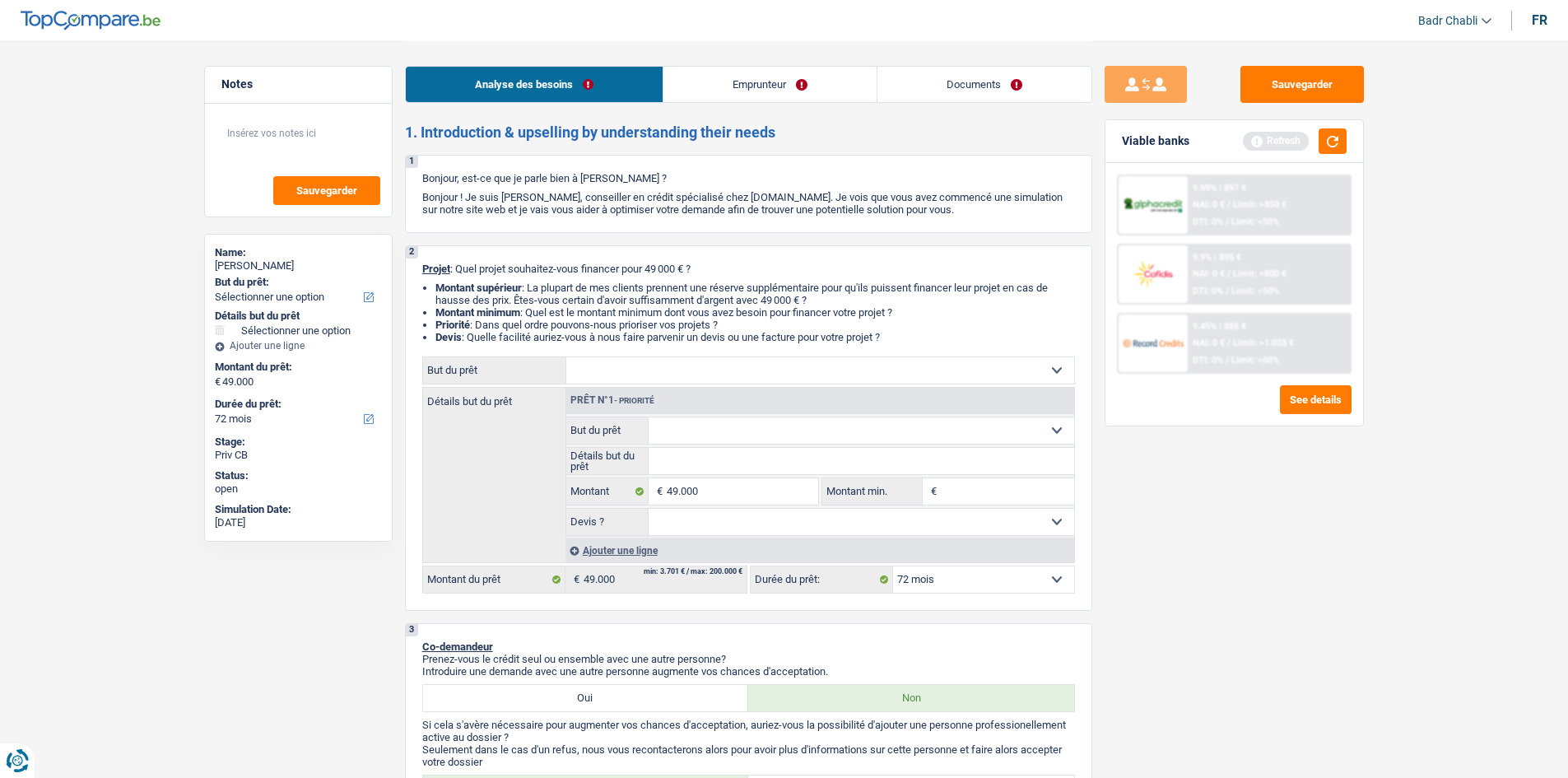
select select "60"
select select "car"
select select "60"
select select "car"
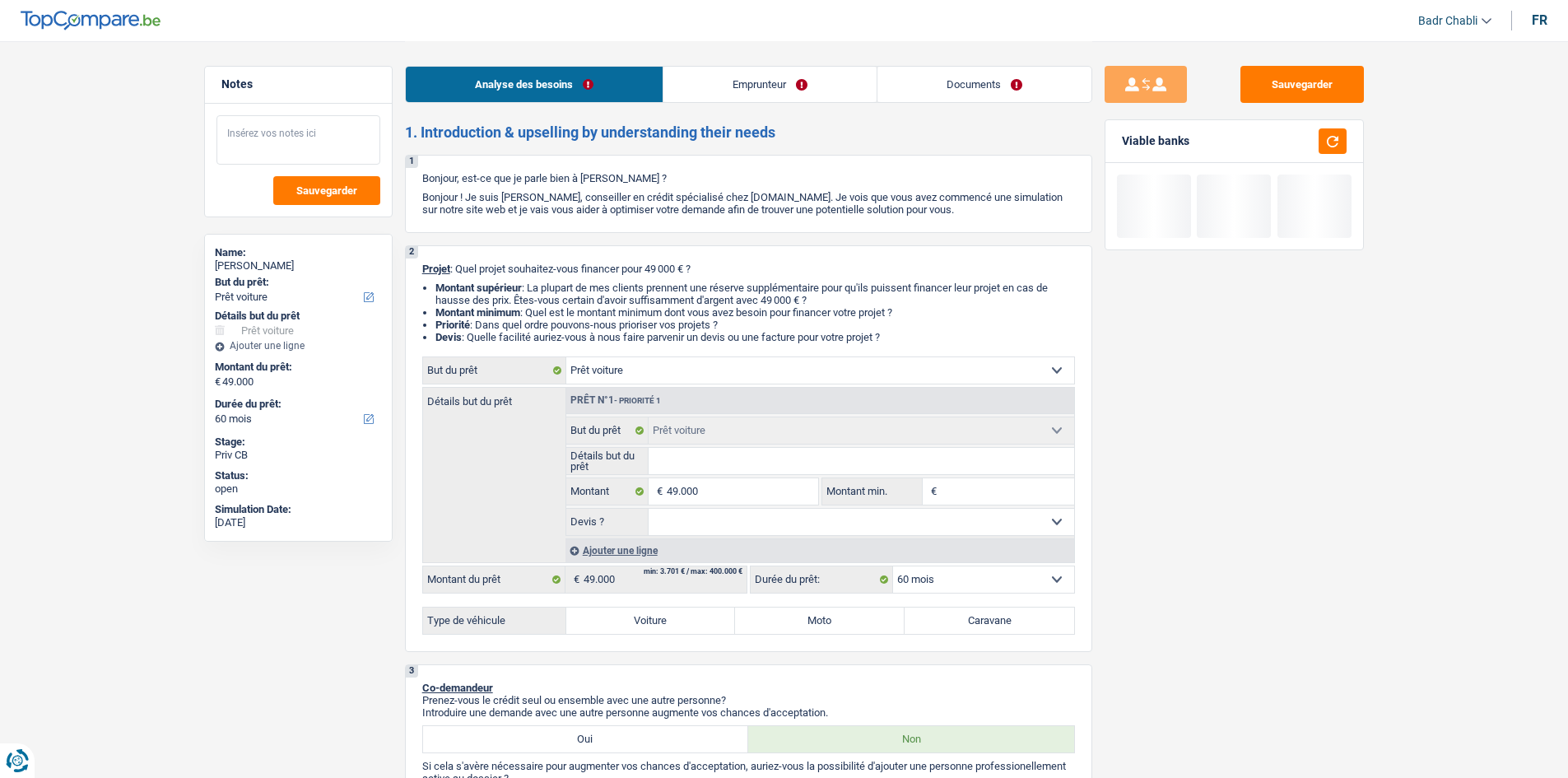
click at [326, 162] on textarea at bounding box center [298, 140] width 163 height 50
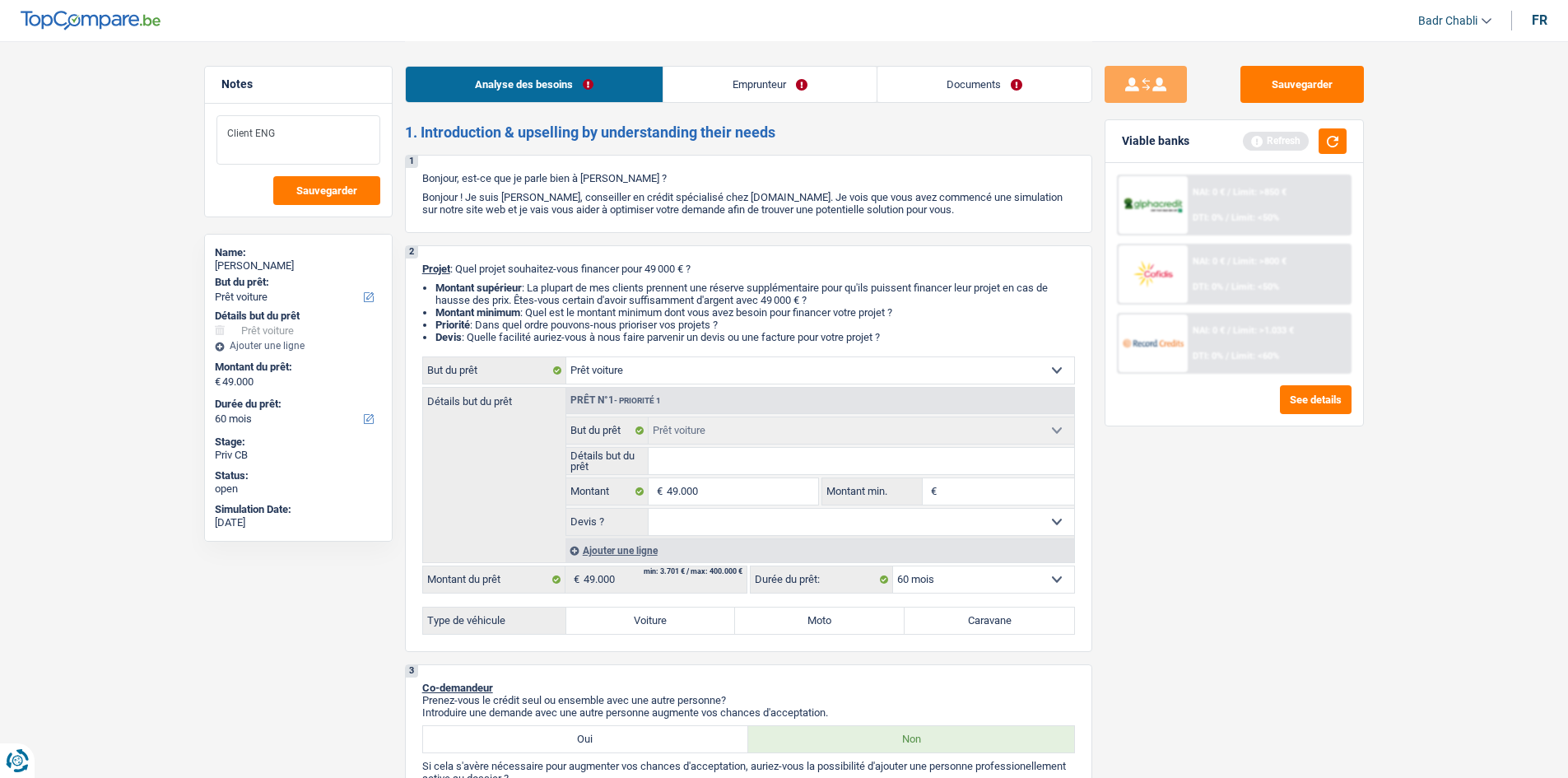
type textarea "Client ENG"
click at [677, 461] on input "Détails but du prêt" at bounding box center [861, 461] width 425 height 26
type input "F"
type input "Fo"
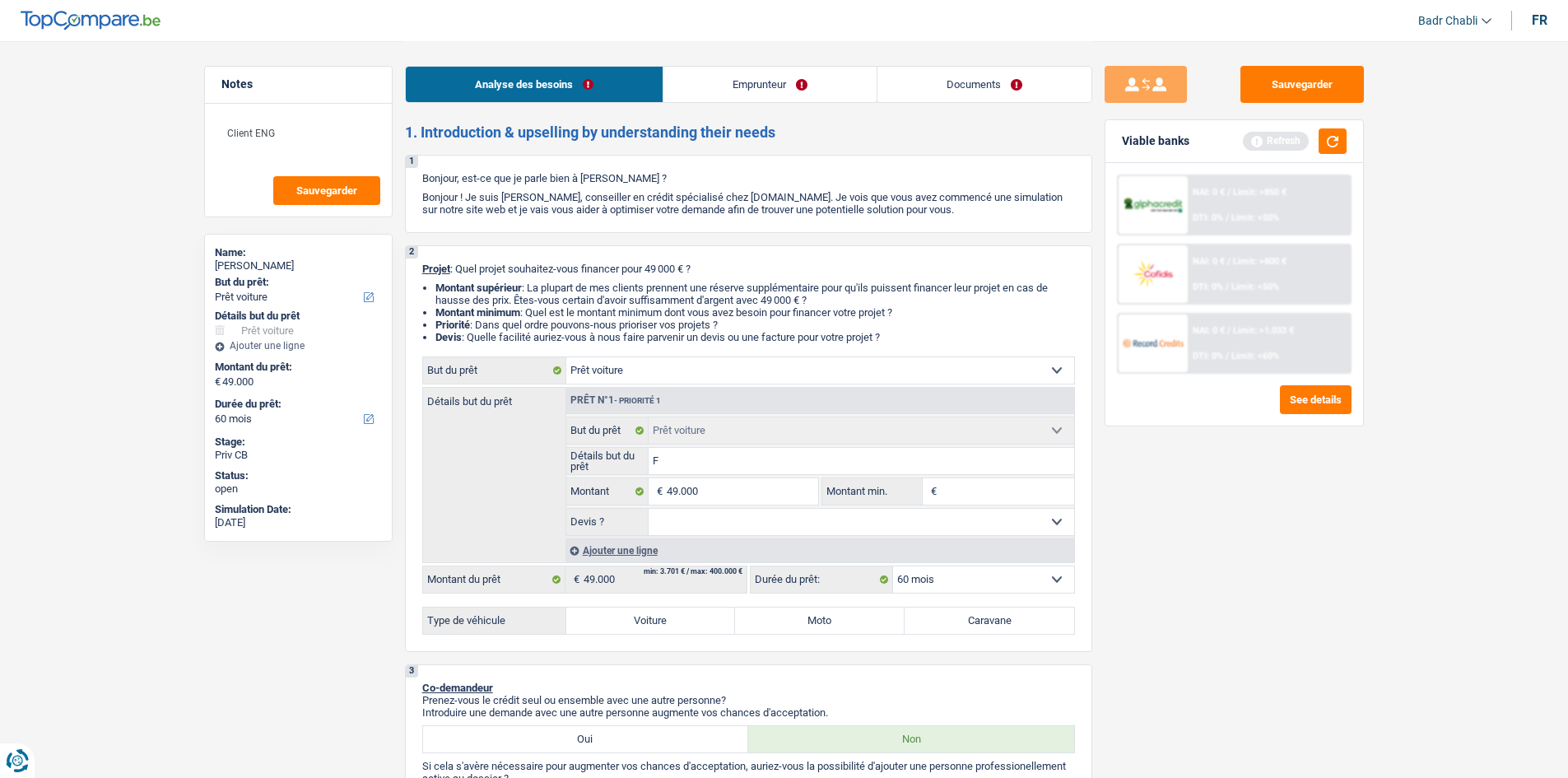
type input "Fo"
type input "For"
type input "Ford"
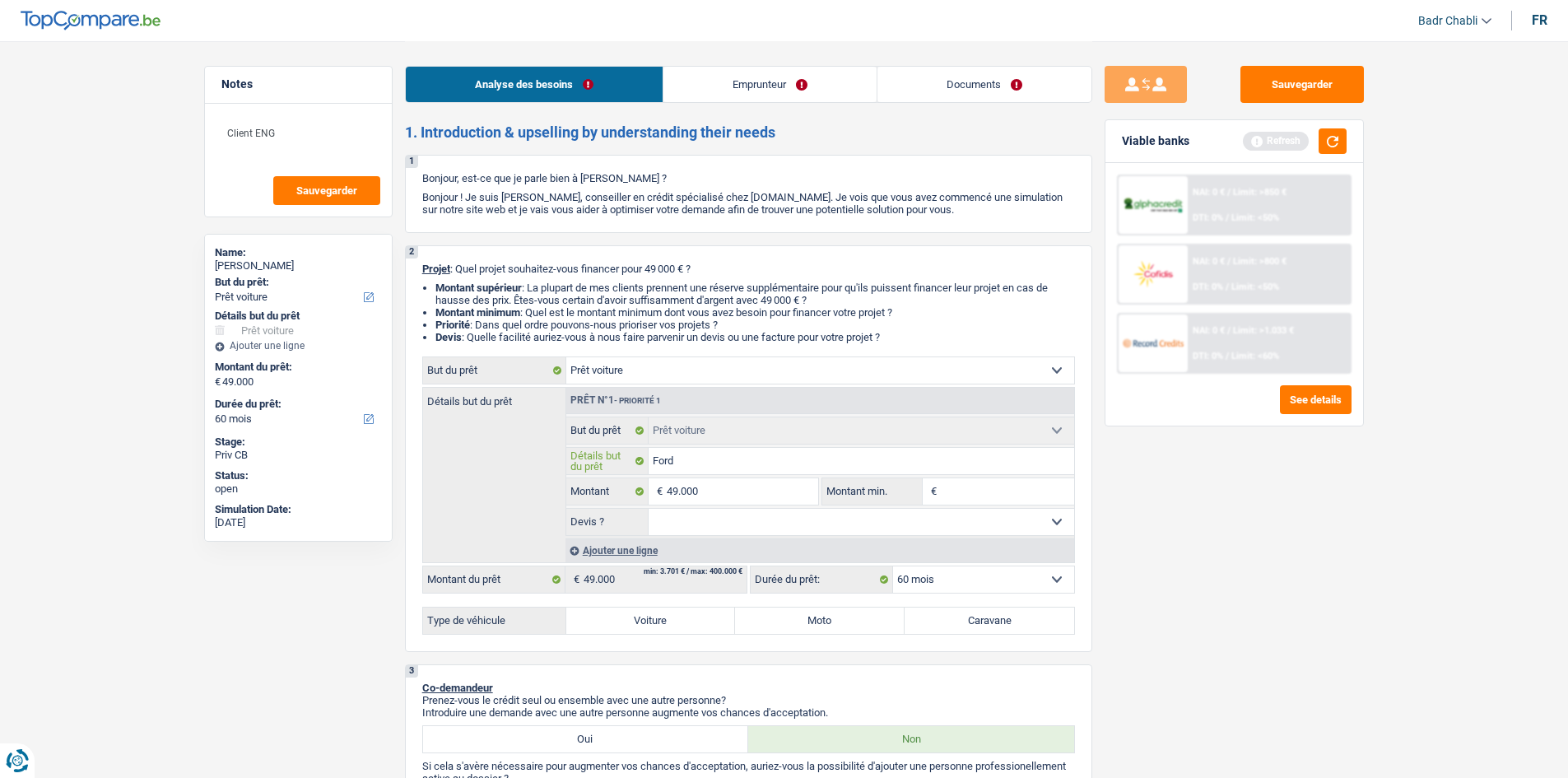
type input "Ford"
type input "Ford T"
type input "Ford Tr"
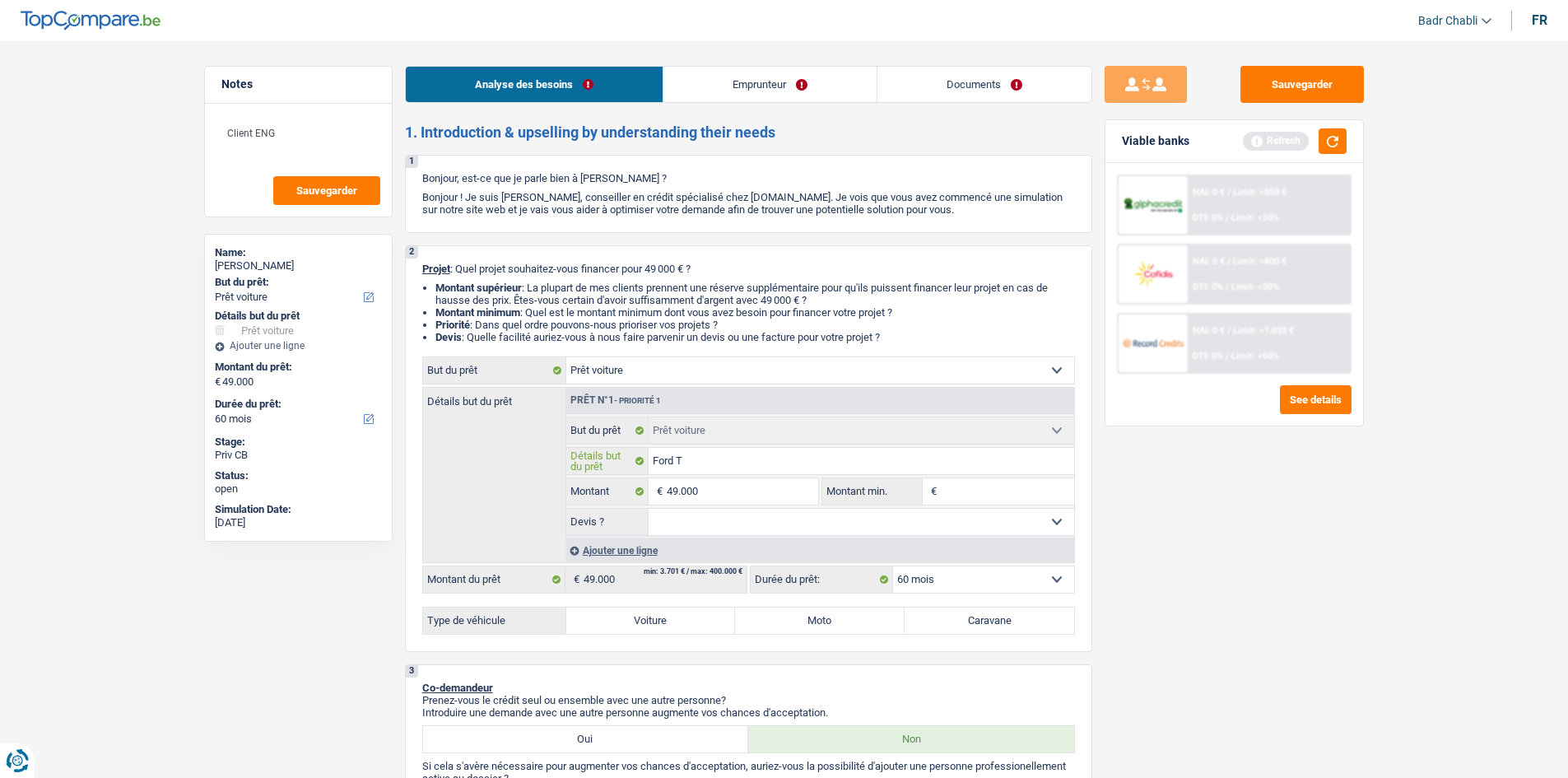
type input "Ford Tr"
type input "Ford Tra"
type input "Ford Tran"
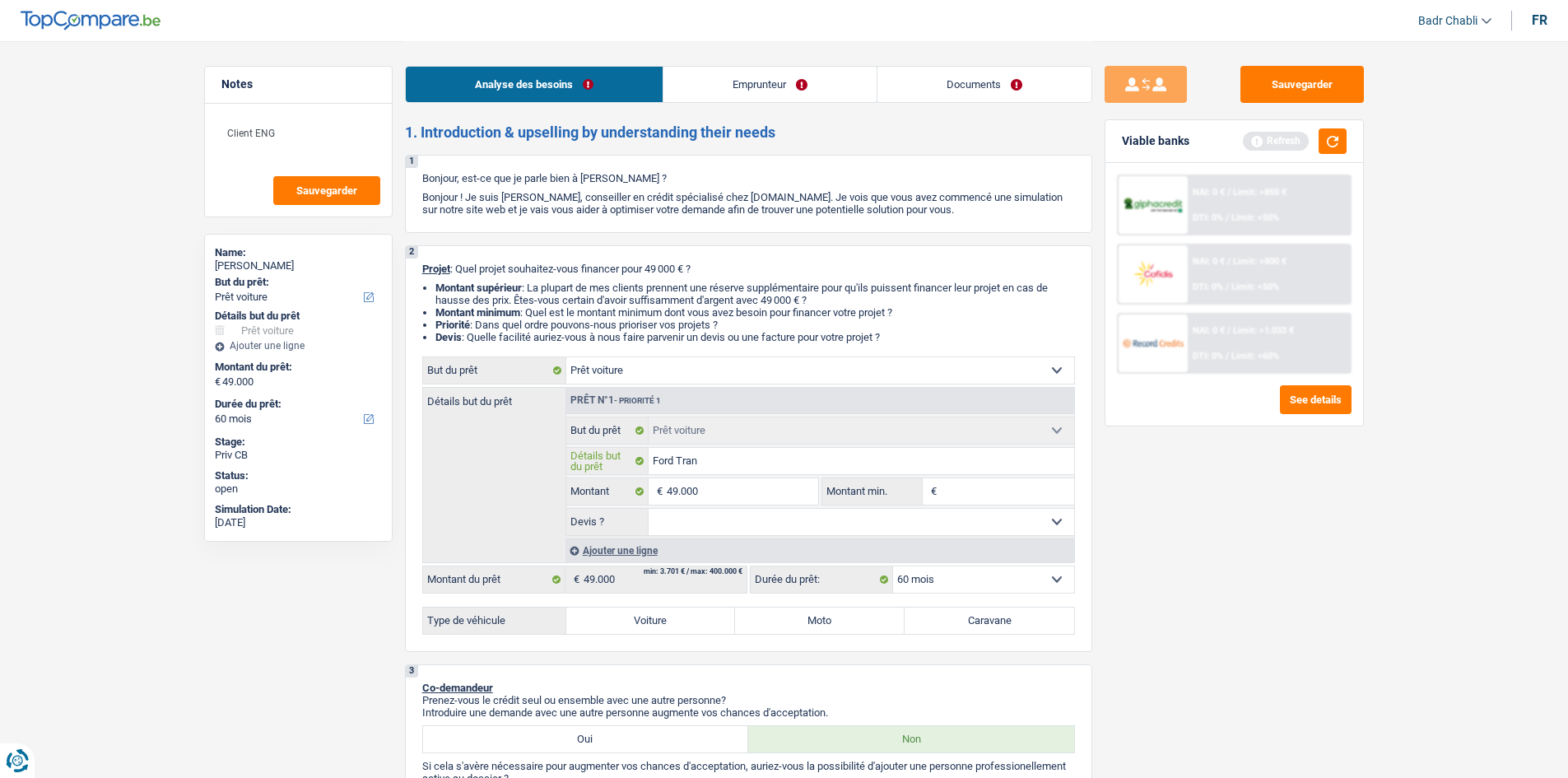
type input "Ford Trans"
type input "Ford Transi"
type input "Ford Transit"
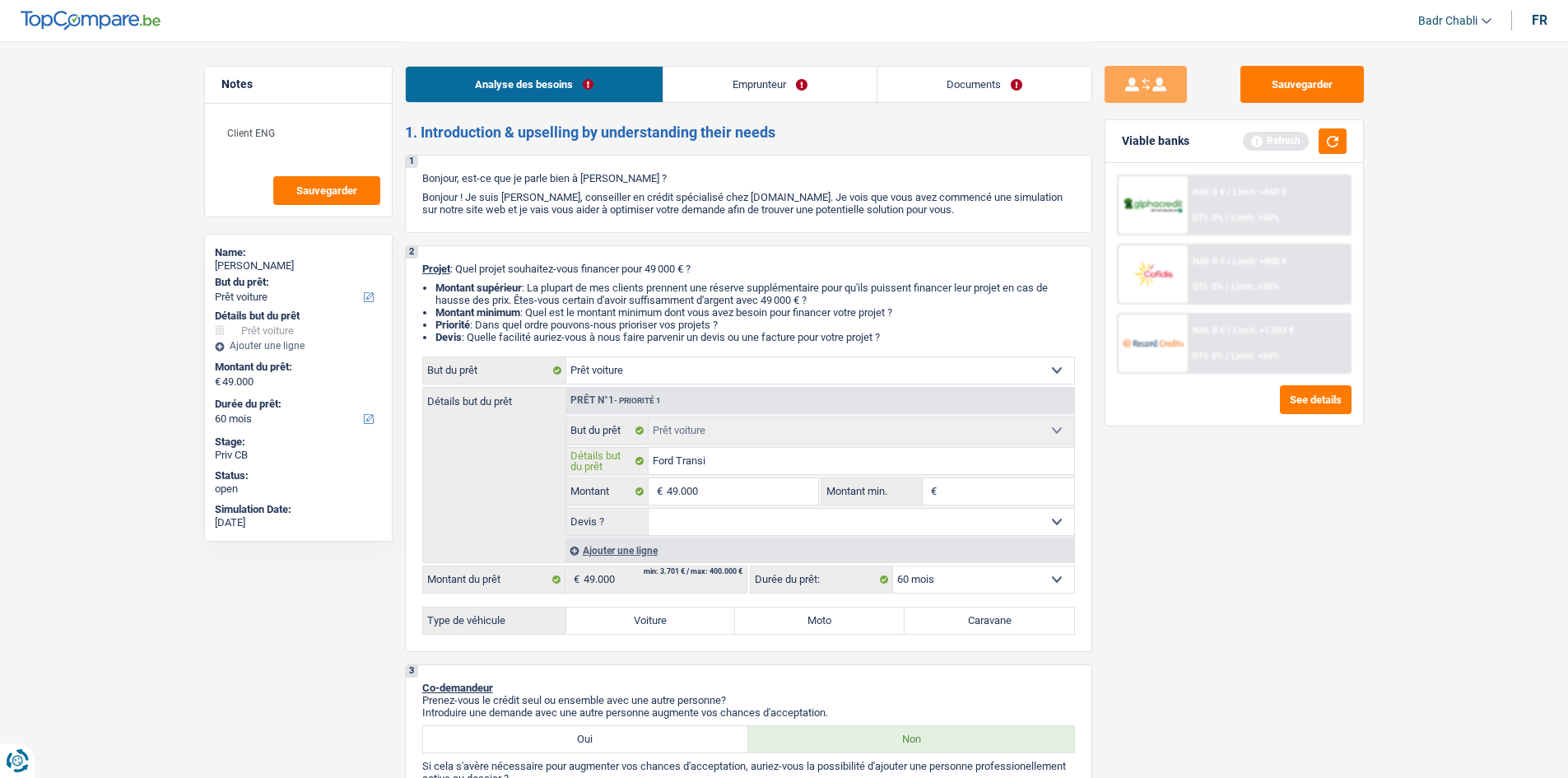
type input "Ford Transit"
type input "Ford Transit 2"
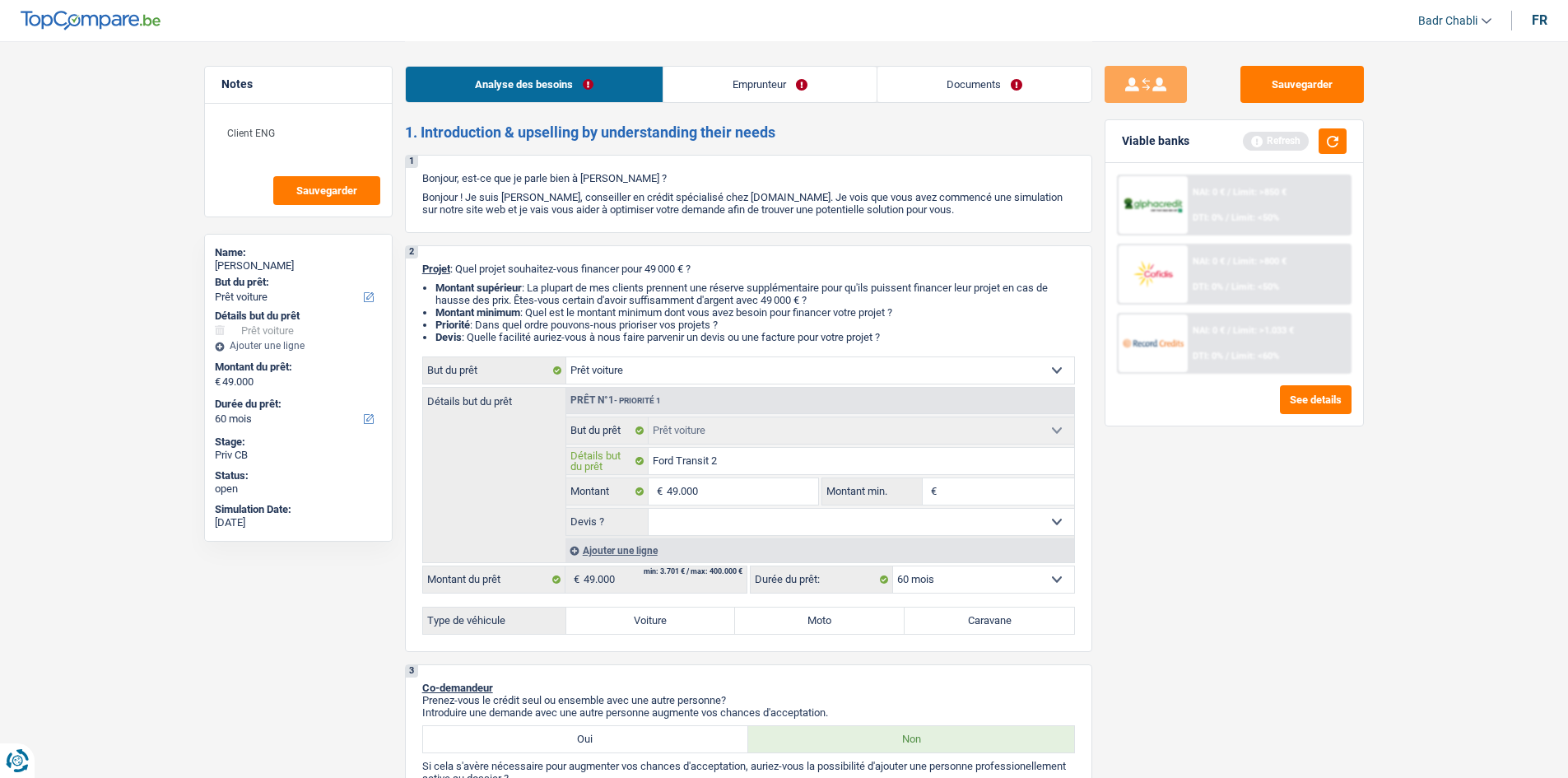
type input "Ford Transit 20"
type input "Ford Transit 202"
type input "Ford Transit 2025"
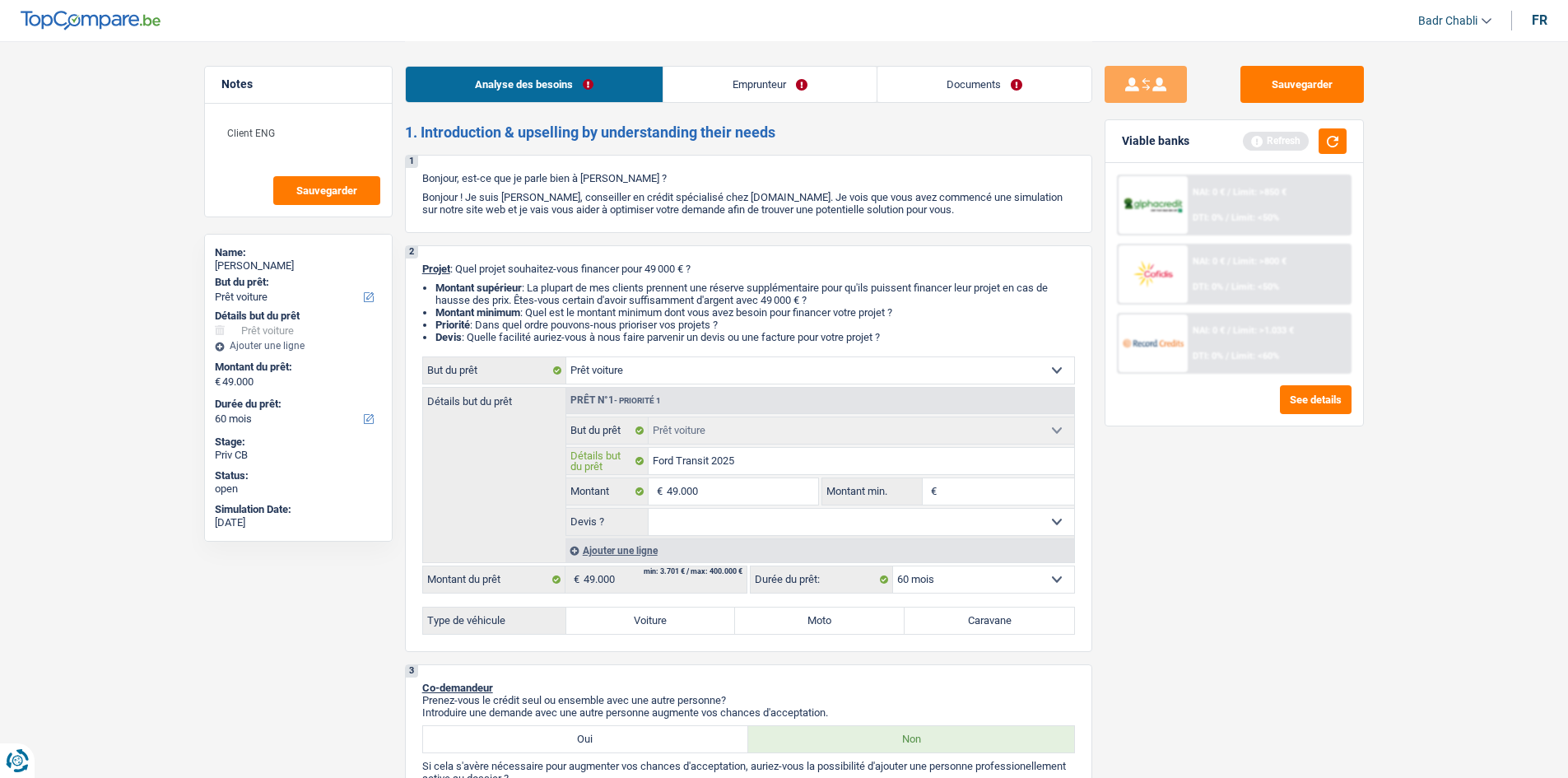
type input "Ford Transit 2025"
click at [775, 485] on input "49.000" at bounding box center [741, 491] width 150 height 26
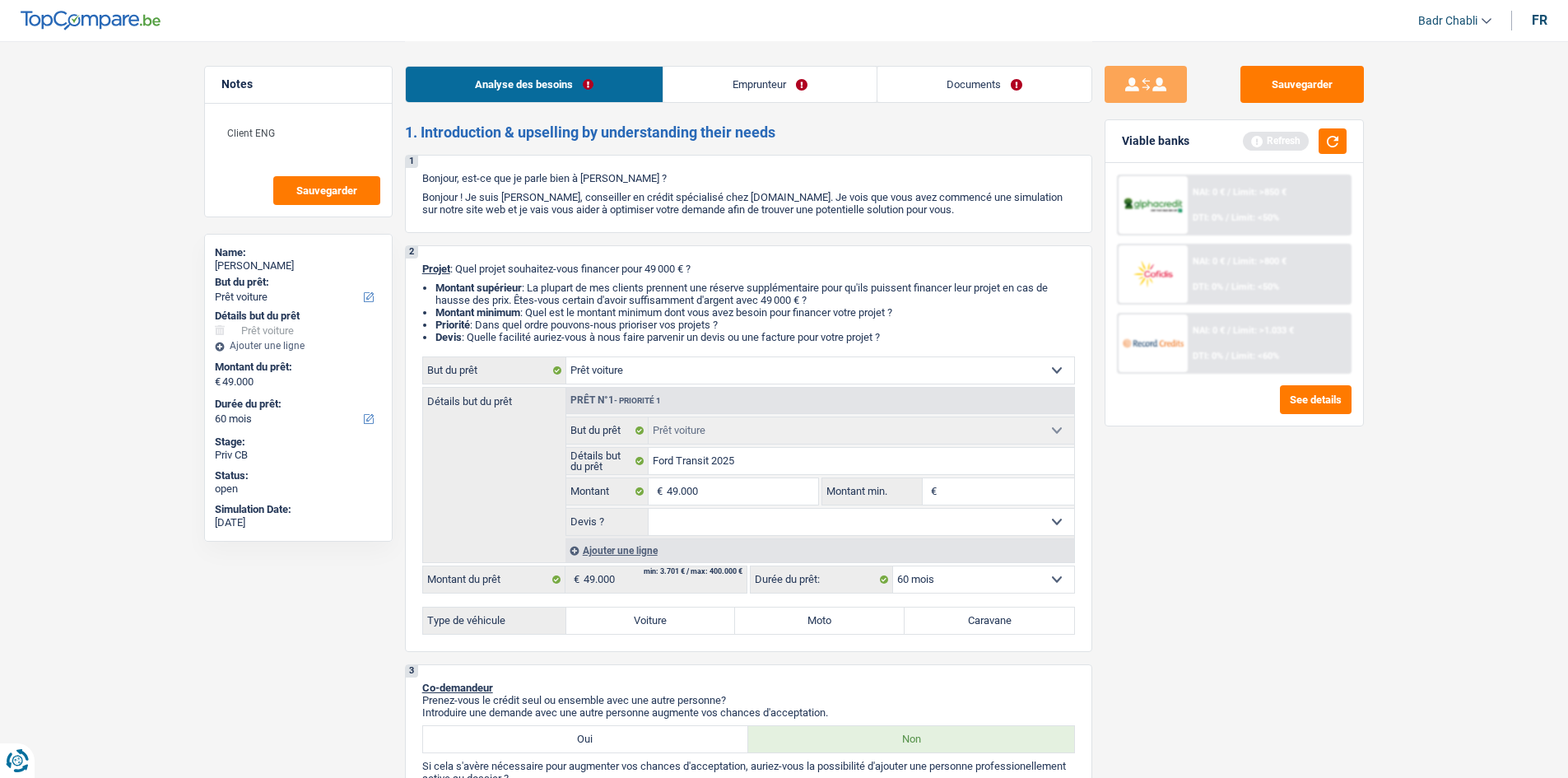
click at [1040, 500] on input "Montant min." at bounding box center [1007, 491] width 133 height 26
paste input "49.000"
type input "49.000"
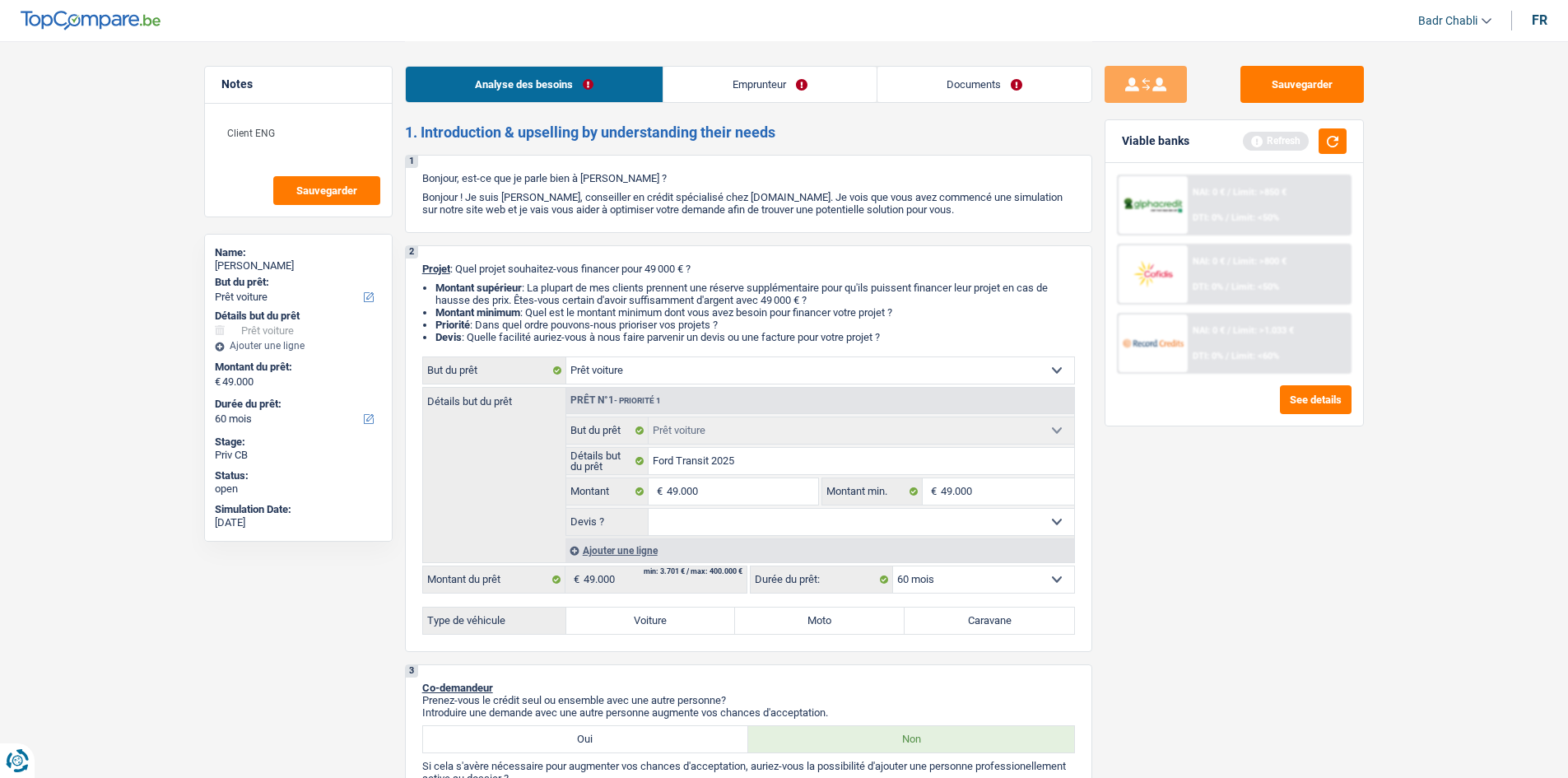
click at [735, 520] on select "Oui Non Non répondu Sélectionner une option" at bounding box center [861, 522] width 425 height 26
select select "yes"
click at [649, 509] on select "Oui Non Non répondu Sélectionner une option" at bounding box center [861, 522] width 425 height 26
select select "yes"
click at [703, 610] on label "Voiture" at bounding box center [651, 621] width 169 height 26
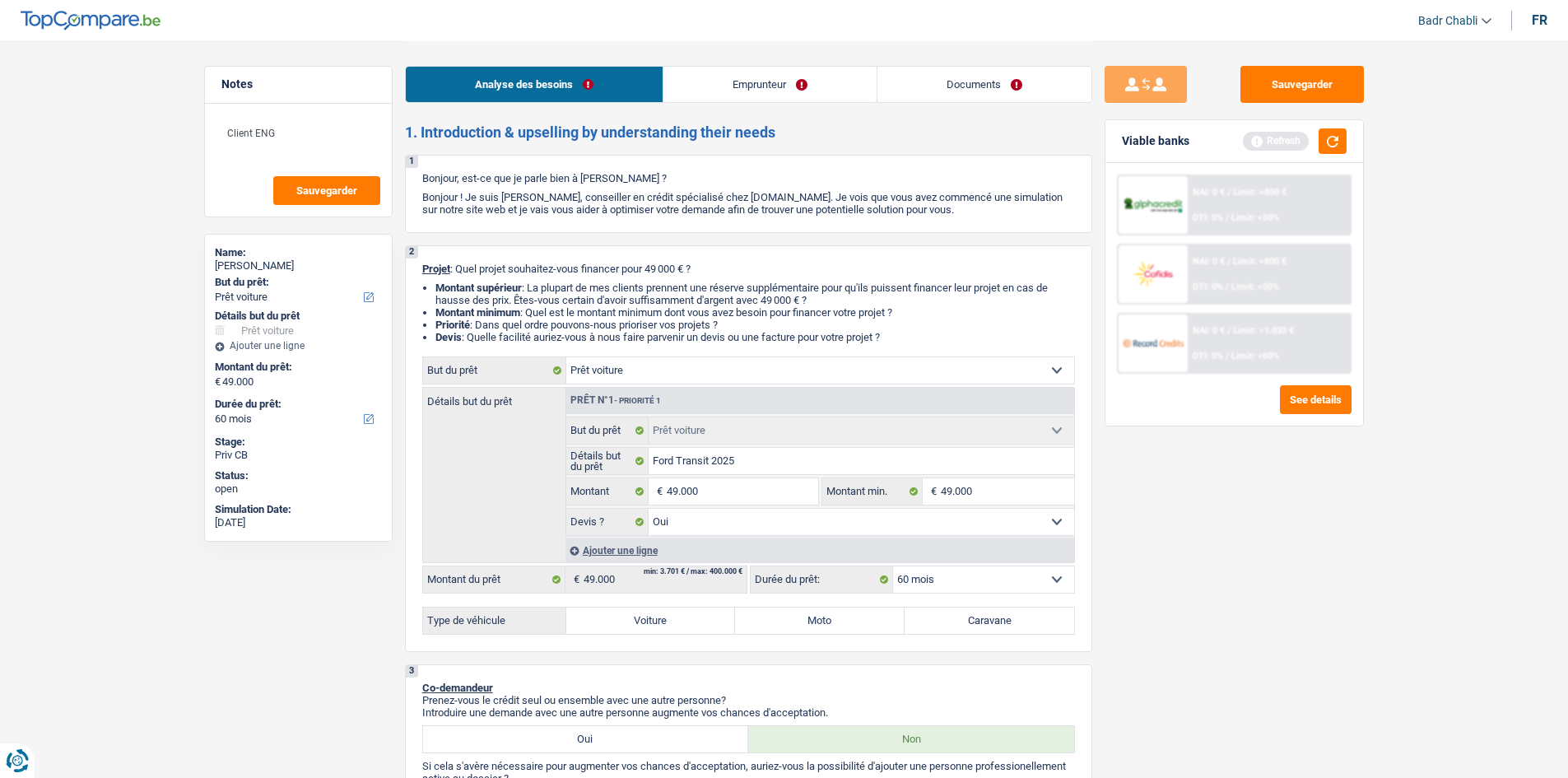
click at [703, 610] on input "Voiture" at bounding box center [651, 621] width 169 height 26
radio input "true"
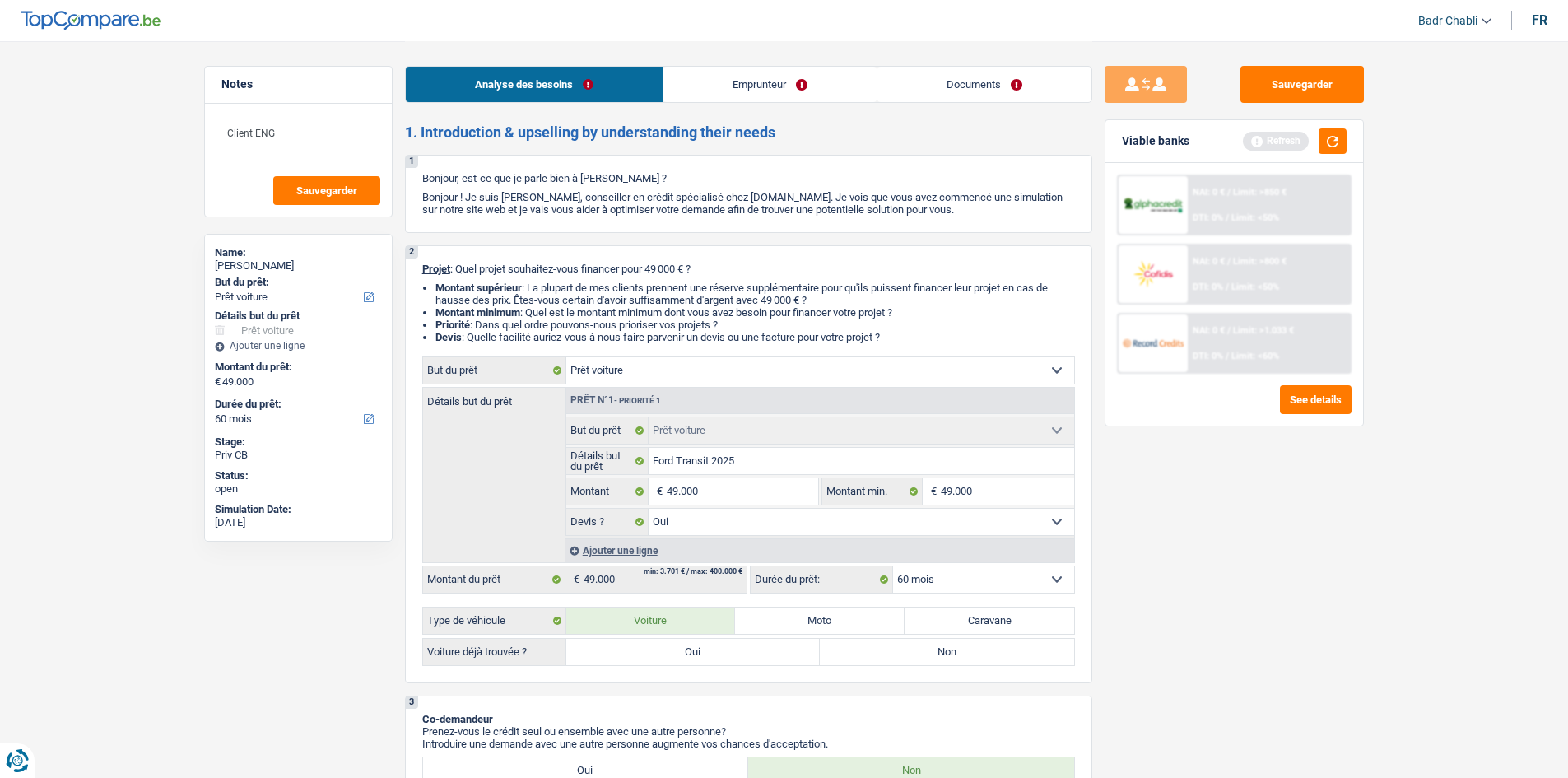
click at [695, 651] on label "Oui" at bounding box center [694, 652] width 254 height 26
click at [695, 651] on input "Oui" at bounding box center [694, 652] width 254 height 26
radio input "true"
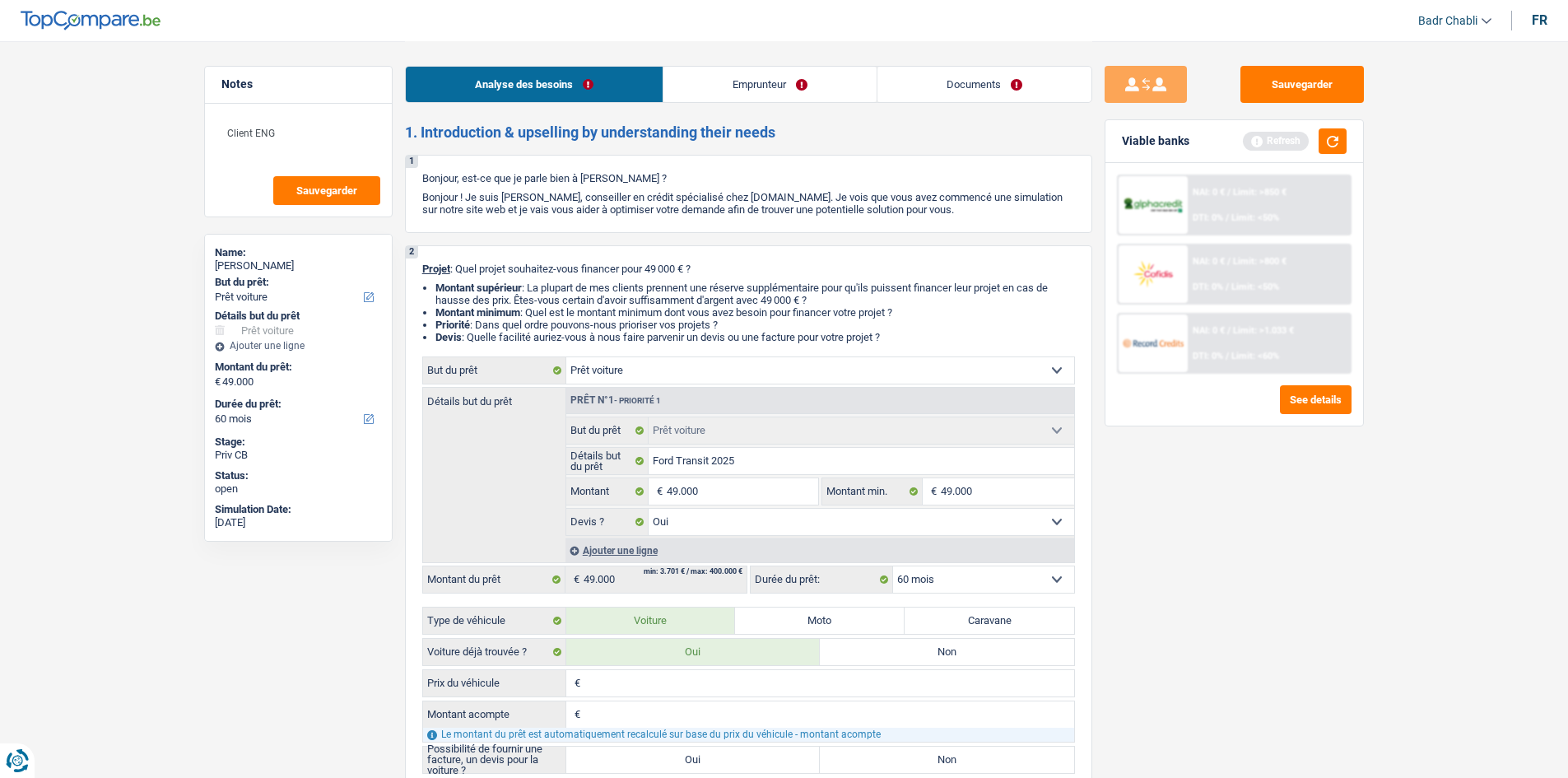
click at [673, 686] on input "Prix du véhicule" at bounding box center [829, 683] width 490 height 26
paste input "49.000"
type input "49.000"
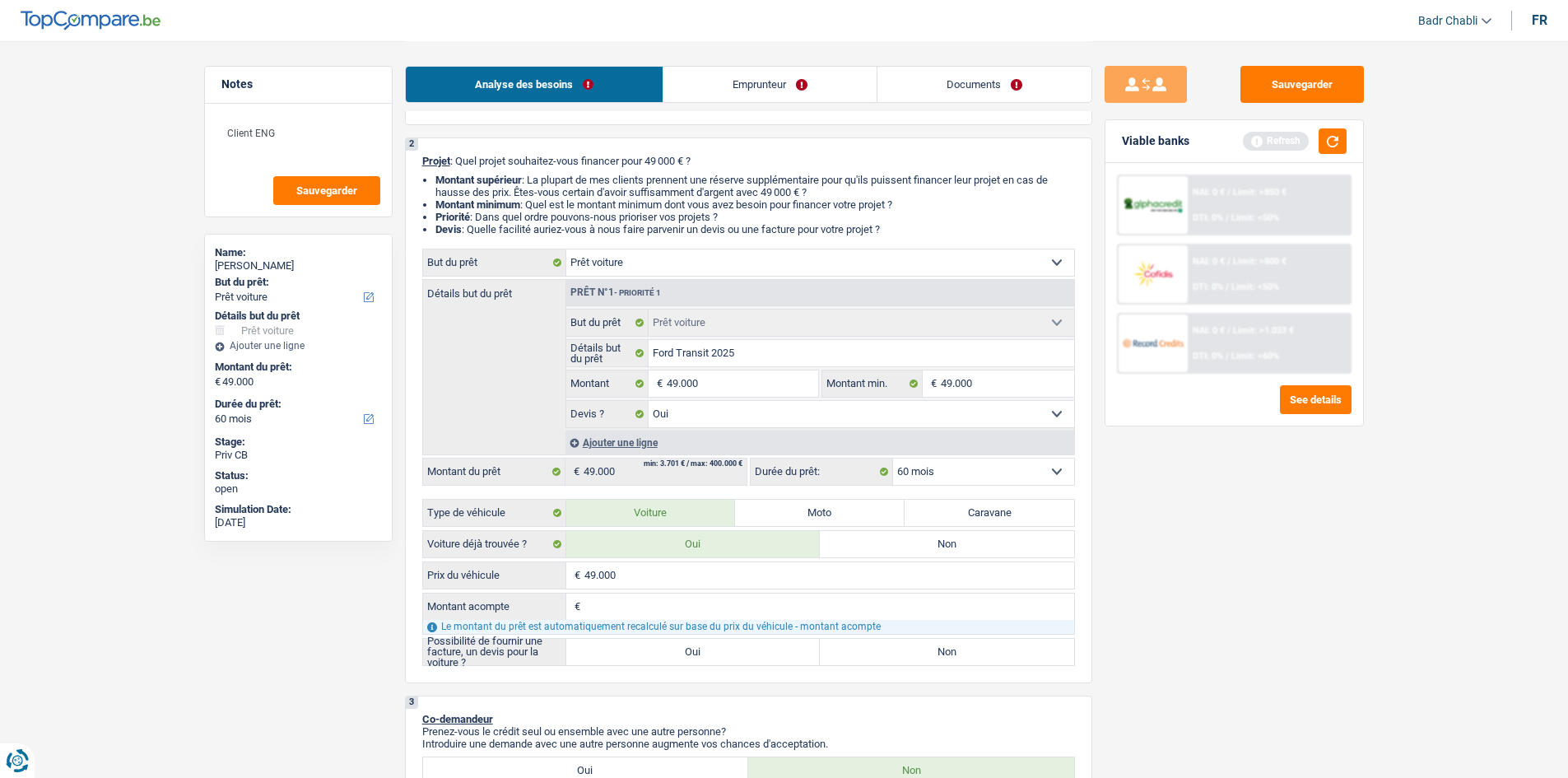
scroll to position [247, 0]
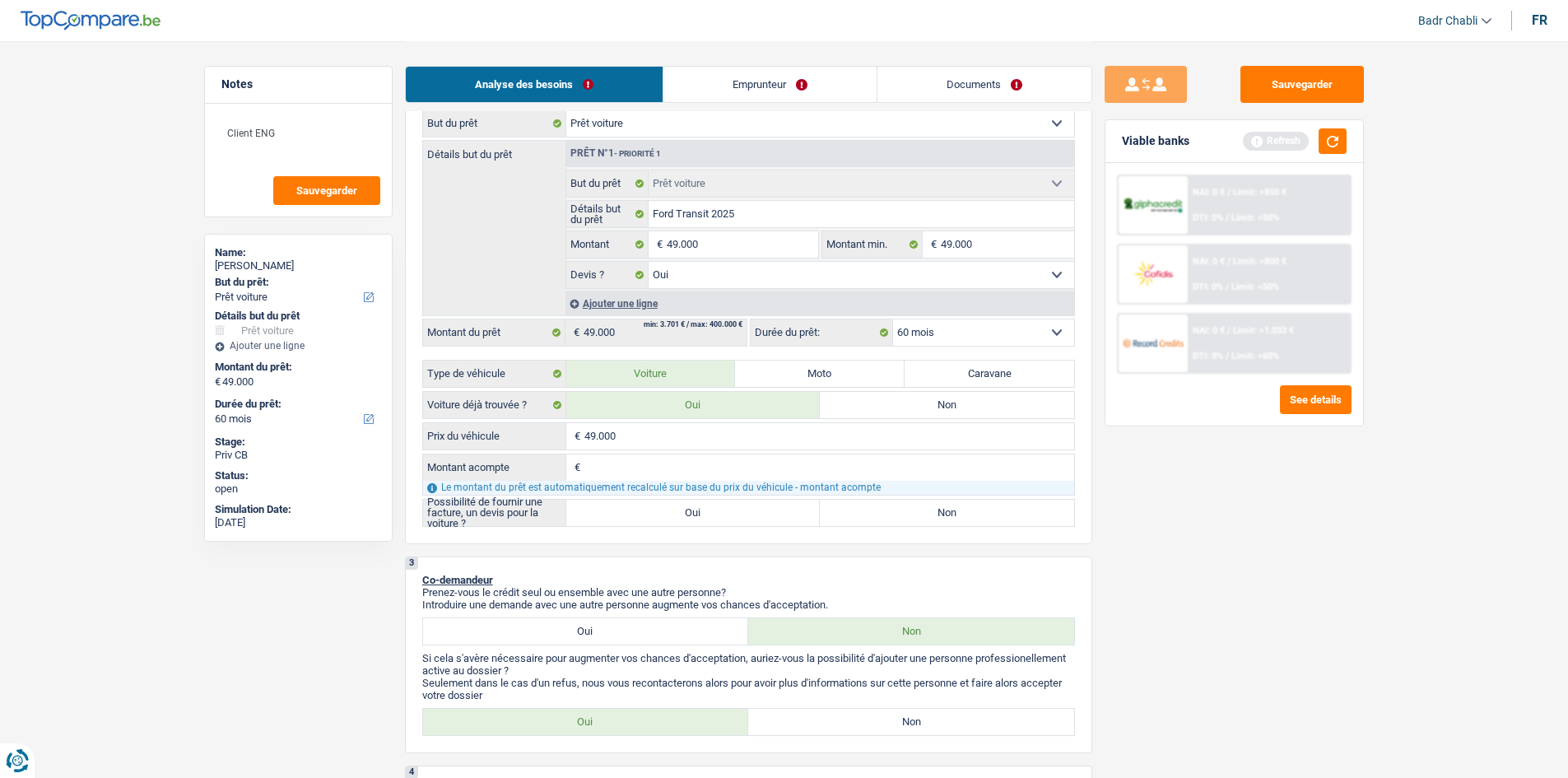
type input "49.000"
click at [696, 516] on label "Oui" at bounding box center [694, 513] width 254 height 26
click at [696, 516] on input "Oui" at bounding box center [694, 513] width 254 height 26
radio input "true"
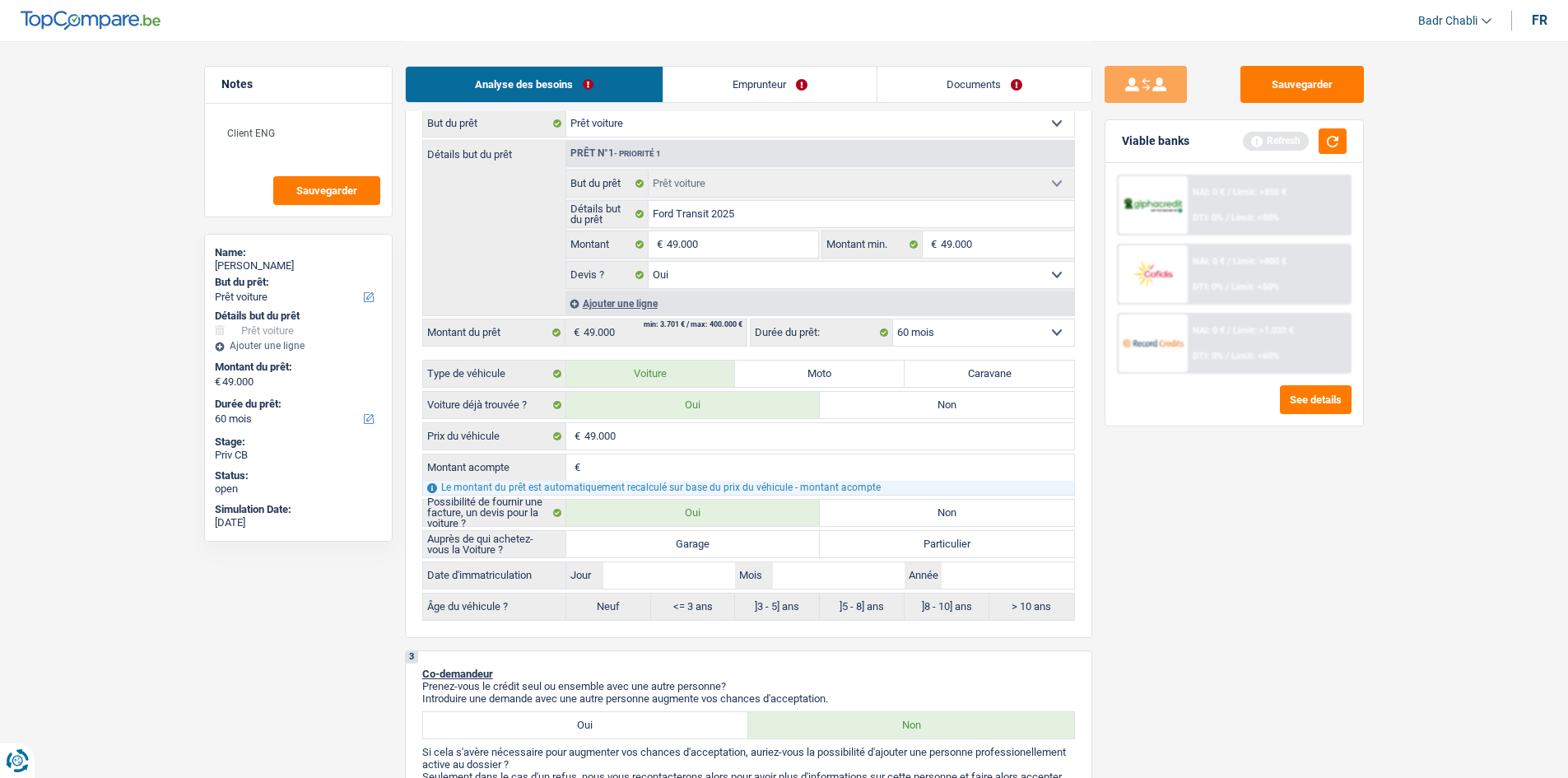
click at [703, 538] on label "Garage" at bounding box center [694, 544] width 254 height 26
click at [703, 538] on input "Garage" at bounding box center [694, 544] width 254 height 26
radio input "true"
click at [1329, 142] on button "button" at bounding box center [1333, 141] width 28 height 26
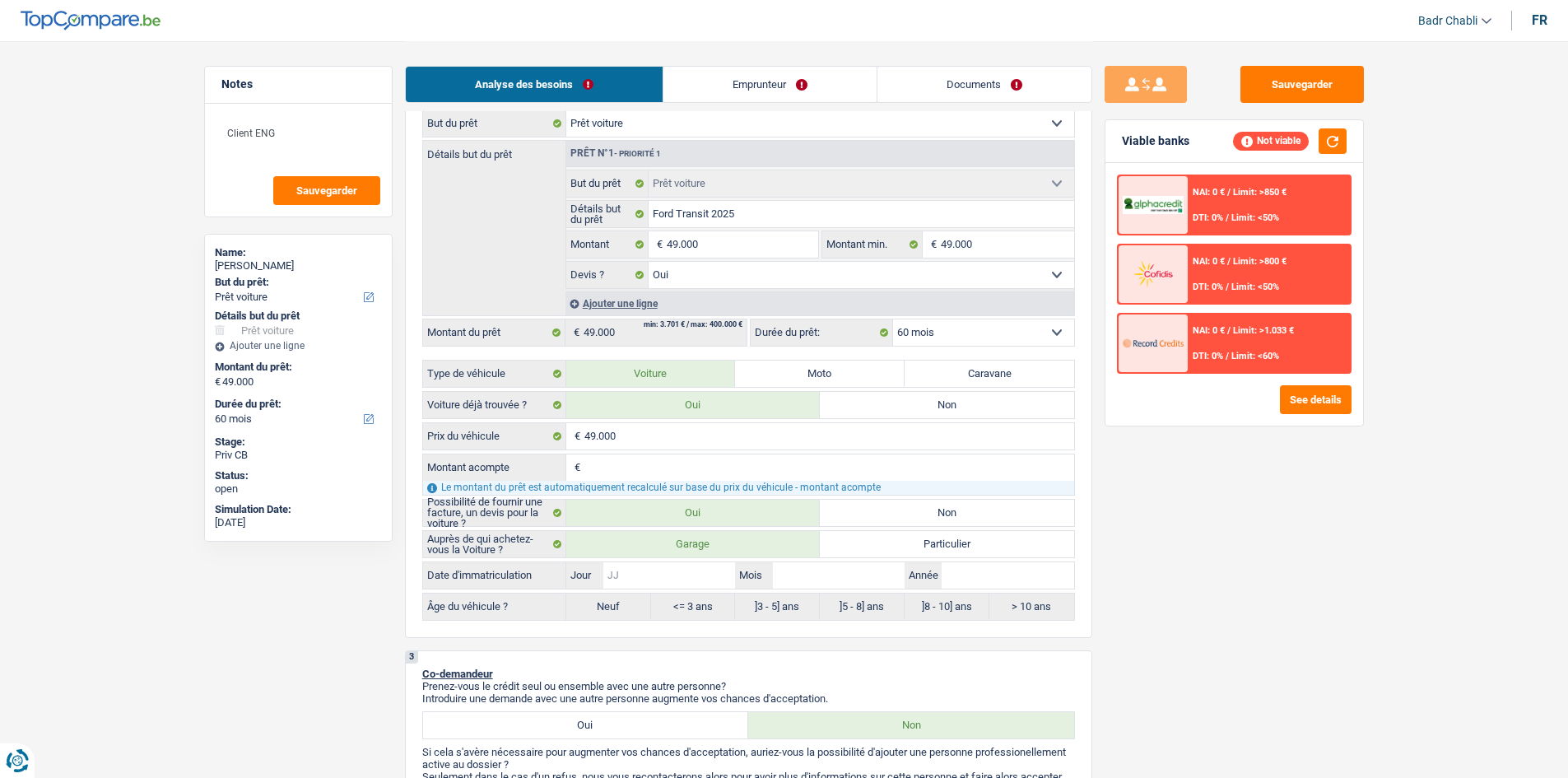
click at [653, 578] on input "Jour" at bounding box center [669, 576] width 131 height 26
type input "0"
type input "01"
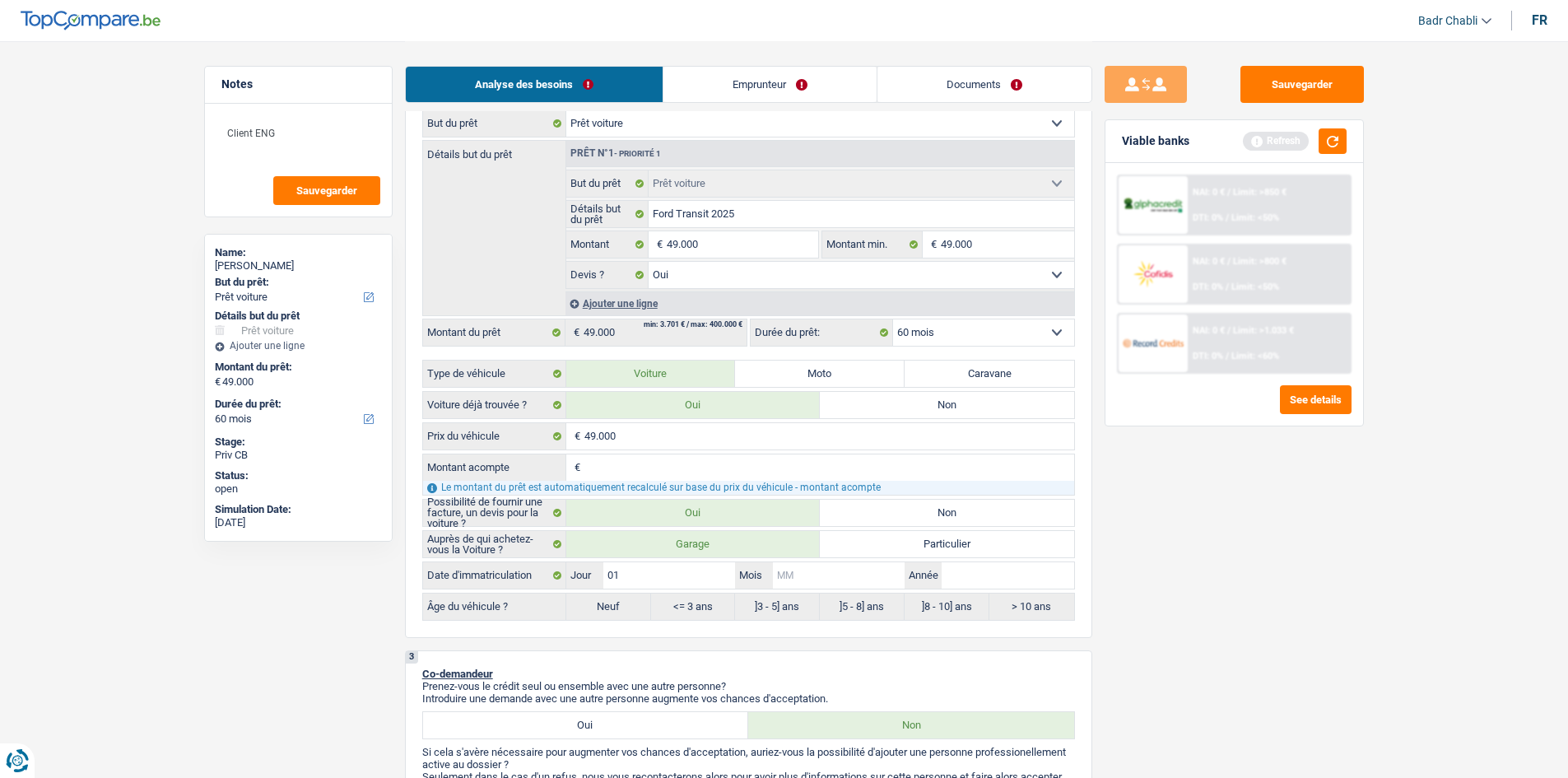
type input "01"
type input "0"
type input "01"
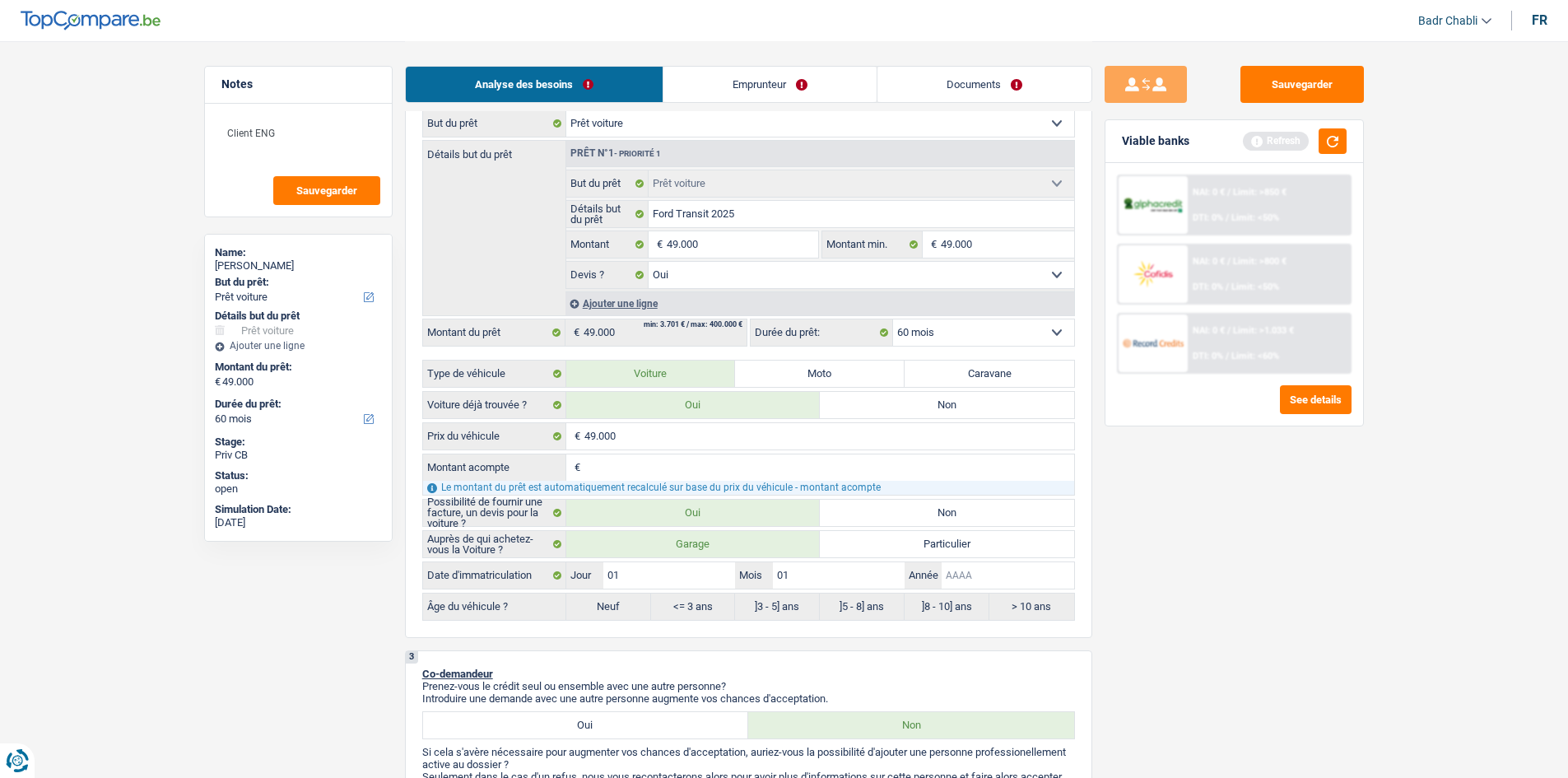
type input "2"
type input "20"
type input "202"
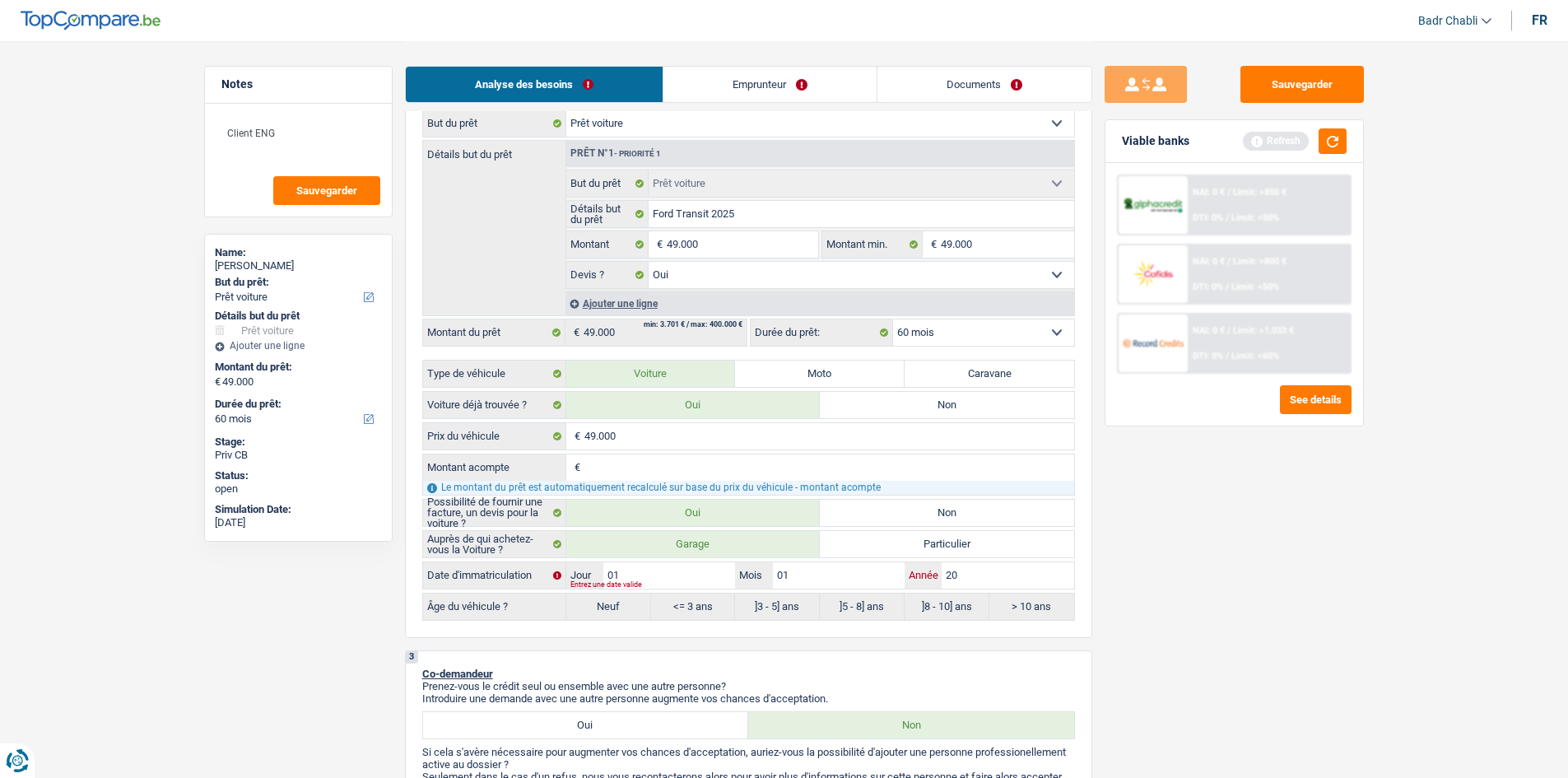
type input "202"
type input "2025"
click at [1329, 140] on button "button" at bounding box center [1333, 141] width 28 height 26
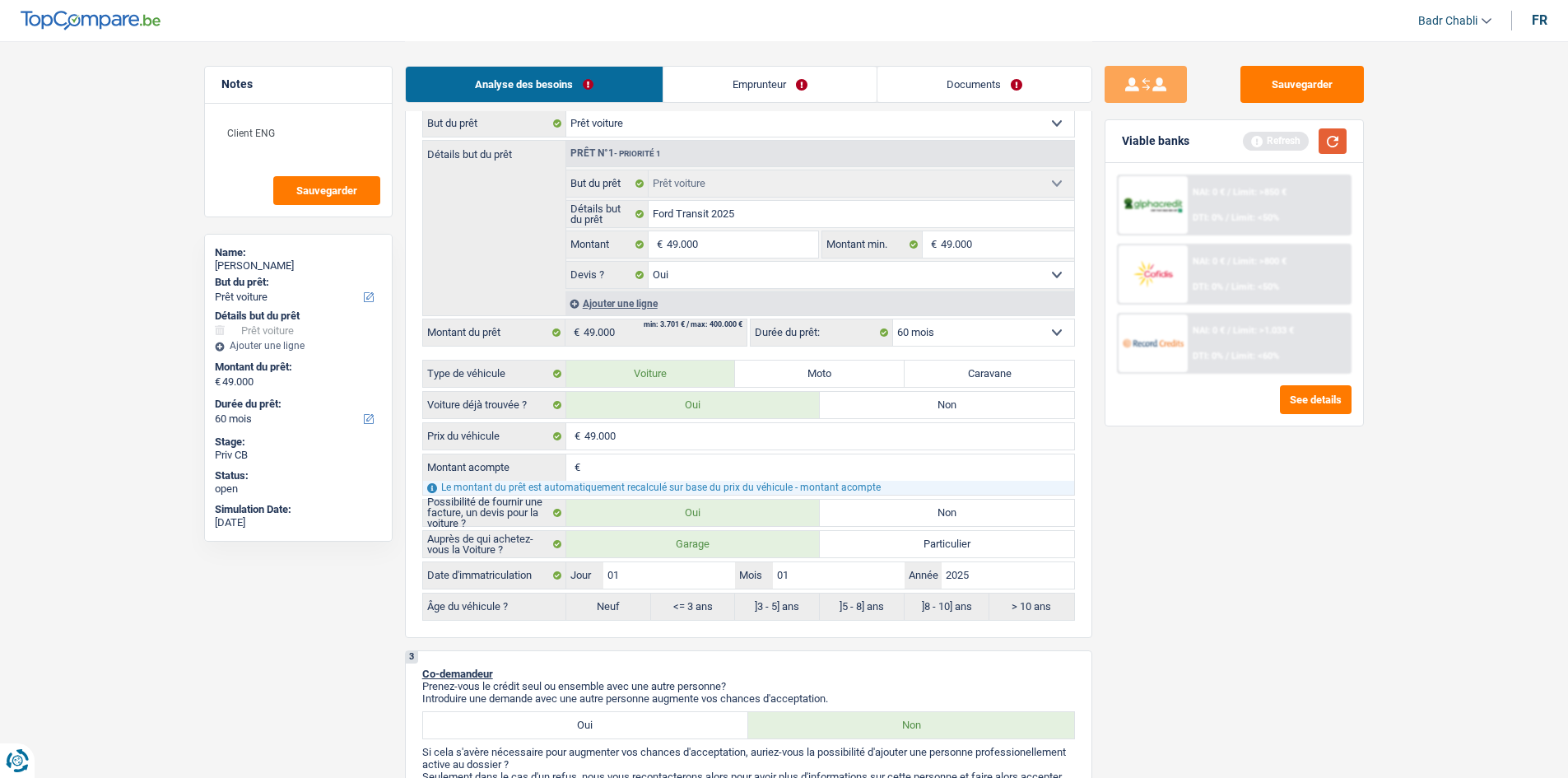
radio input "false"
radio input "true"
select select "84"
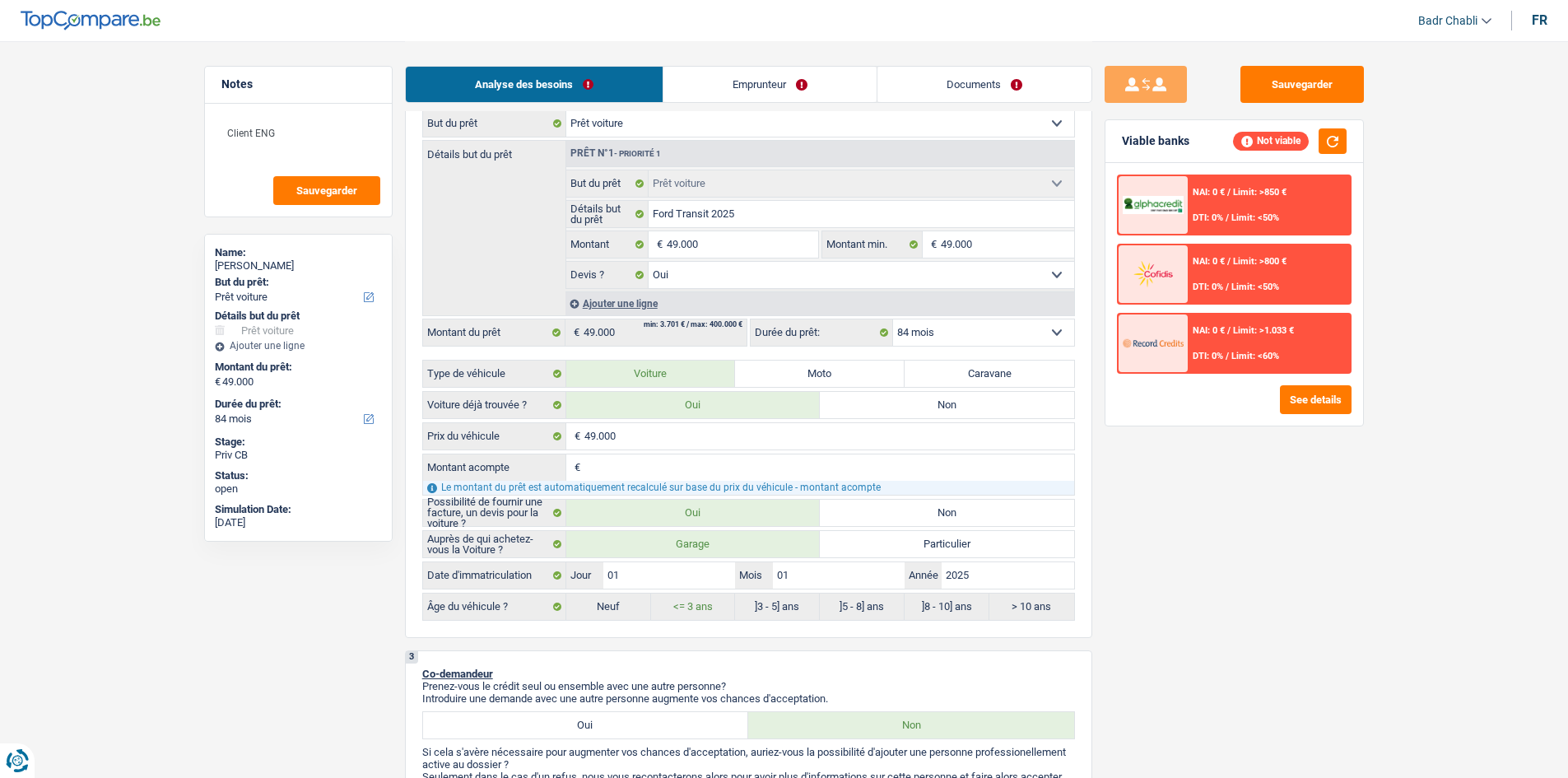
click at [779, 93] on link "Emprunteur" at bounding box center [770, 84] width 213 height 36
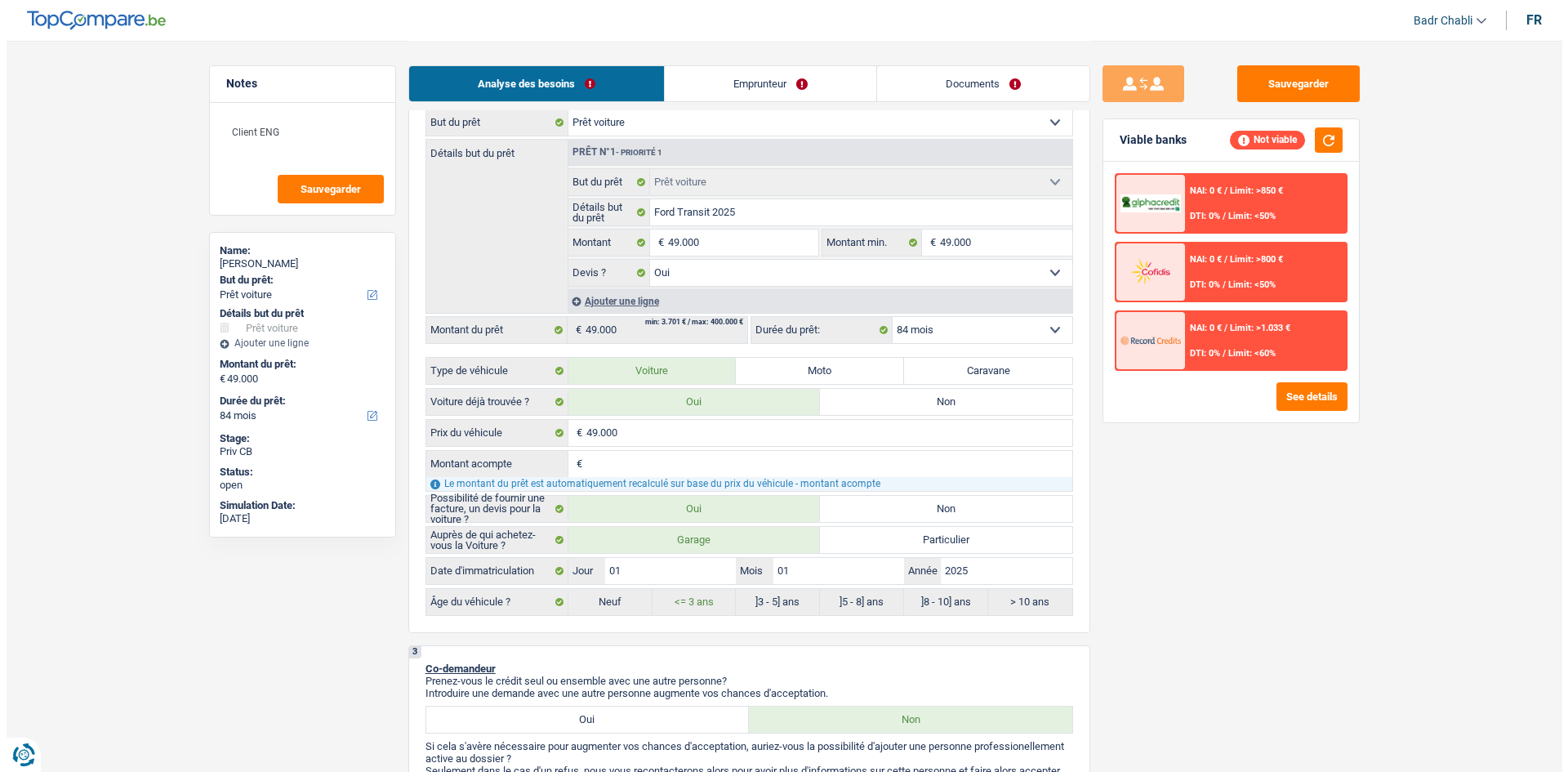
scroll to position [0, 0]
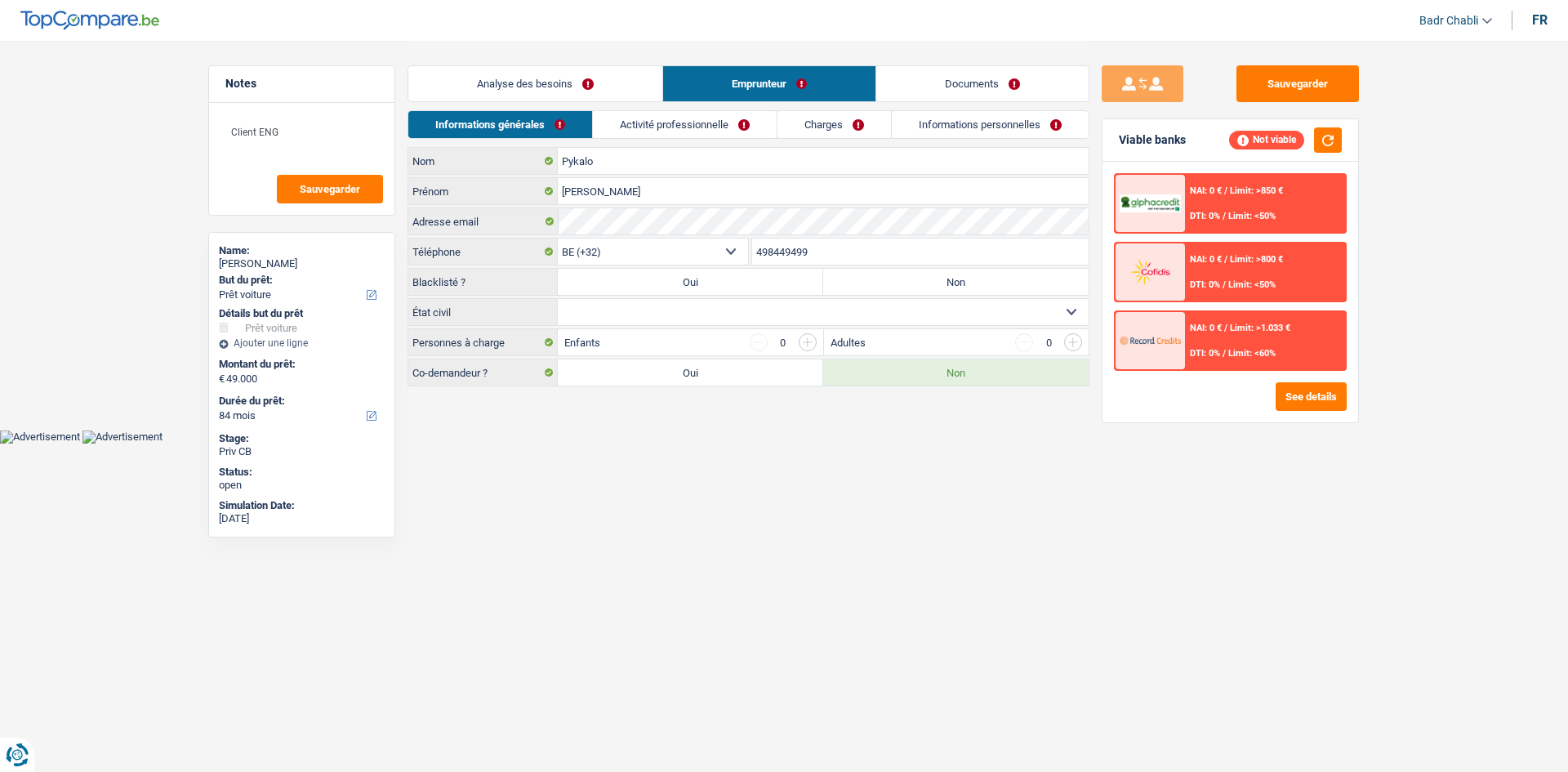
click at [724, 109] on div "Analyse des besoins Emprunteur Documents" at bounding box center [748, 75] width 682 height 70
click at [723, 122] on link "Activité professionnelle" at bounding box center [685, 125] width 184 height 27
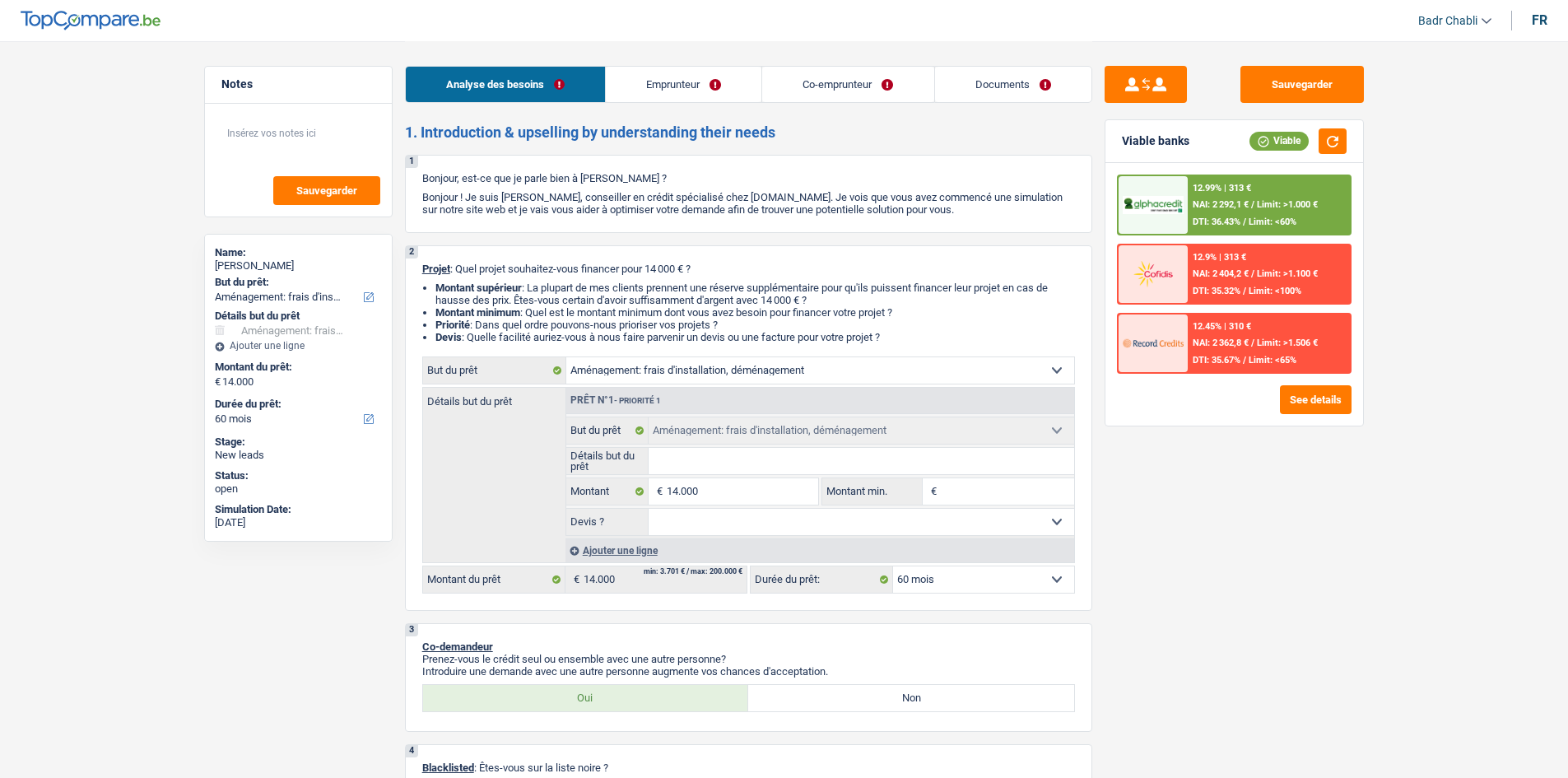
select select "movingOrInstallation"
select select "60"
select select "movingOrInstallation"
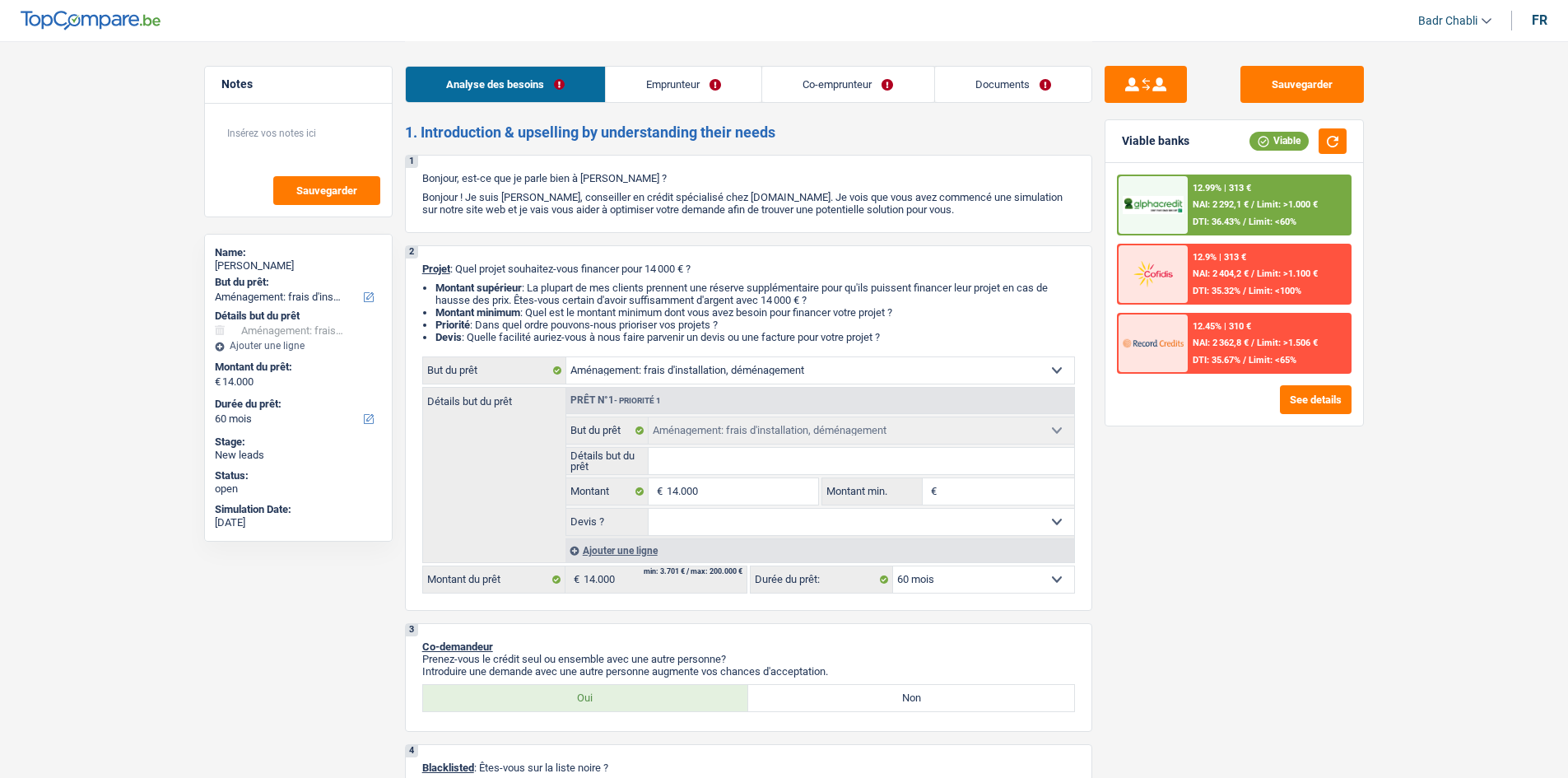
select select "60"
select select "privateEmployee"
select select "familyAllowances"
select select "netSalary"
select select "other"
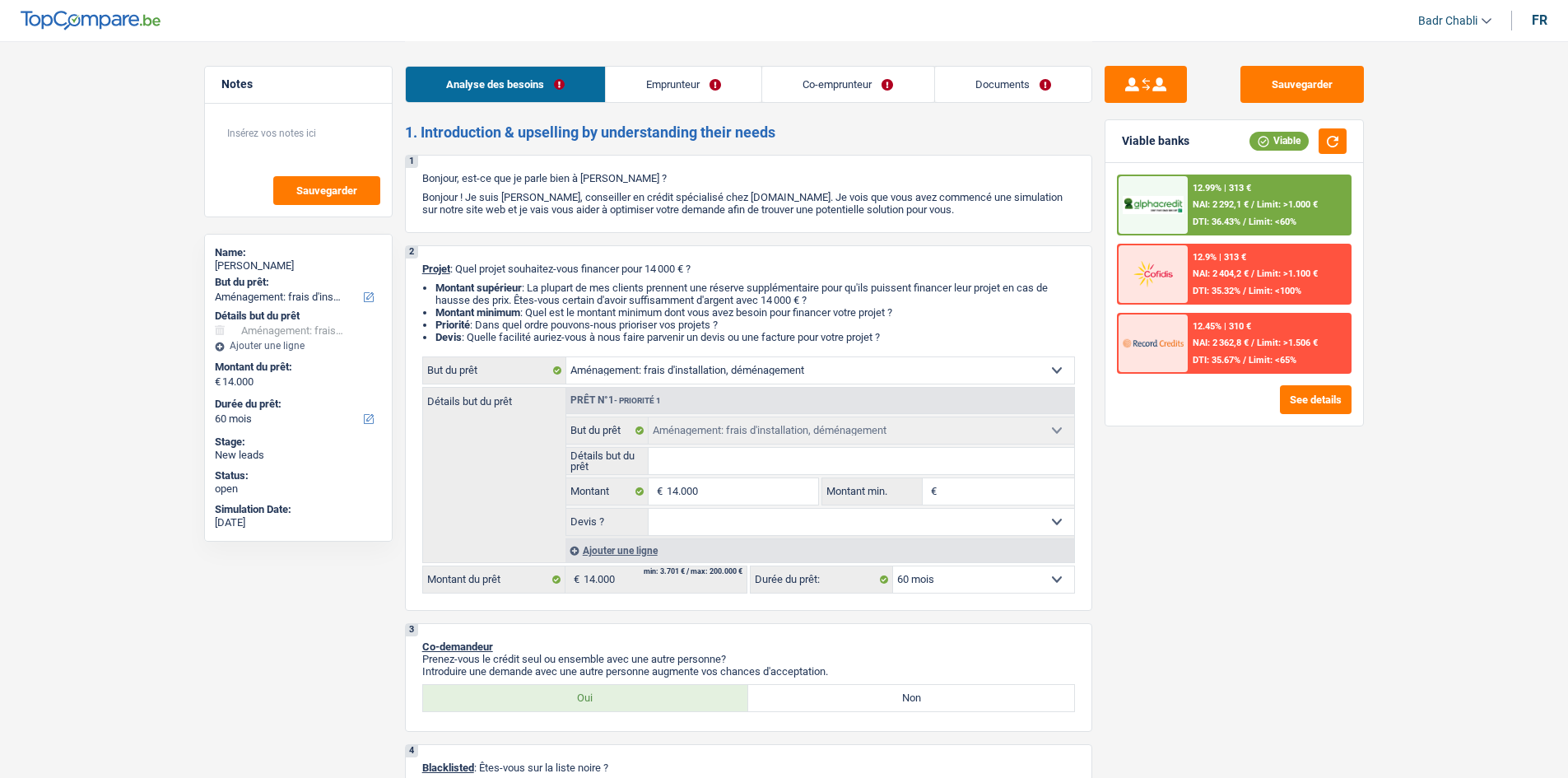
select select "mealVouchers"
select select "ownerWithMortgage"
select select "mortgage"
select select "300"
select select "movingOrInstallation"
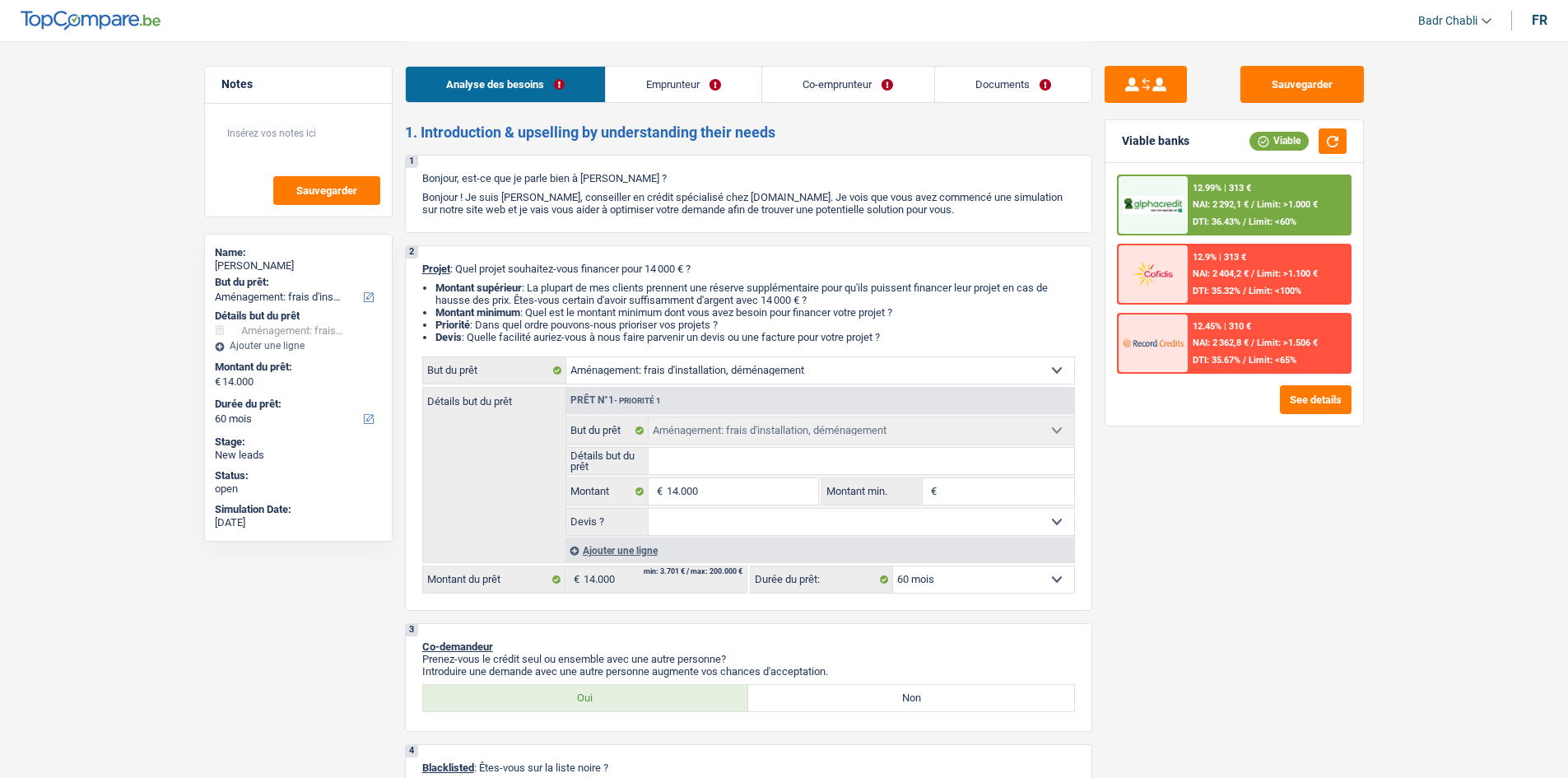
select select "movingOrInstallation"
select select "60"
click at [719, 466] on input "Détails but du prêt" at bounding box center [861, 461] width 425 height 26
click at [1318, 398] on button "See details" at bounding box center [1315, 400] width 72 height 29
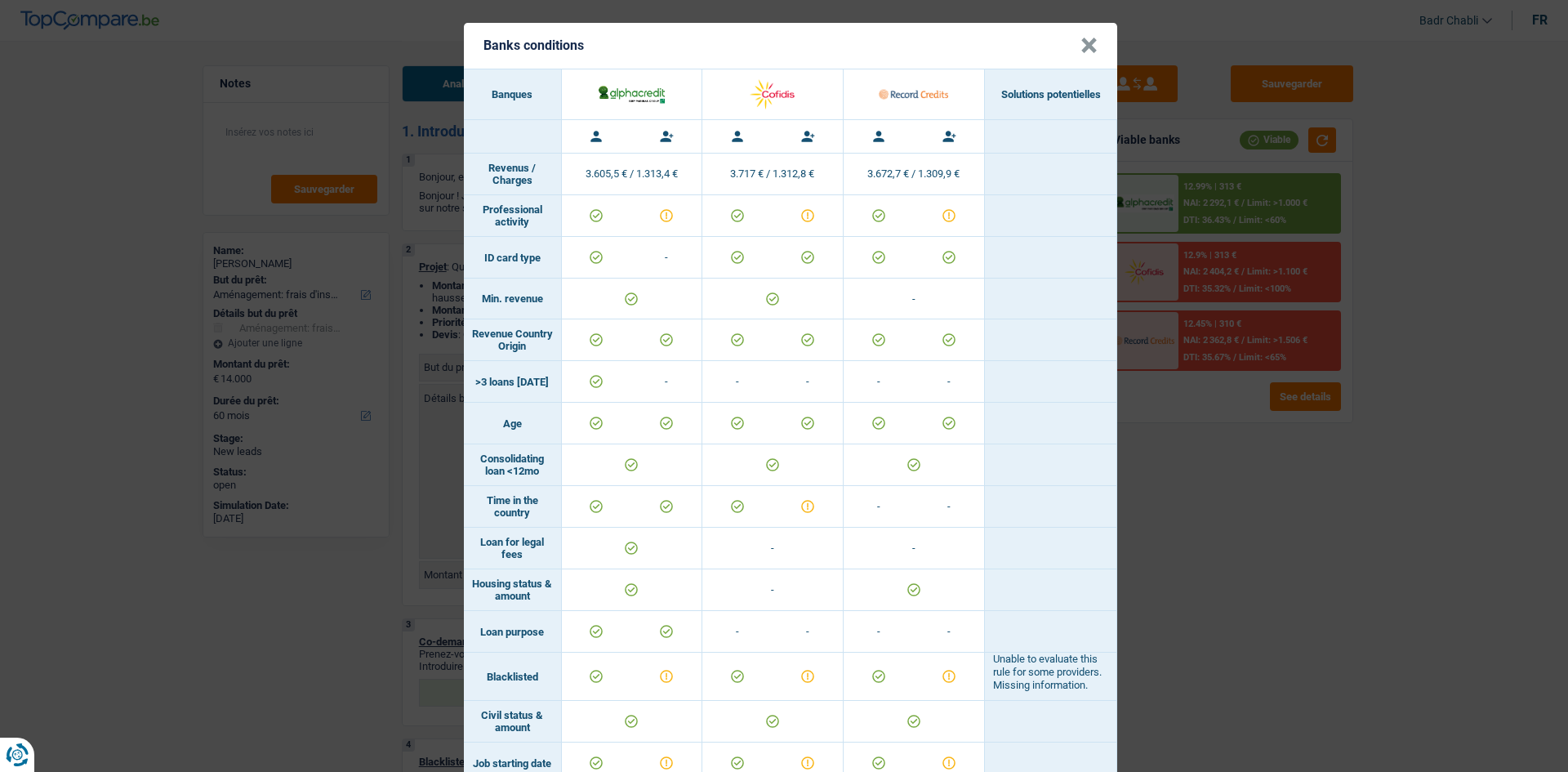
click at [1085, 45] on button "×" at bounding box center [1089, 46] width 17 height 16
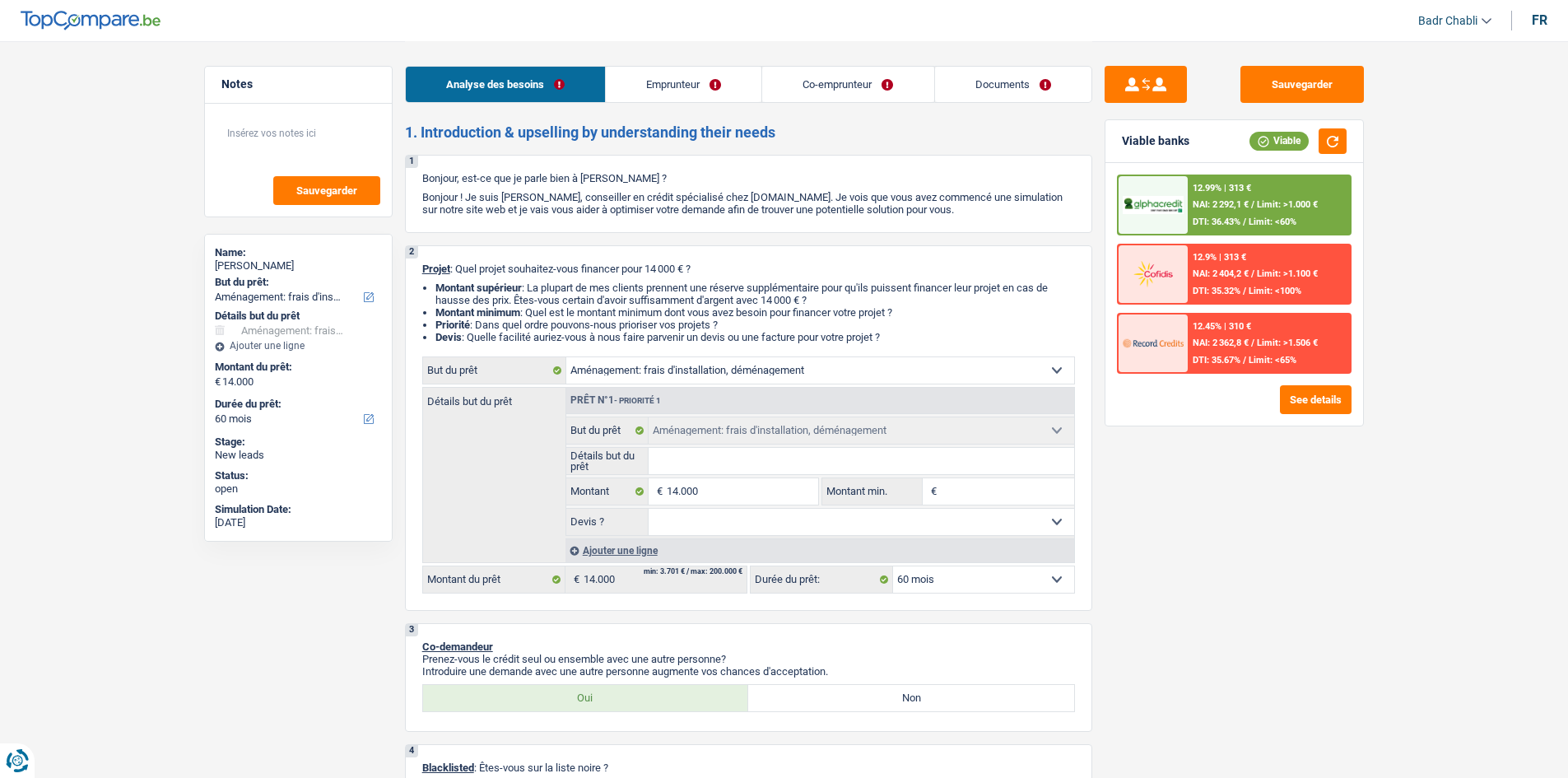
click at [763, 463] on input "Détails but du prêt" at bounding box center [861, 461] width 425 height 26
click at [715, 84] on link "Emprunteur" at bounding box center [684, 84] width 155 height 36
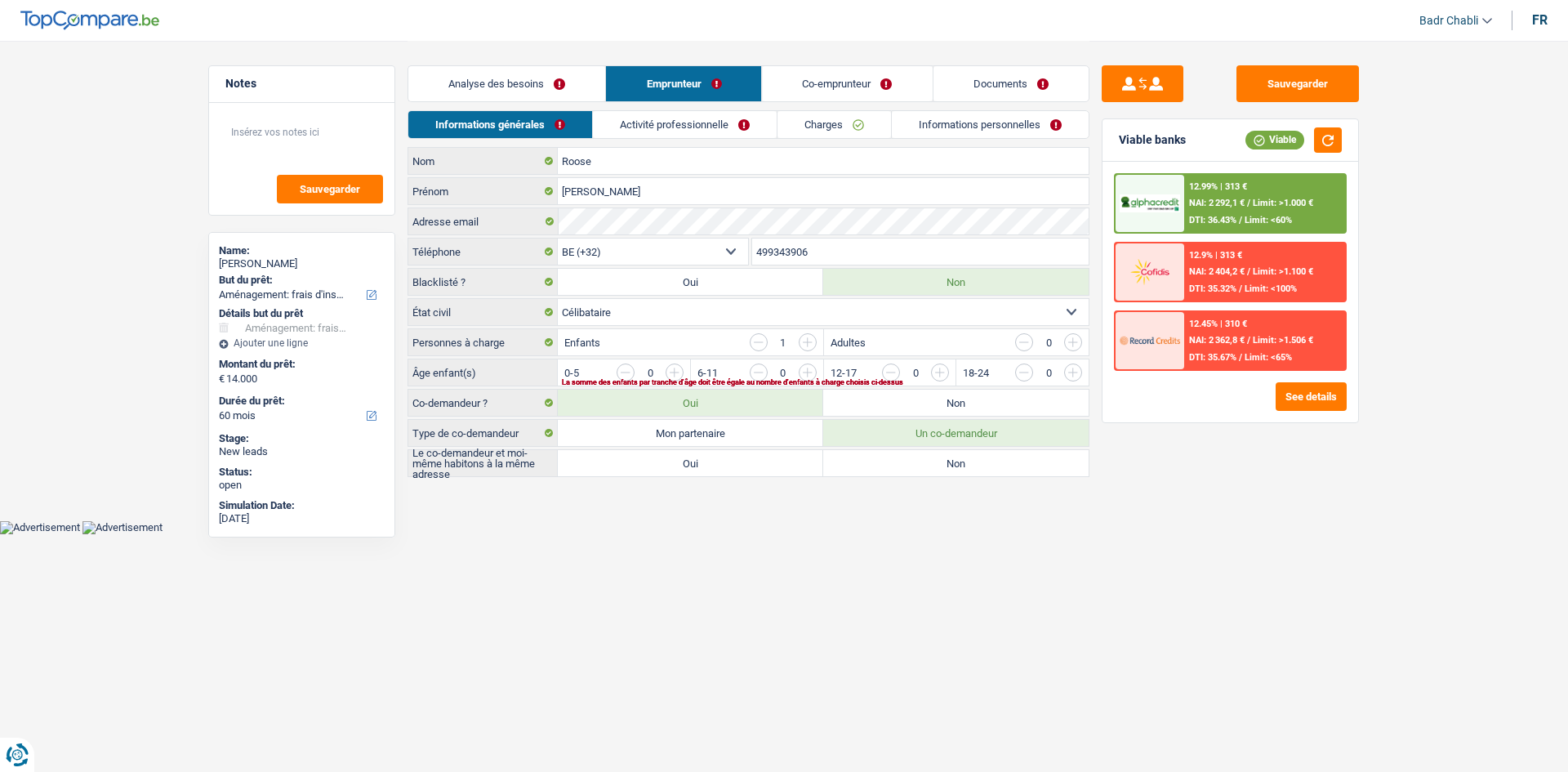
click at [829, 129] on link "Charges" at bounding box center [834, 125] width 114 height 27
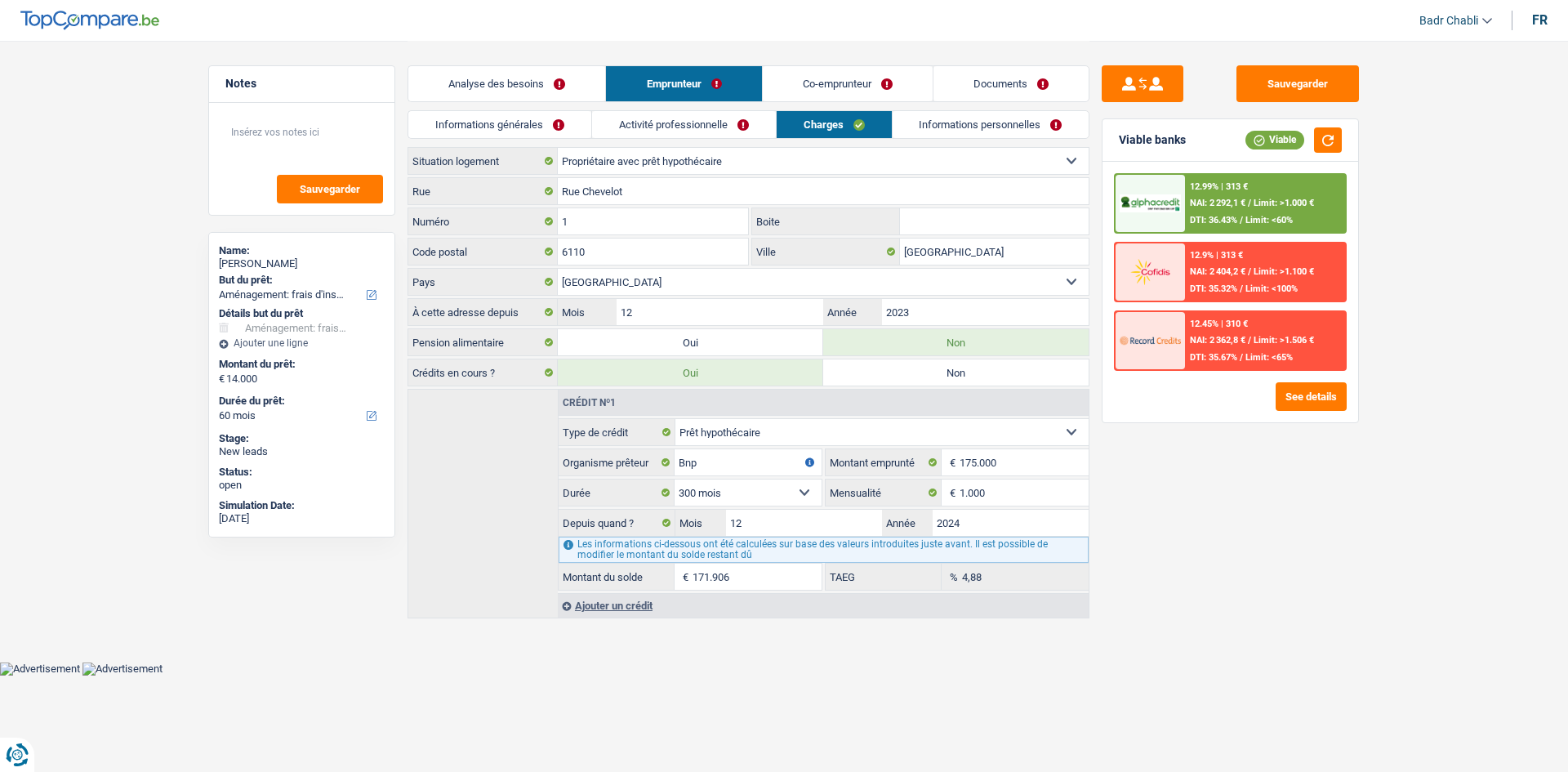
click at [547, 79] on link "Analyse des besoins" at bounding box center [506, 84] width 197 height 35
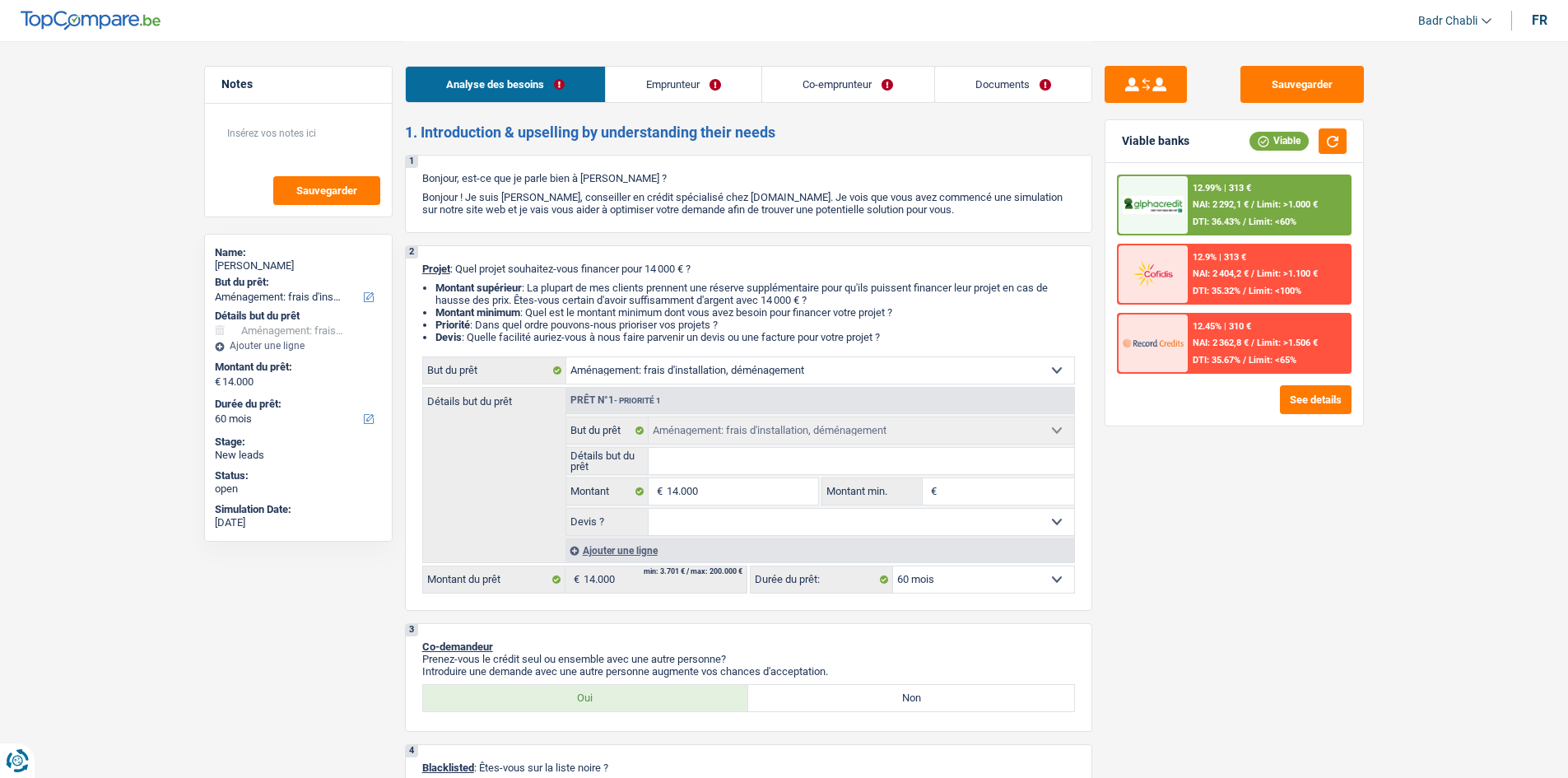
click at [703, 467] on input "Détails but du prêt" at bounding box center [861, 461] width 425 height 26
type input "F"
type input "Fr"
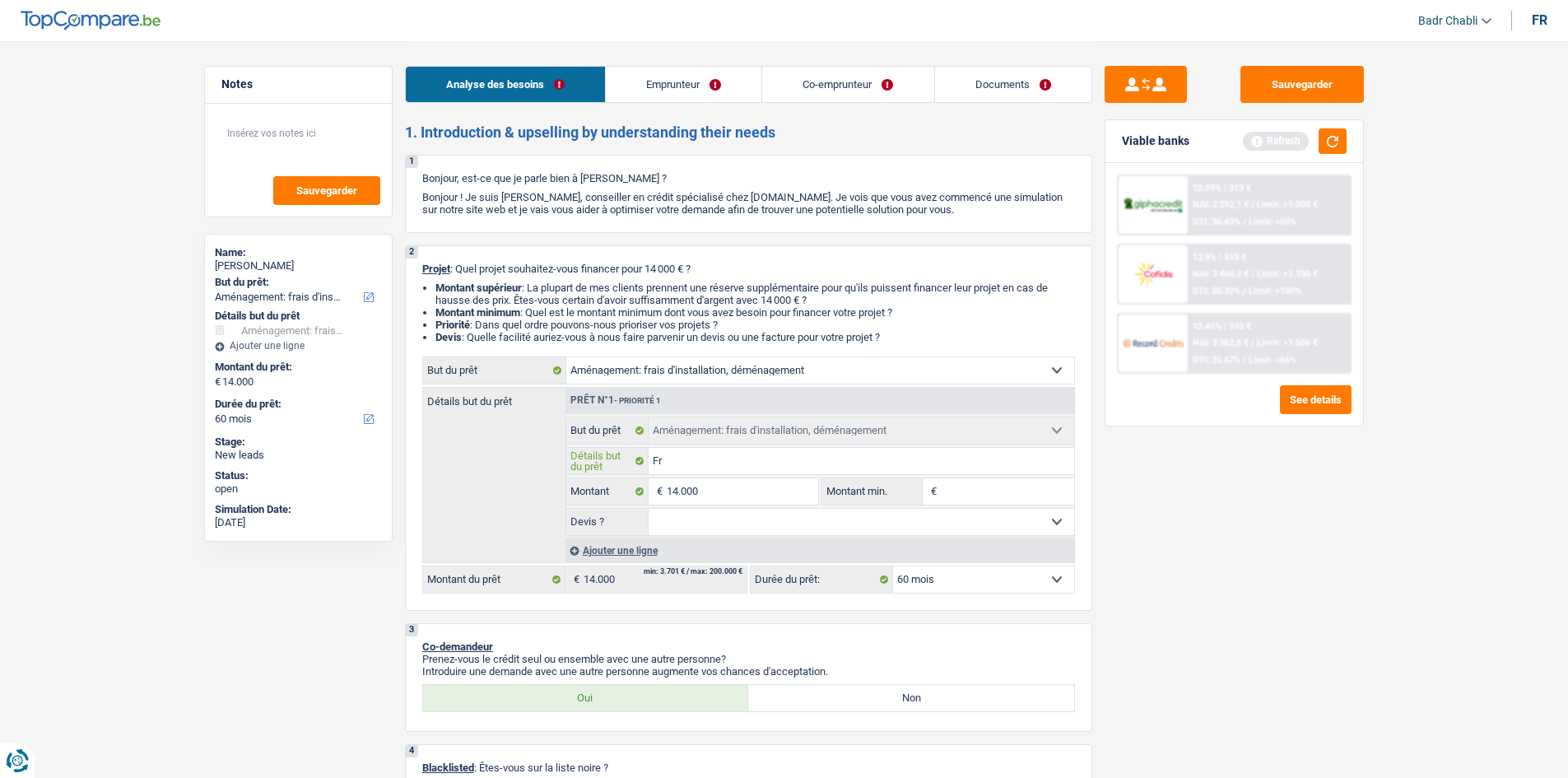
type input "Fra"
type input "Frai"
type input "Frais"
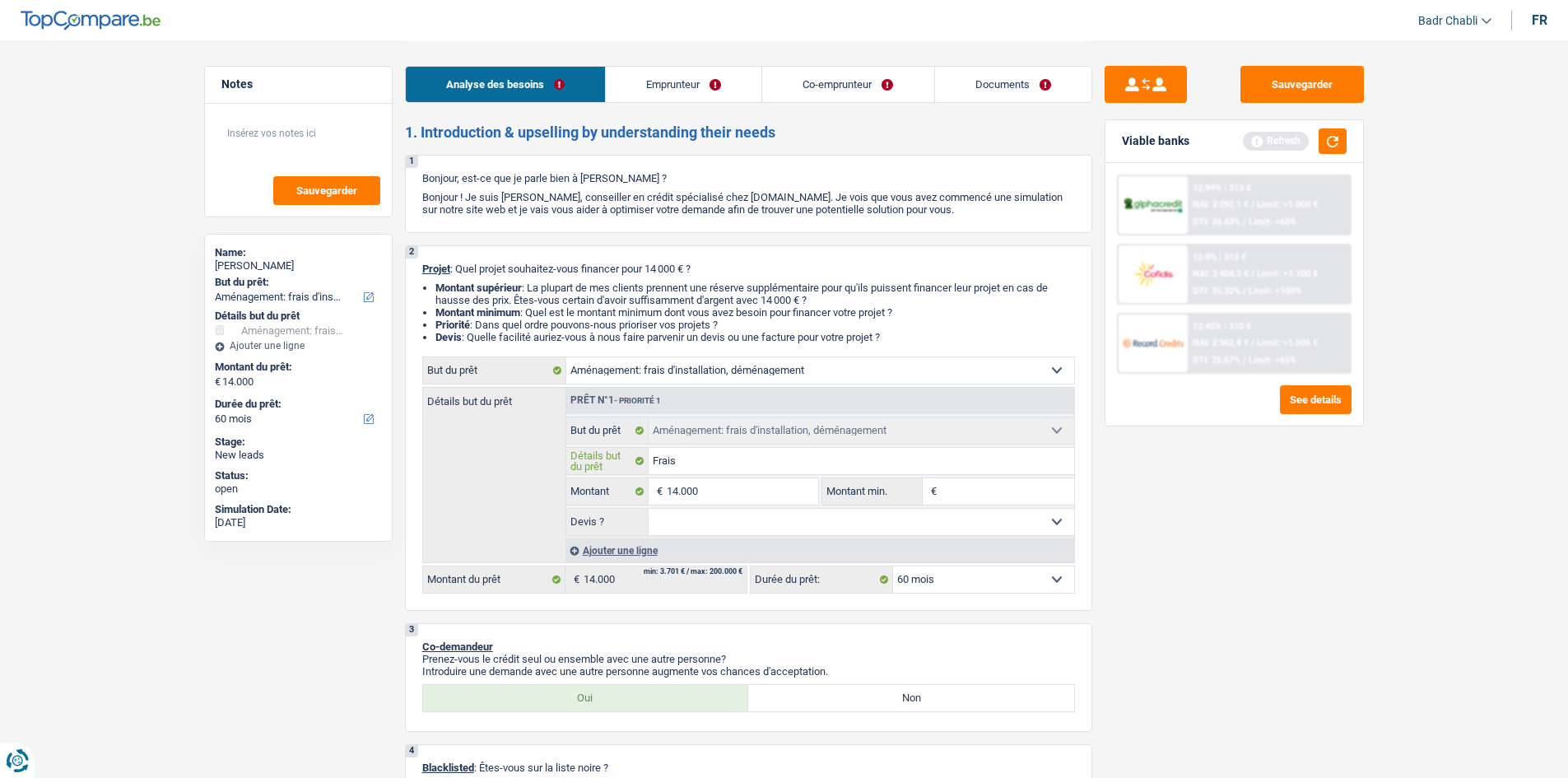
type input "Frais"
type input "Frais a"
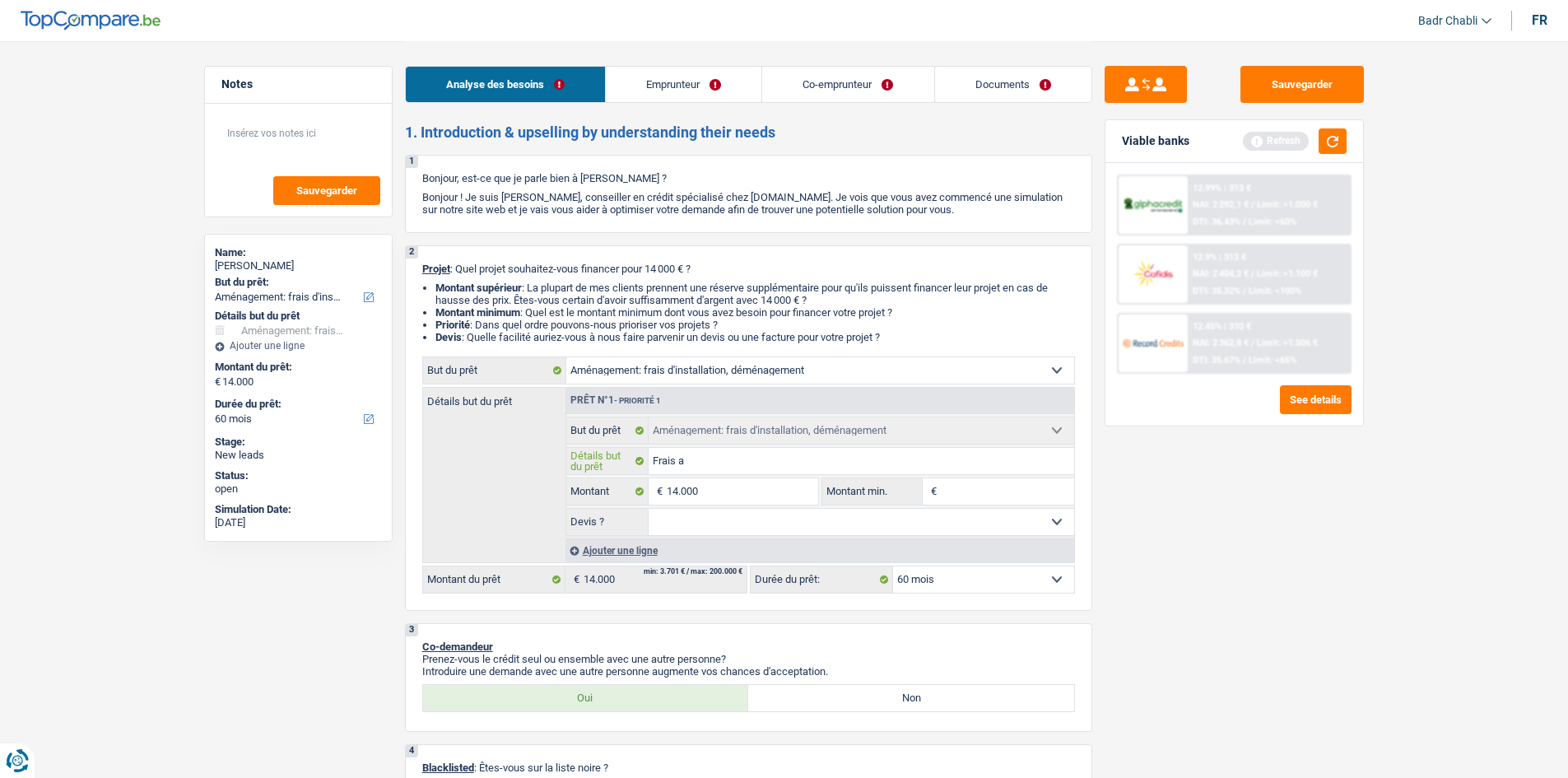
type input "Frais am"
type input "Frais amé"
type input "Frais amén"
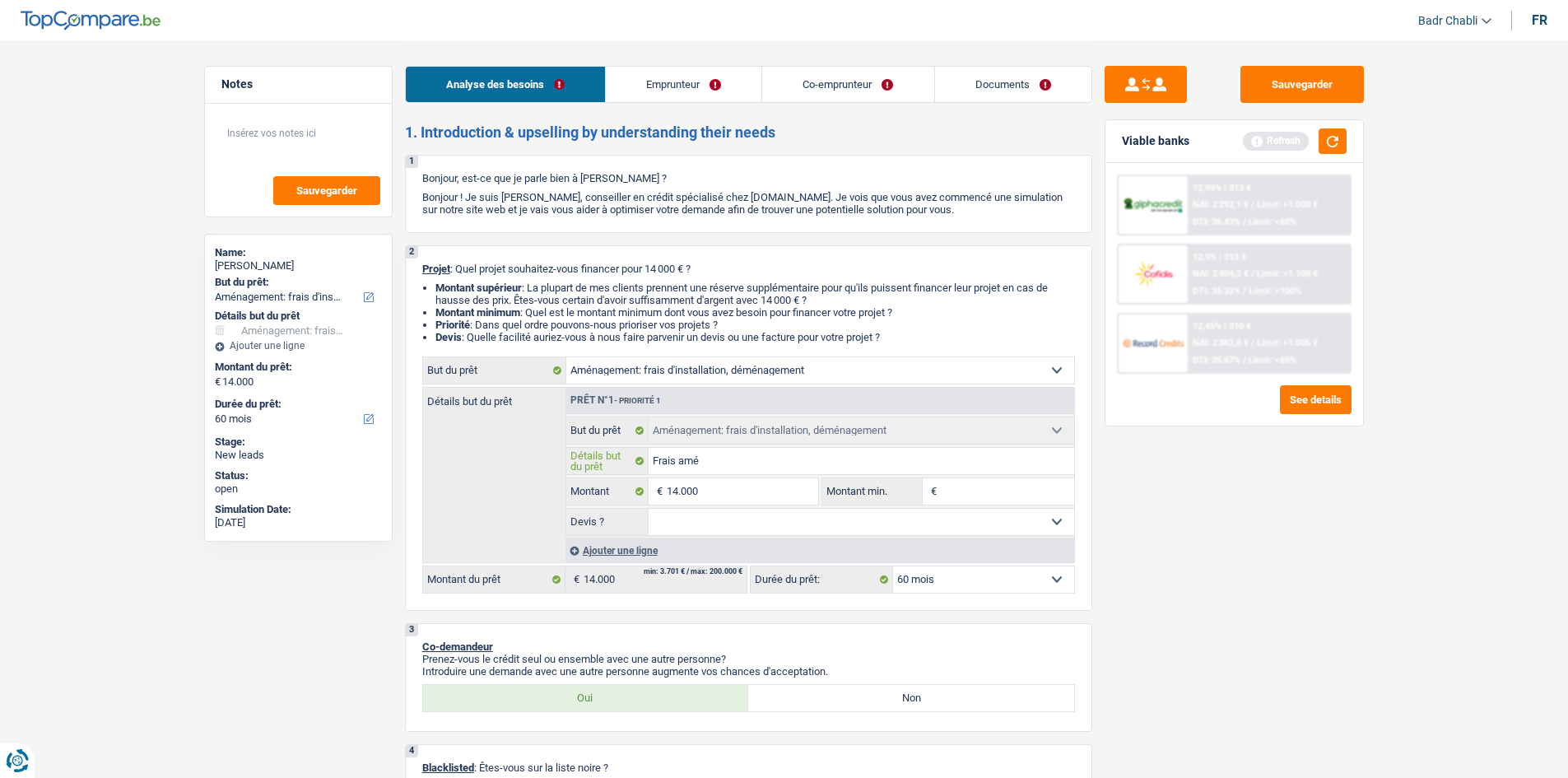
type input "Frais amén"
type input "Frais aména"
type input "Frais aménag"
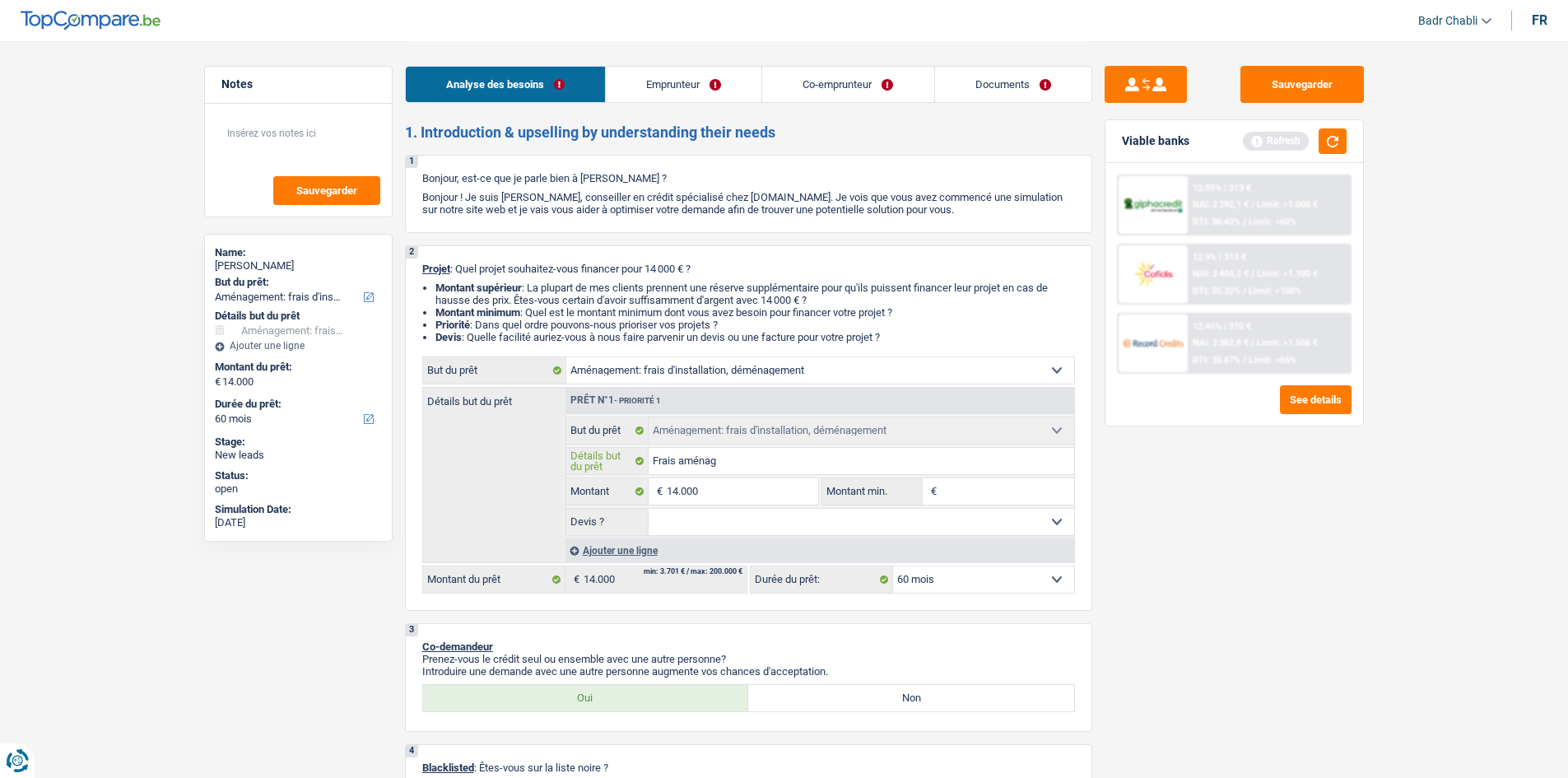
type input "Frais aménage"
type input "Frais aménagem"
type input "Frais aménageme"
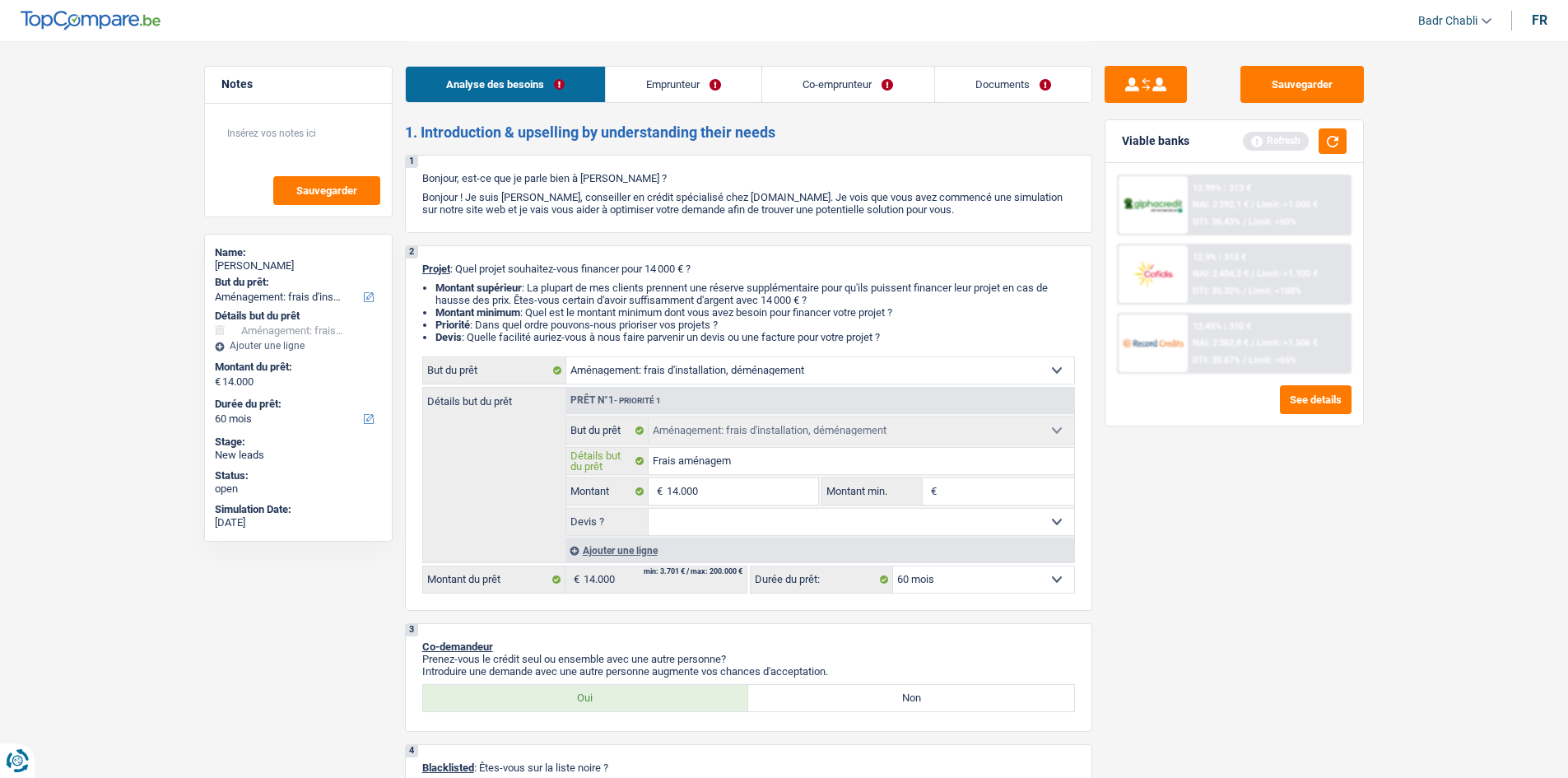
type input "Frais aménageme"
type input "Frais aménagemen"
type input "Frais aménagement"
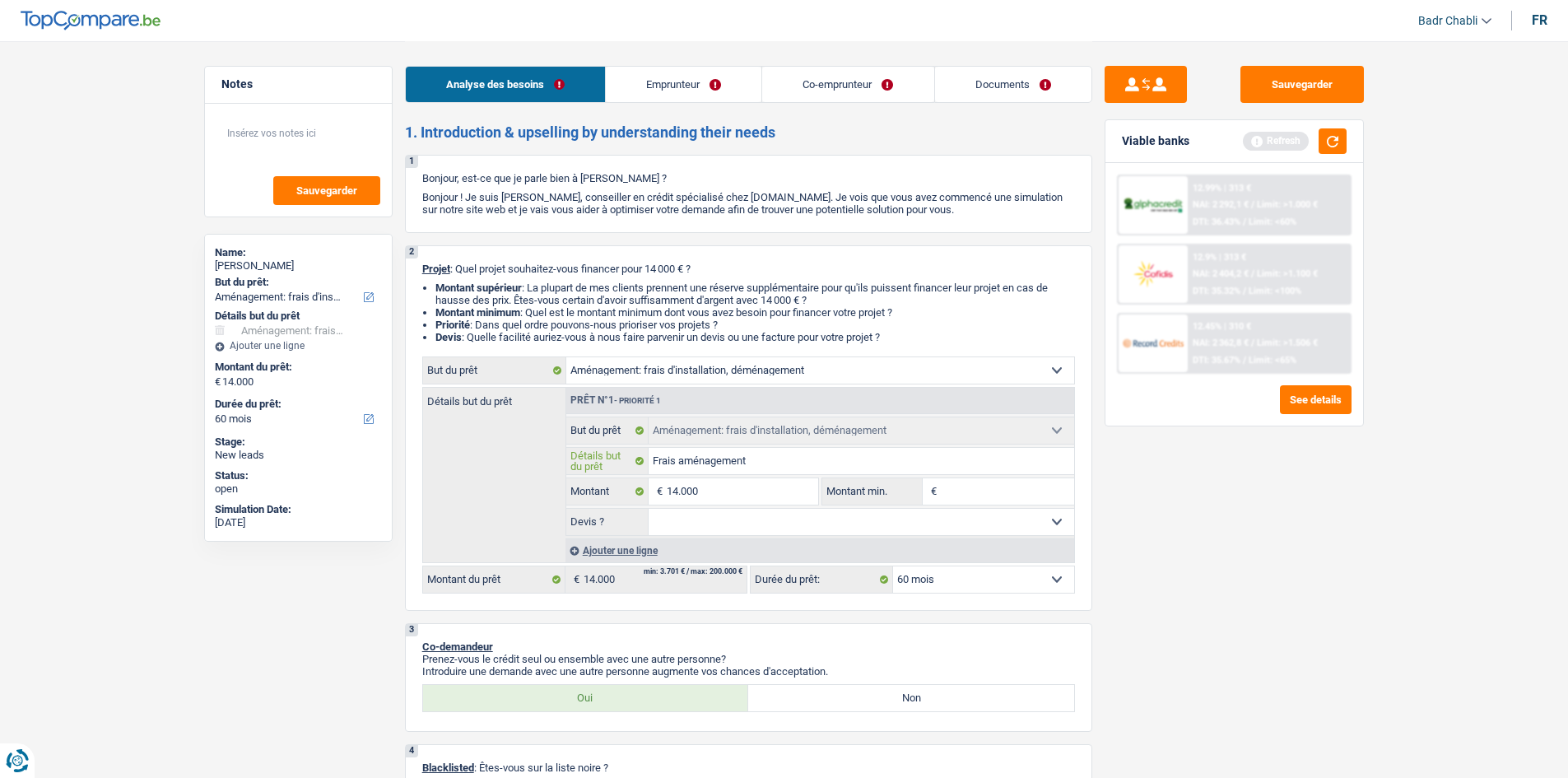
type input "Frais aménagement"
click at [738, 491] on input "14.000" at bounding box center [741, 491] width 150 height 26
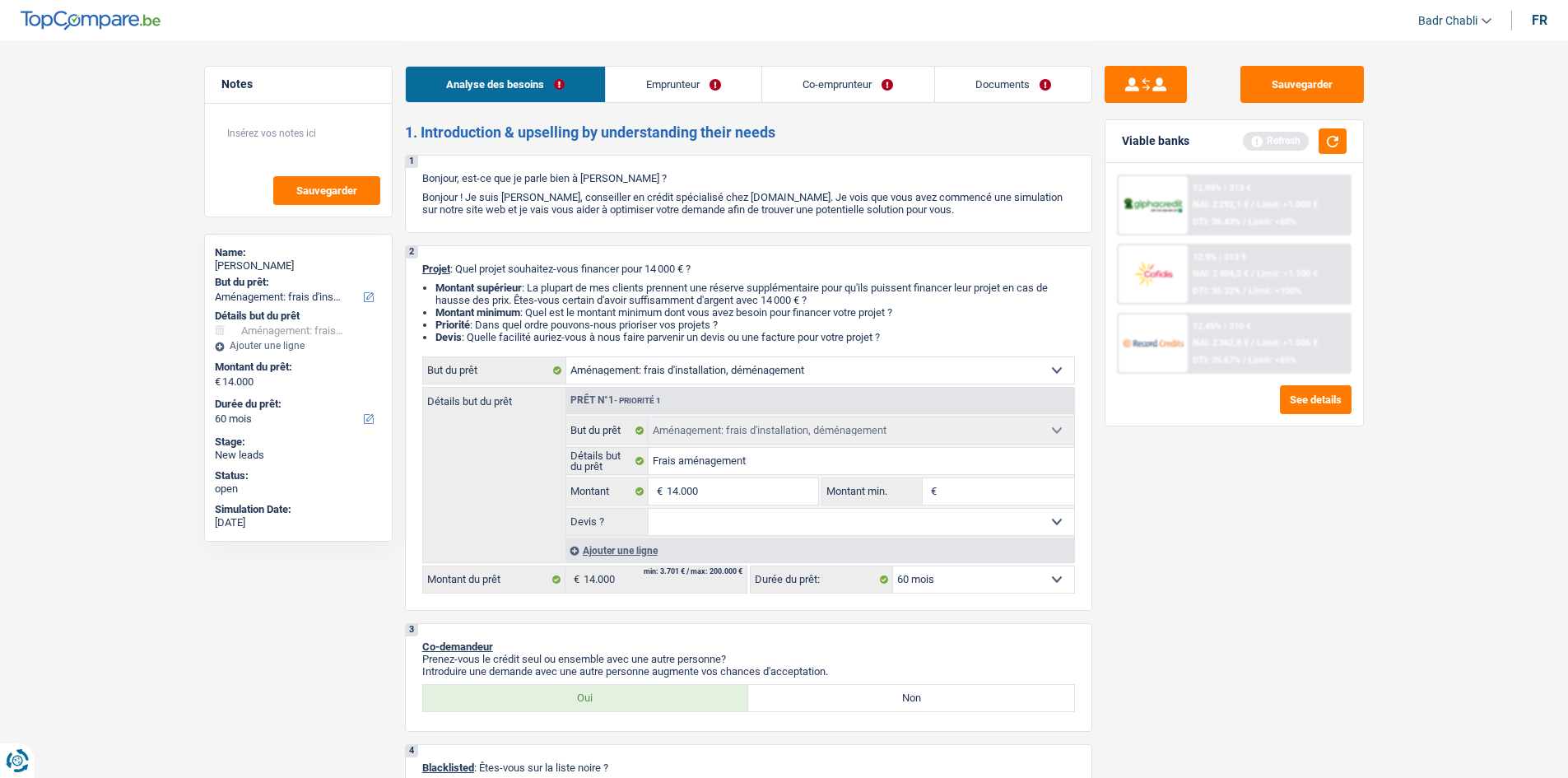
type input "1"
type input "10"
type input "100"
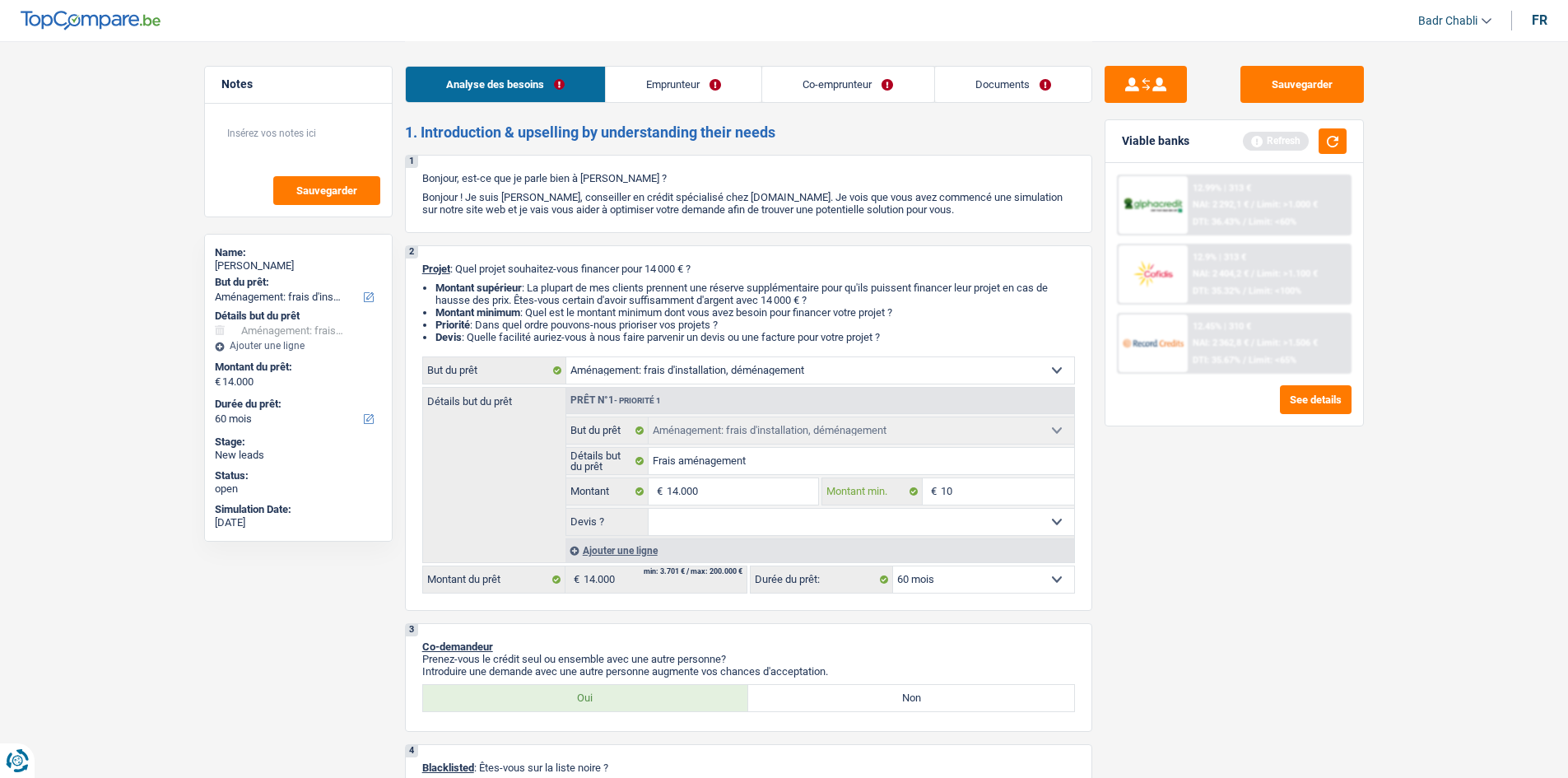
type input "100"
type input "1.000"
type input "10.000"
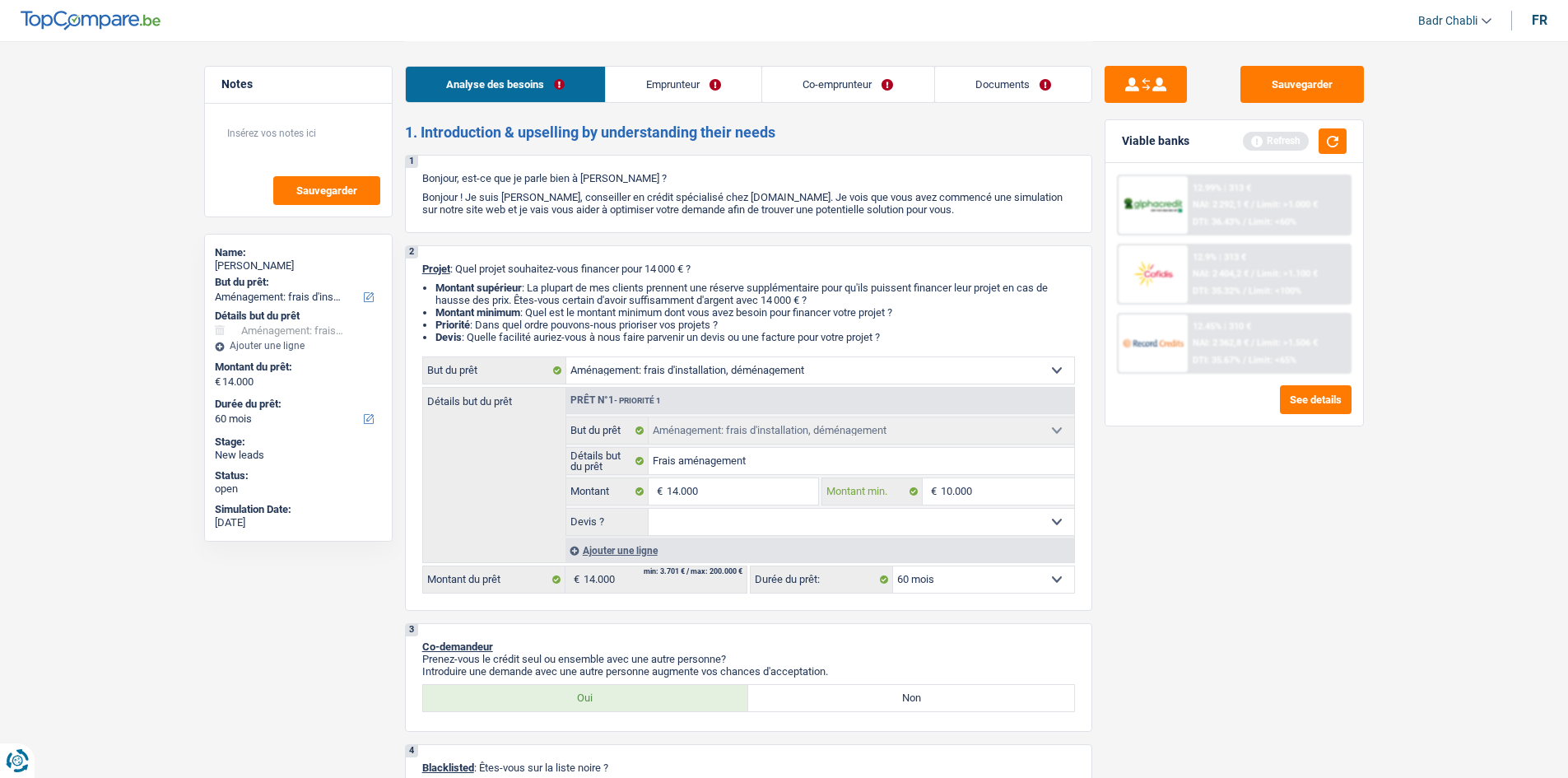
type input "10.000"
click at [786, 513] on select "Oui Non Non répondu Sélectionner une option" at bounding box center [861, 522] width 425 height 26
select select "false"
click at [649, 509] on select "Oui Non Non répondu Sélectionner une option" at bounding box center [861, 522] width 425 height 26
select select "false"
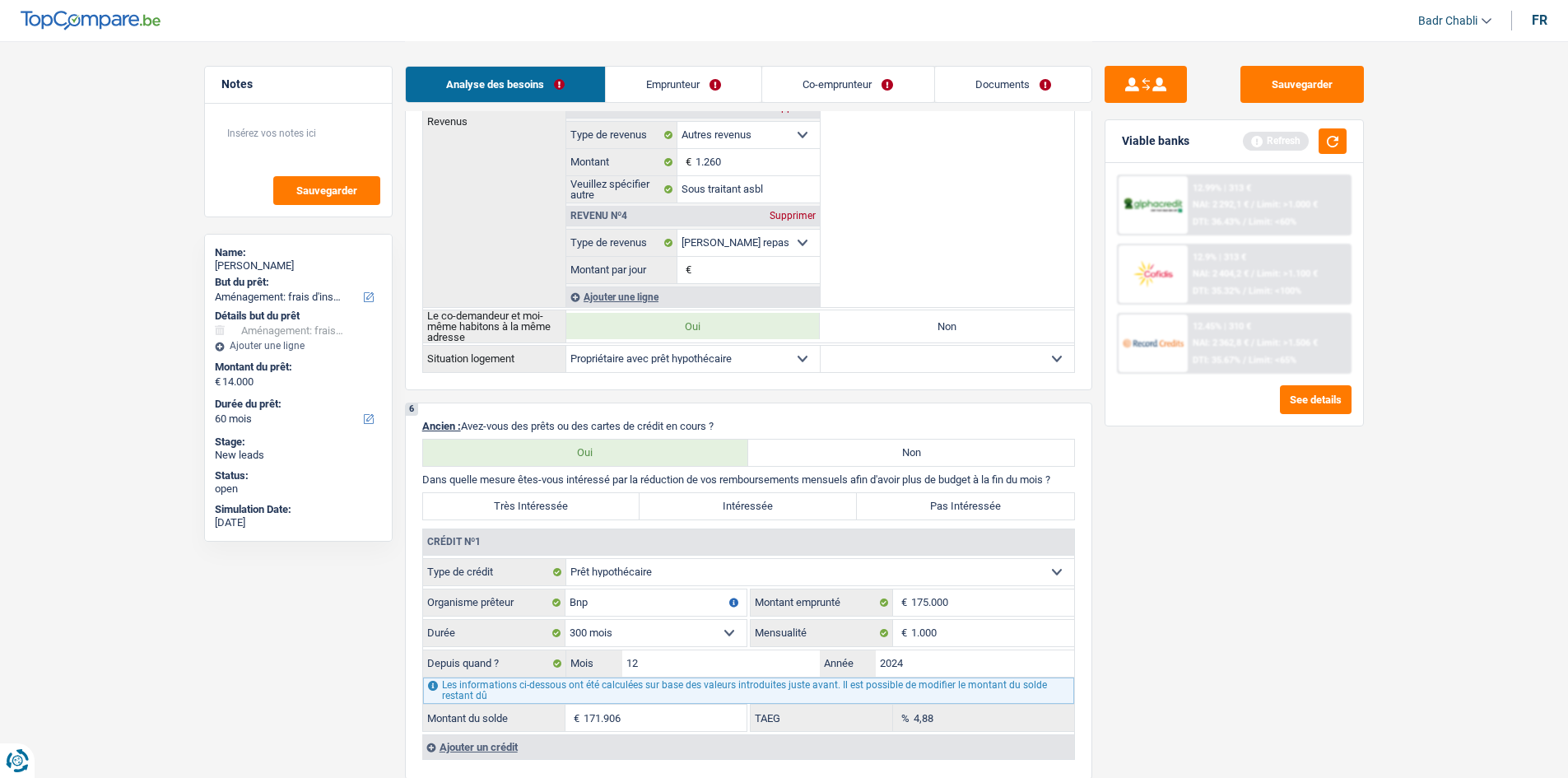
scroll to position [1235, 0]
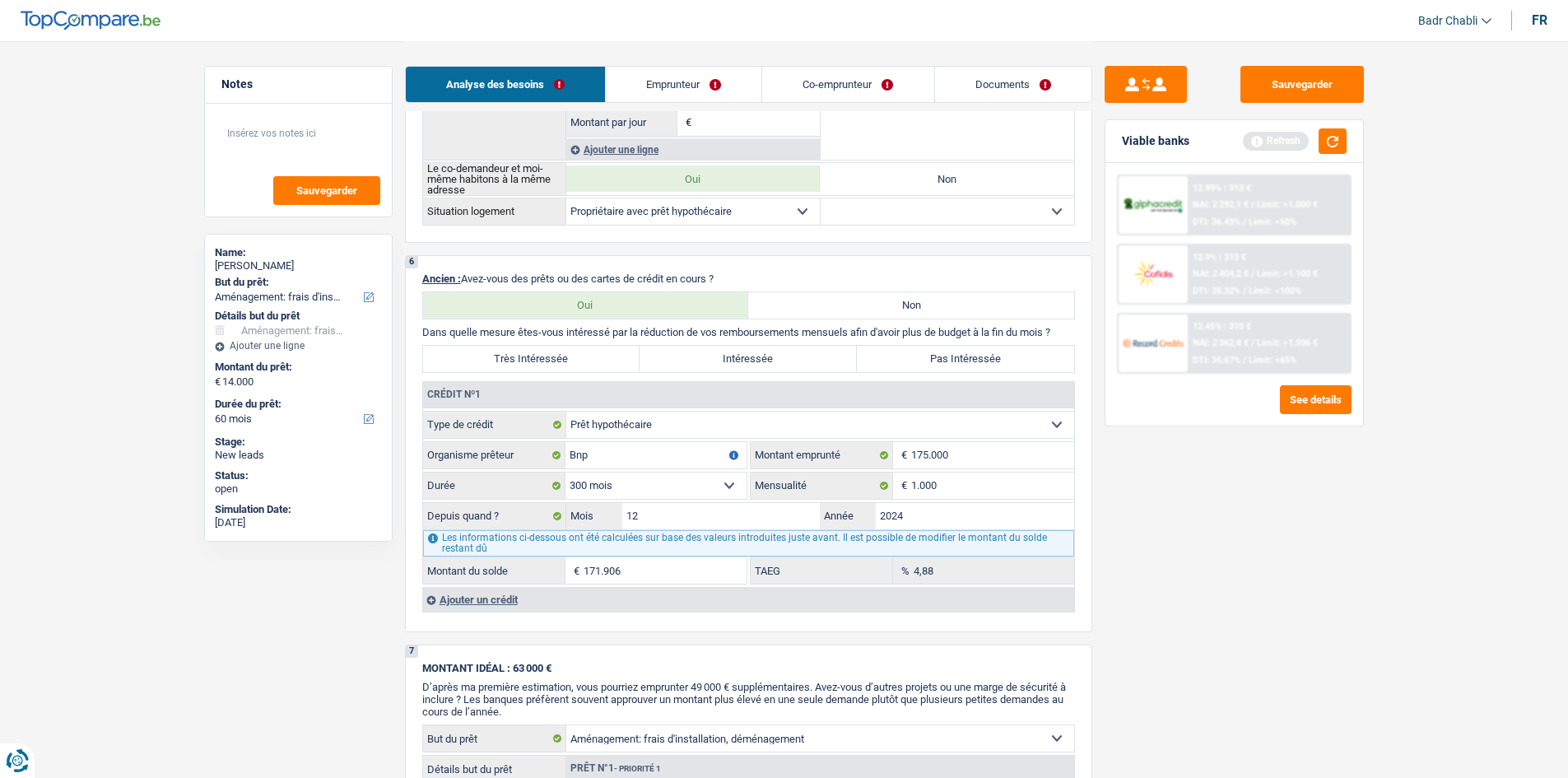
click at [902, 363] on label "Pas Intéressée" at bounding box center [965, 359] width 217 height 26
click at [902, 363] on input "Pas Intéressée" at bounding box center [965, 359] width 217 height 26
radio input "true"
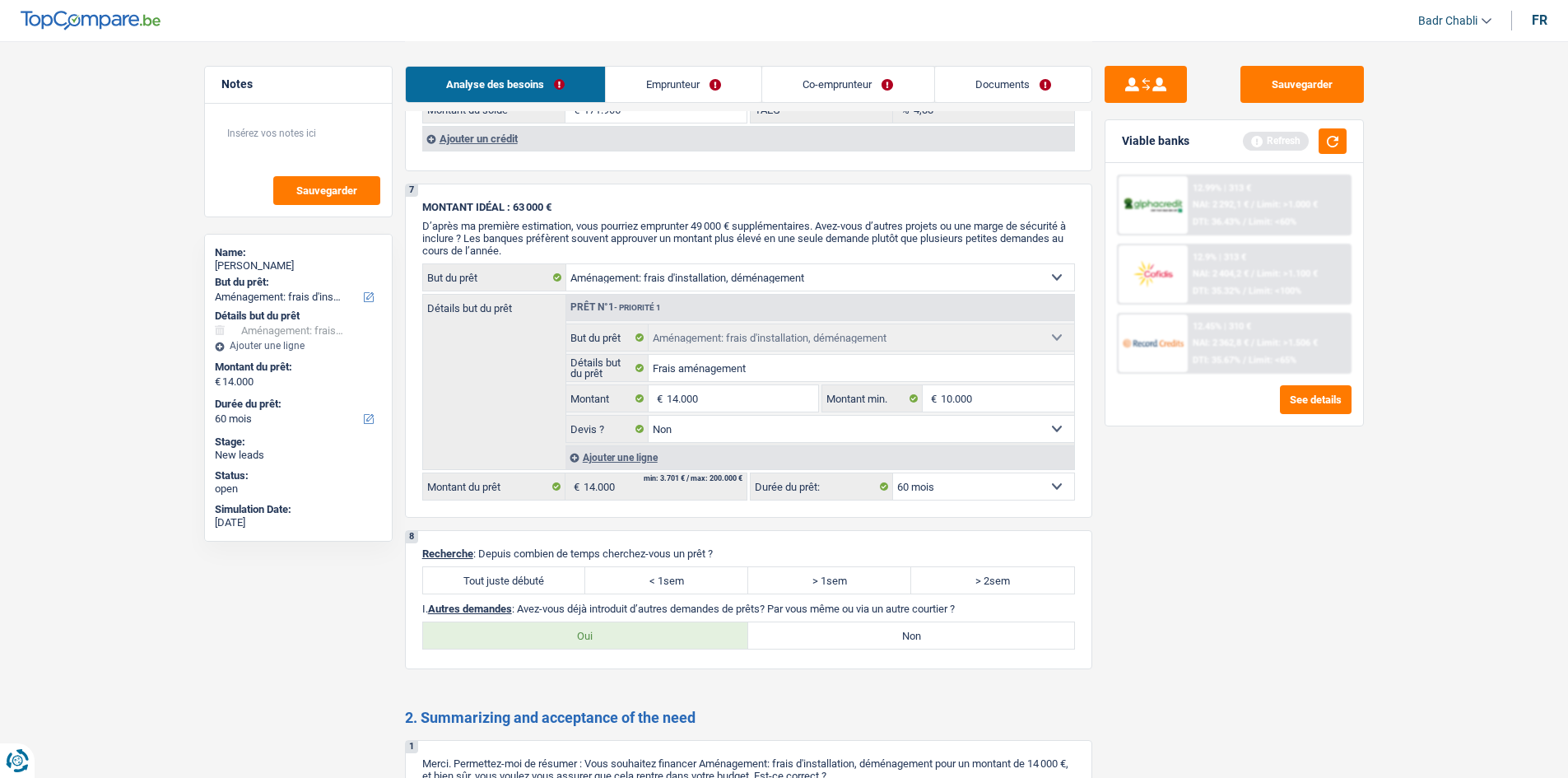
scroll to position [1894, 0]
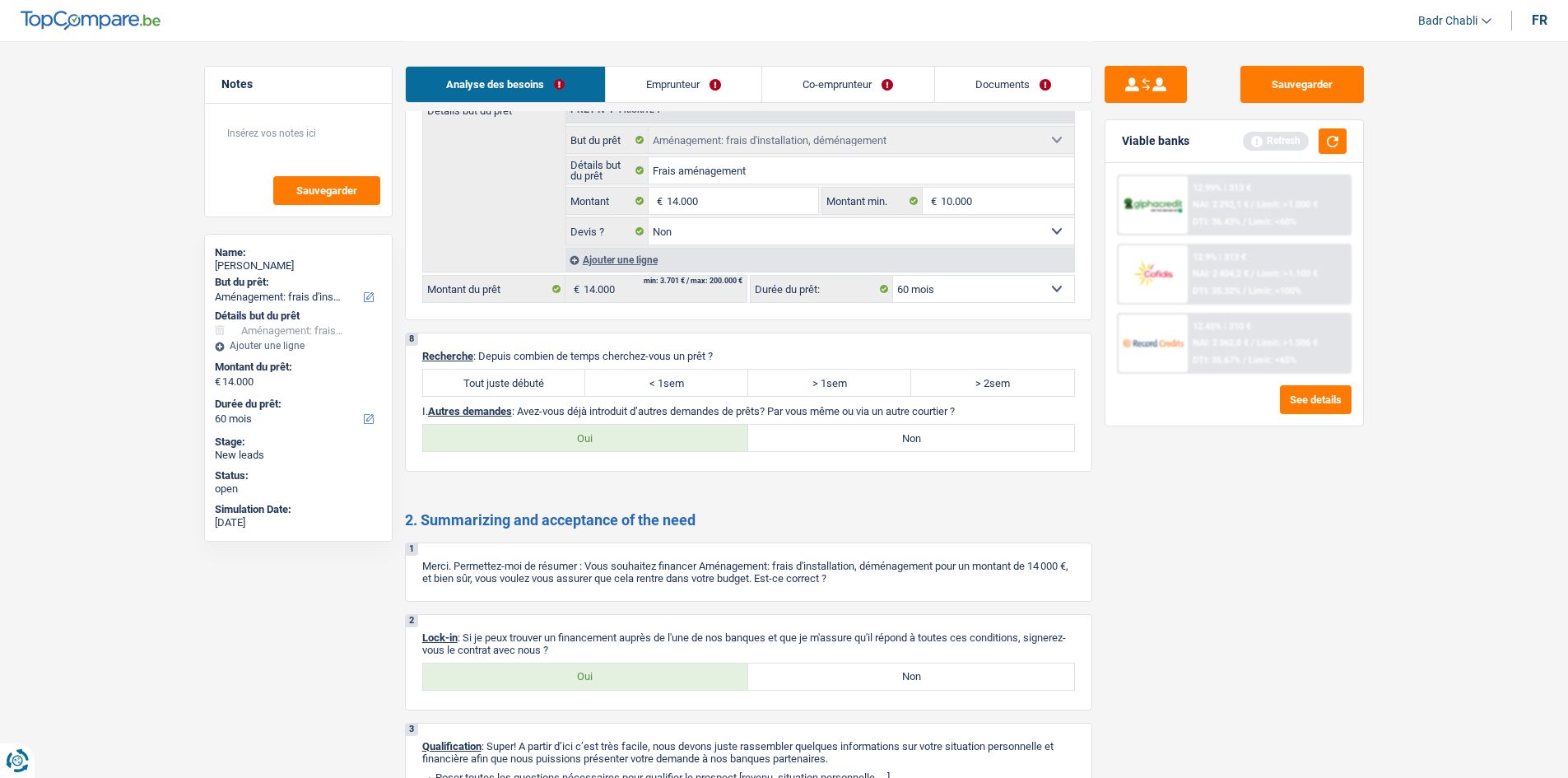
click at [549, 387] on label "Tout juste débuté" at bounding box center [504, 383] width 163 height 26
click at [549, 387] on input "Tout juste débuté" at bounding box center [504, 383] width 163 height 26
radio input "true"
click at [889, 444] on label "Non" at bounding box center [911, 438] width 326 height 26
click at [889, 444] on input "Non" at bounding box center [911, 438] width 326 height 26
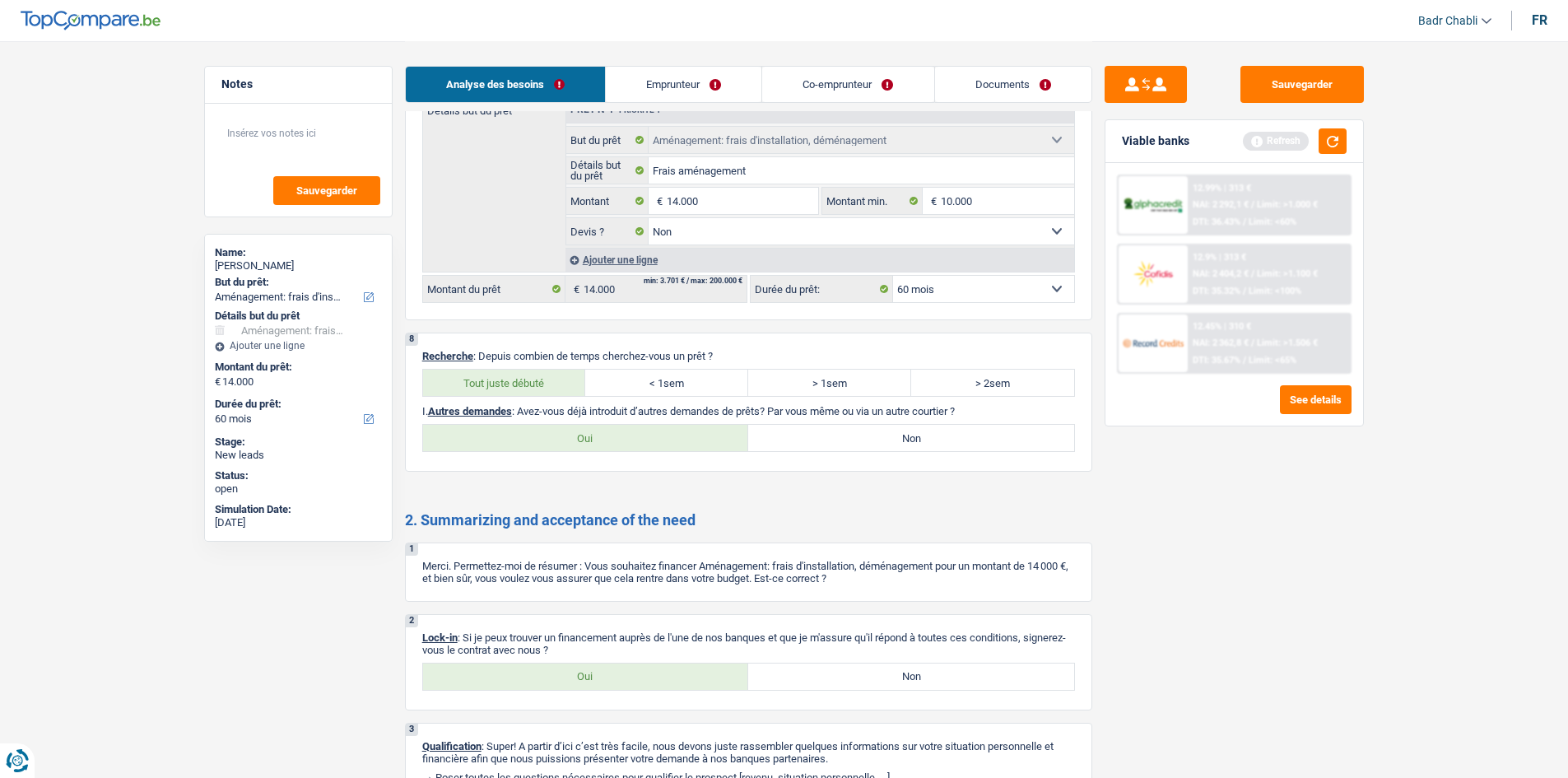
radio input "true"
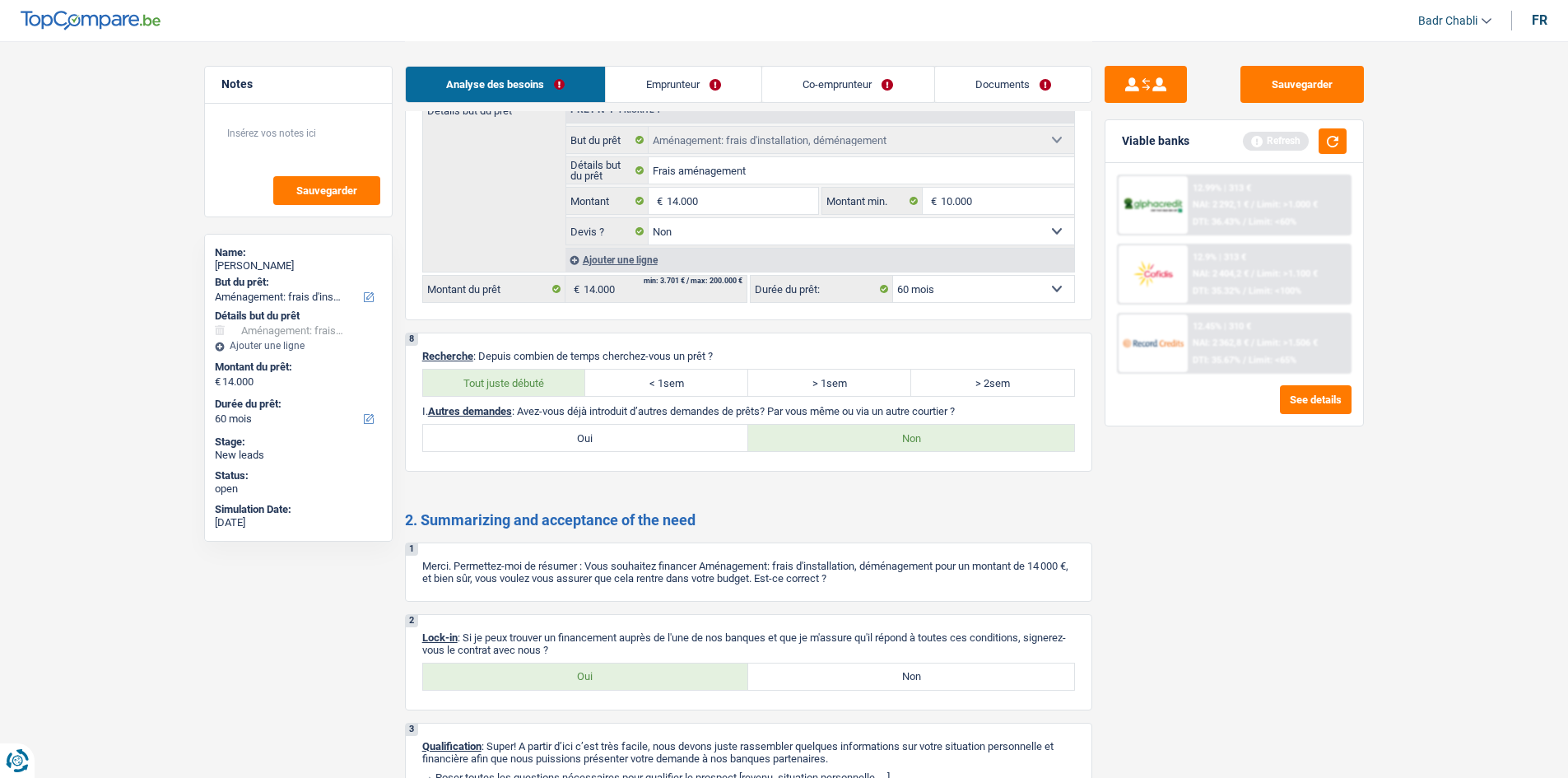
click at [679, 663] on label "Oui" at bounding box center [585, 676] width 326 height 26
click at [679, 663] on input "Oui" at bounding box center [585, 676] width 326 height 26
radio input "true"
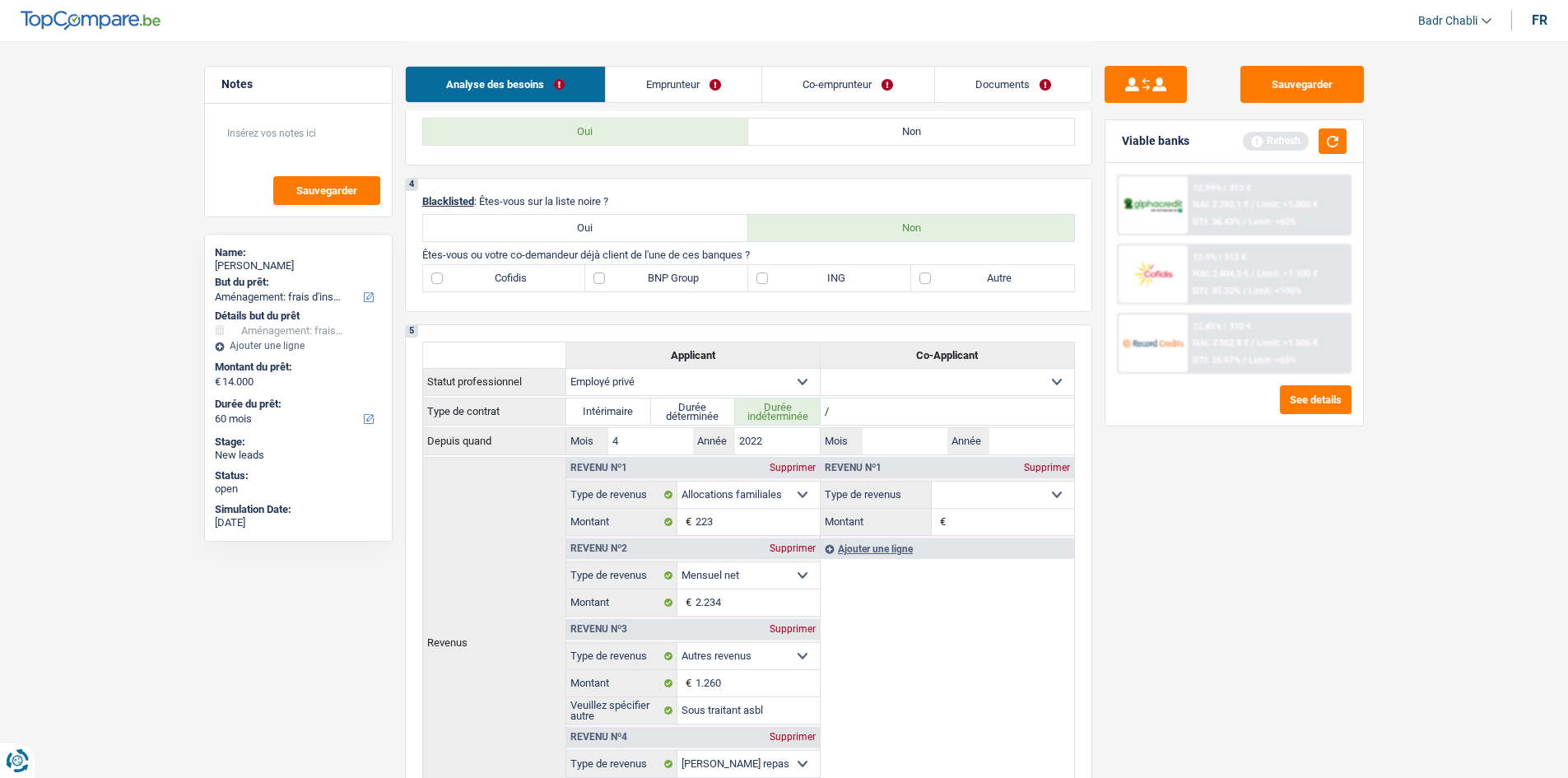
scroll to position [500, 0]
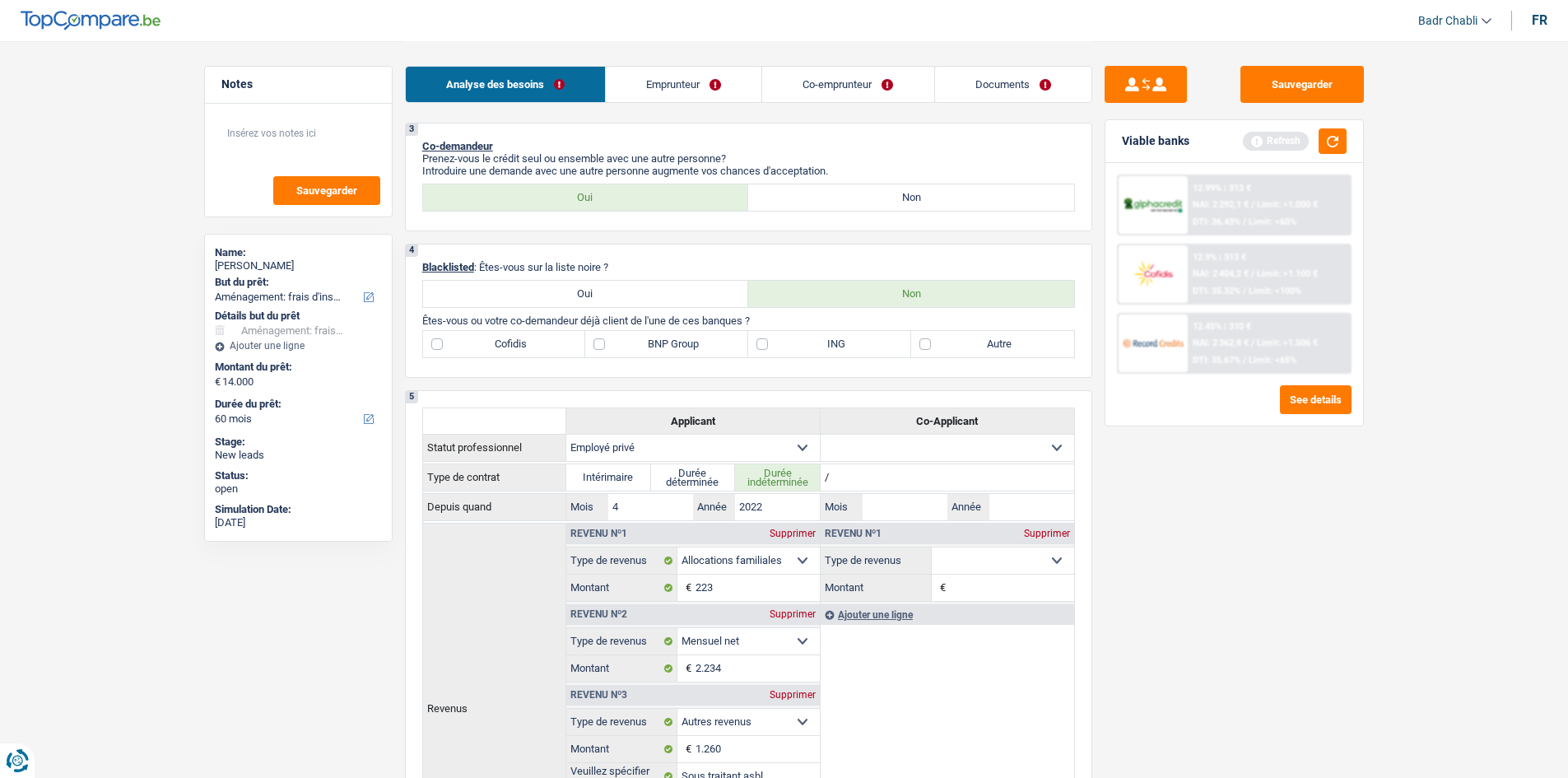
click at [602, 340] on label "BNP Group" at bounding box center [666, 344] width 163 height 26
click at [602, 340] on input "BNP Group" at bounding box center [666, 344] width 163 height 26
checkbox input "true"
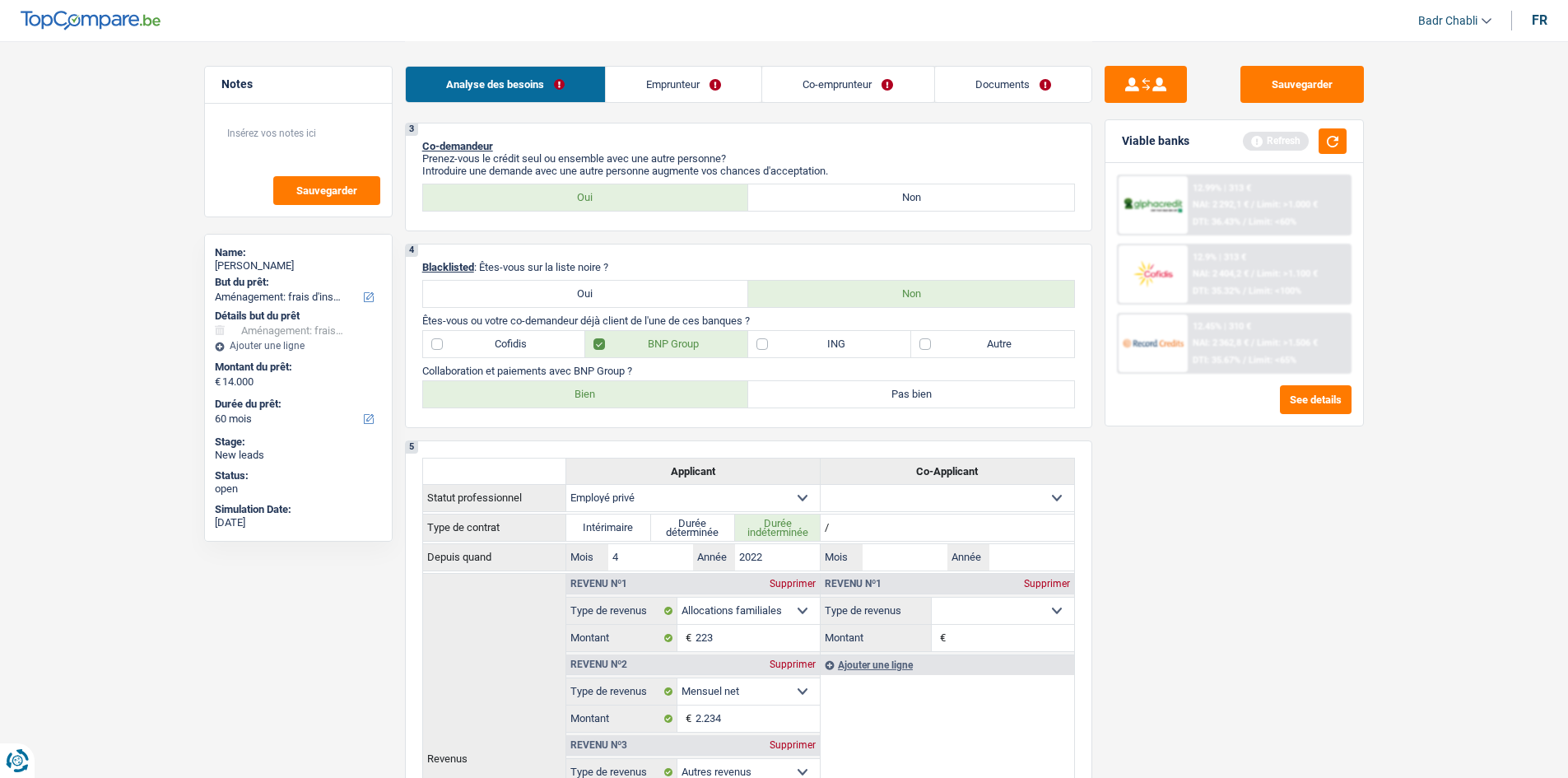
click at [609, 401] on label "Bien" at bounding box center [585, 395] width 326 height 26
click at [609, 401] on input "Bien" at bounding box center [585, 395] width 326 height 26
radio input "true"
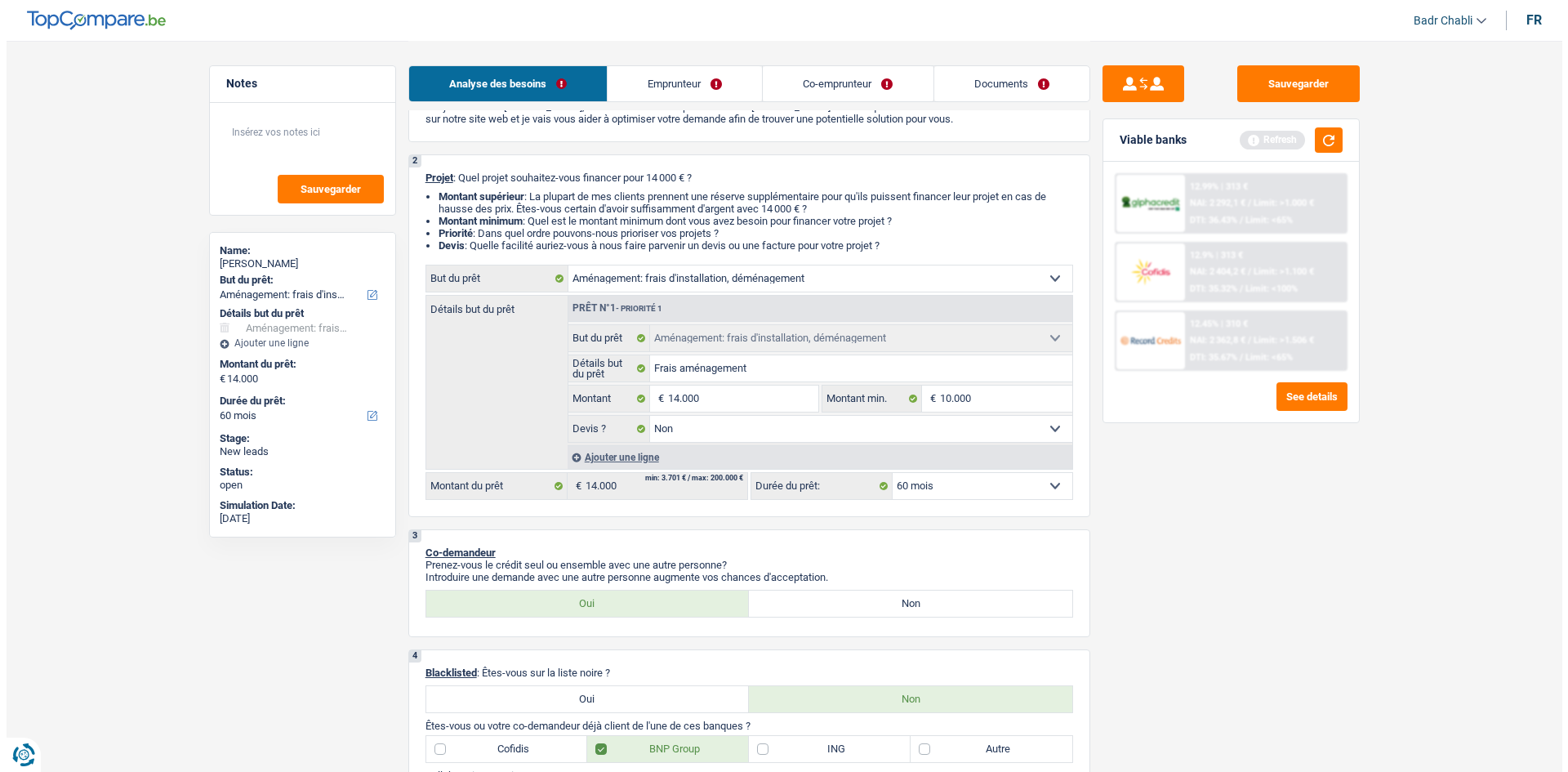
scroll to position [0, 0]
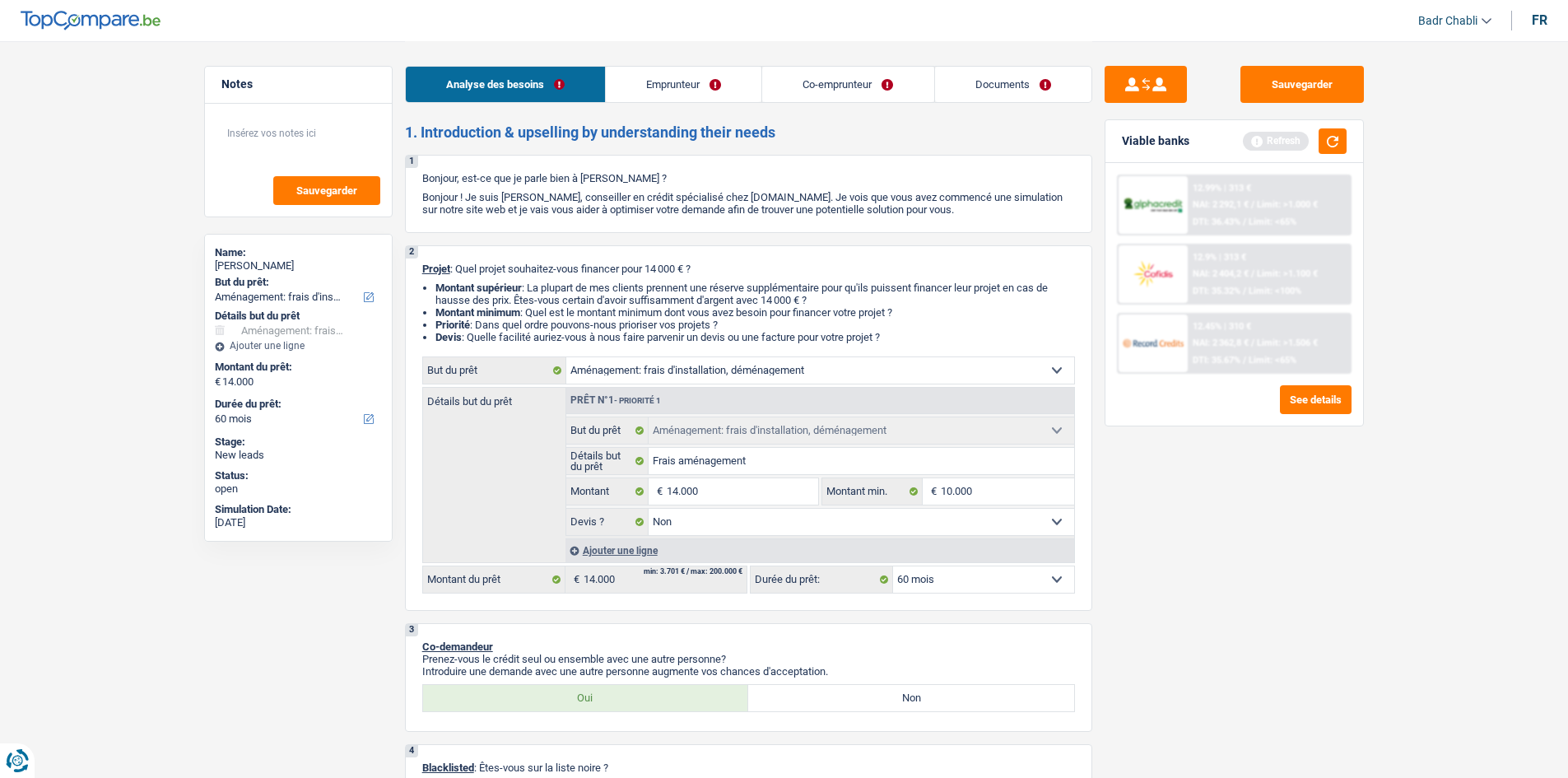
click at [674, 102] on li "Emprunteur" at bounding box center [683, 84] width 156 height 37
click at [681, 78] on link "Emprunteur" at bounding box center [684, 84] width 155 height 36
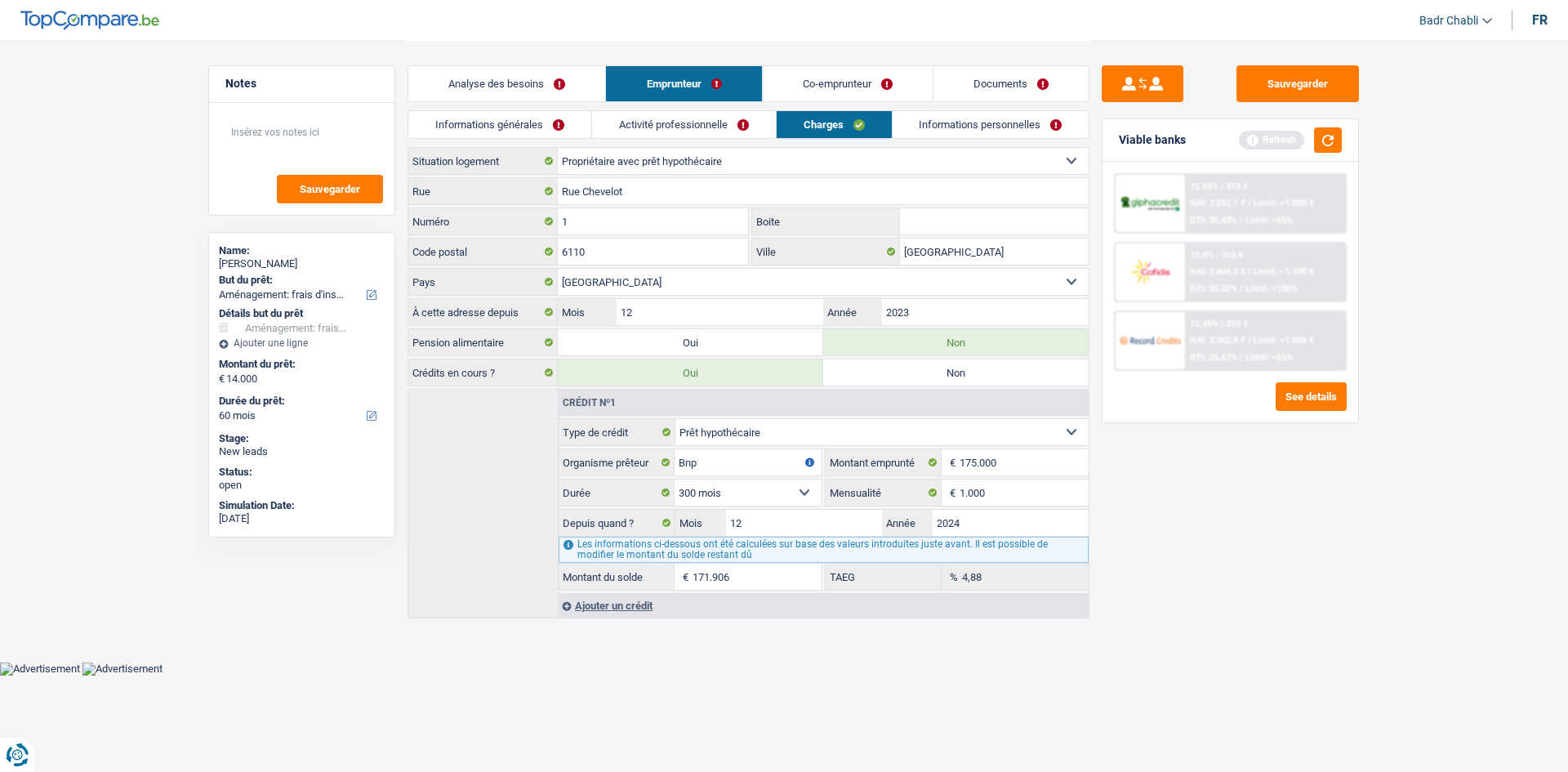
click at [514, 143] on div "Informations générales Activité professionnelle Charges Informations personnell…" at bounding box center [748, 129] width 682 height 37
click at [512, 122] on link "Informations générales" at bounding box center [499, 125] width 183 height 27
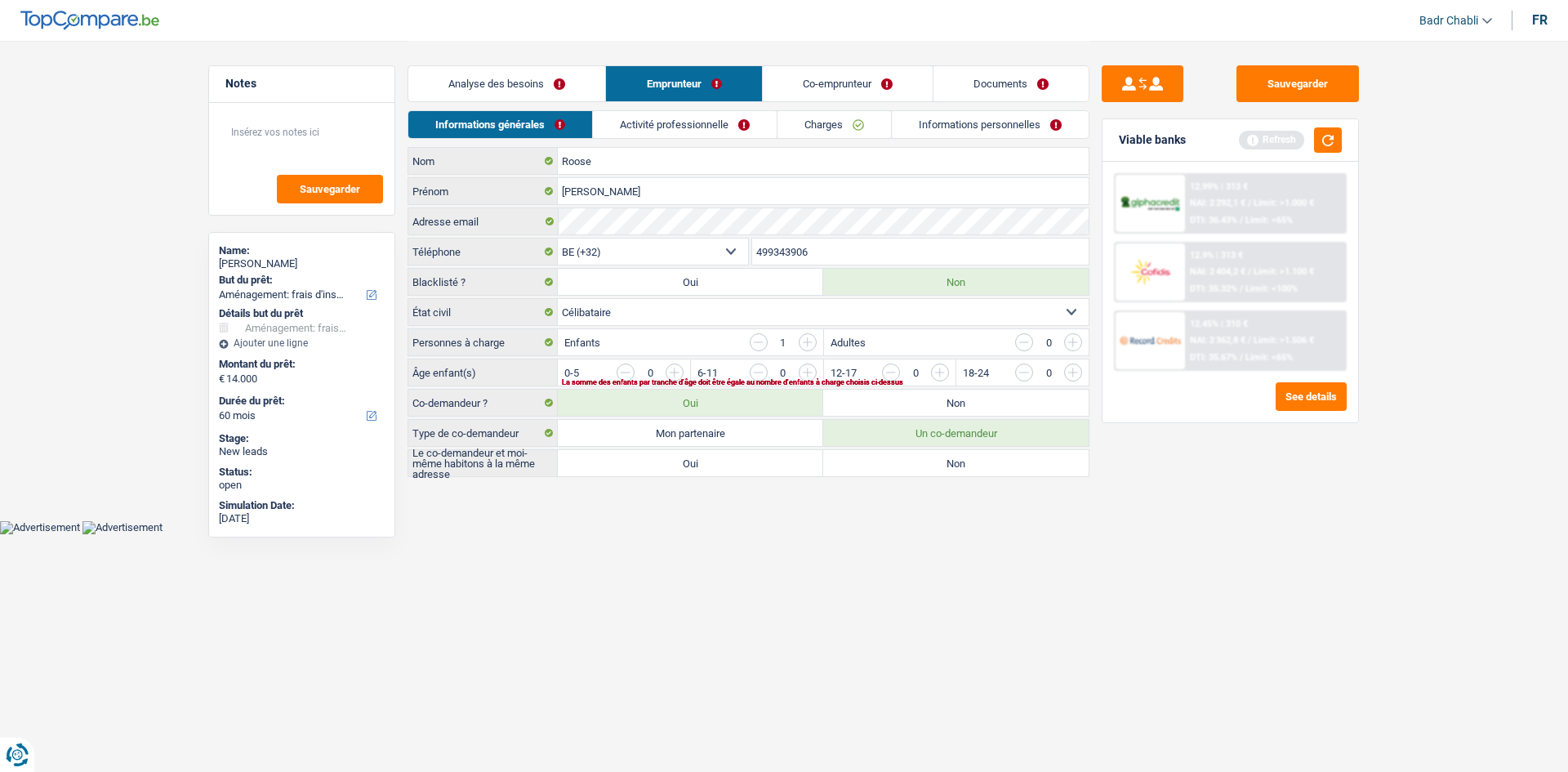
click at [671, 313] on select "Célibataire Marié(e) Cohabitant(e) légal(e) Divorcé(e) Veuf(ve) Séparé (de fait…" at bounding box center [823, 312] width 531 height 26
select select "cohabitation"
click at [558, 299] on select "Célibataire Marié(e) Cohabitant(e) légal(e) Divorcé(e) Veuf(ve) Séparé (de fait…" at bounding box center [823, 312] width 531 height 26
click at [768, 429] on label "Mon partenaire" at bounding box center [691, 433] width 265 height 26
click at [768, 429] on input "Mon partenaire" at bounding box center [691, 433] width 265 height 26
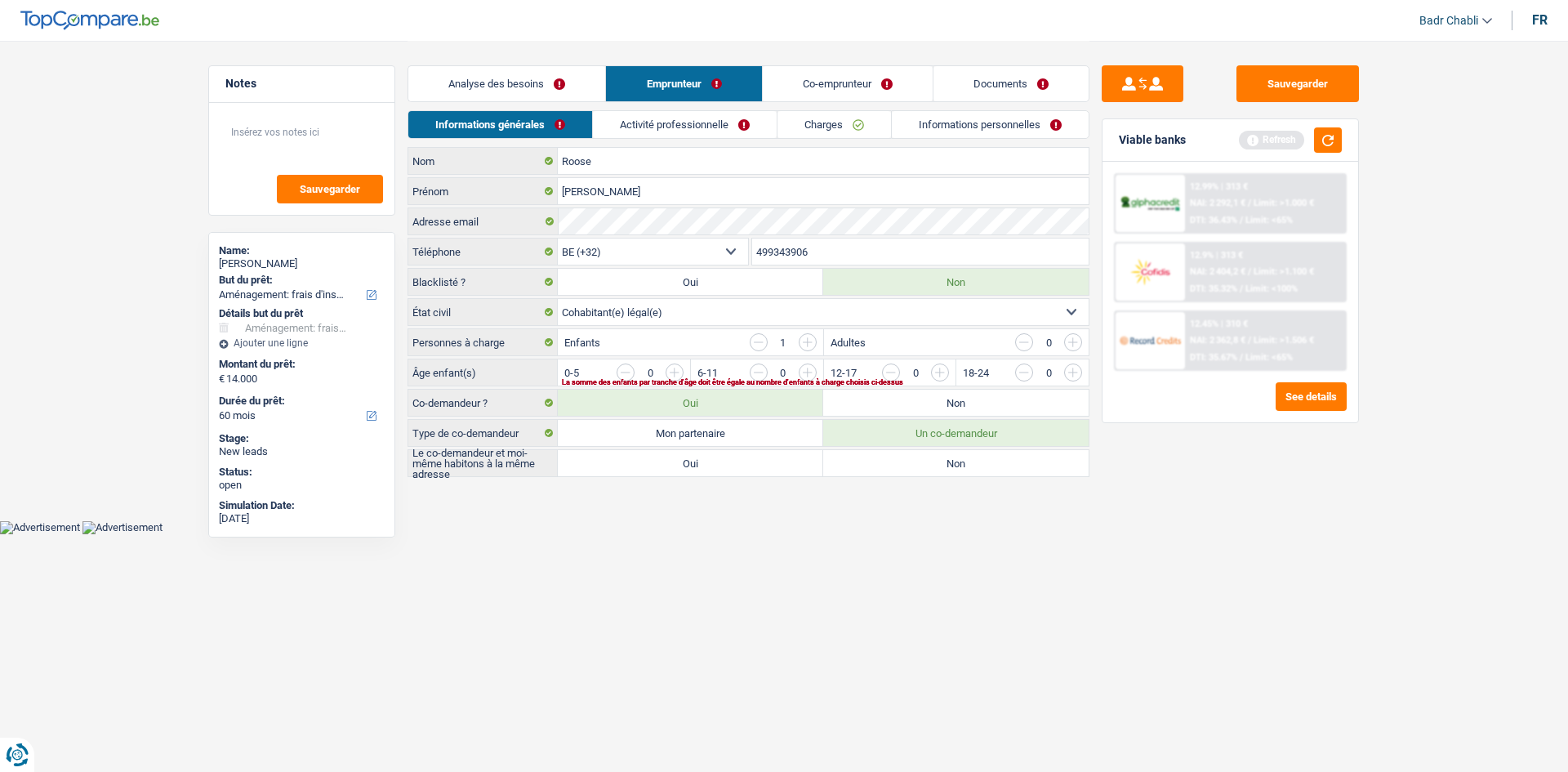
radio input "true"
click at [753, 460] on label "Oui" at bounding box center [691, 463] width 265 height 26
click at [753, 460] on input "Oui" at bounding box center [691, 463] width 265 height 26
radio input "true"
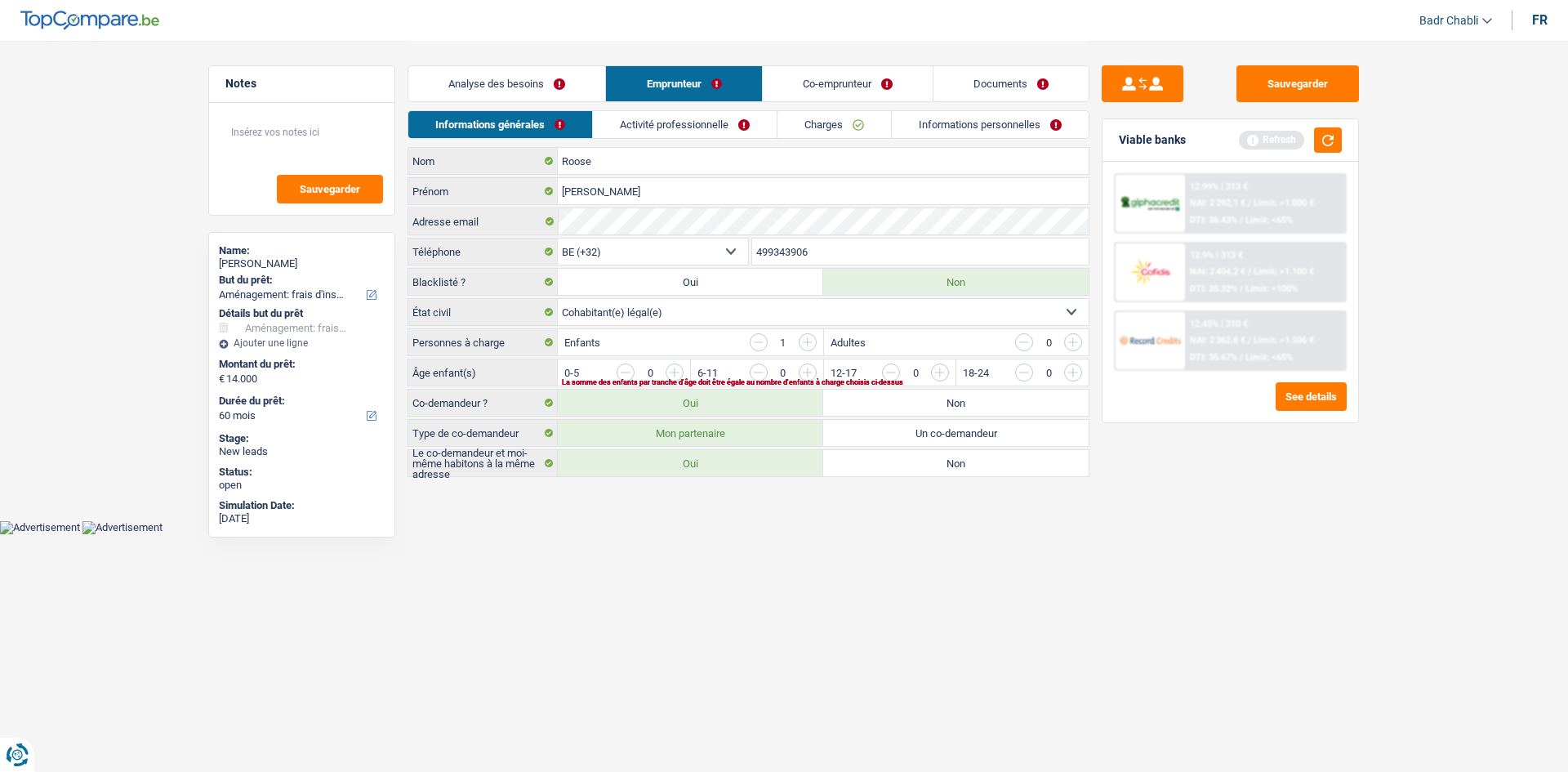
click at [841, 79] on link "Co-emprunteur" at bounding box center [847, 84] width 170 height 35
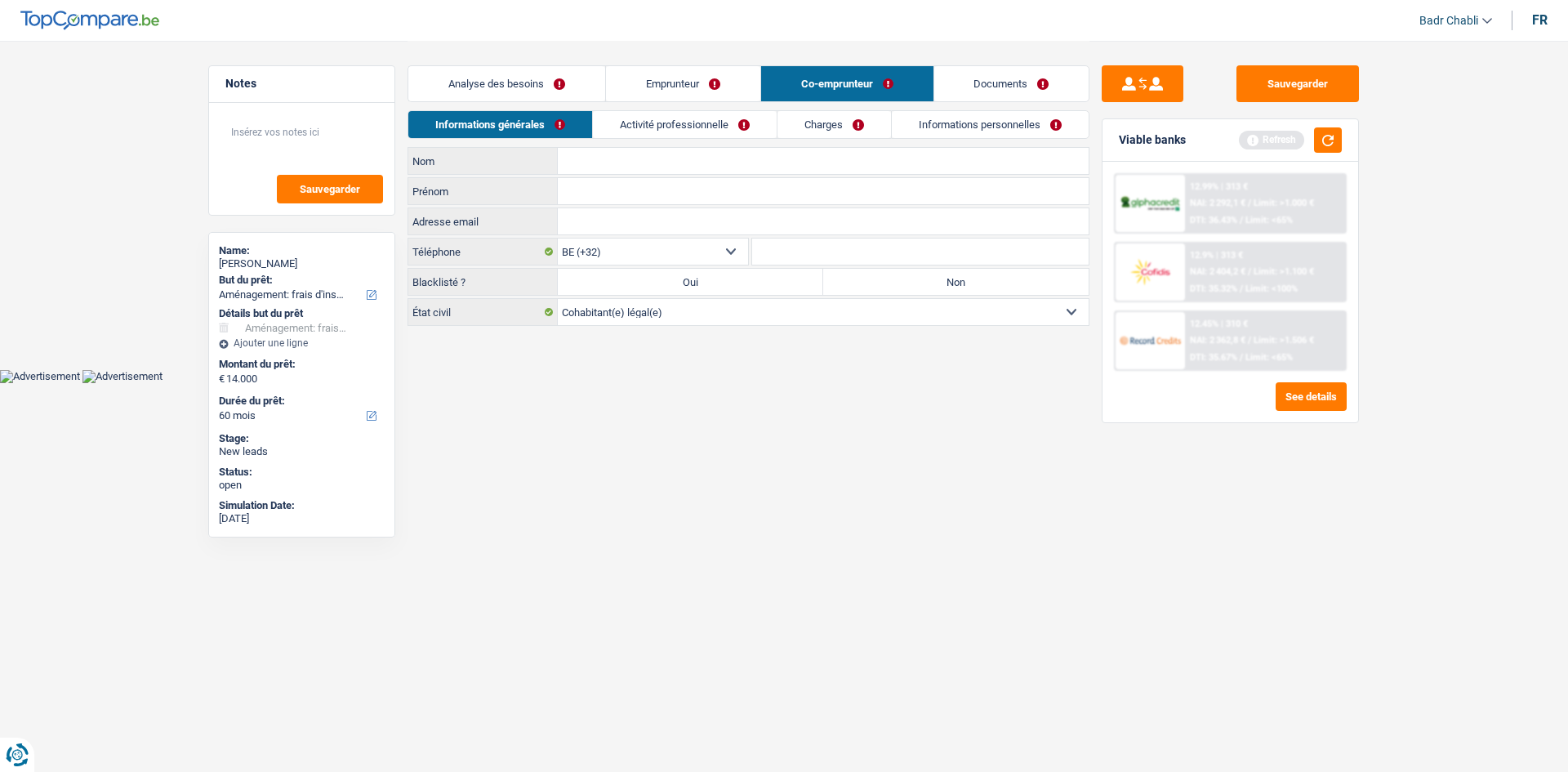
click at [721, 121] on link "Activité professionnelle" at bounding box center [685, 125] width 184 height 27
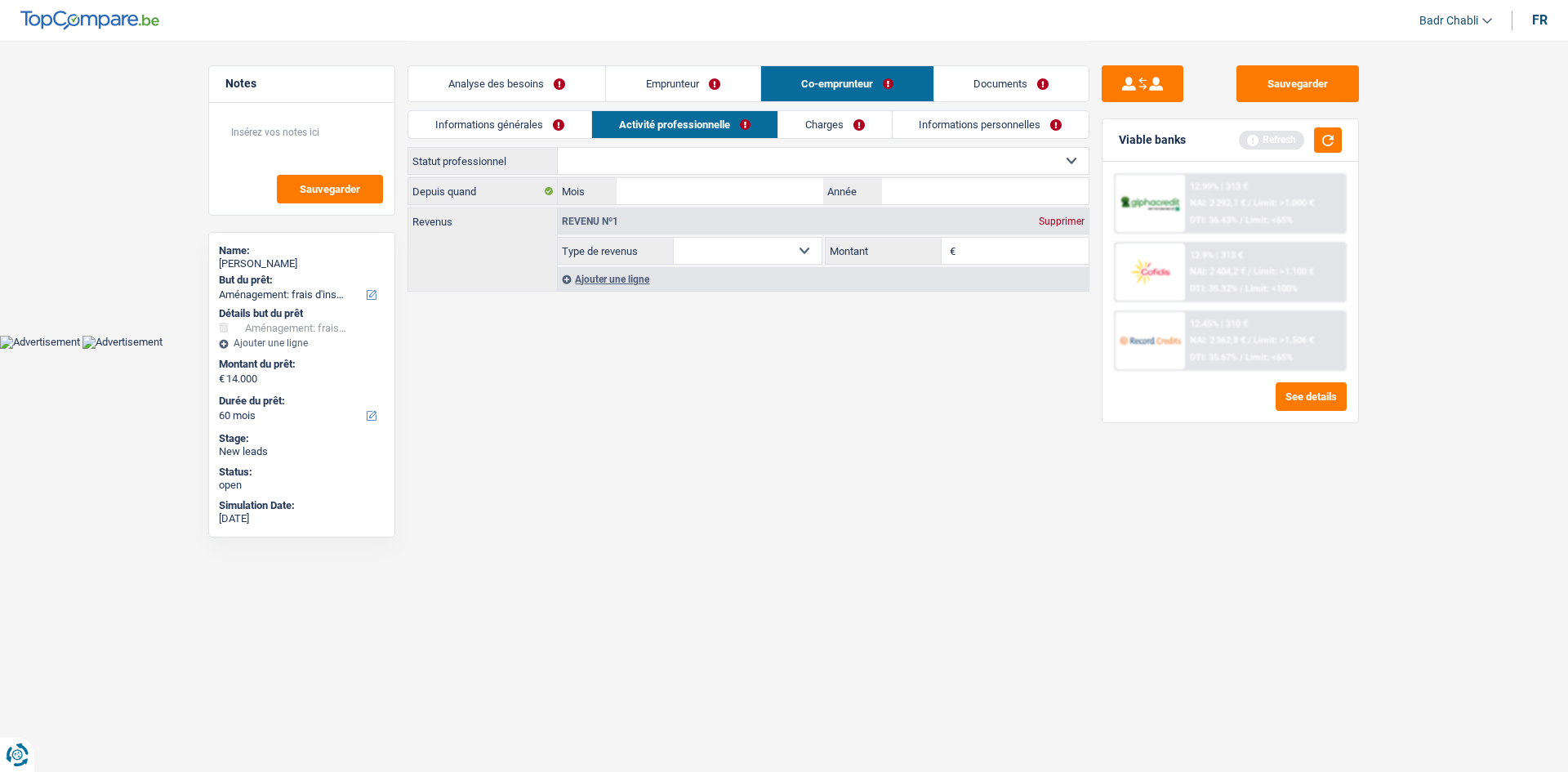
click at [687, 78] on link "Emprunteur" at bounding box center [683, 84] width 154 height 35
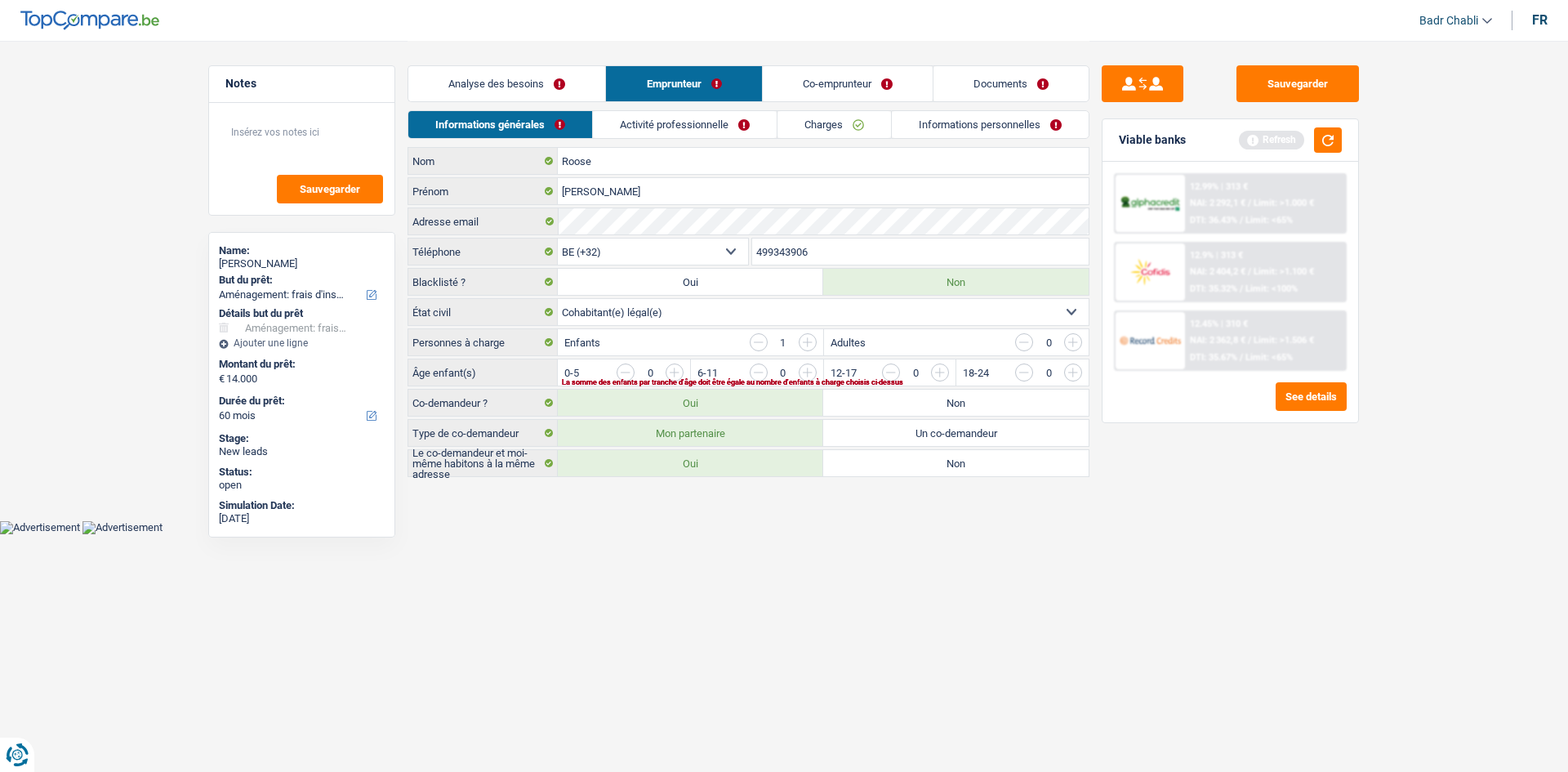
click at [667, 371] on input "button" at bounding box center [1005, 377] width 680 height 26
click at [689, 129] on link "Activité professionnelle" at bounding box center [686, 125] width 184 height 27
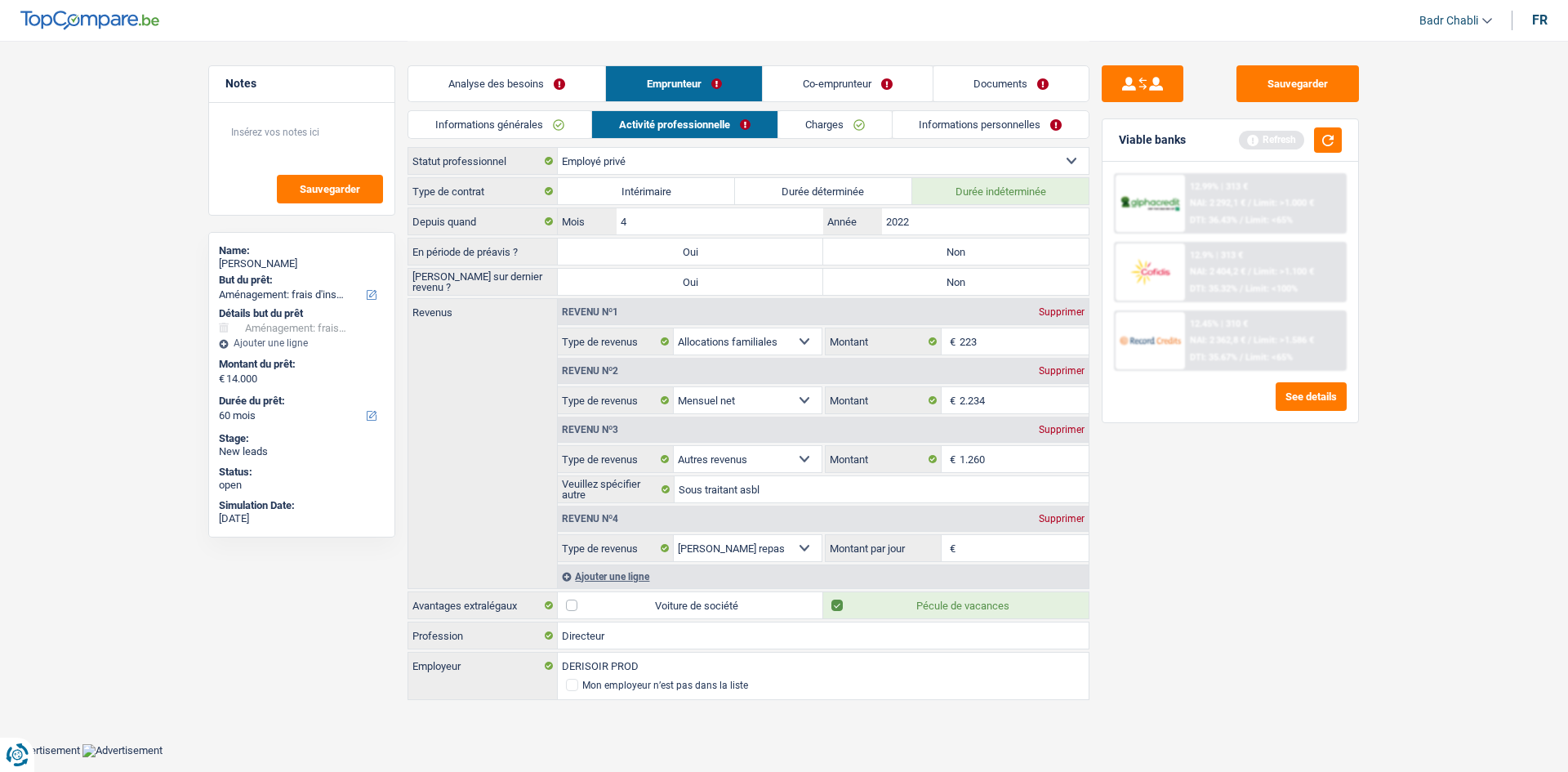
click at [949, 252] on label "Non" at bounding box center [956, 252] width 265 height 26
click at [949, 252] on input "Non" at bounding box center [956, 252] width 265 height 26
radio input "true"
click at [958, 284] on label "Non" at bounding box center [956, 282] width 265 height 26
click at [958, 284] on input "Non" at bounding box center [956, 282] width 265 height 26
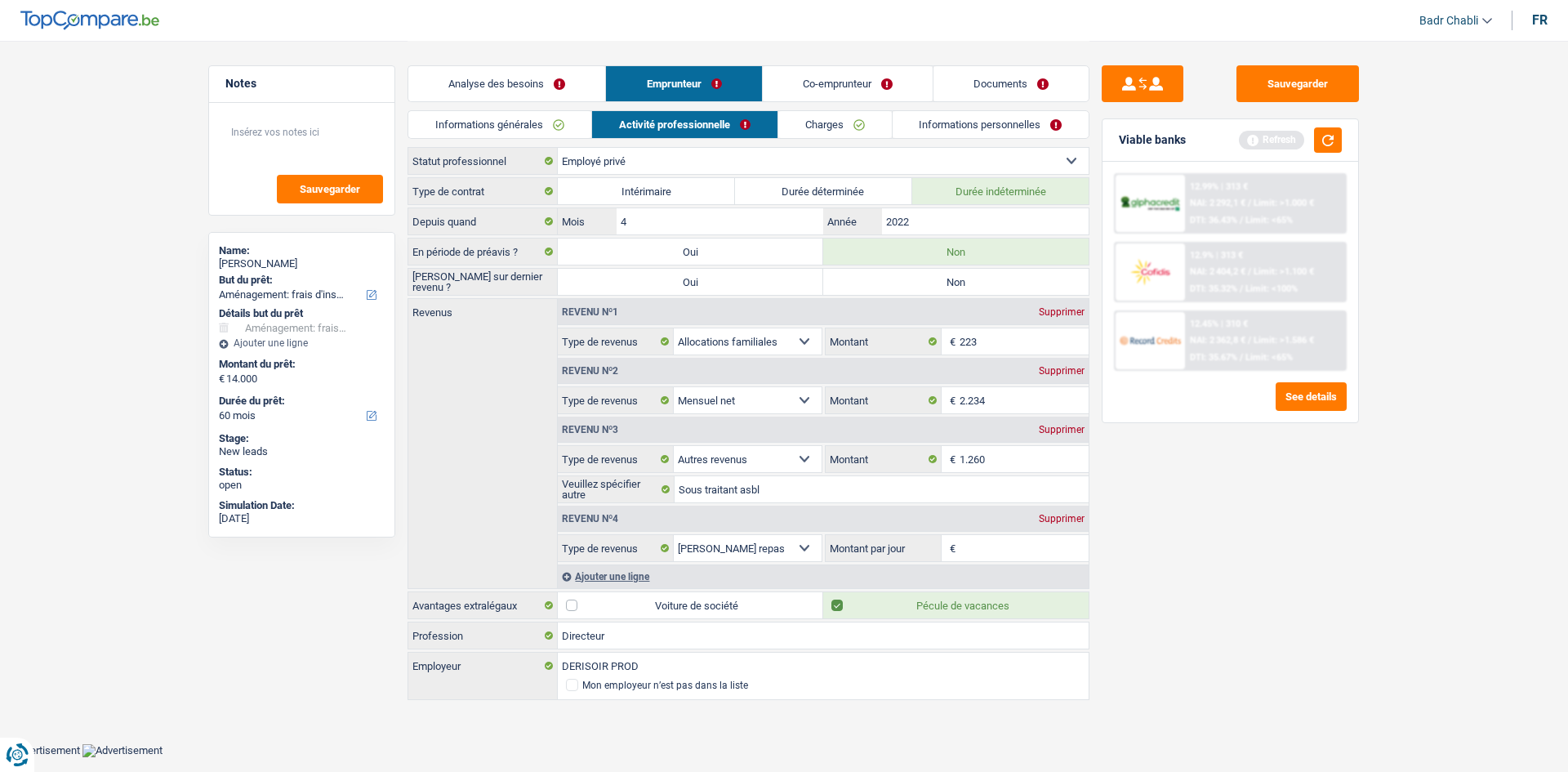
radio input "true"
click at [1021, 552] on input "Montant par jour" at bounding box center [1024, 548] width 129 height 26
type input "8,0"
click at [1421, 488] on main "Notes Sauvegarder Name: Jérôme Roose But du prêt: Confort maison: meubles, text…" at bounding box center [784, 371] width 1568 height 743
click at [745, 494] on input "Sous traitant asbl" at bounding box center [881, 489] width 414 height 26
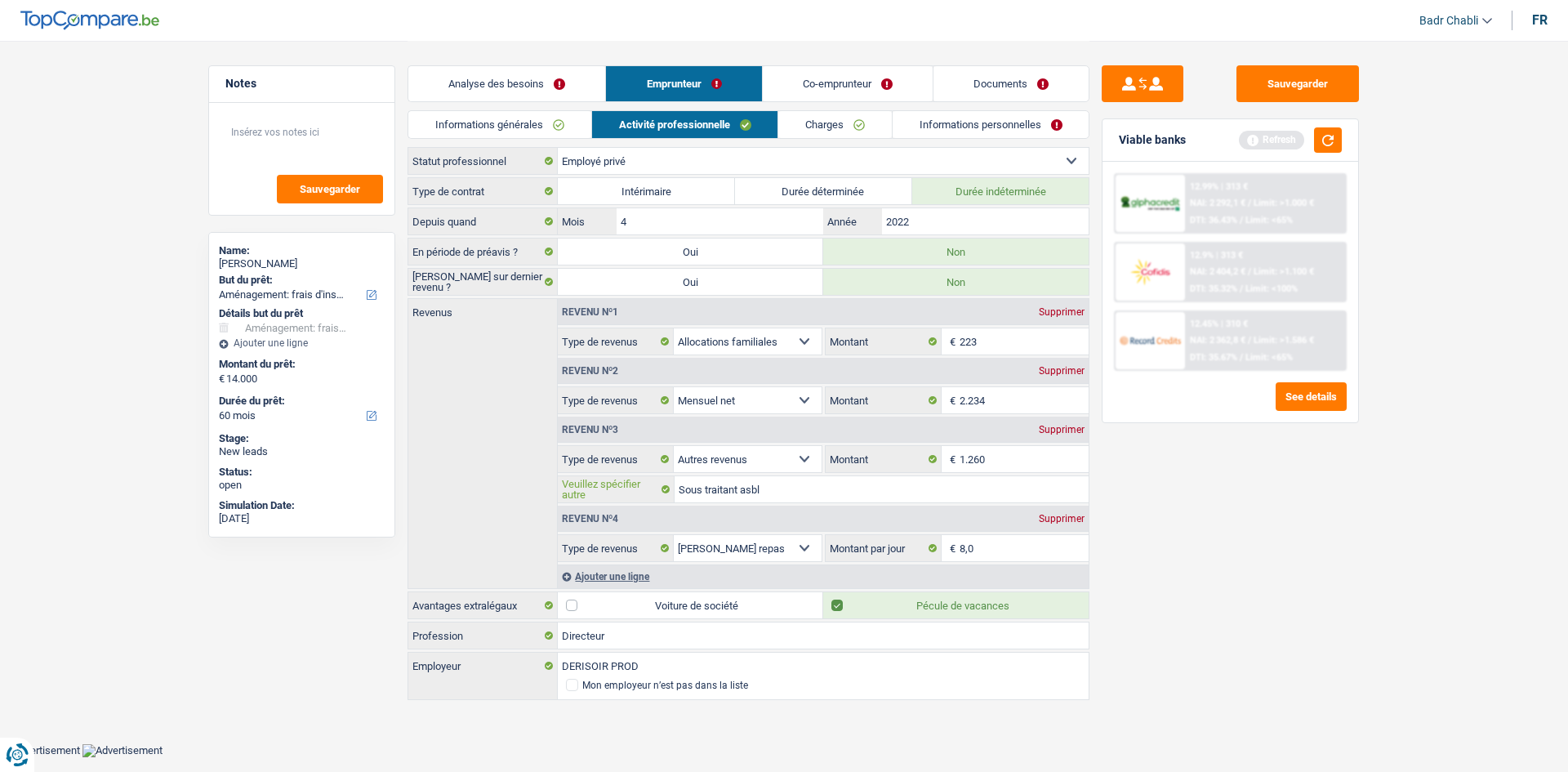
click at [786, 488] on input "Sous traitant asbl" at bounding box center [881, 489] width 414 height 26
click at [1003, 82] on link "Documents" at bounding box center [1010, 84] width 155 height 35
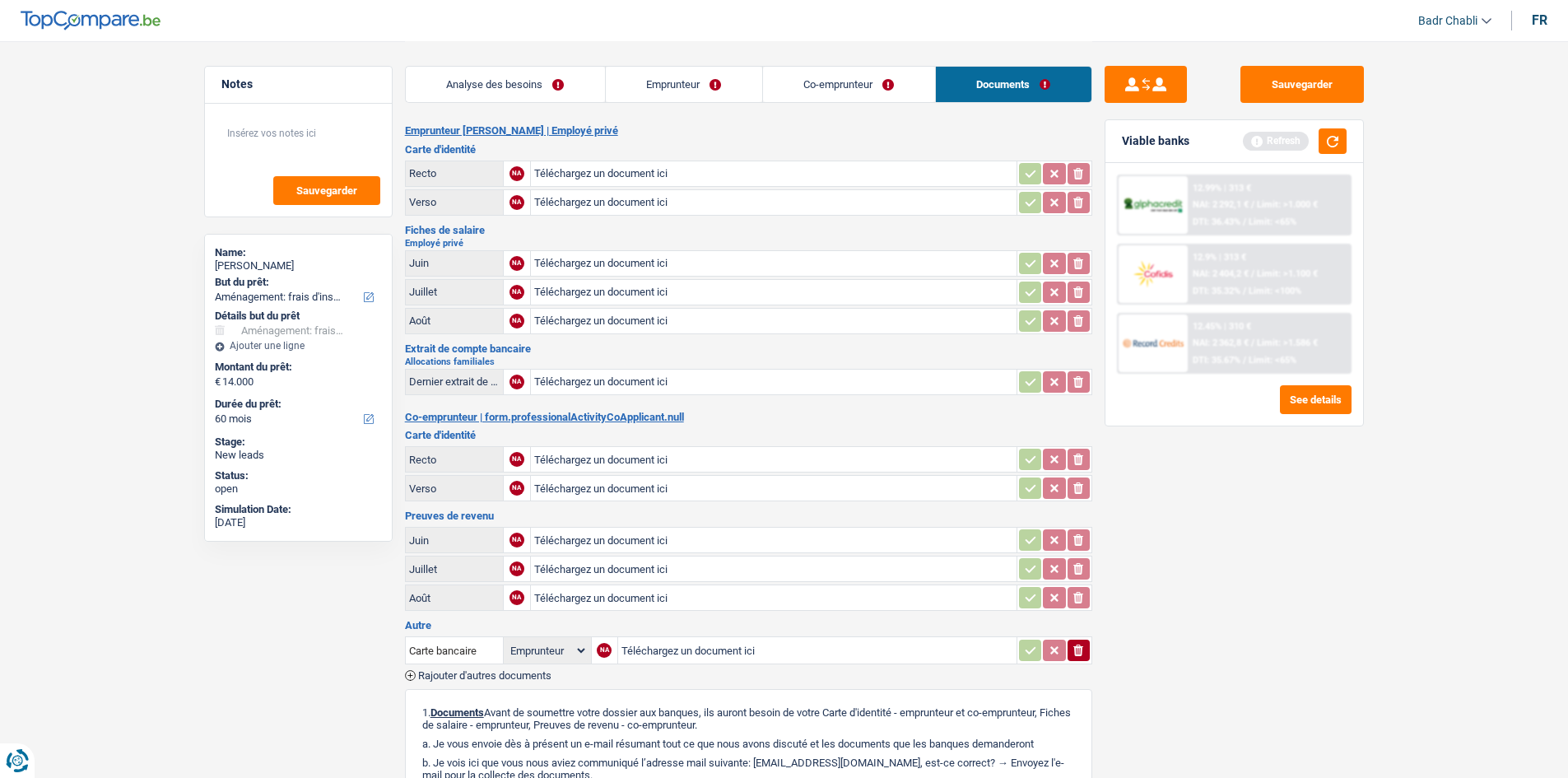
click at [660, 78] on link "Emprunteur" at bounding box center [684, 84] width 156 height 36
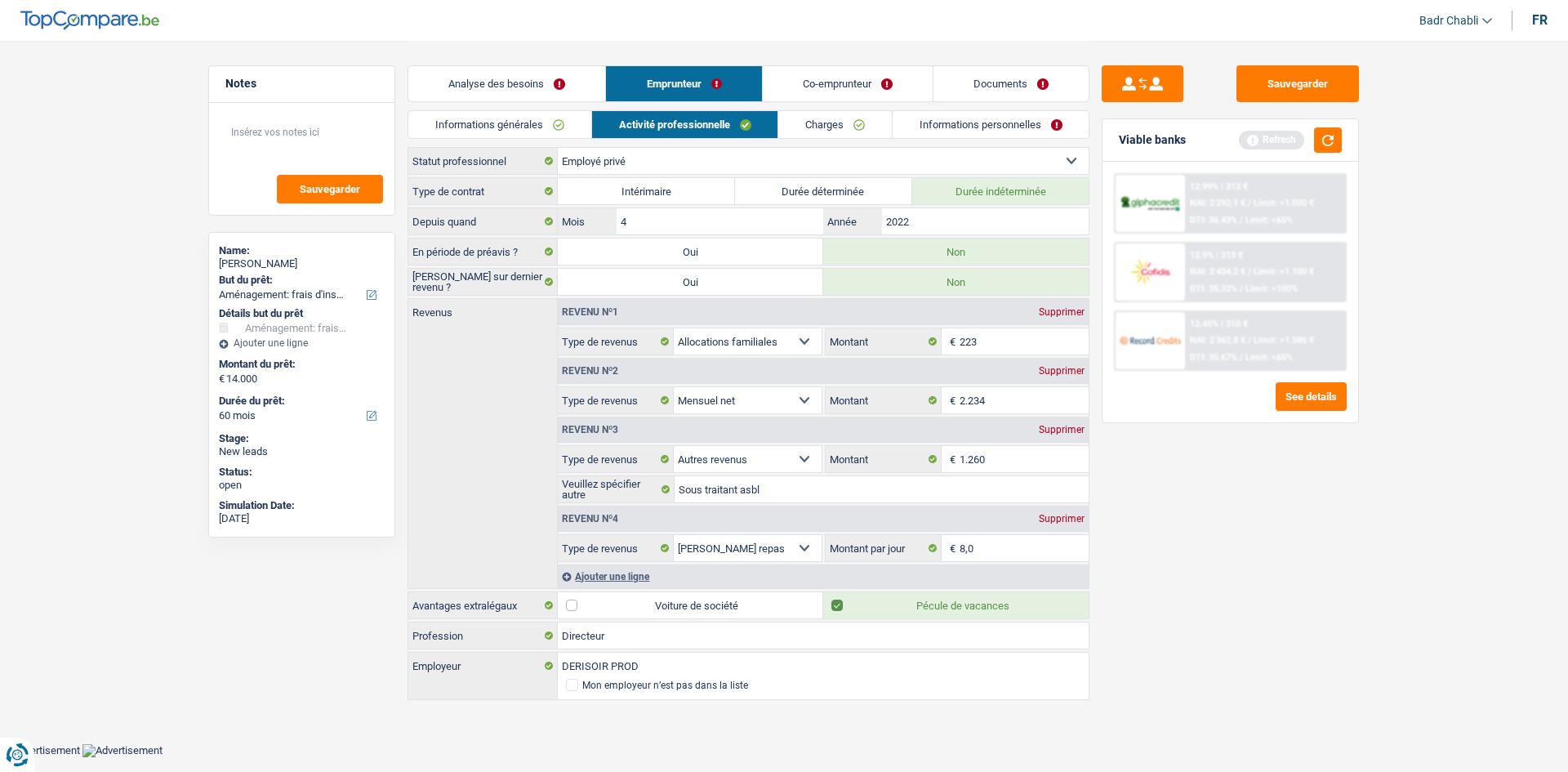
click at [871, 89] on link "Co-emprunteur" at bounding box center [847, 84] width 170 height 35
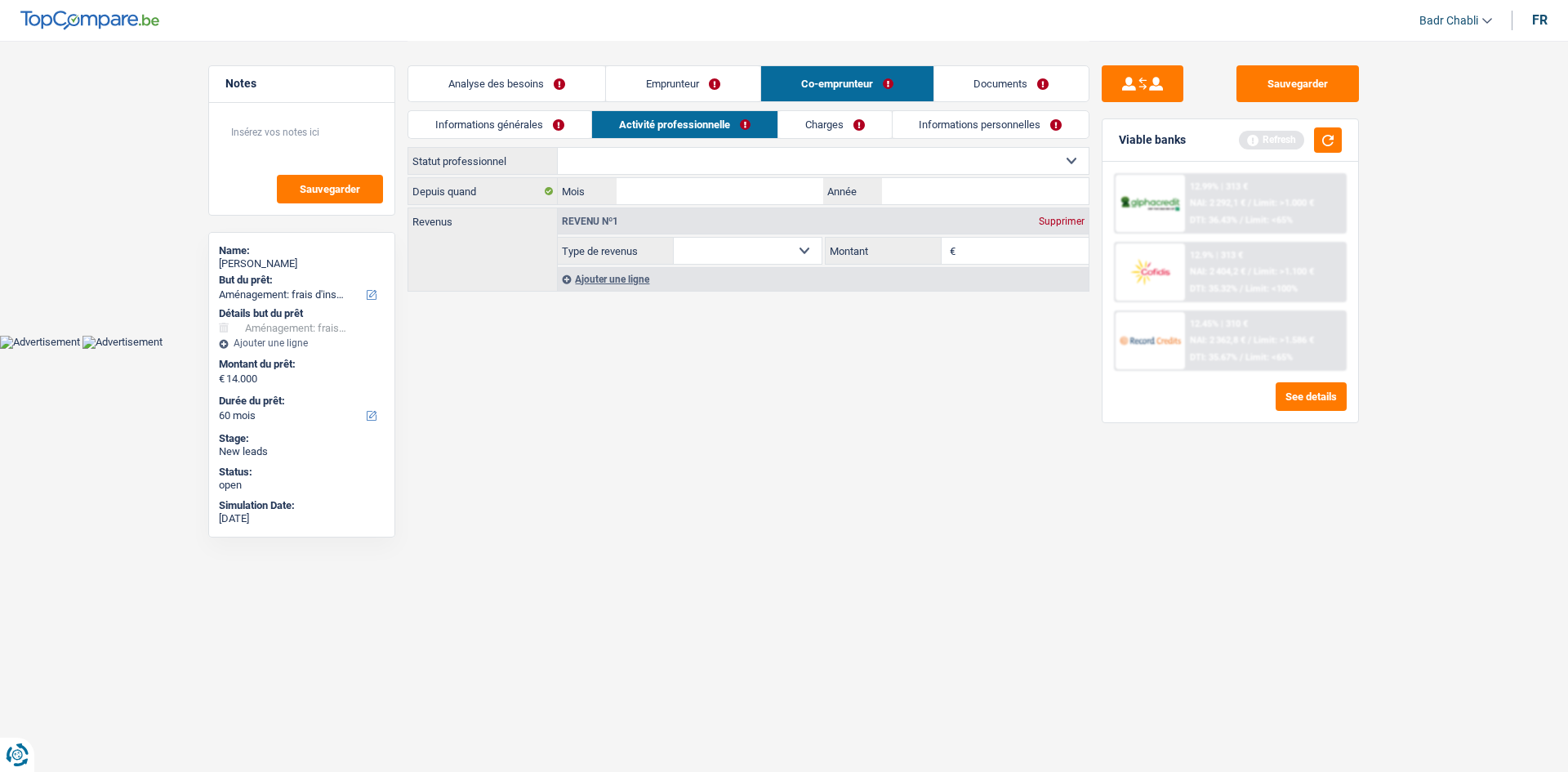
click at [499, 127] on link "Informations générales" at bounding box center [499, 125] width 183 height 27
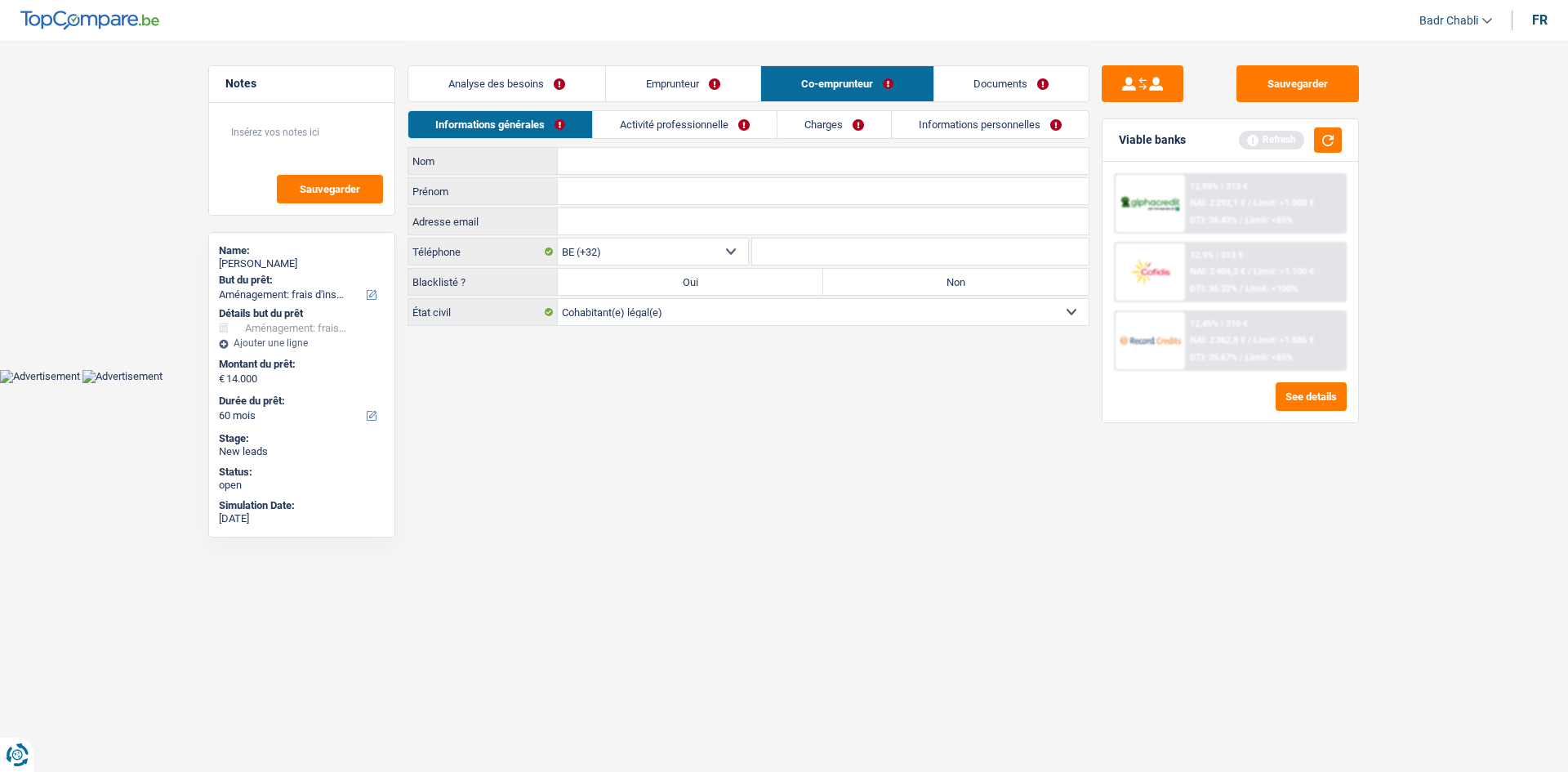
click at [940, 282] on label "Non" at bounding box center [956, 282] width 265 height 26
click at [940, 282] on input "Non" at bounding box center [956, 282] width 265 height 26
radio input "true"
click at [1326, 152] on button "button" at bounding box center [1328, 140] width 28 height 25
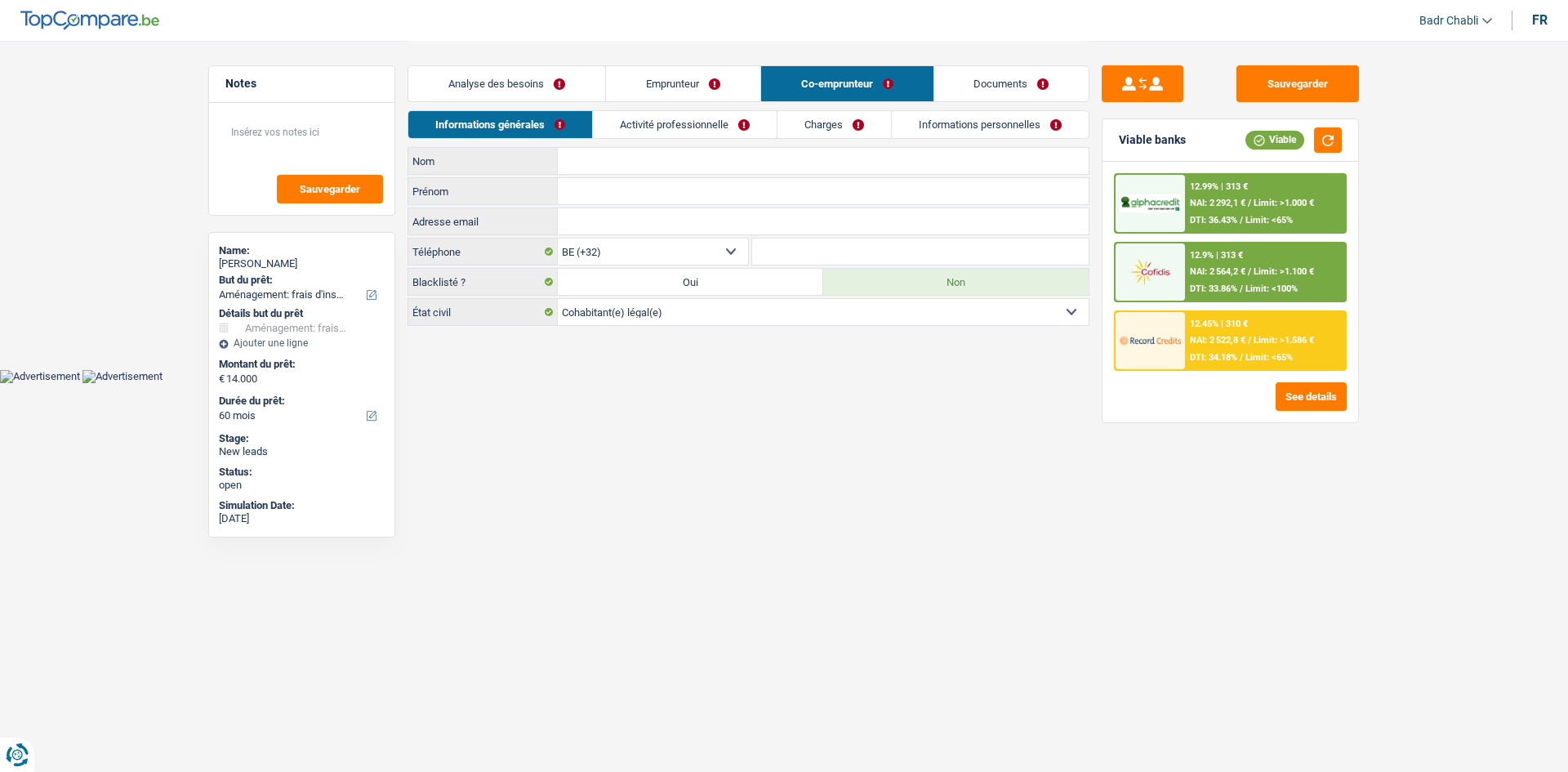
click at [686, 87] on link "Emprunteur" at bounding box center [683, 84] width 154 height 35
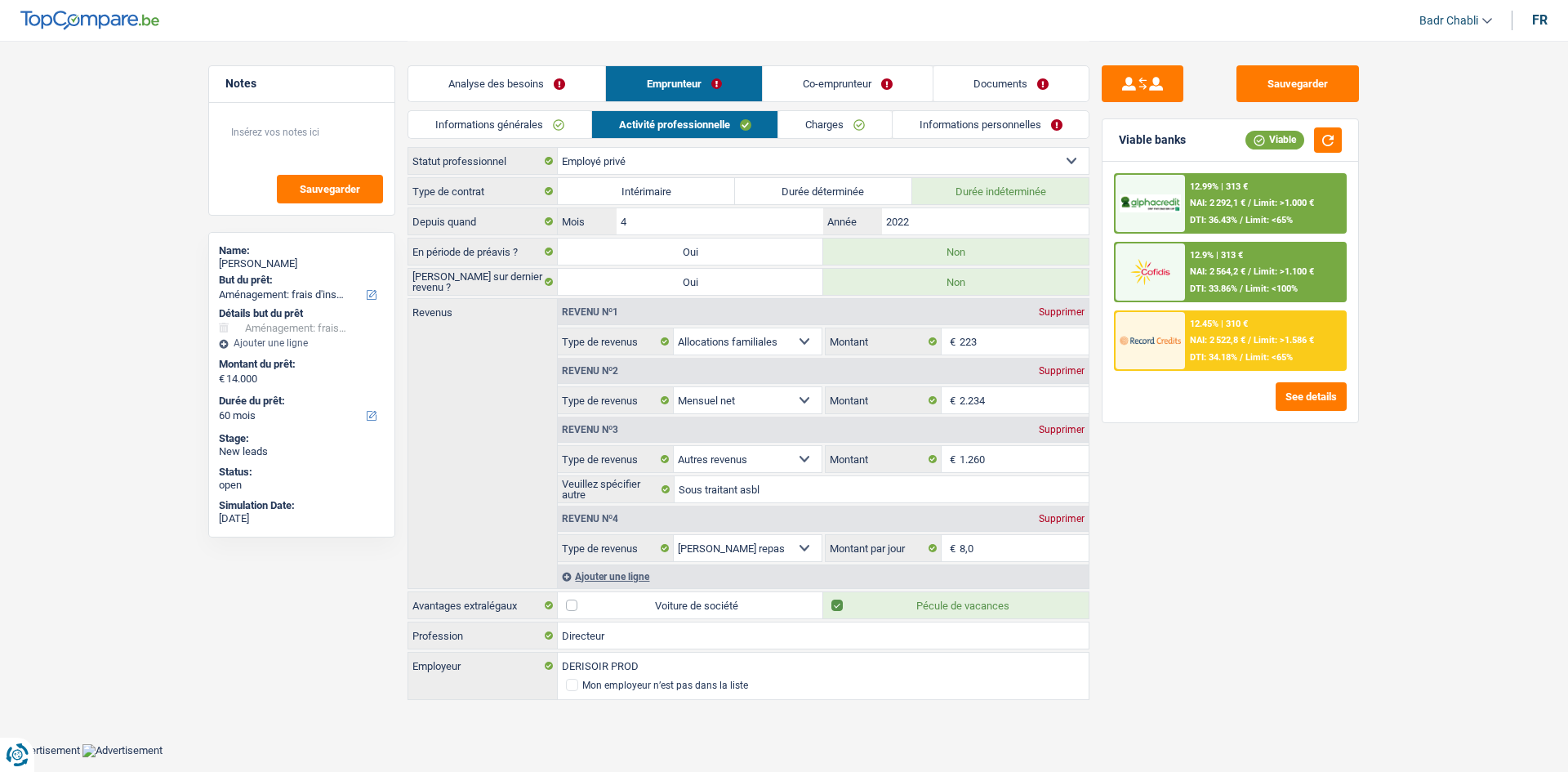
click at [541, 120] on link "Informations générales" at bounding box center [499, 125] width 183 height 27
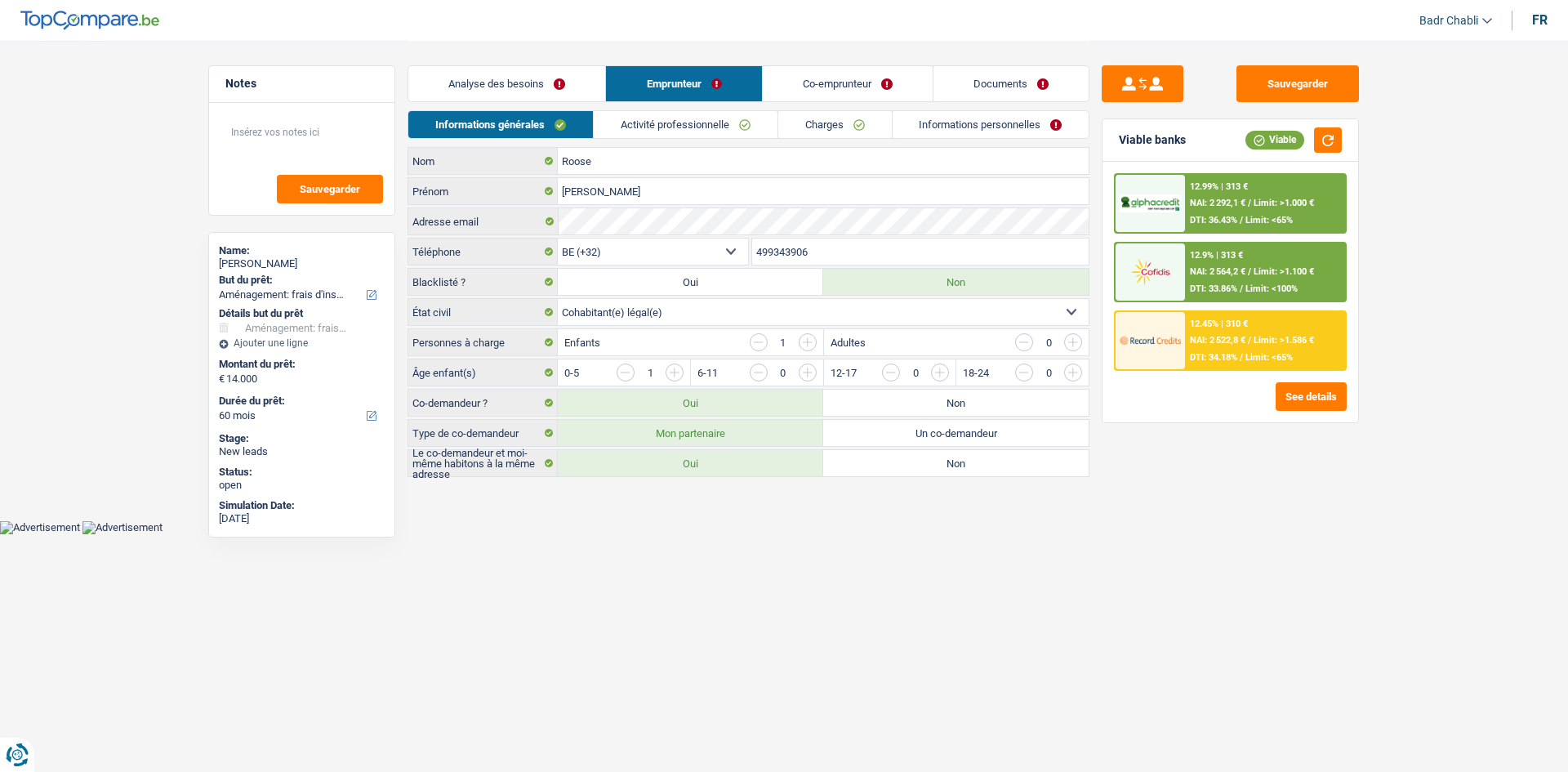
click at [945, 402] on label "Non" at bounding box center [956, 402] width 265 height 26
click at [945, 402] on input "Non" at bounding box center [956, 402] width 265 height 26
radio input "true"
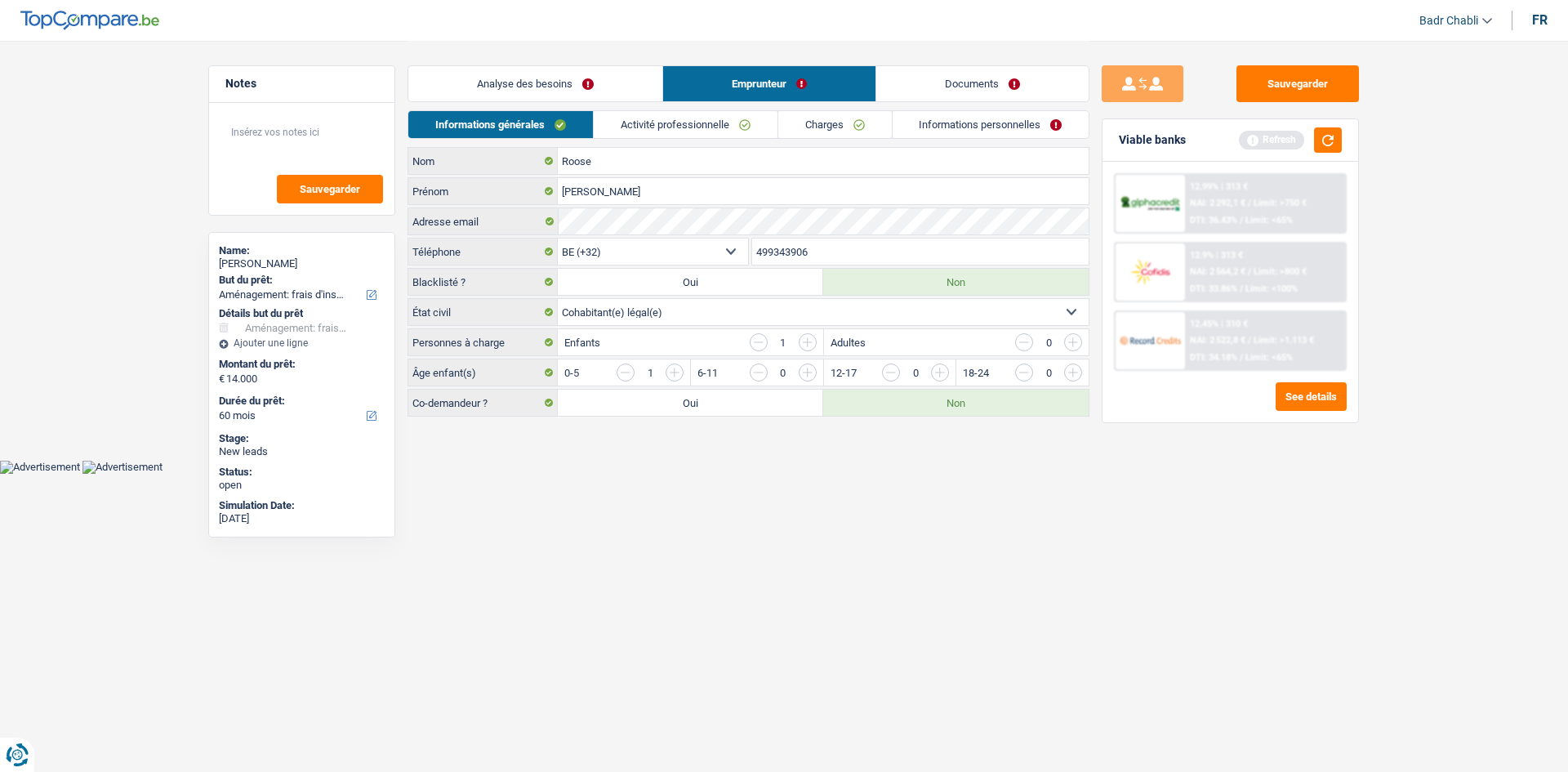
click at [747, 306] on select "Célibataire Marié(e) Cohabitant(e) légal(e) Divorcé(e) Veuf(ve) Séparé (de fait…" at bounding box center [823, 312] width 531 height 26
select select "single"
click at [558, 299] on select "Célibataire Marié(e) Cohabitant(e) légal(e) Divorcé(e) Veuf(ve) Séparé (de fait…" at bounding box center [823, 312] width 531 height 26
click at [1326, 148] on button "button" at bounding box center [1328, 140] width 28 height 25
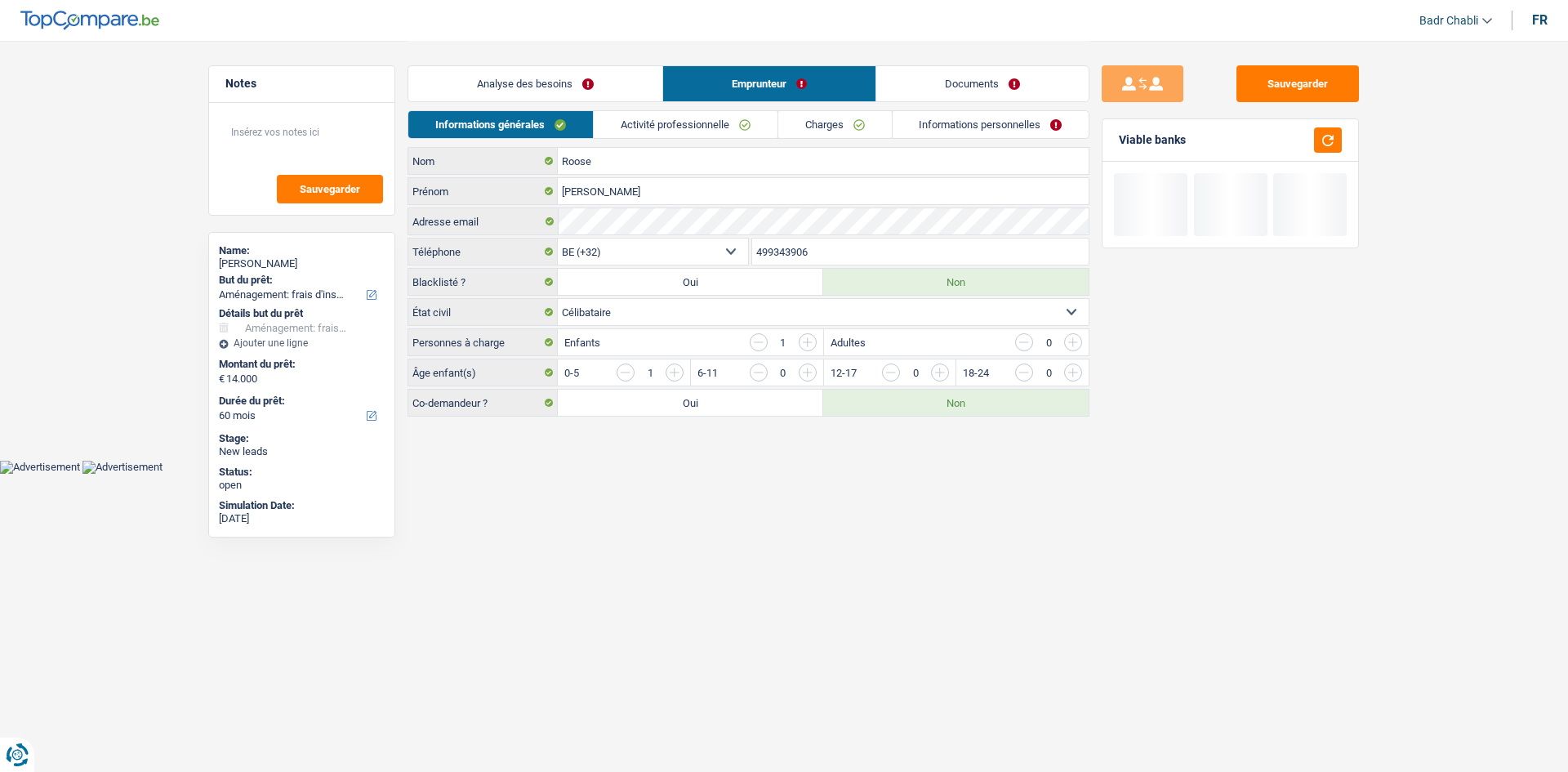
click at [949, 126] on link "Informations personnelles" at bounding box center [991, 125] width 197 height 27
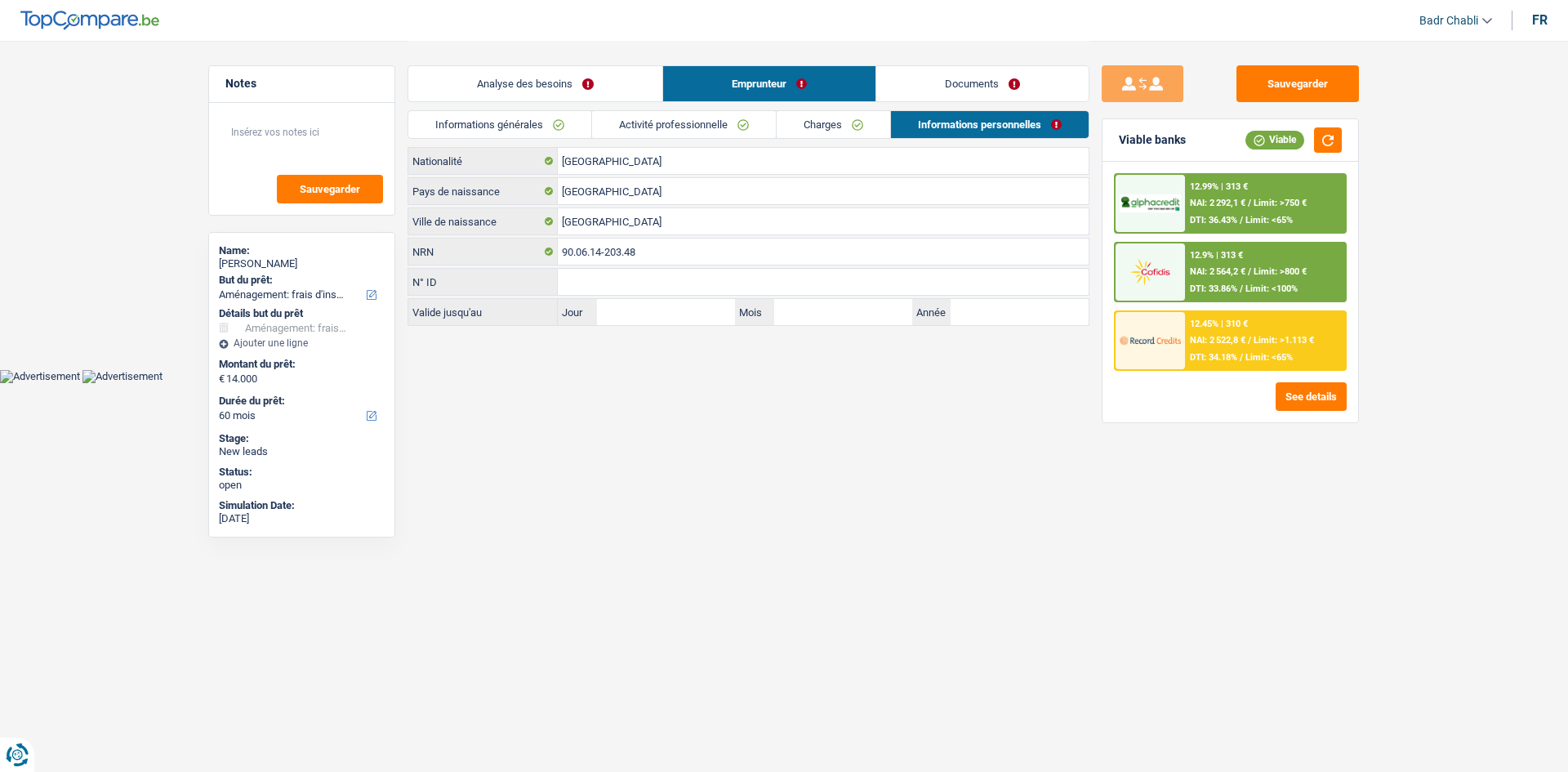
click at [628, 128] on link "Activité professionnelle" at bounding box center [684, 125] width 184 height 27
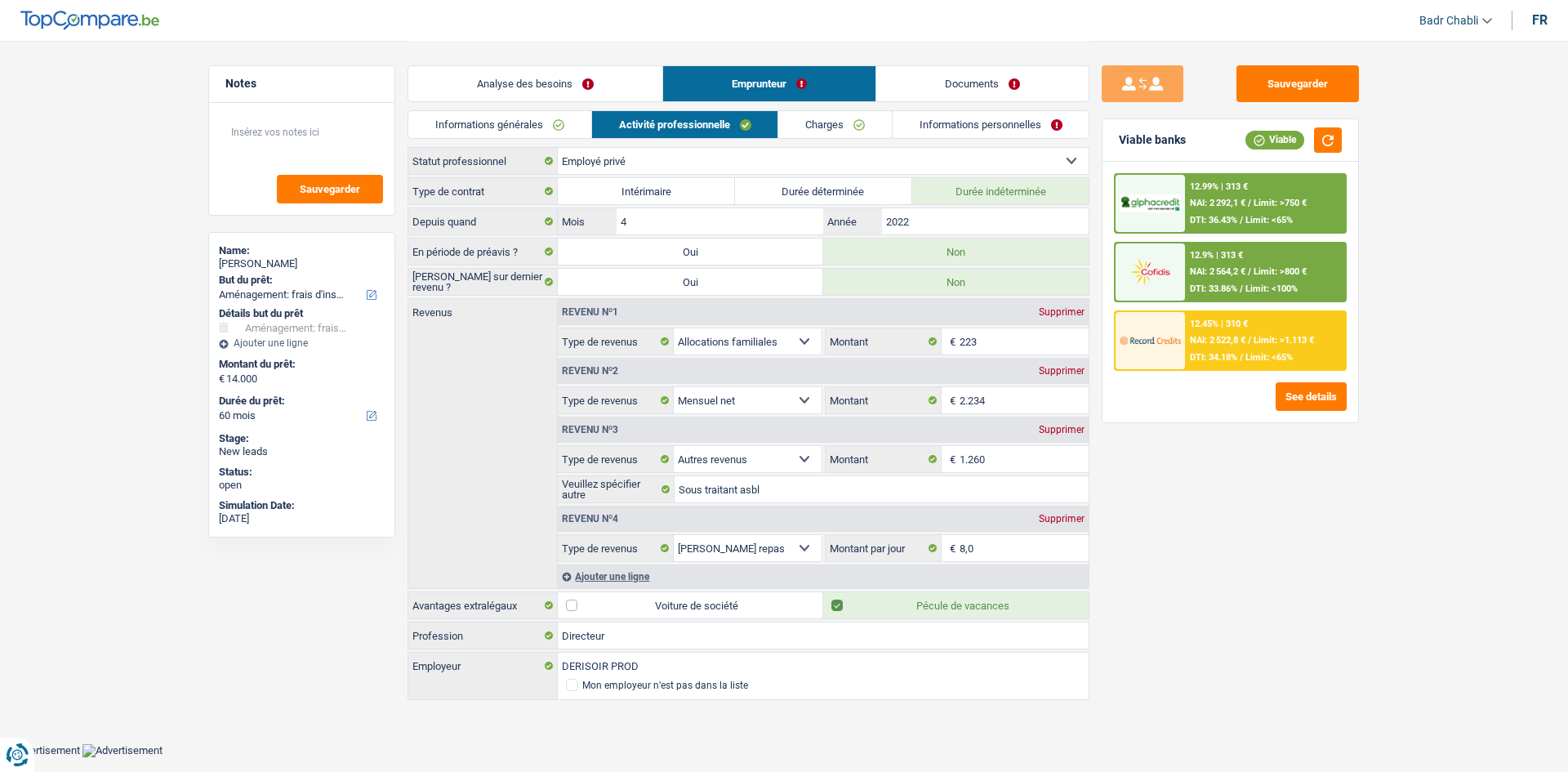
click at [1280, 206] on span "Limit: >750 €" at bounding box center [1280, 202] width 53 height 11
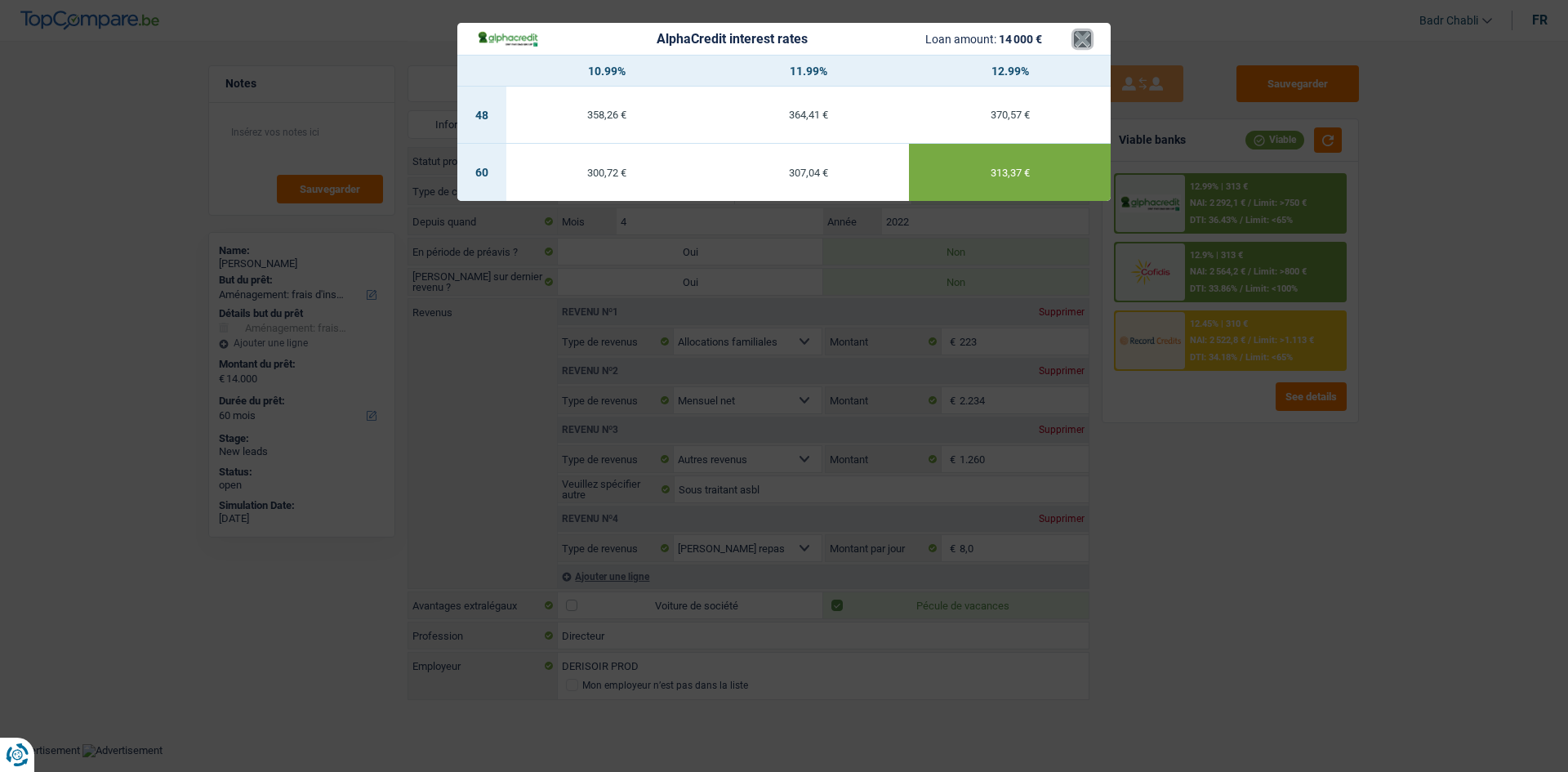
click at [1085, 36] on button "×" at bounding box center [1082, 39] width 17 height 16
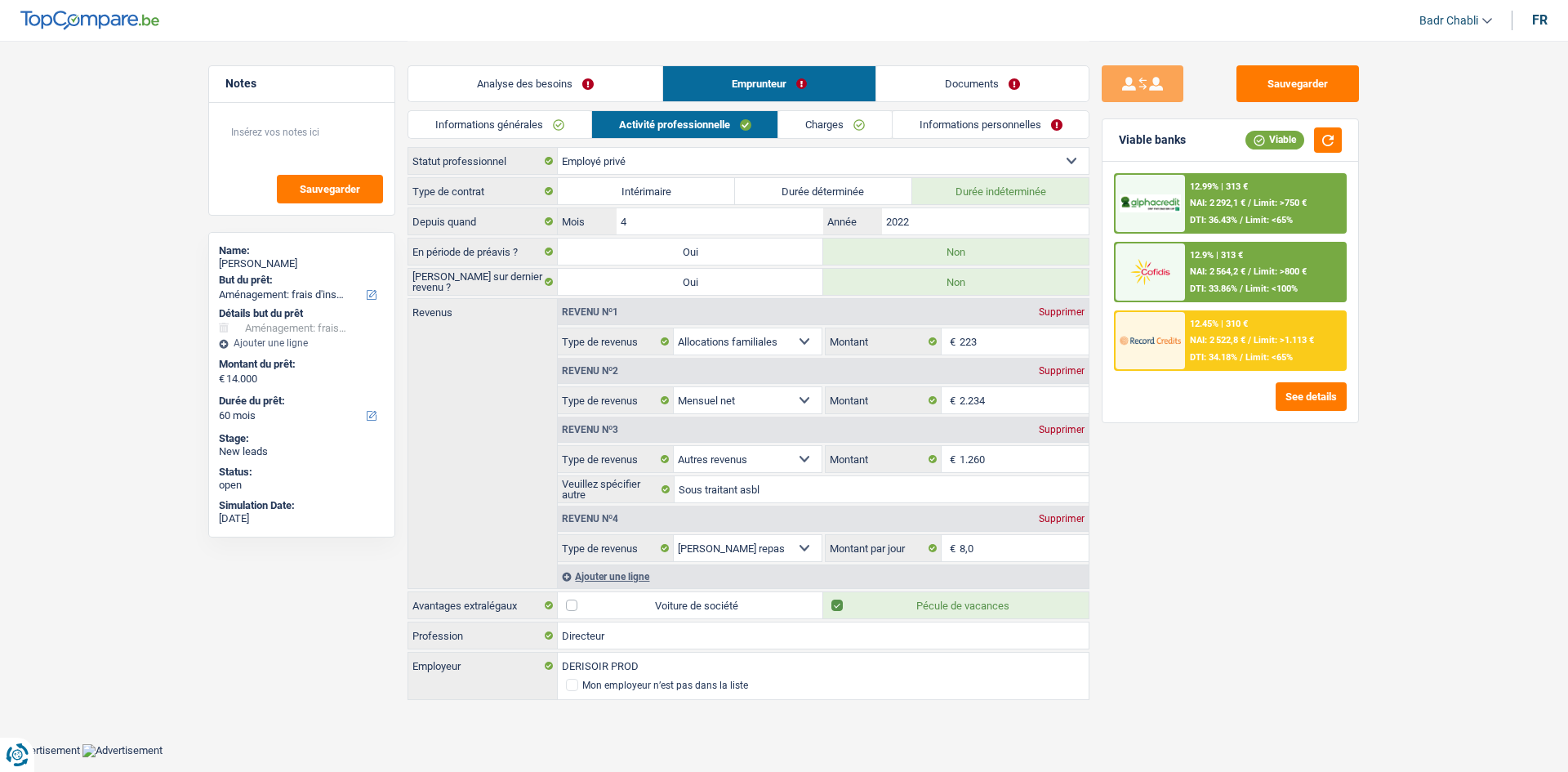
click at [1305, 328] on div "12.45% | 310 € NAI: 2 522,8 € / Limit: >1.113 € DTI: 34.18% / Limit: <65%" at bounding box center [1265, 341] width 161 height 57
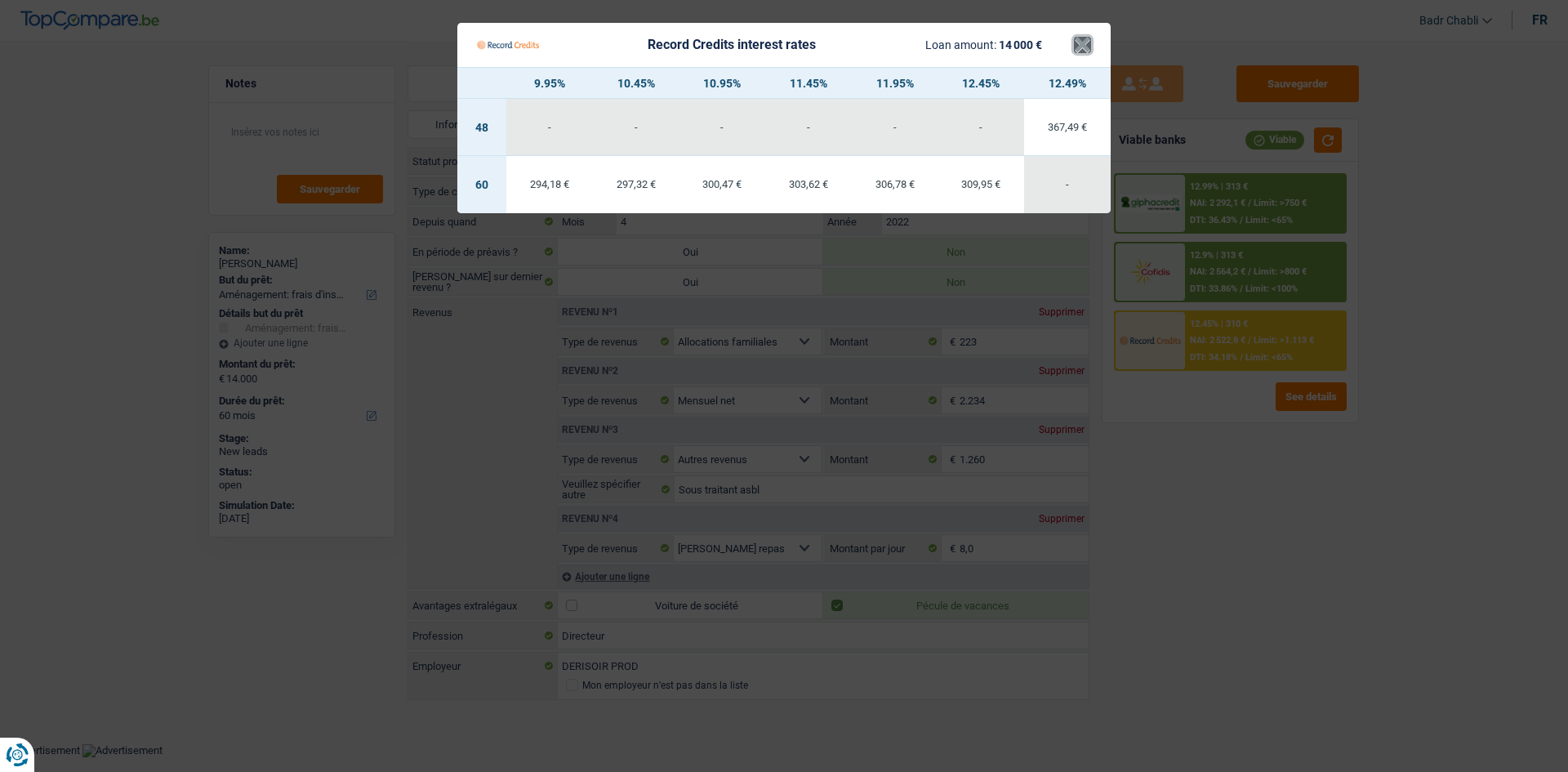
click at [1080, 48] on button "×" at bounding box center [1082, 45] width 17 height 16
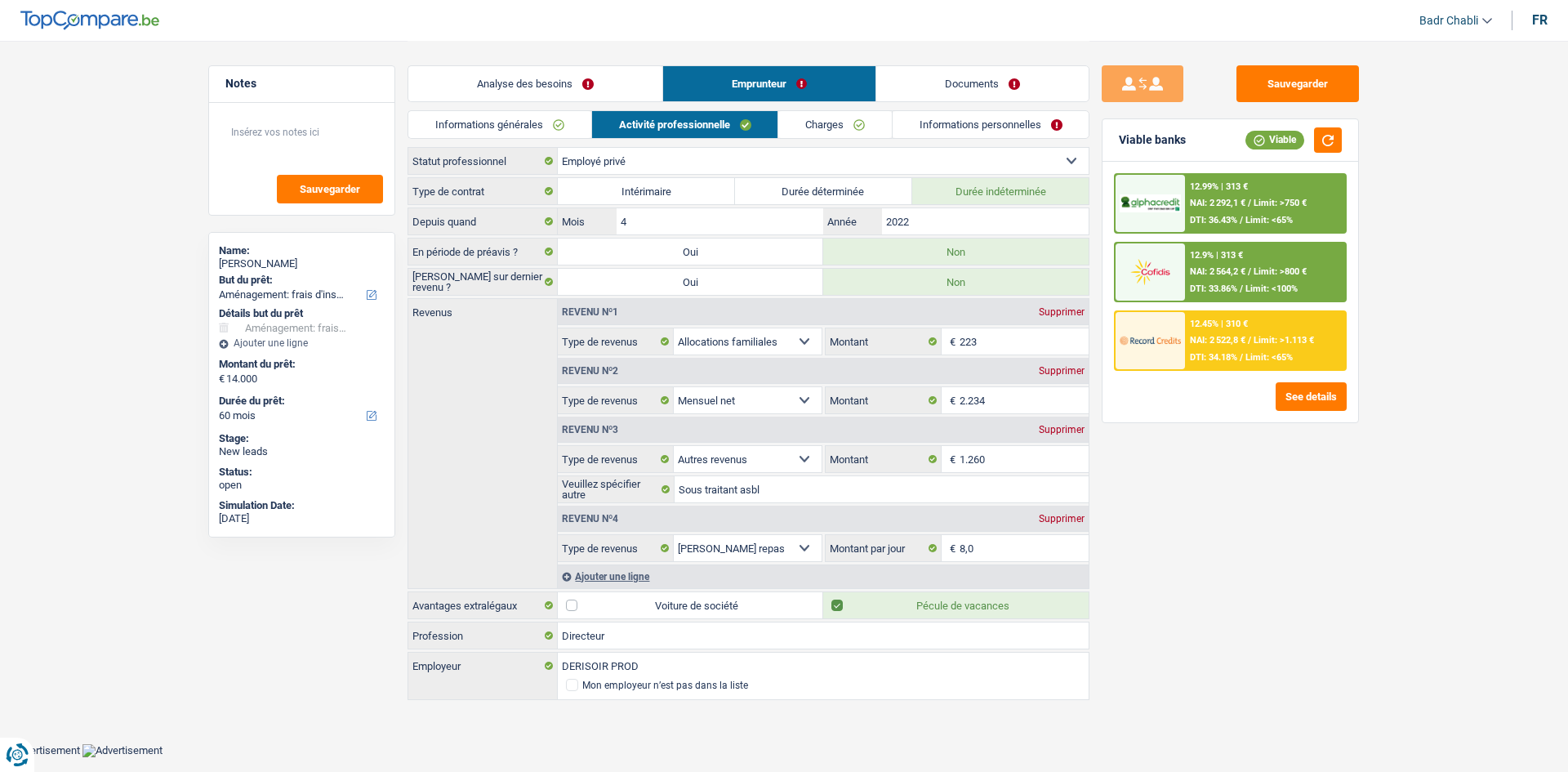
click at [858, 132] on link "Charges" at bounding box center [835, 125] width 114 height 27
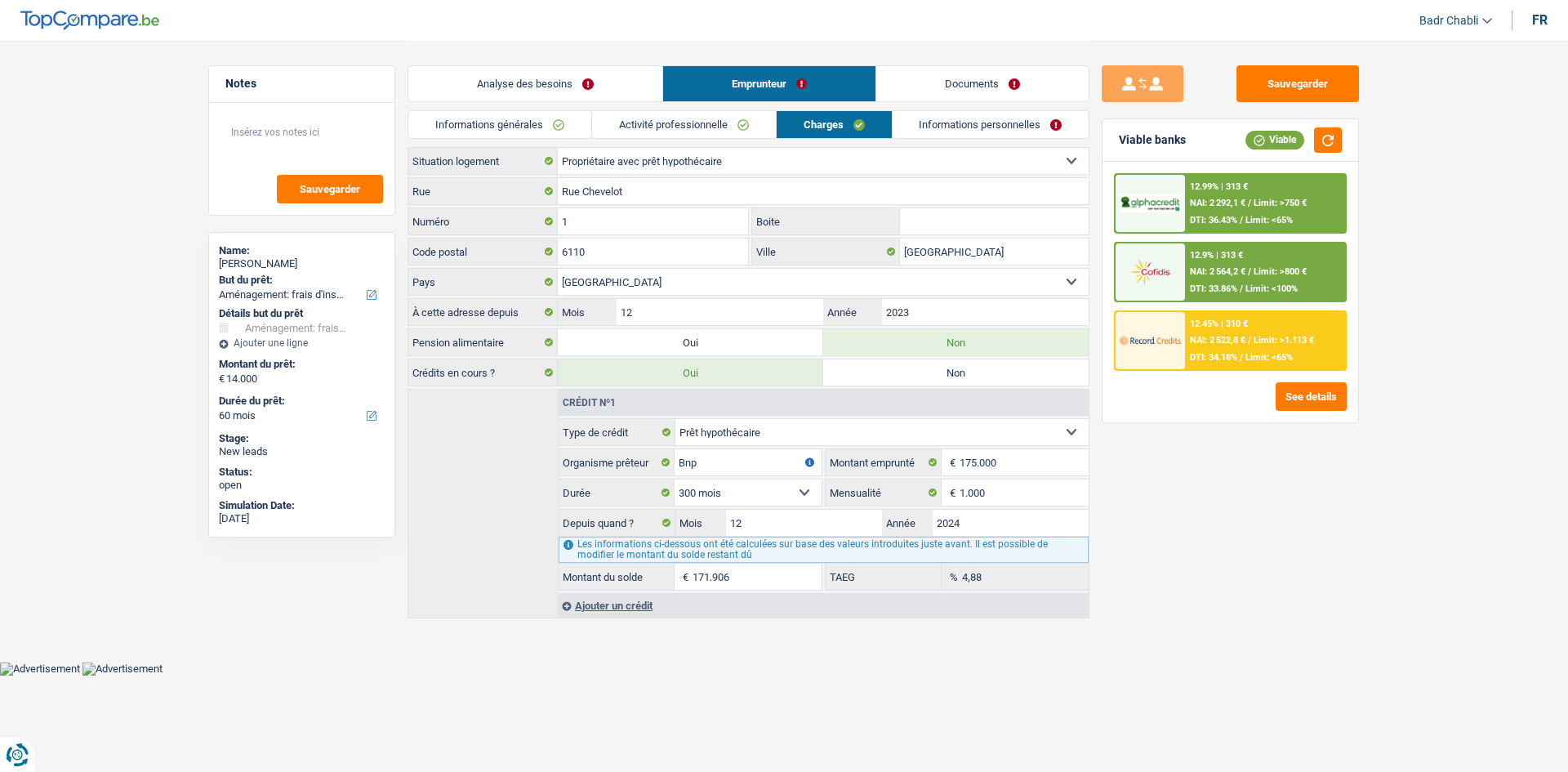
click at [1015, 132] on link "Informations personnelles" at bounding box center [991, 125] width 197 height 27
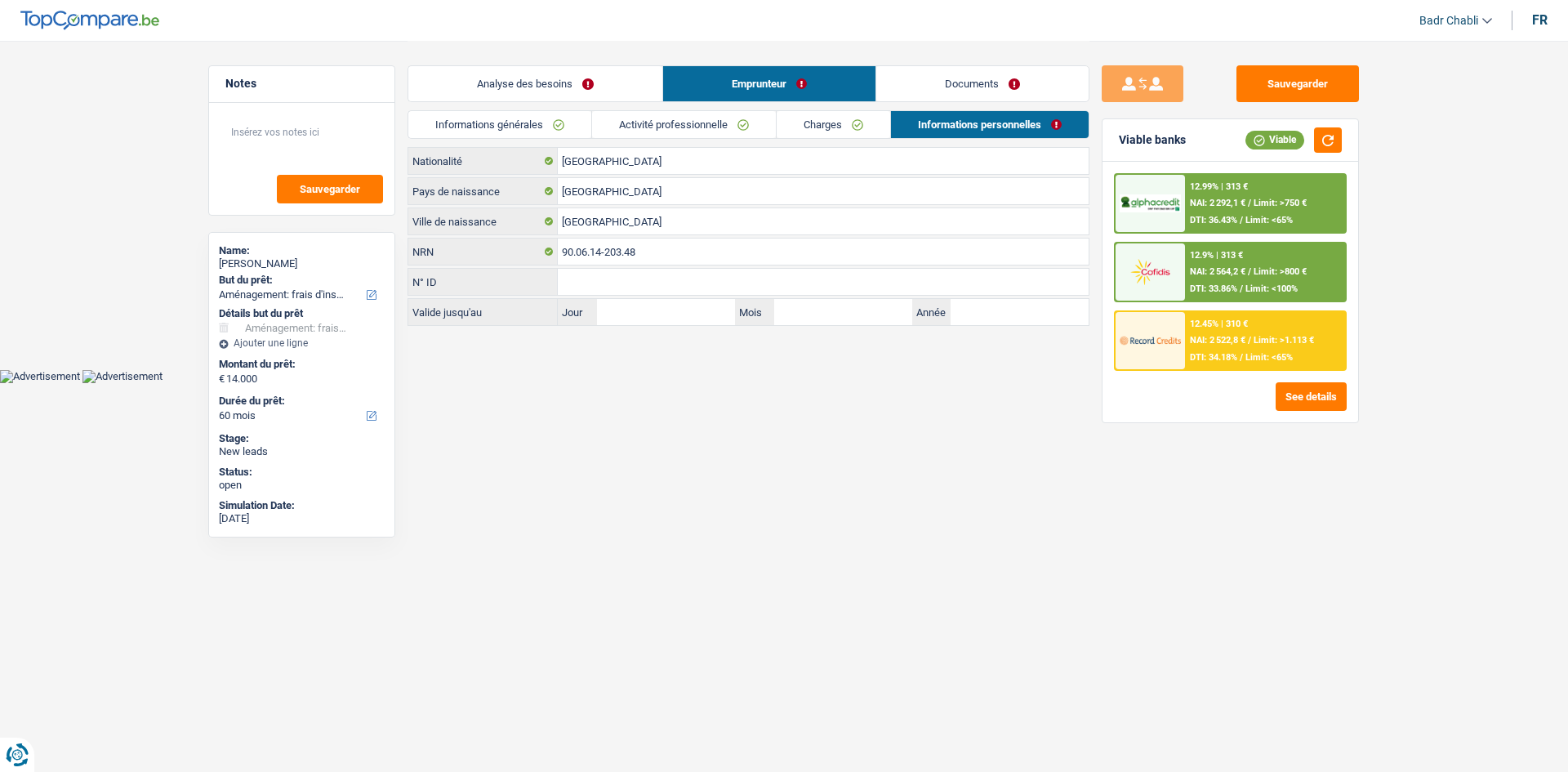
click at [836, 120] on link "Charges" at bounding box center [833, 125] width 114 height 27
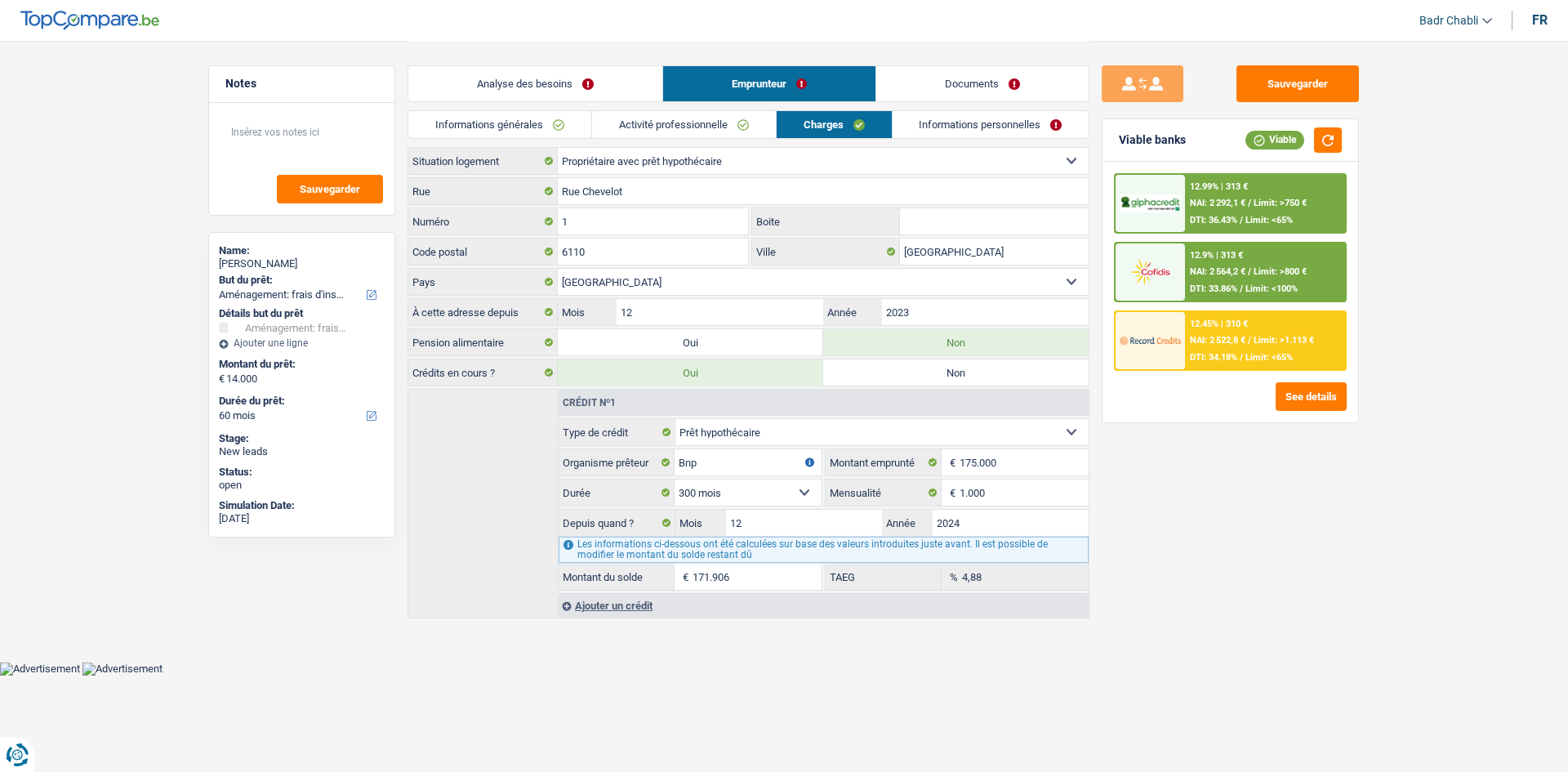
click at [738, 121] on link "Activité professionnelle" at bounding box center [684, 125] width 184 height 27
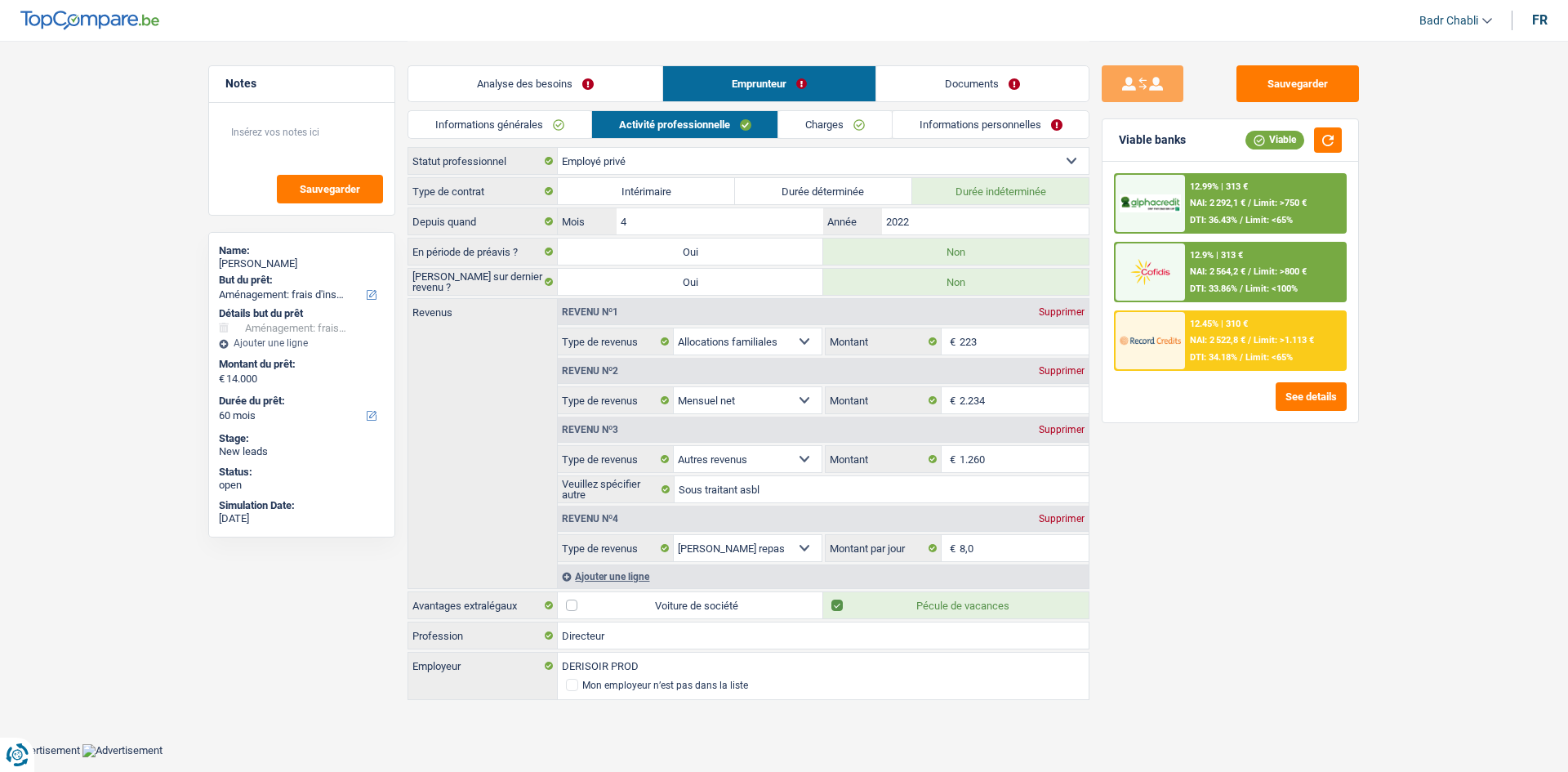
click at [846, 129] on link "Charges" at bounding box center [835, 125] width 114 height 27
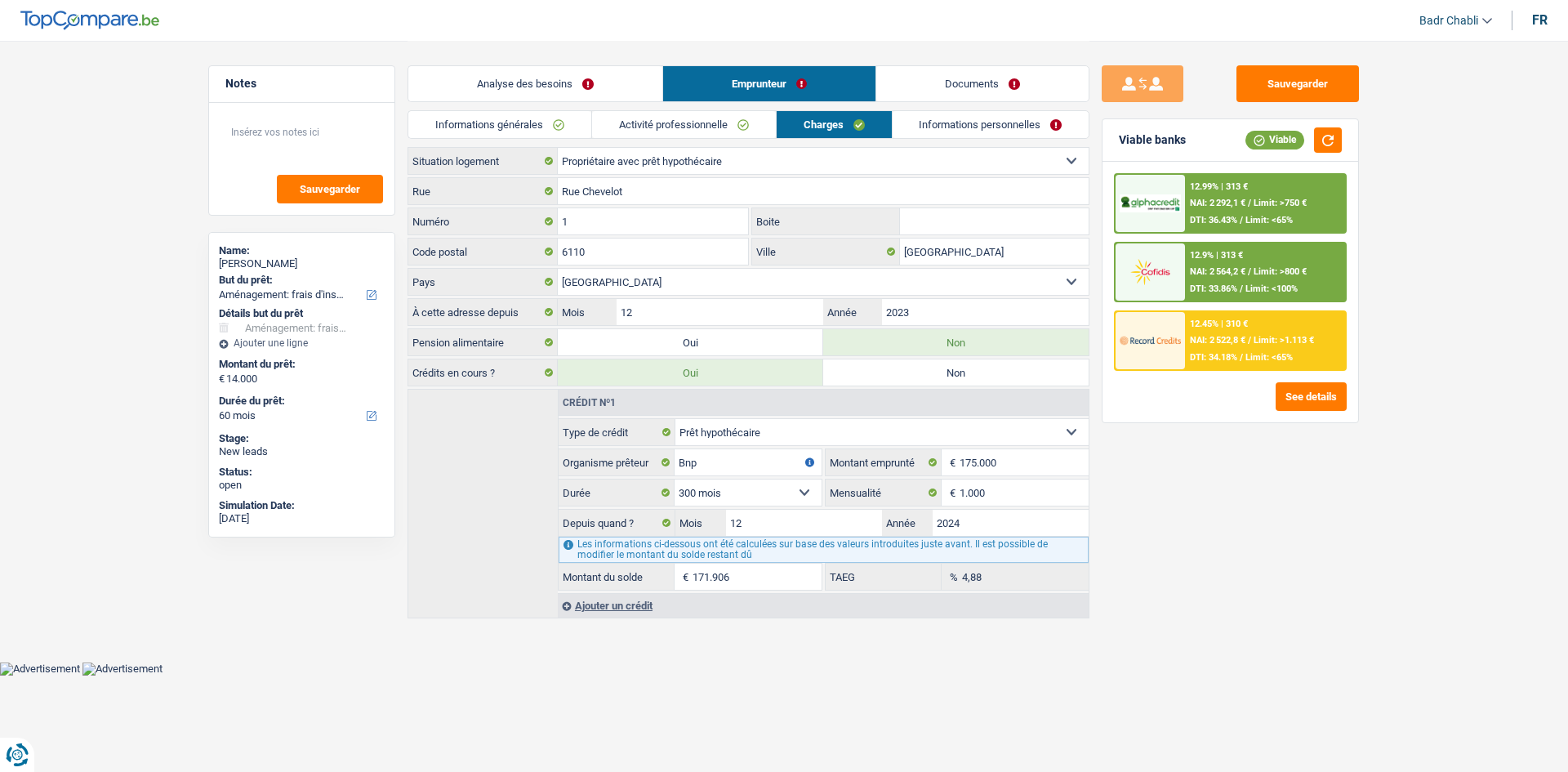
click at [952, 137] on link "Informations personnelles" at bounding box center [991, 125] width 197 height 27
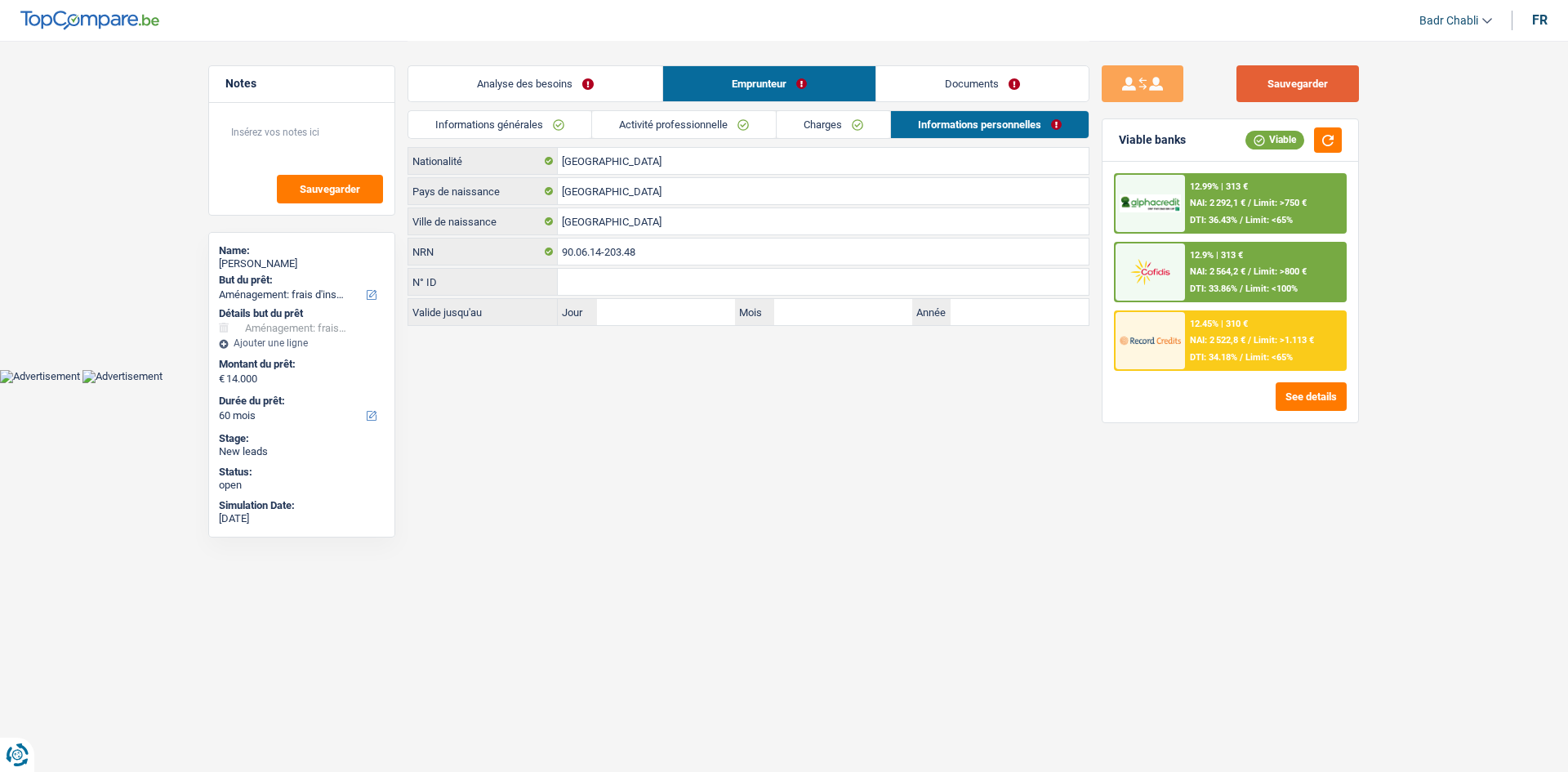
click at [1325, 88] on button "Sauvegarder" at bounding box center [1298, 84] width 123 height 37
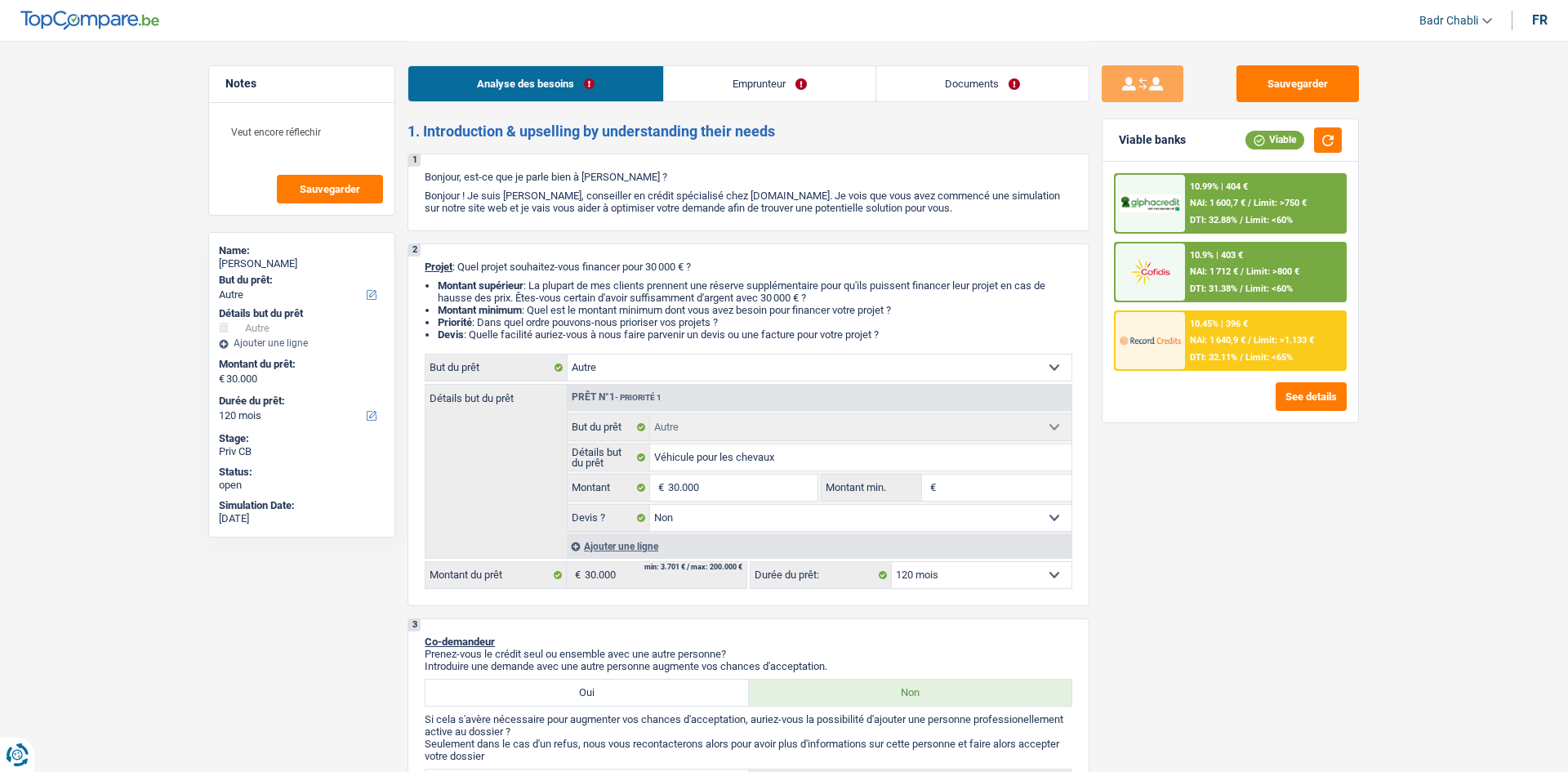
select select "other"
select select "120"
select select "other"
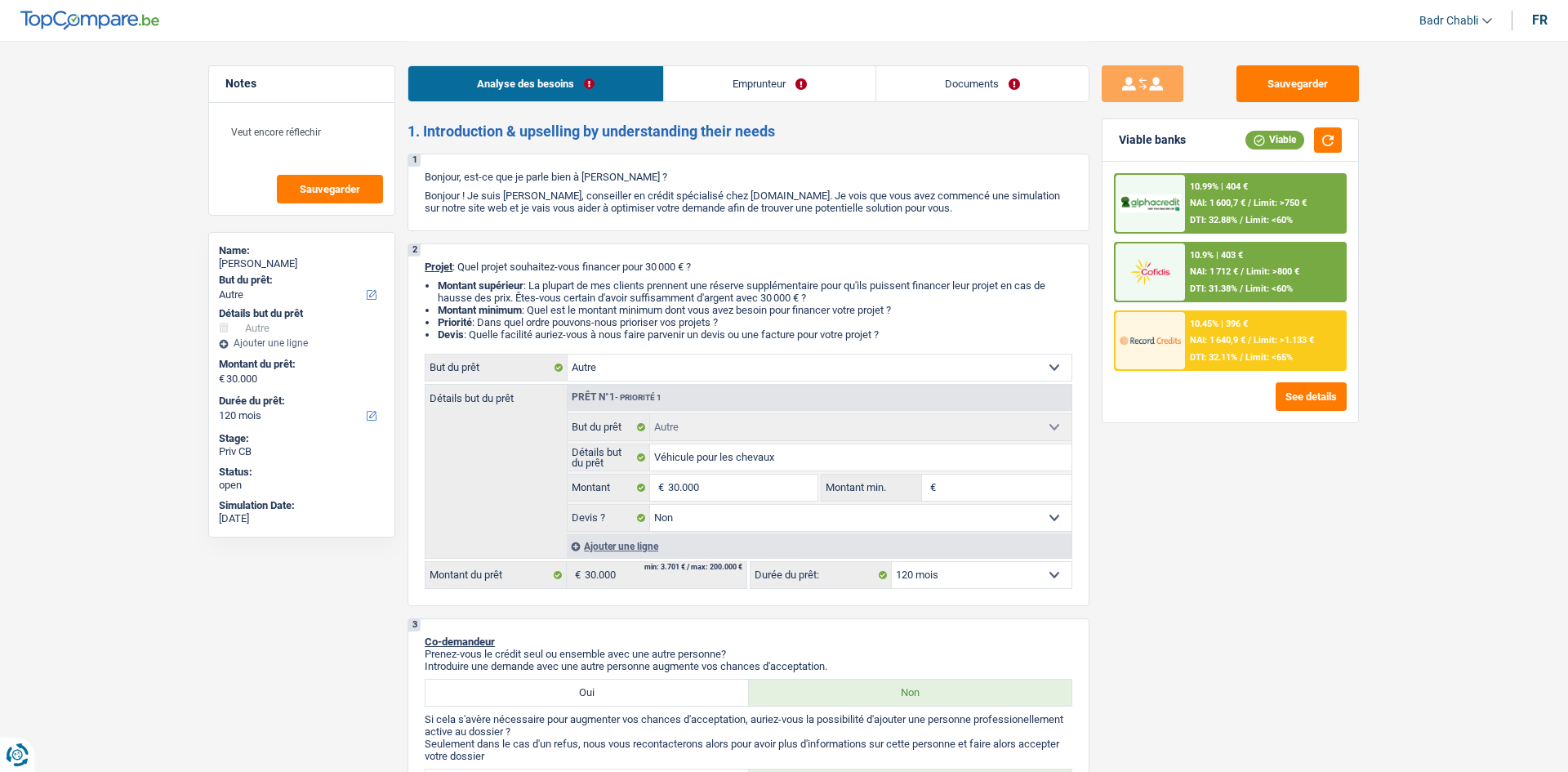
select select "false"
select select "120"
select select "privateEmployee"
select select "familyAllowances"
select select "netSalary"
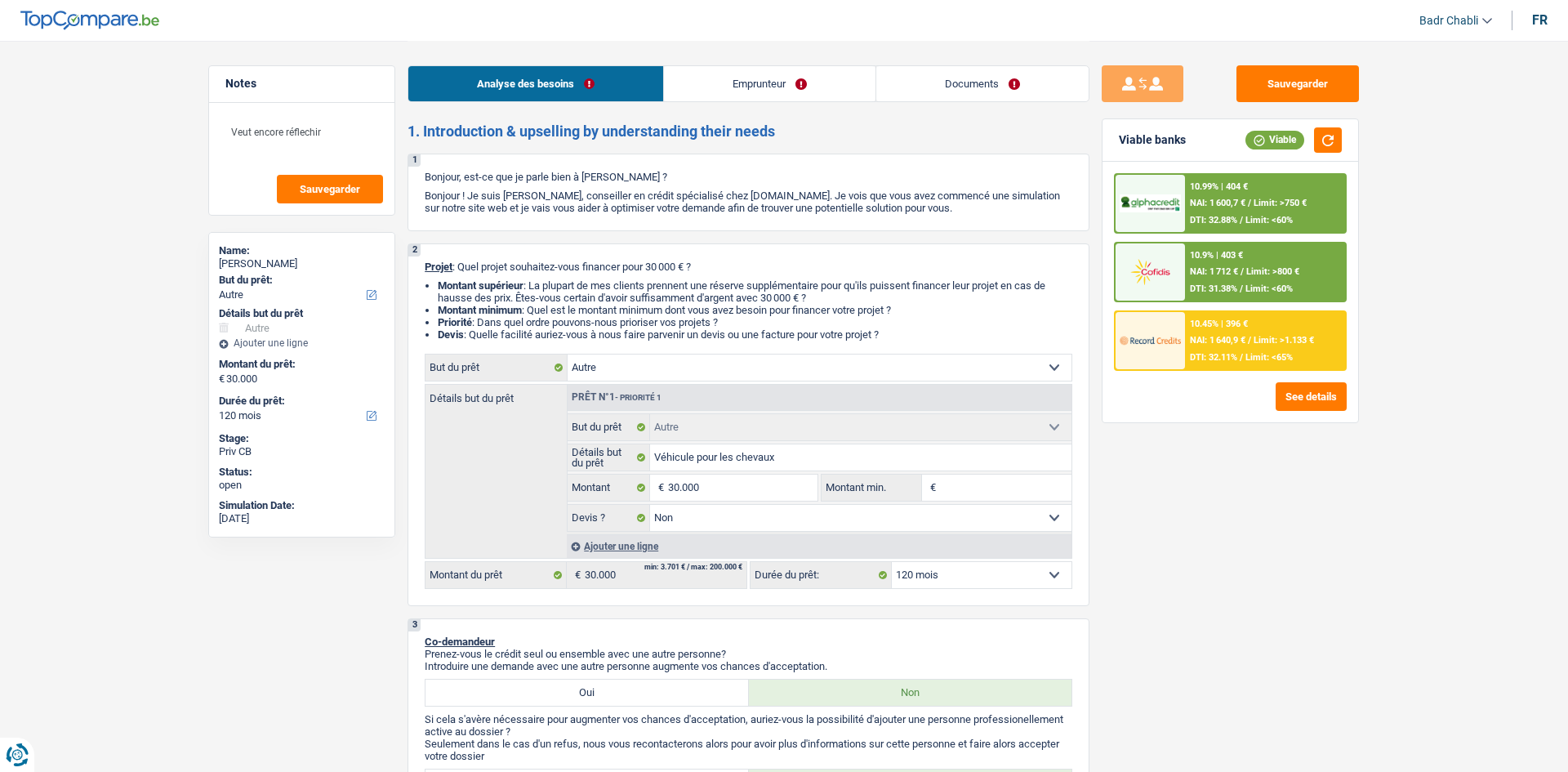
select select "parttimeSelfemployed"
select select "mealVouchers"
select select "ownerWithMortgage"
select select "mortgage"
select select "240"
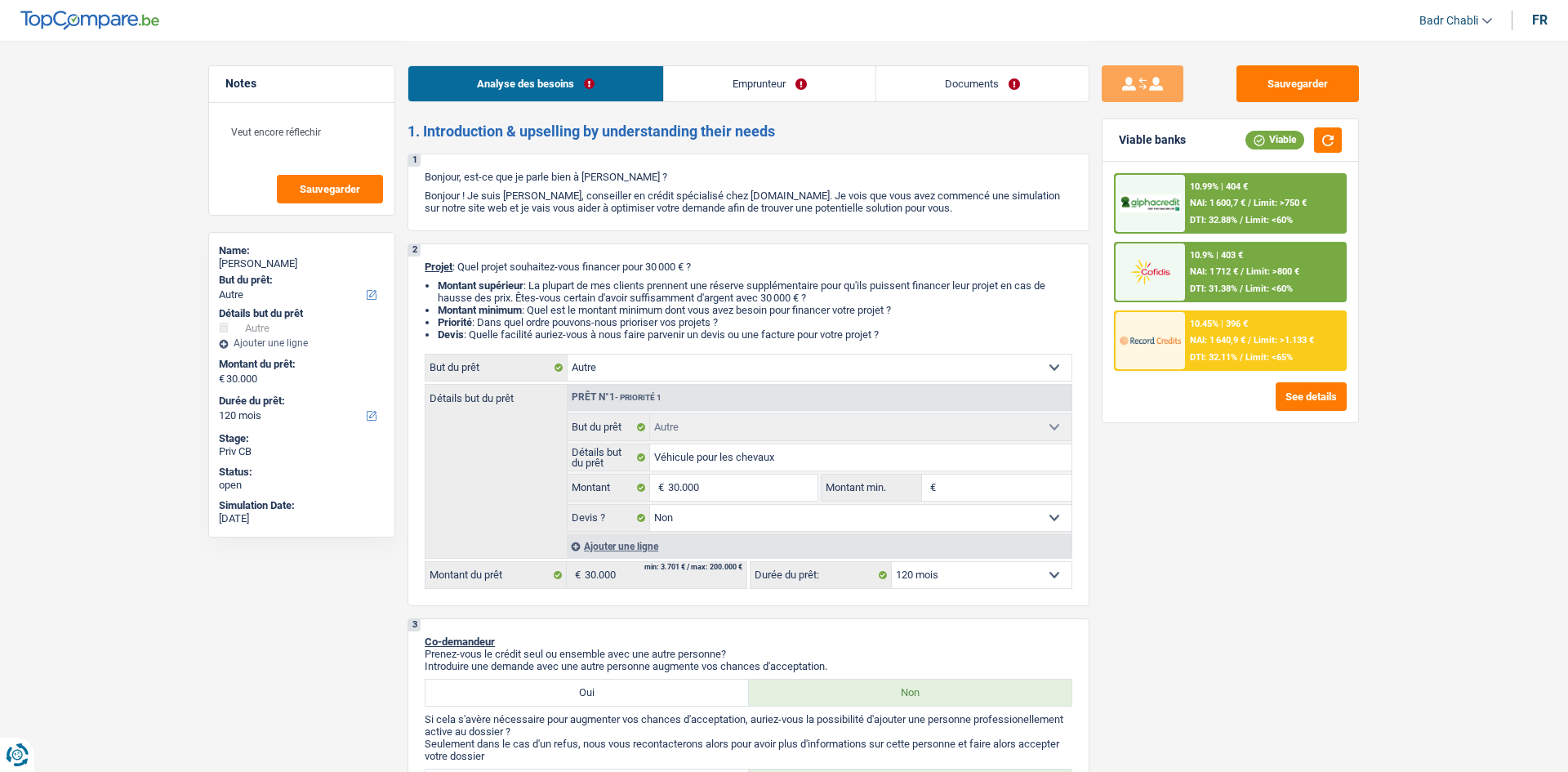
select select "other"
select select "false"
select select "120"
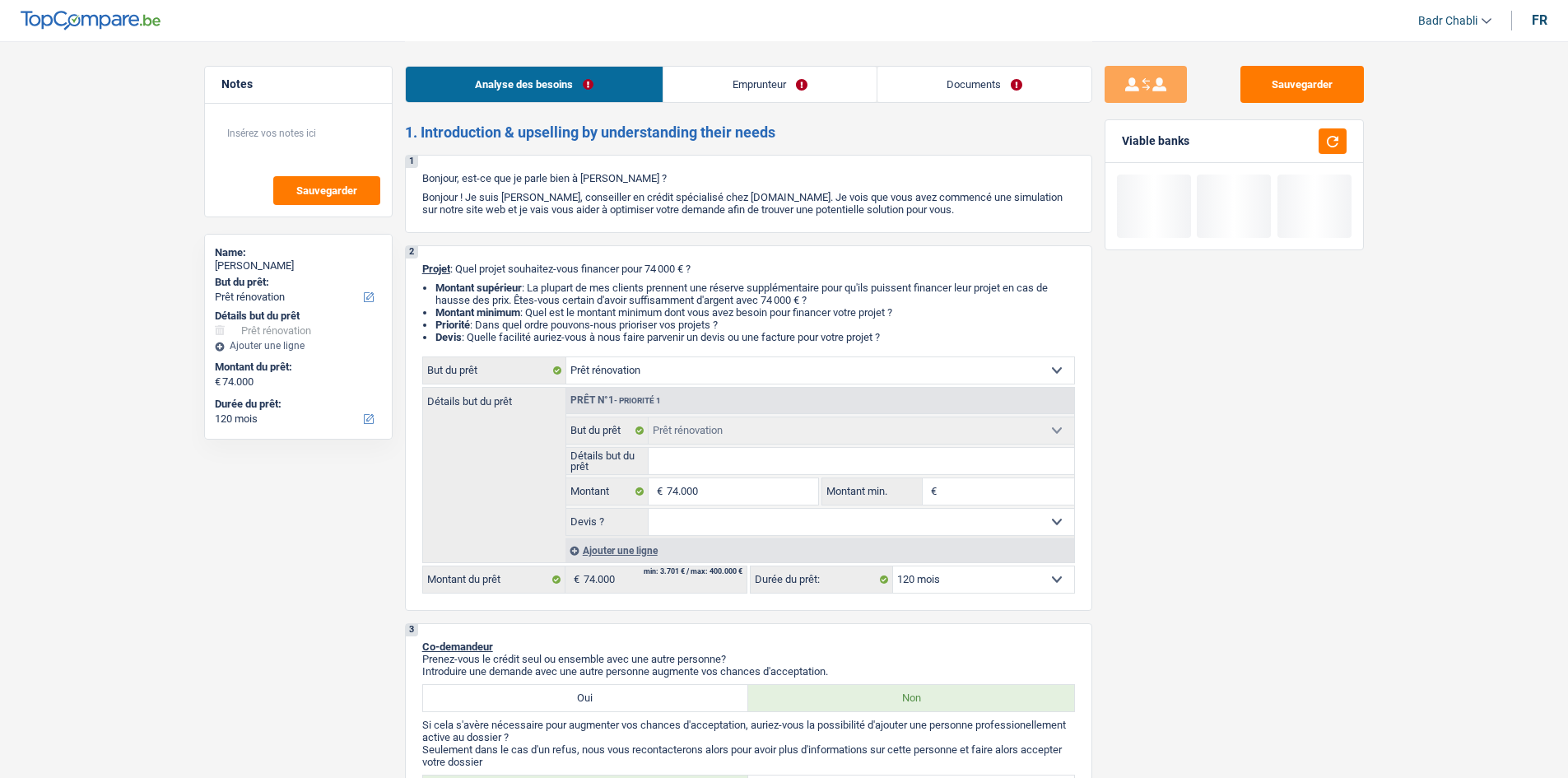
select select "renovation"
select select "120"
select select "renovation"
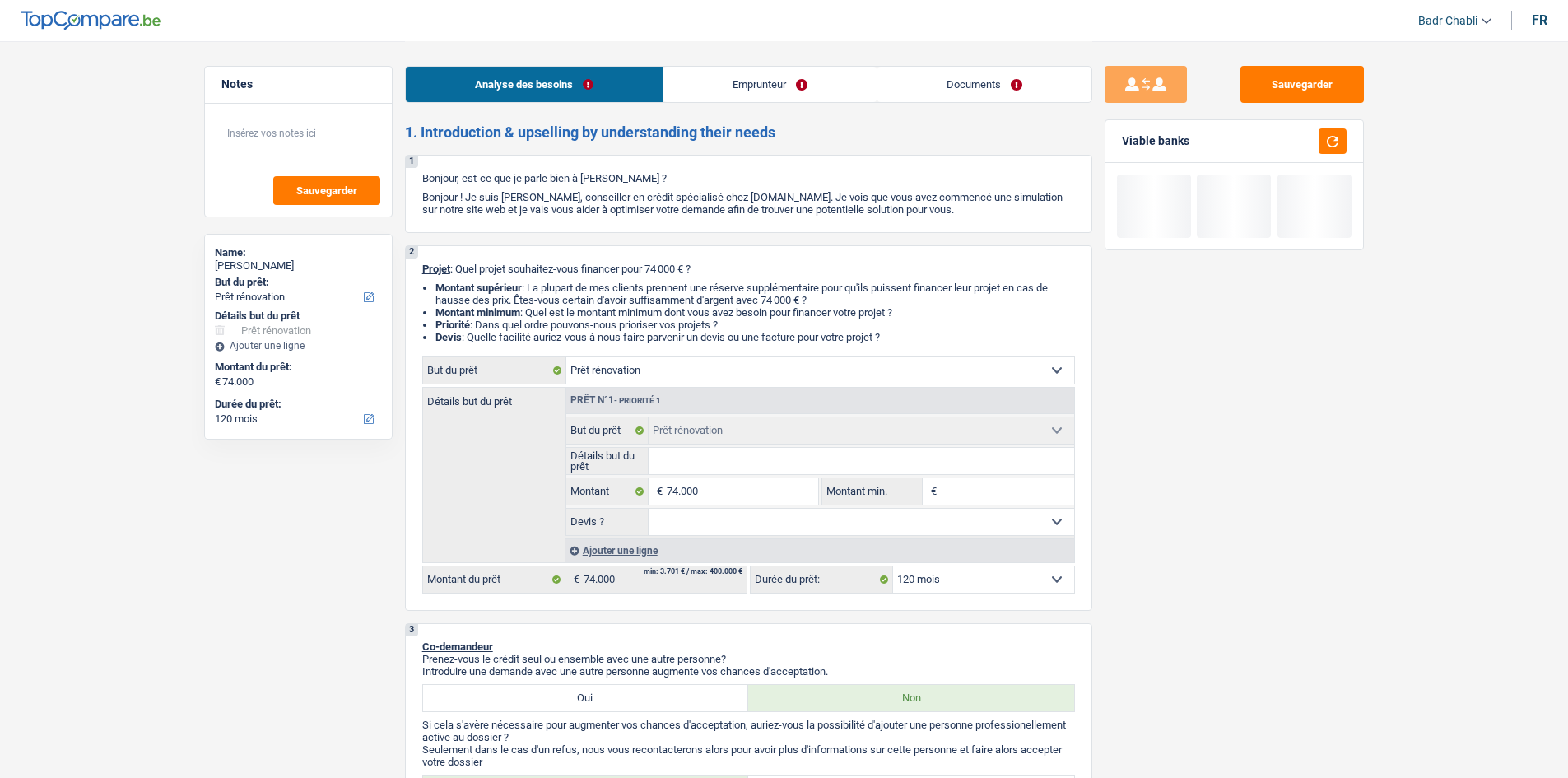
select select "120"
select select "rentBeneficiary"
select select "rentalIncome"
select select "ownerWithMortgage"
select select "renovation"
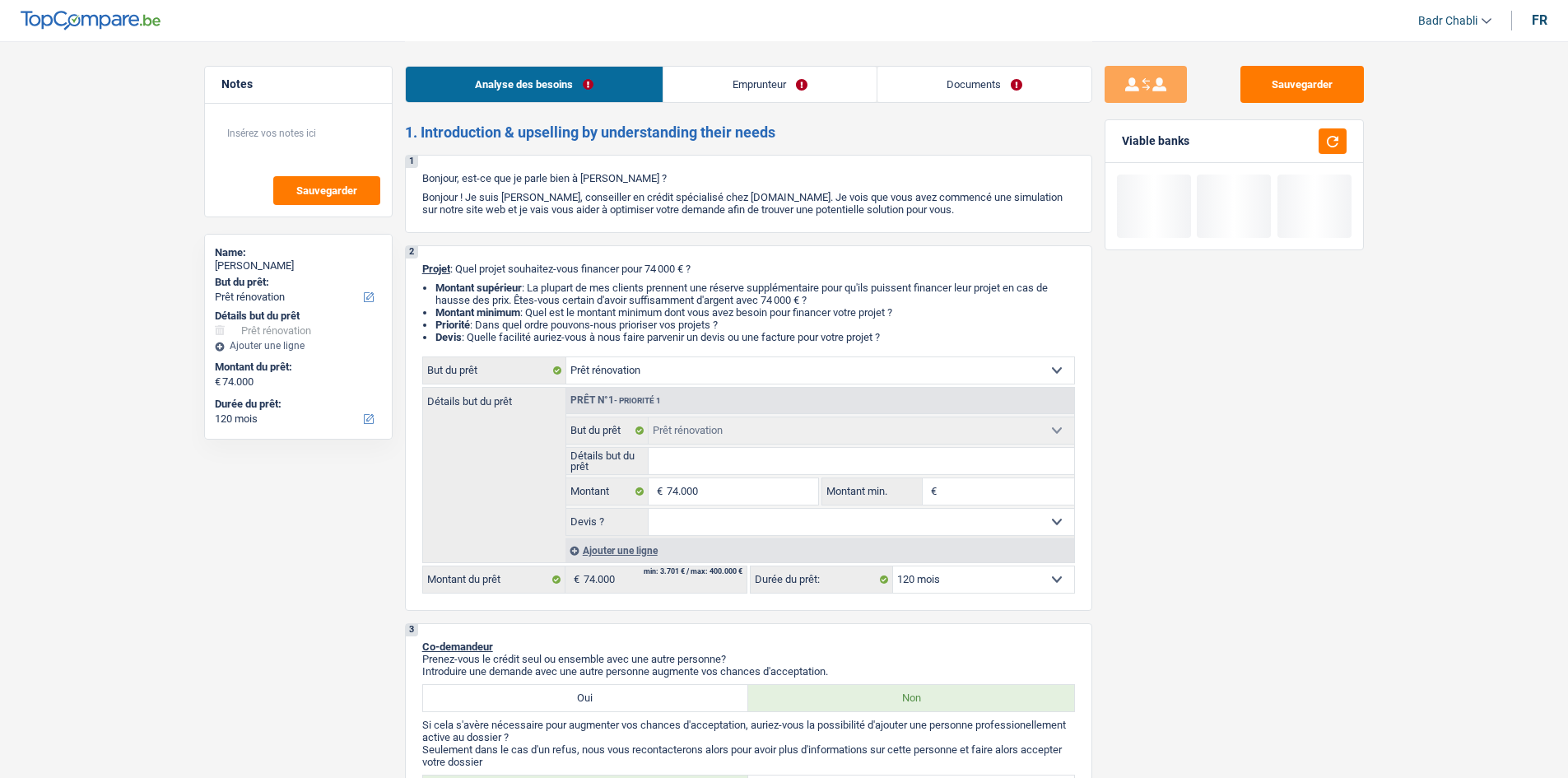
select select "renovation"
select select "120"
